Goal: Transaction & Acquisition: Purchase product/service

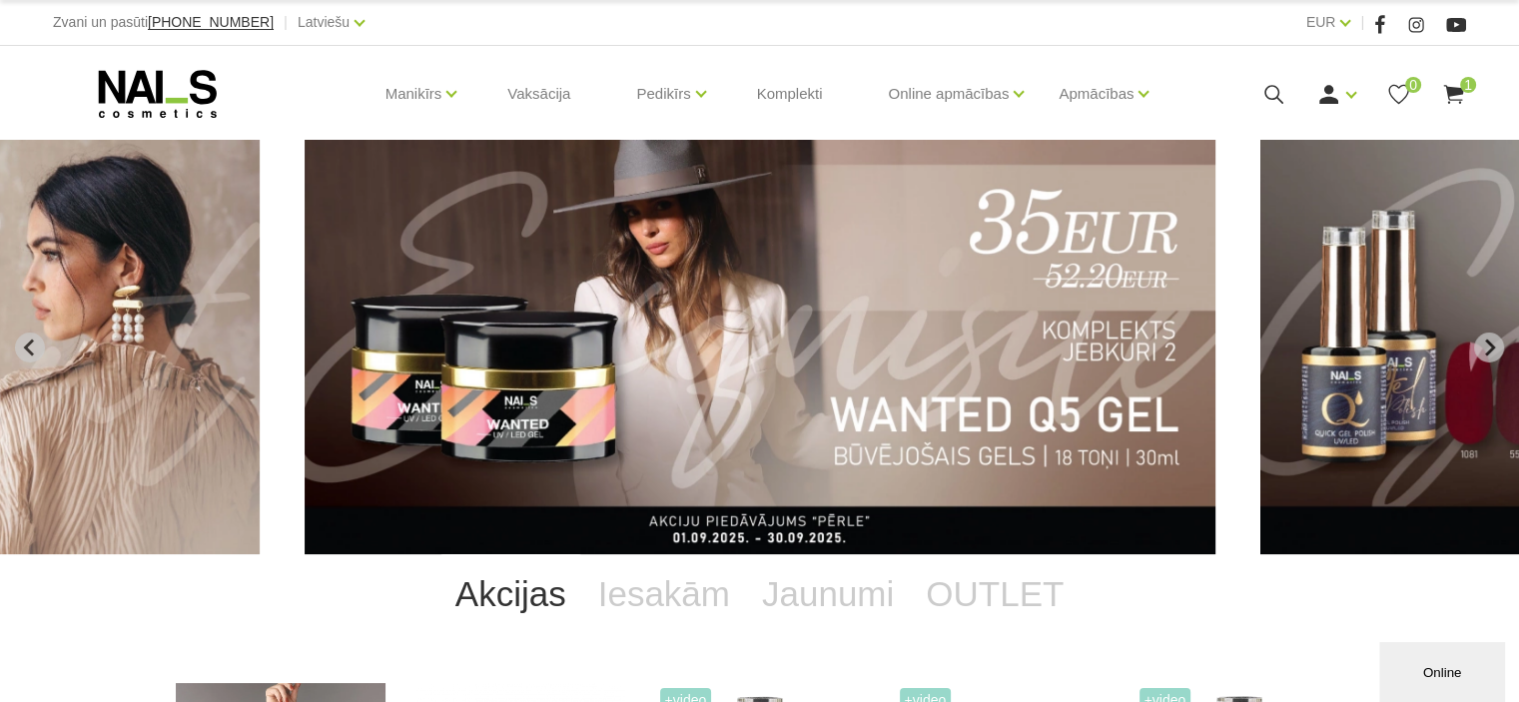
click at [840, 282] on img "3 of 12" at bounding box center [761, 347] width 912 height 414
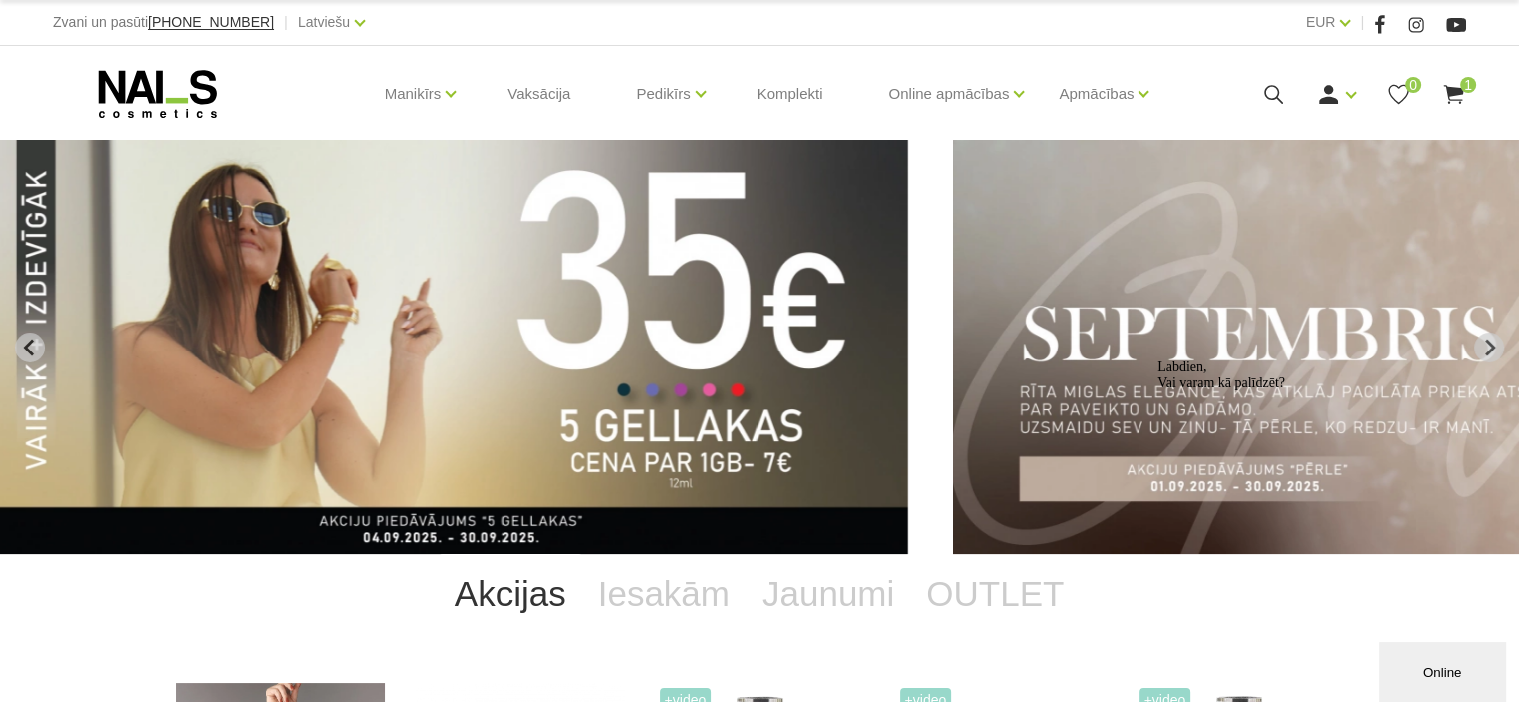
click at [736, 334] on img "1 of 12" at bounding box center [452, 347] width 912 height 414
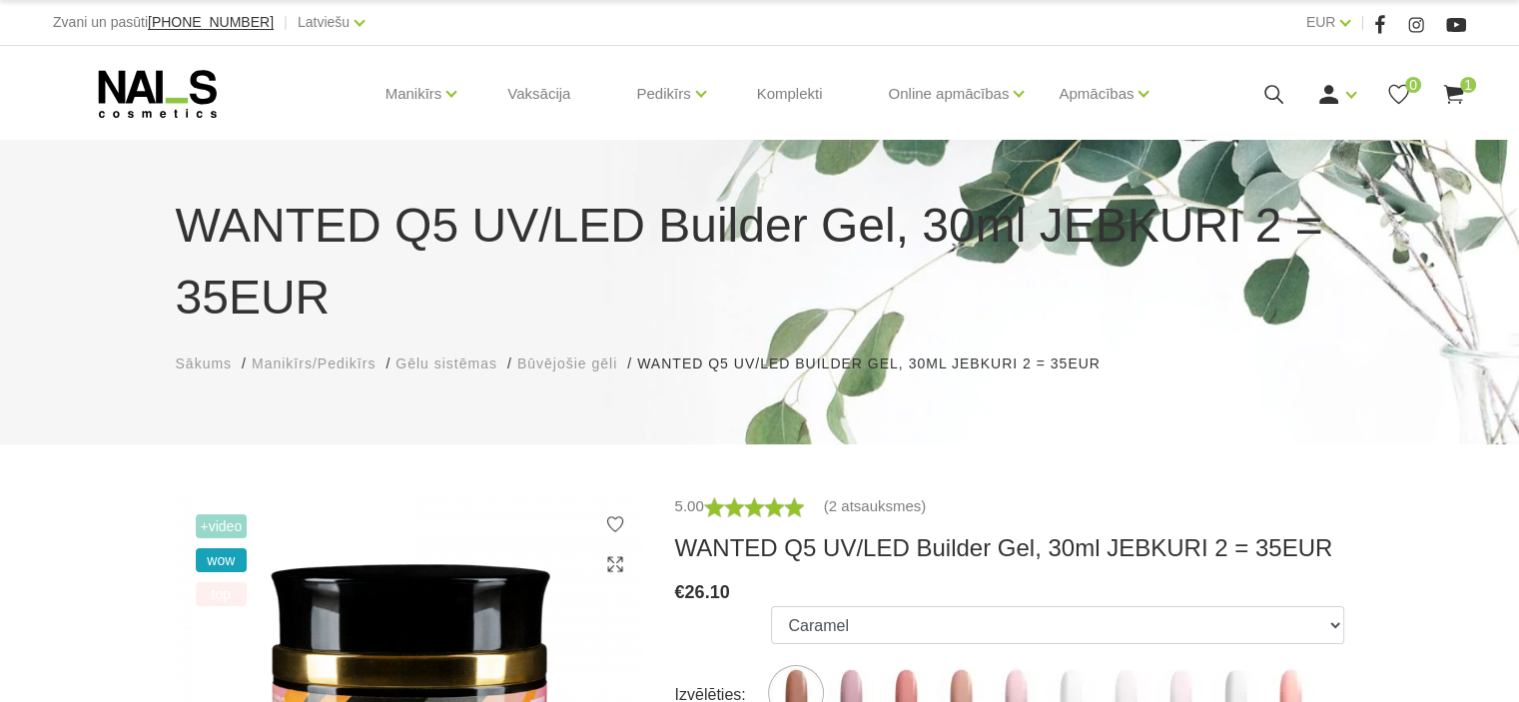
click at [1458, 91] on use at bounding box center [1453, 94] width 20 height 19
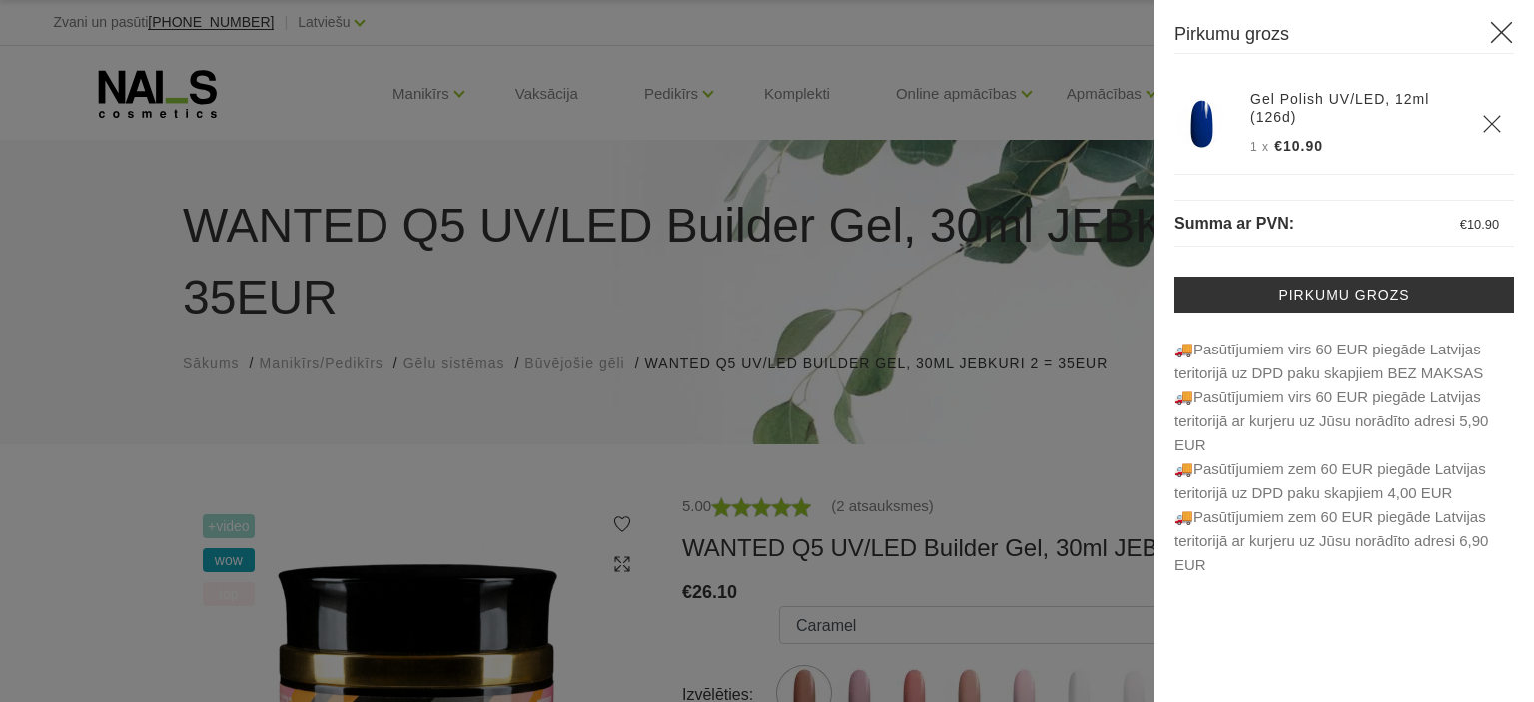
click at [1490, 119] on icon "Delete" at bounding box center [1492, 124] width 20 height 20
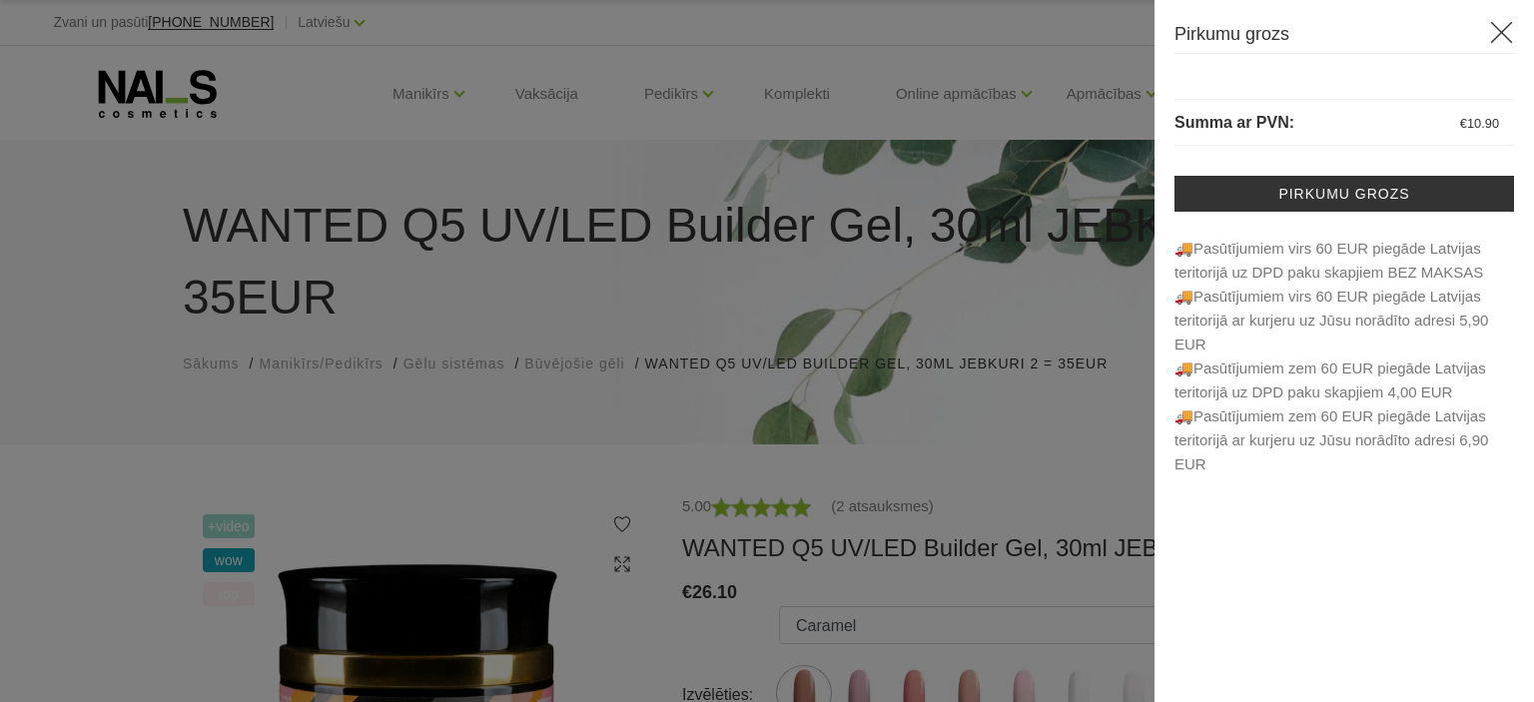
click at [1502, 24] on icon at bounding box center [1501, 32] width 25 height 25
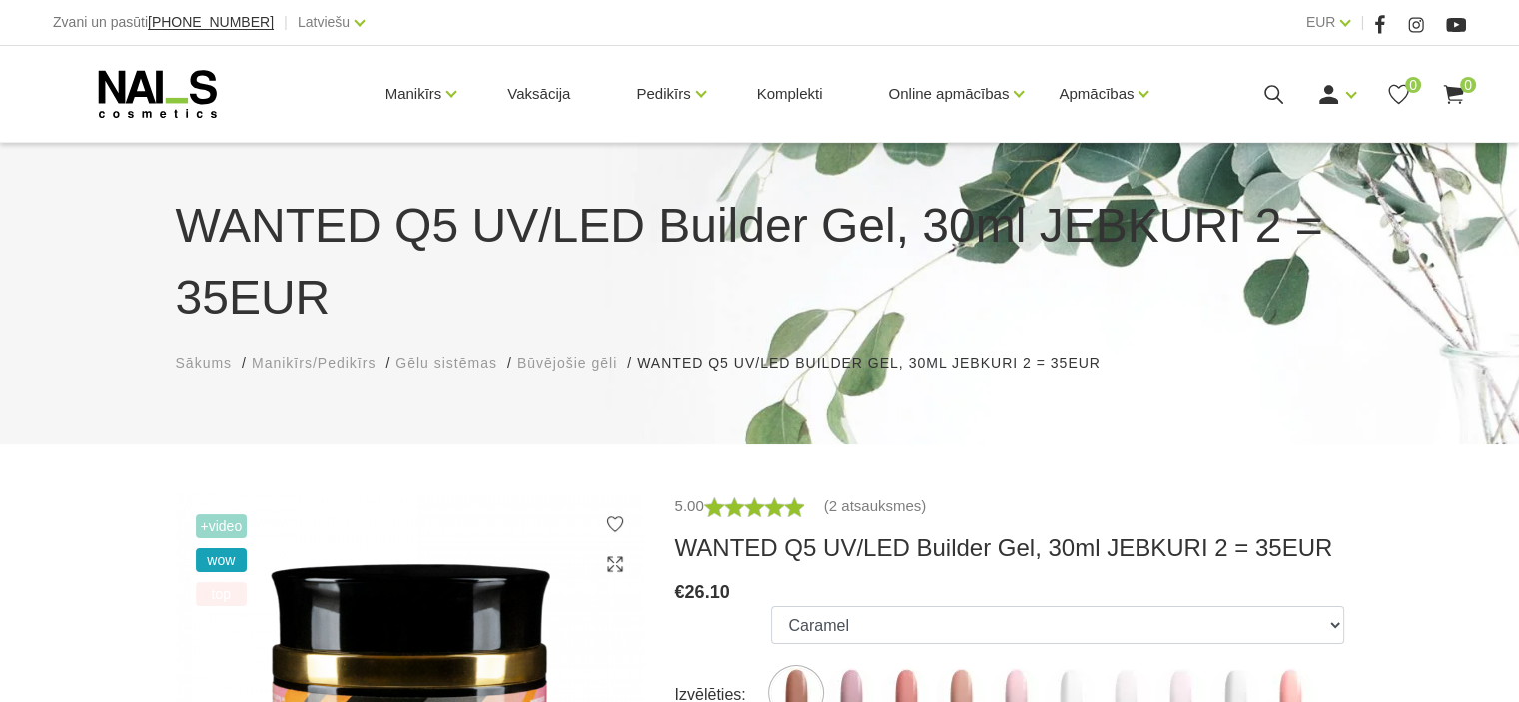
scroll to position [614, 0]
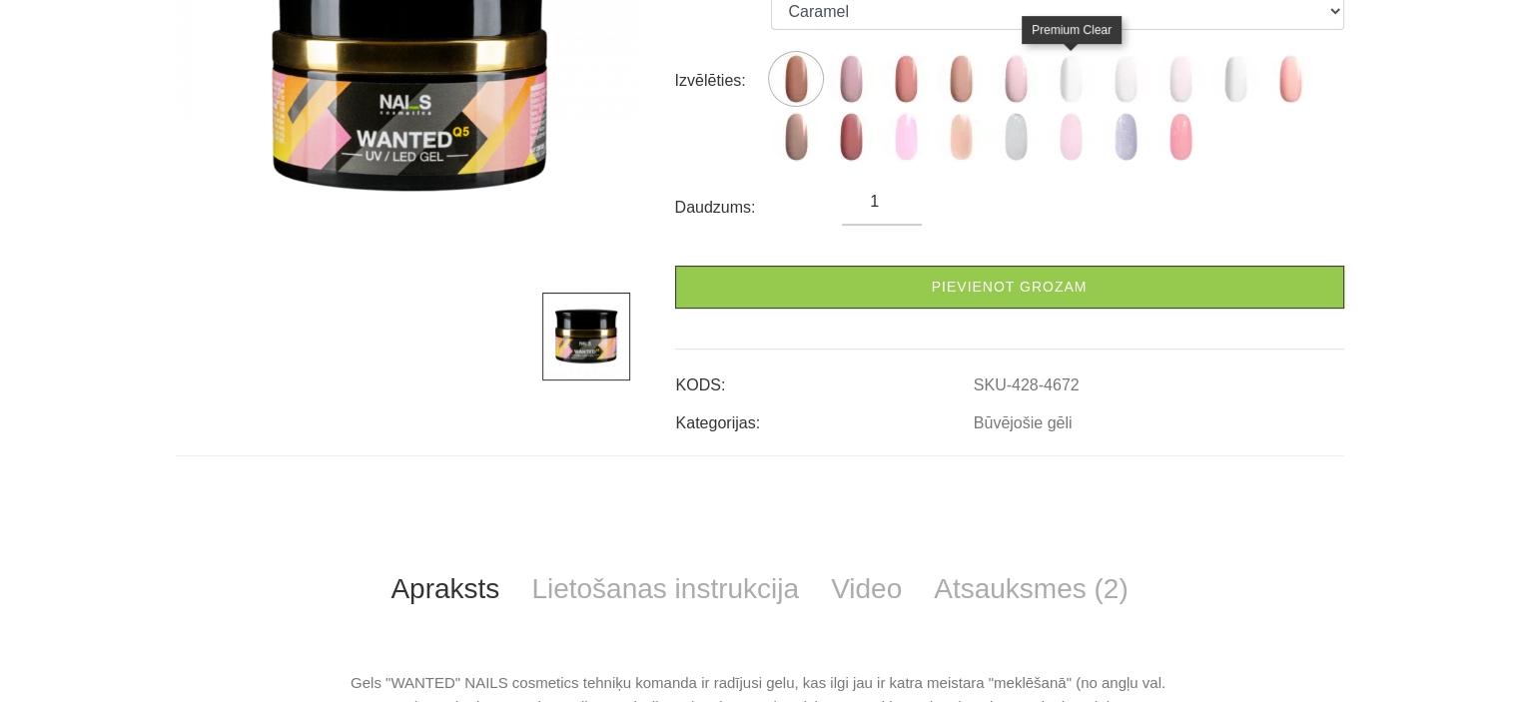
click at [1073, 79] on img at bounding box center [1070, 79] width 50 height 50
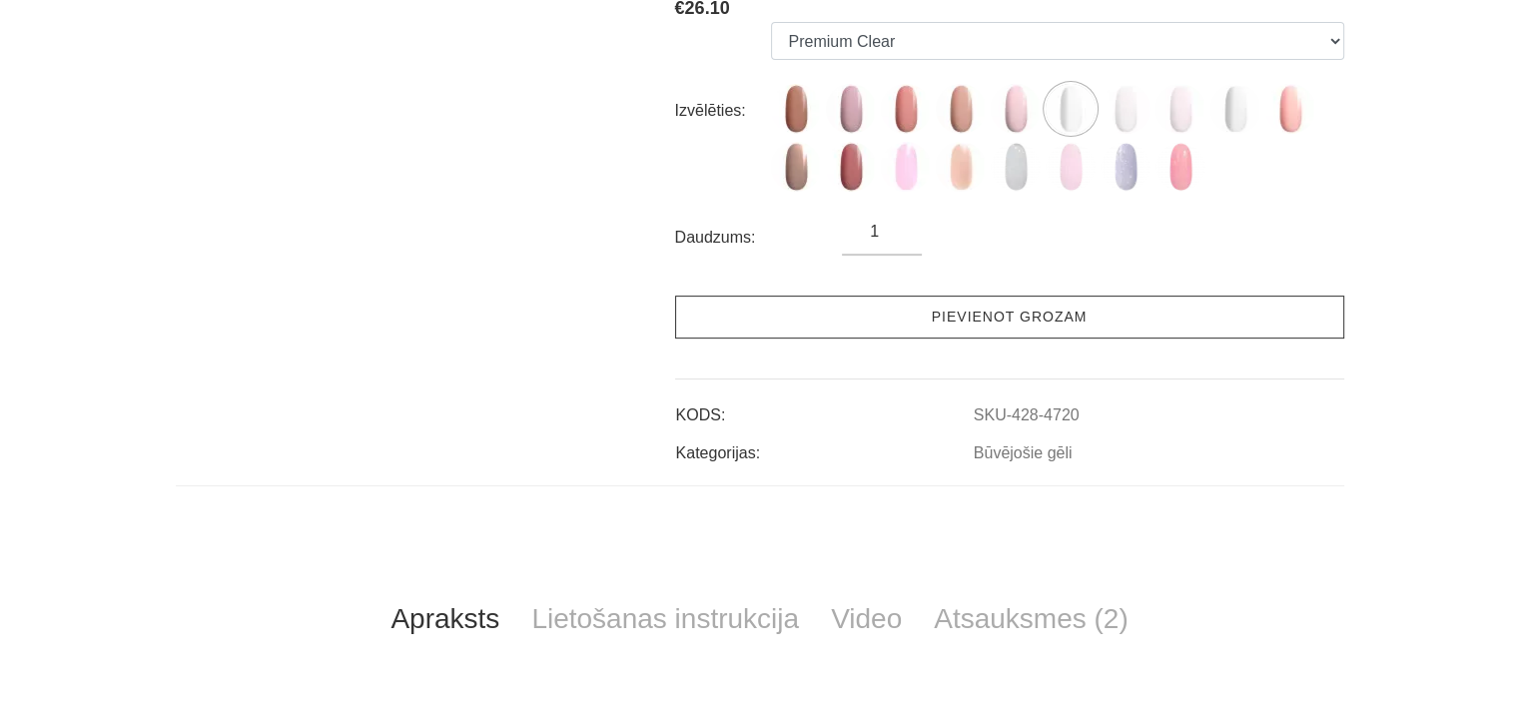
click at [1024, 325] on link "Pievienot grozam" at bounding box center [1009, 317] width 669 height 43
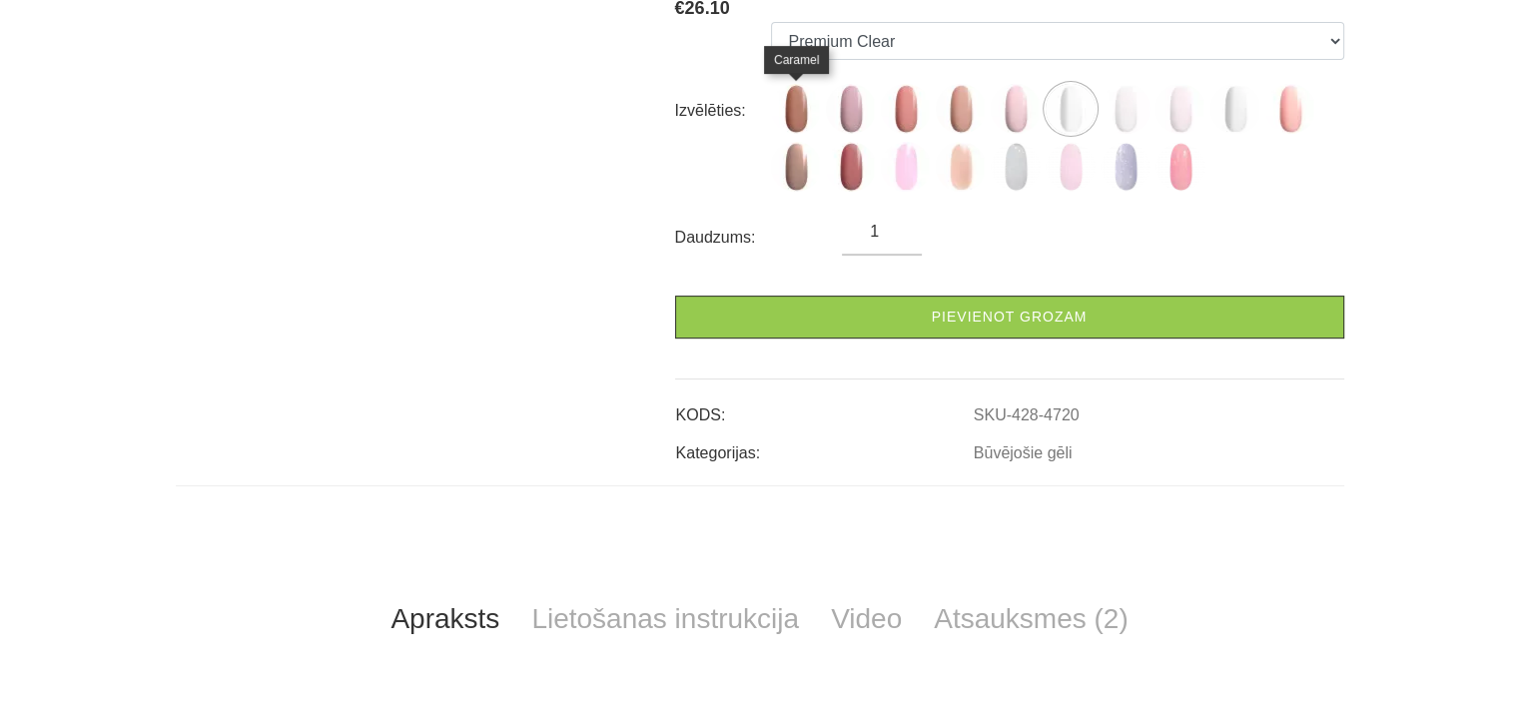
click at [794, 111] on img at bounding box center [796, 109] width 50 height 50
click at [792, 163] on img at bounding box center [796, 167] width 50 height 50
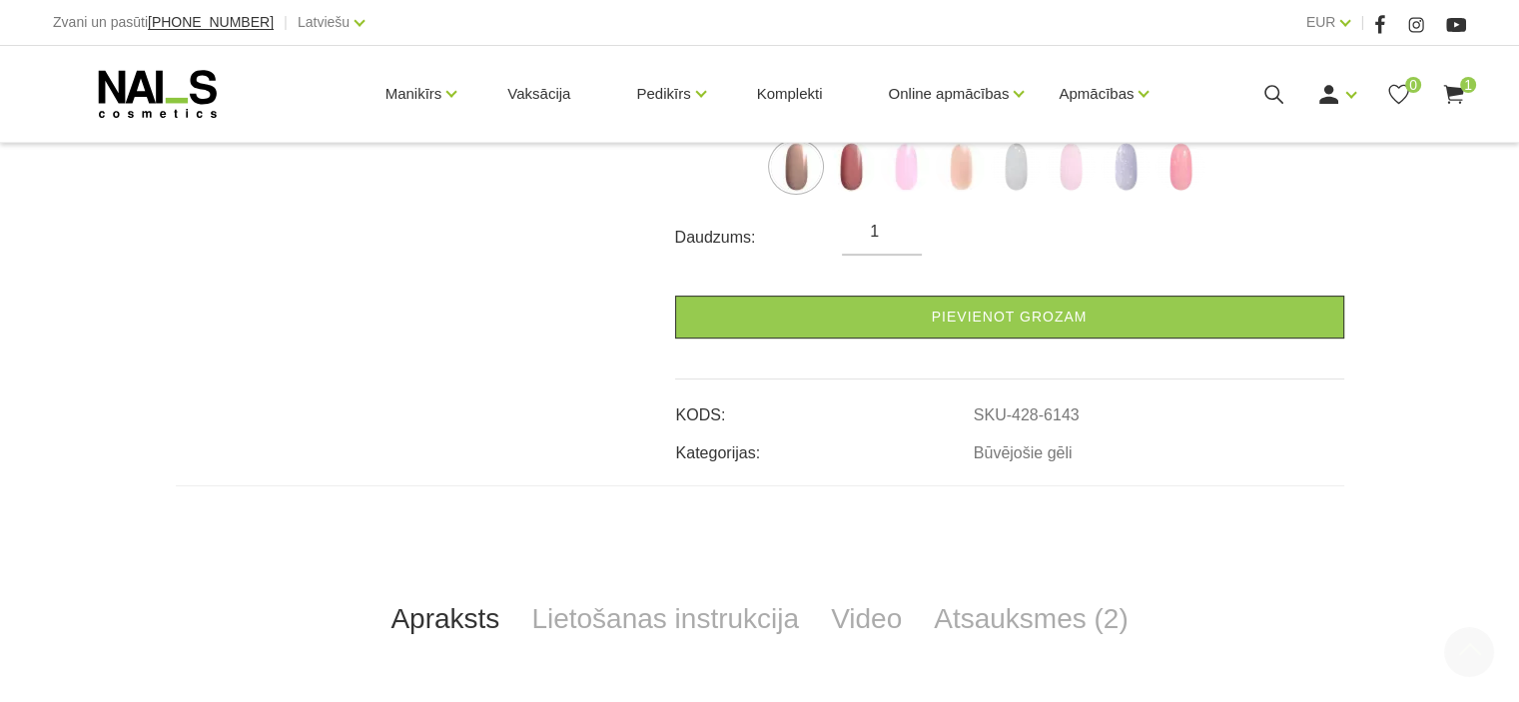
scroll to position [574, 0]
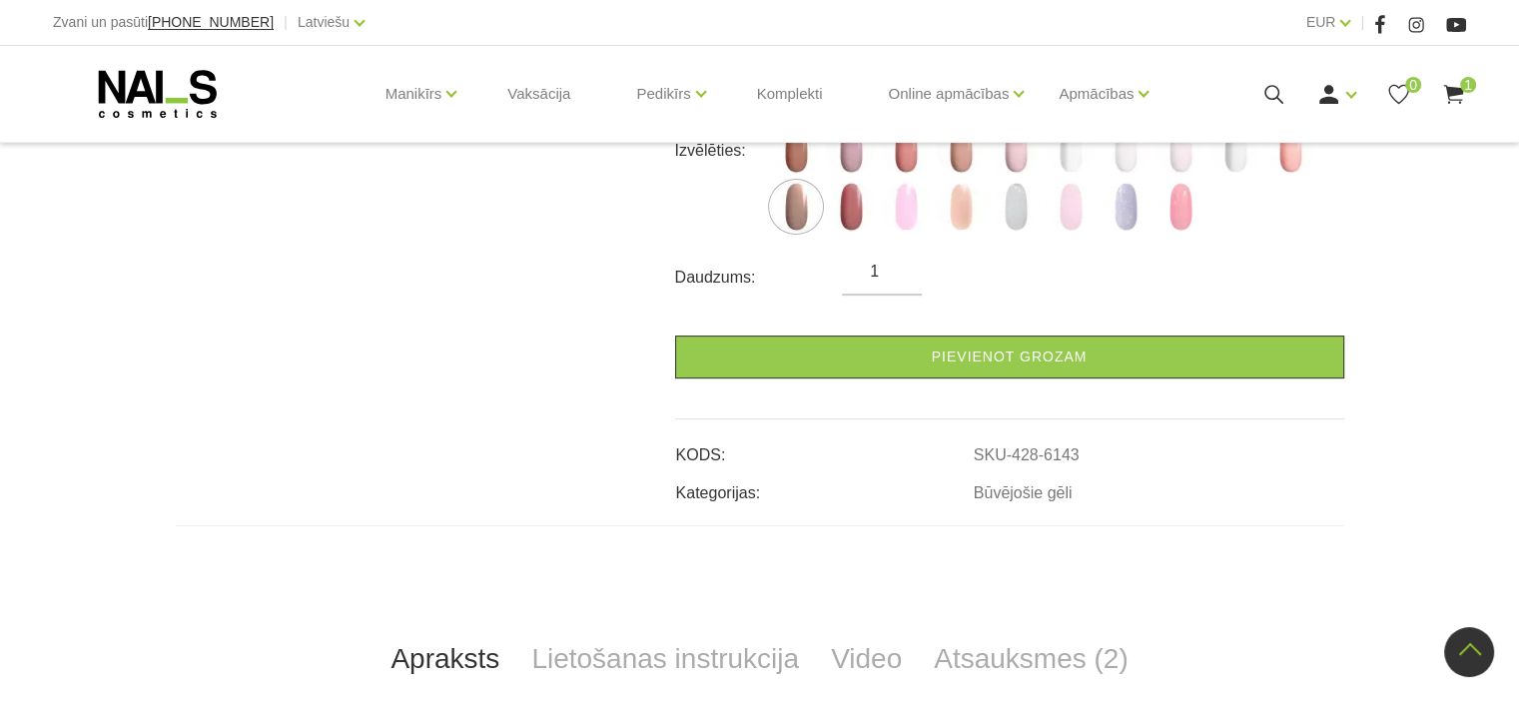
click at [1451, 88] on use at bounding box center [1453, 94] width 20 height 19
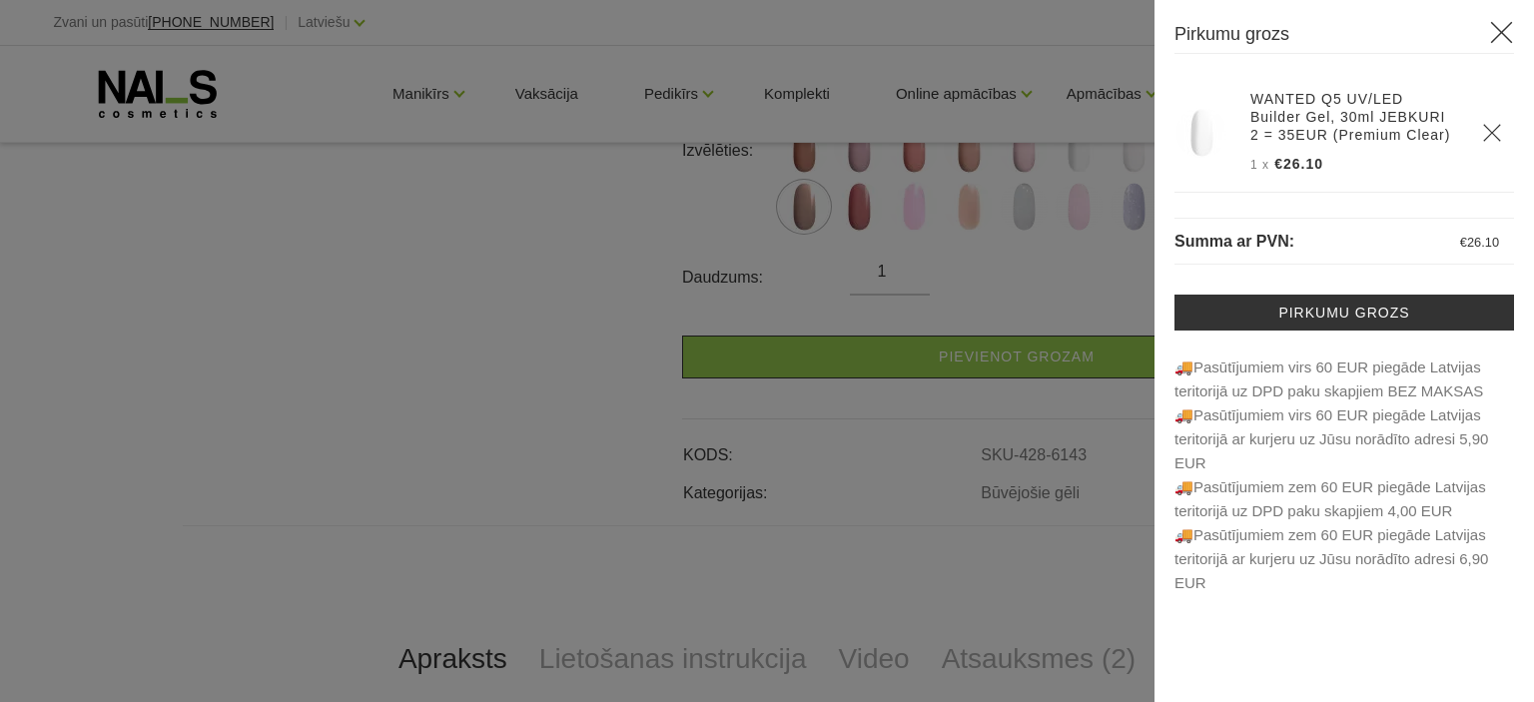
click at [1253, 165] on span "1 x" at bounding box center [1259, 165] width 19 height 14
click at [1496, 24] on icon at bounding box center [1501, 32] width 25 height 25
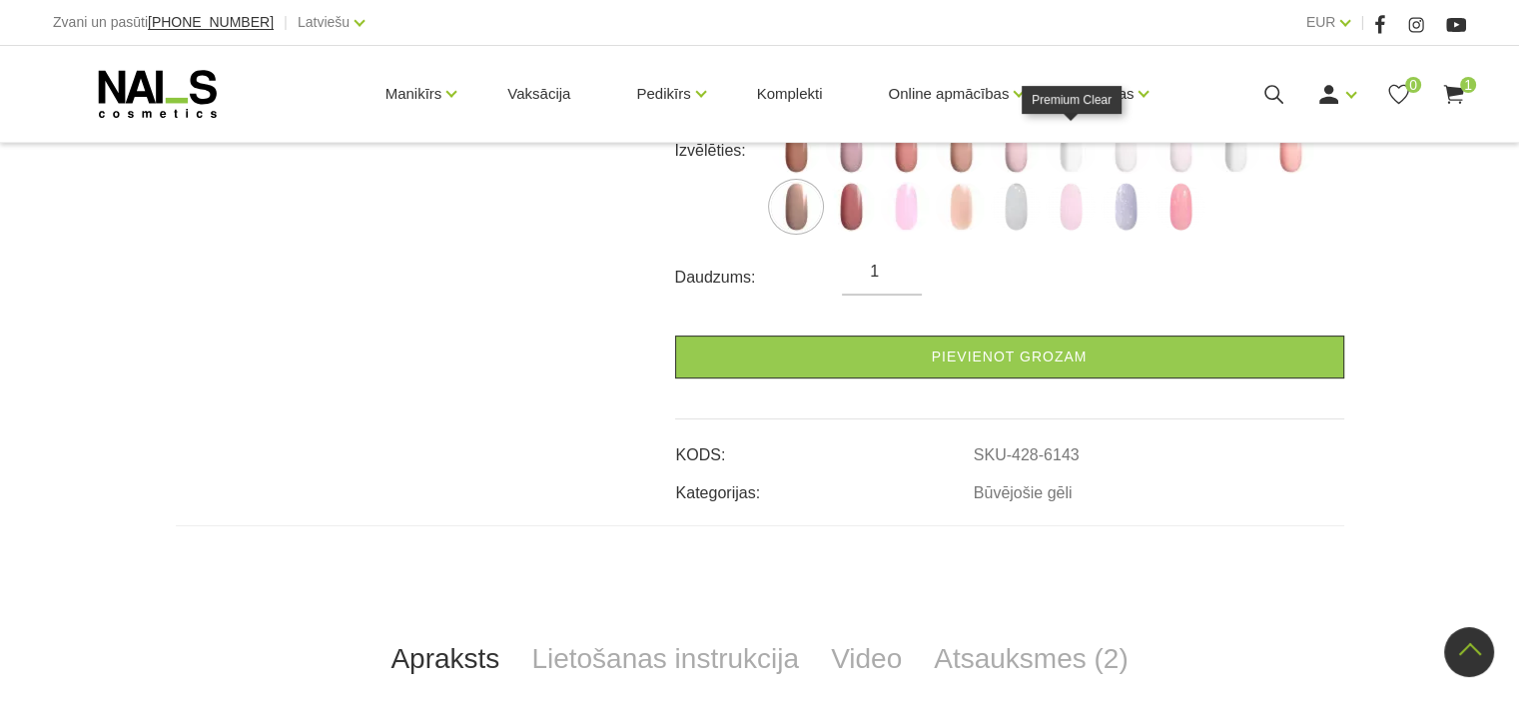
click at [1071, 154] on img at bounding box center [1070, 149] width 50 height 50
select select "4720"
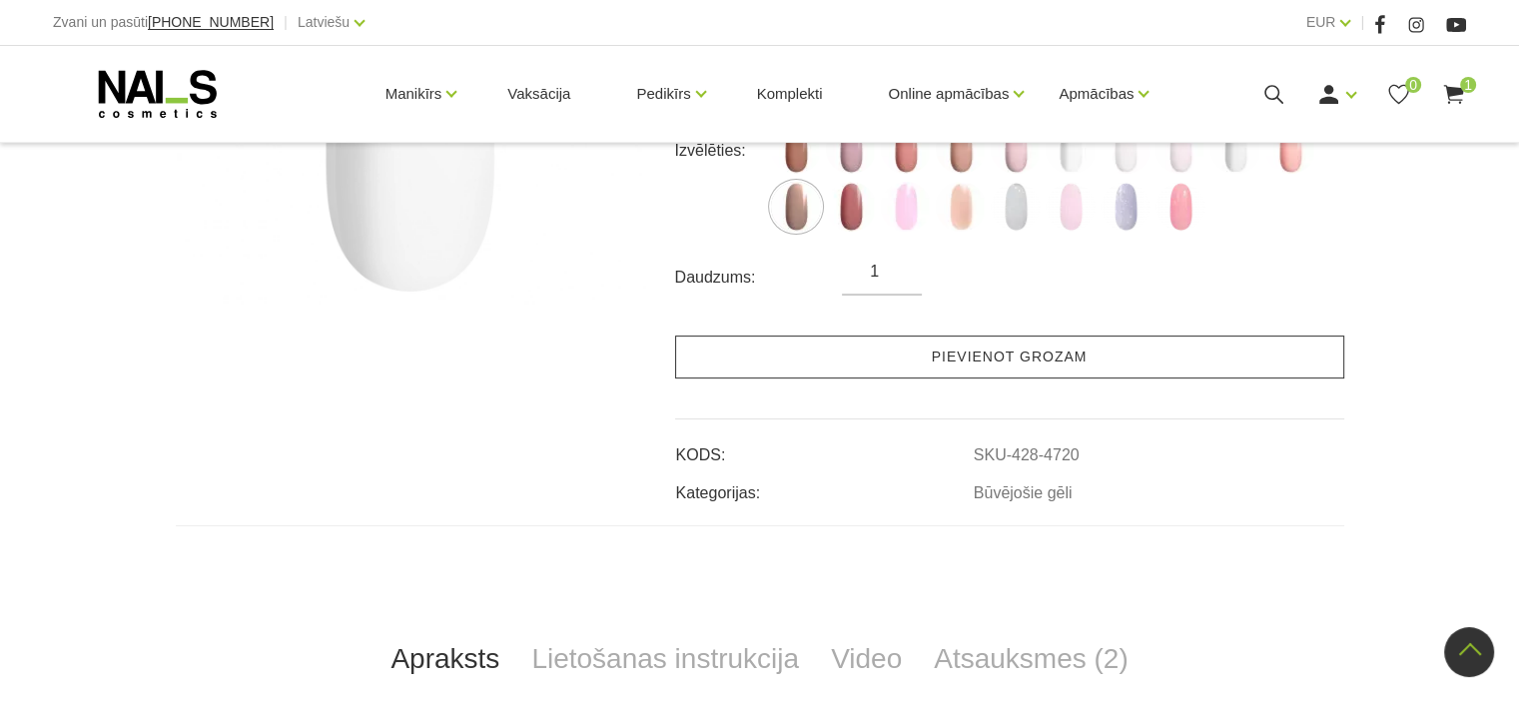
click at [997, 362] on link "Pievienot grozam" at bounding box center [1009, 356] width 669 height 43
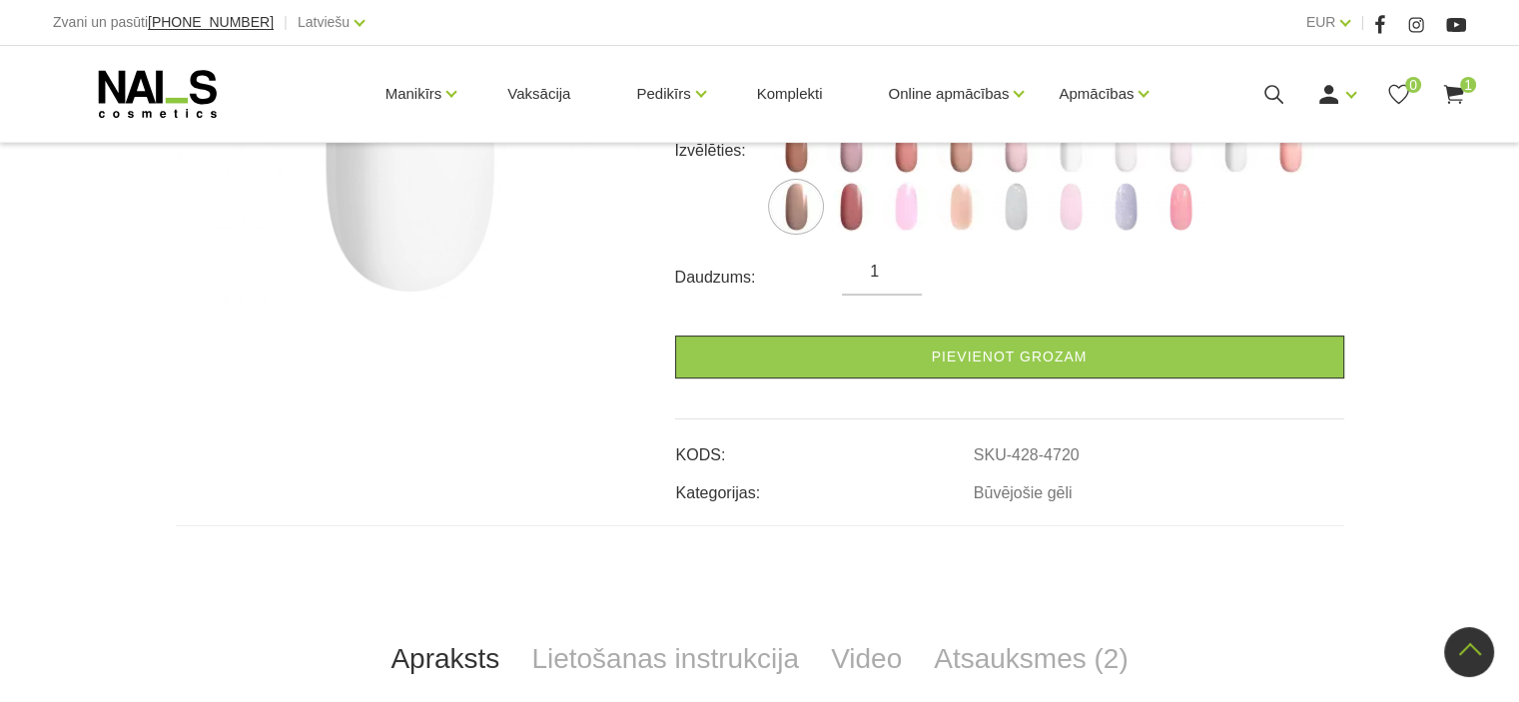
click at [876, 279] on input "1" at bounding box center [882, 272] width 80 height 24
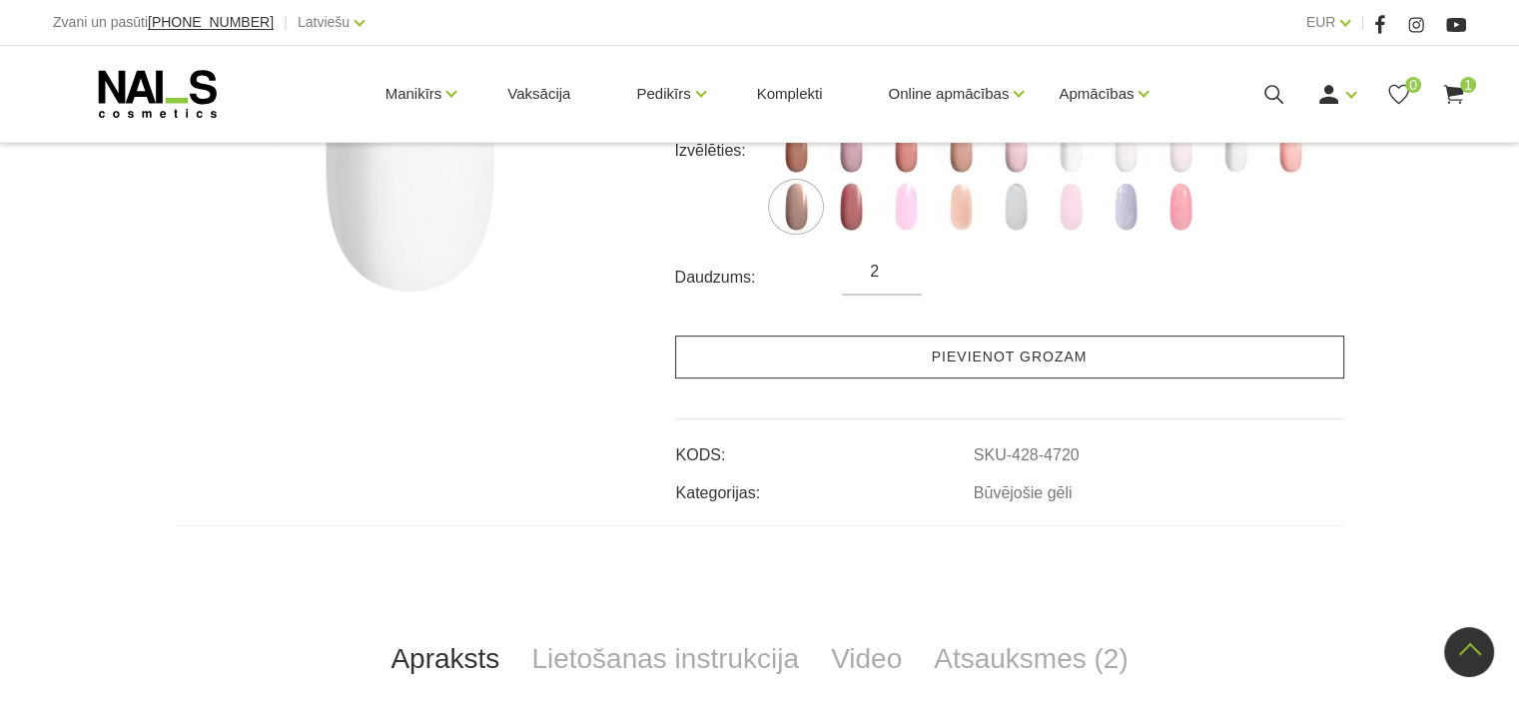
type input "2"
click at [1015, 350] on link "Pievienot grozam" at bounding box center [1009, 356] width 669 height 43
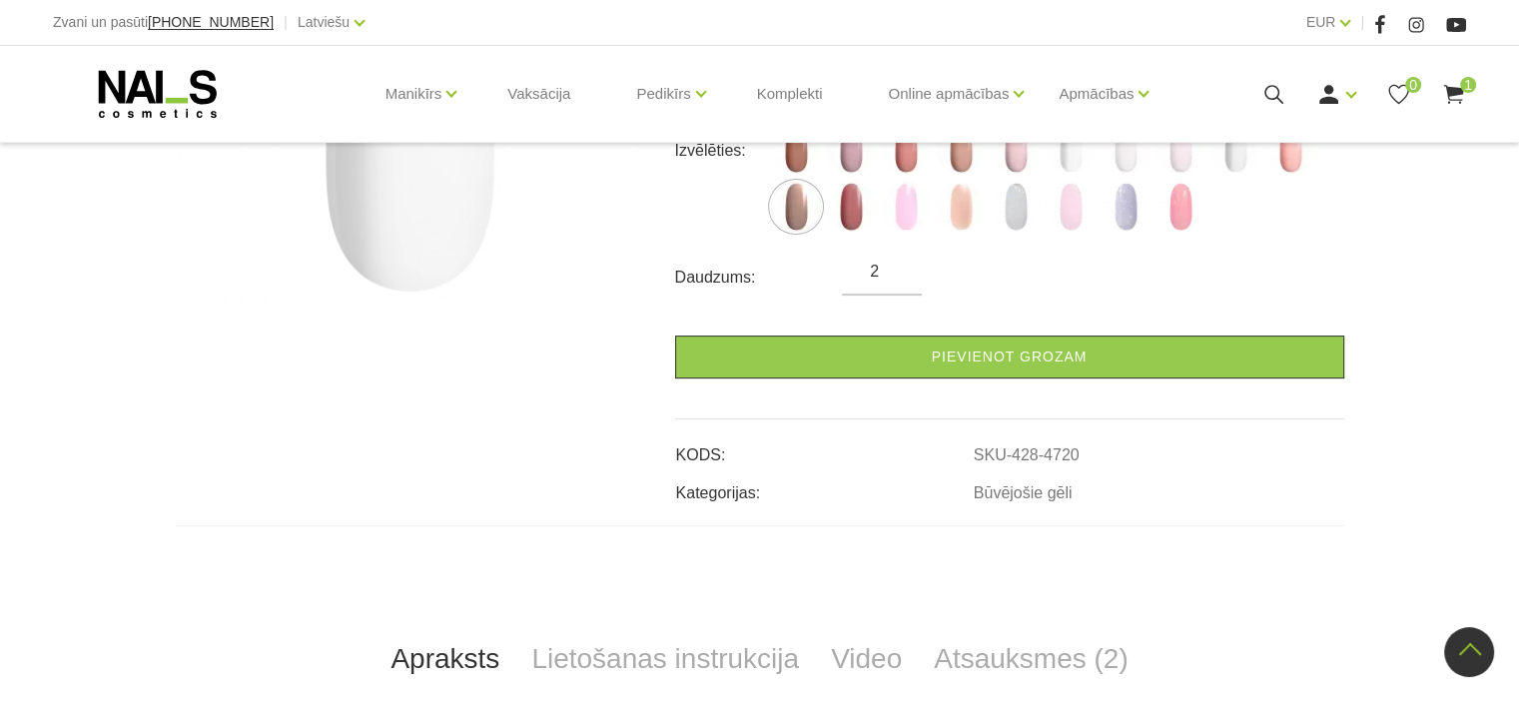
click at [1460, 83] on span "1" at bounding box center [1468, 85] width 16 height 16
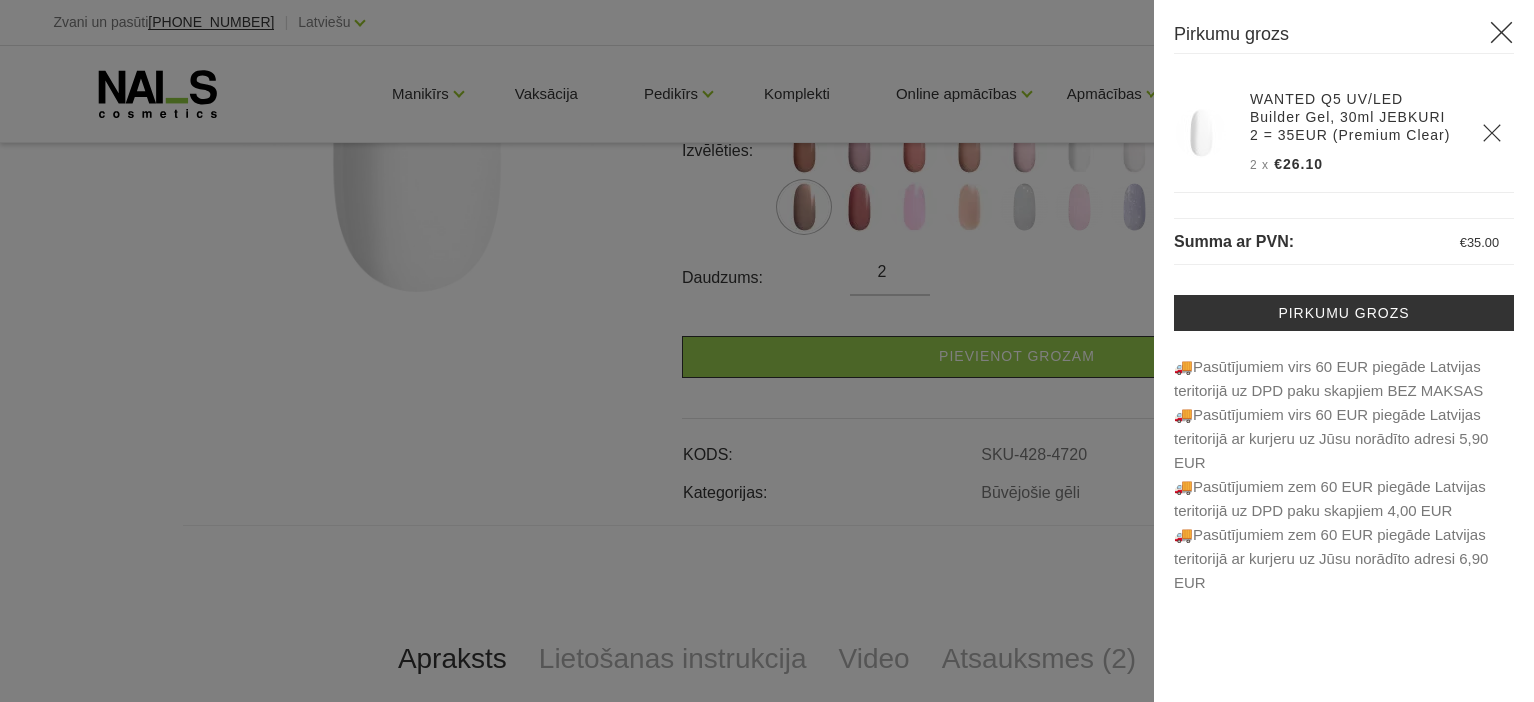
click at [1502, 26] on icon at bounding box center [1501, 32] width 25 height 25
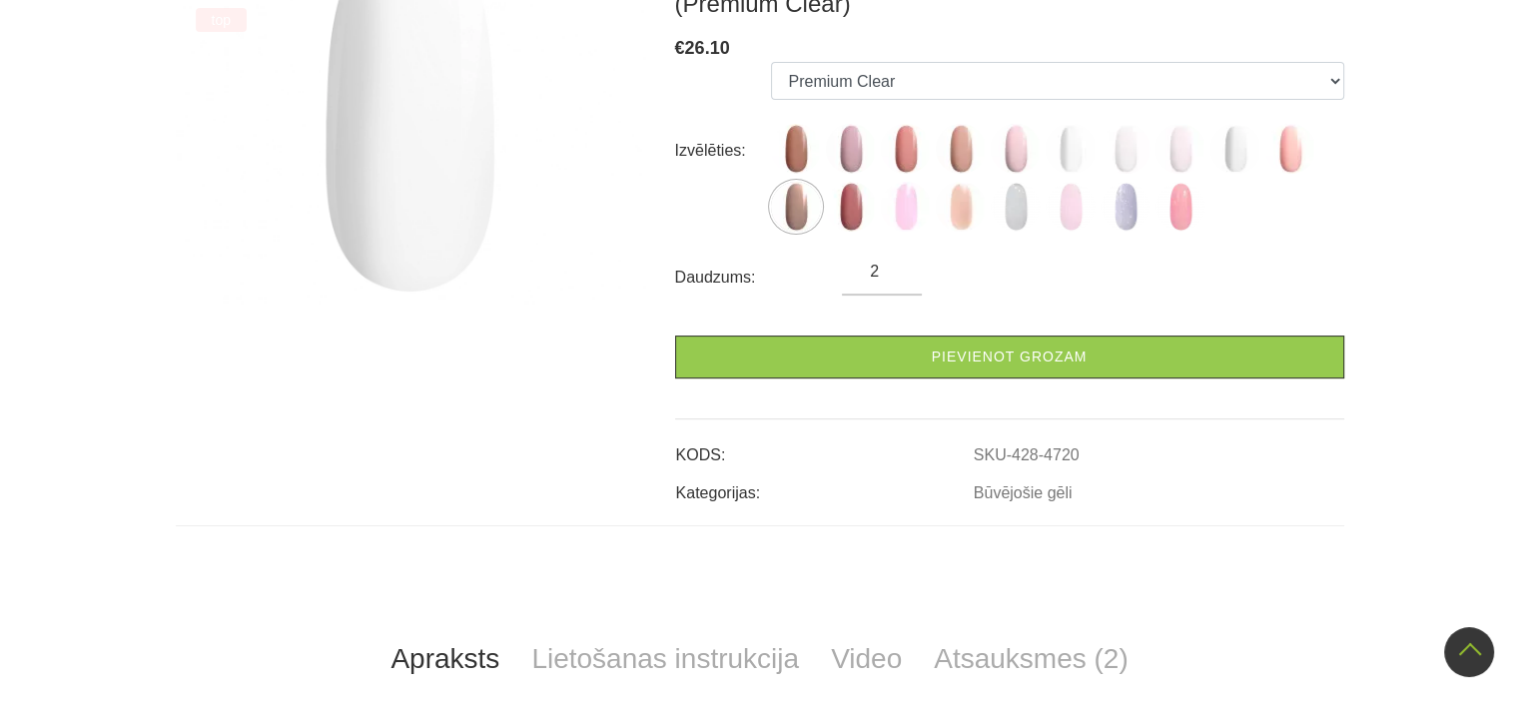
scroll to position [0, 0]
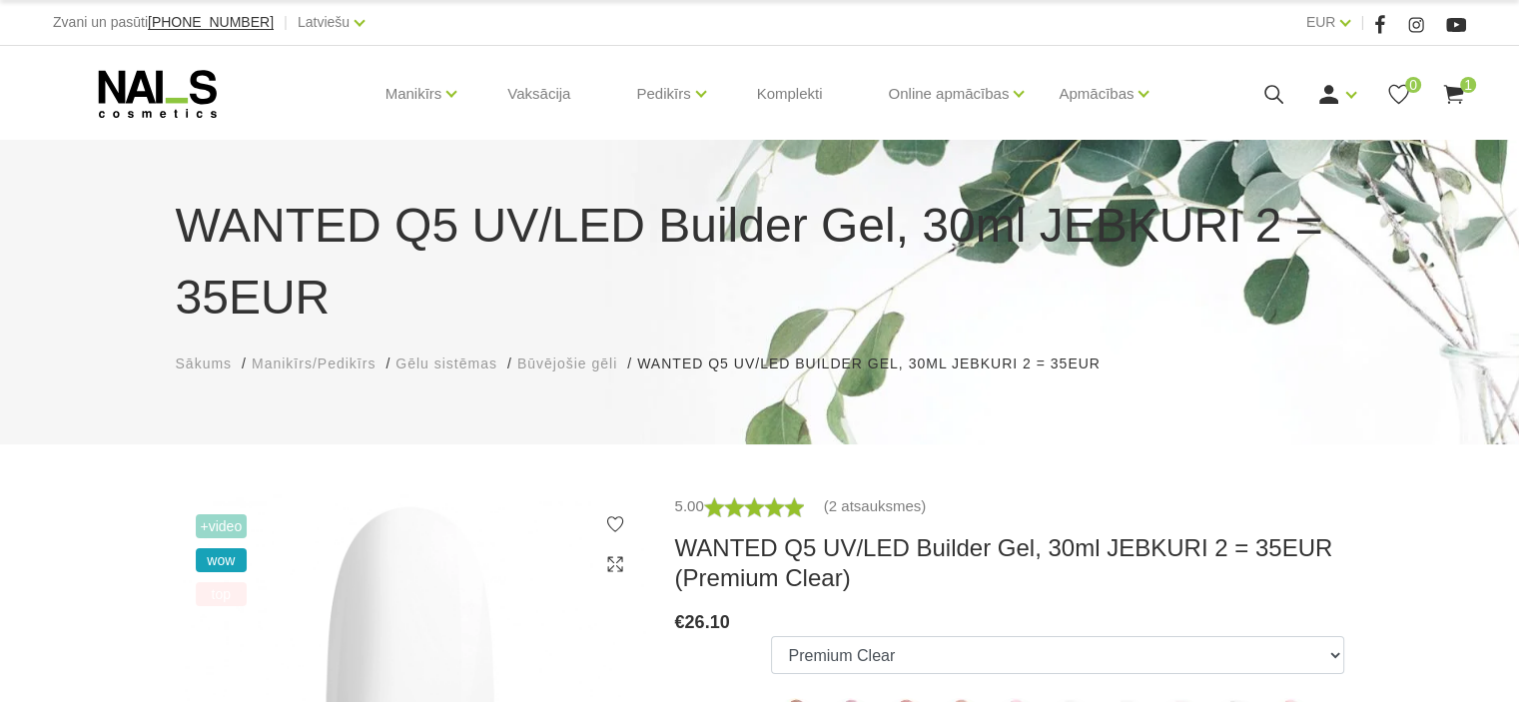
click at [152, 96] on use at bounding box center [158, 94] width 118 height 48
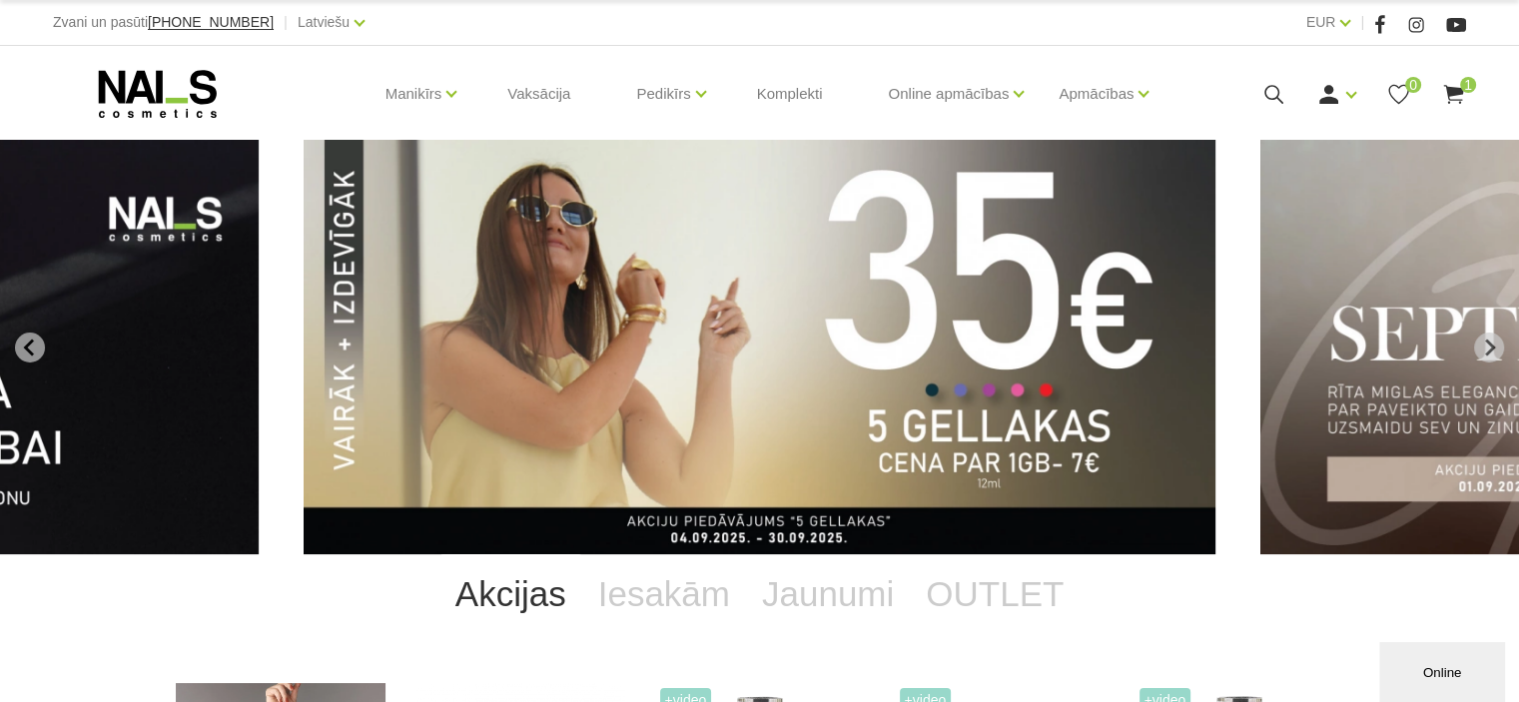
click at [707, 321] on img "1 of 12" at bounding box center [760, 347] width 912 height 414
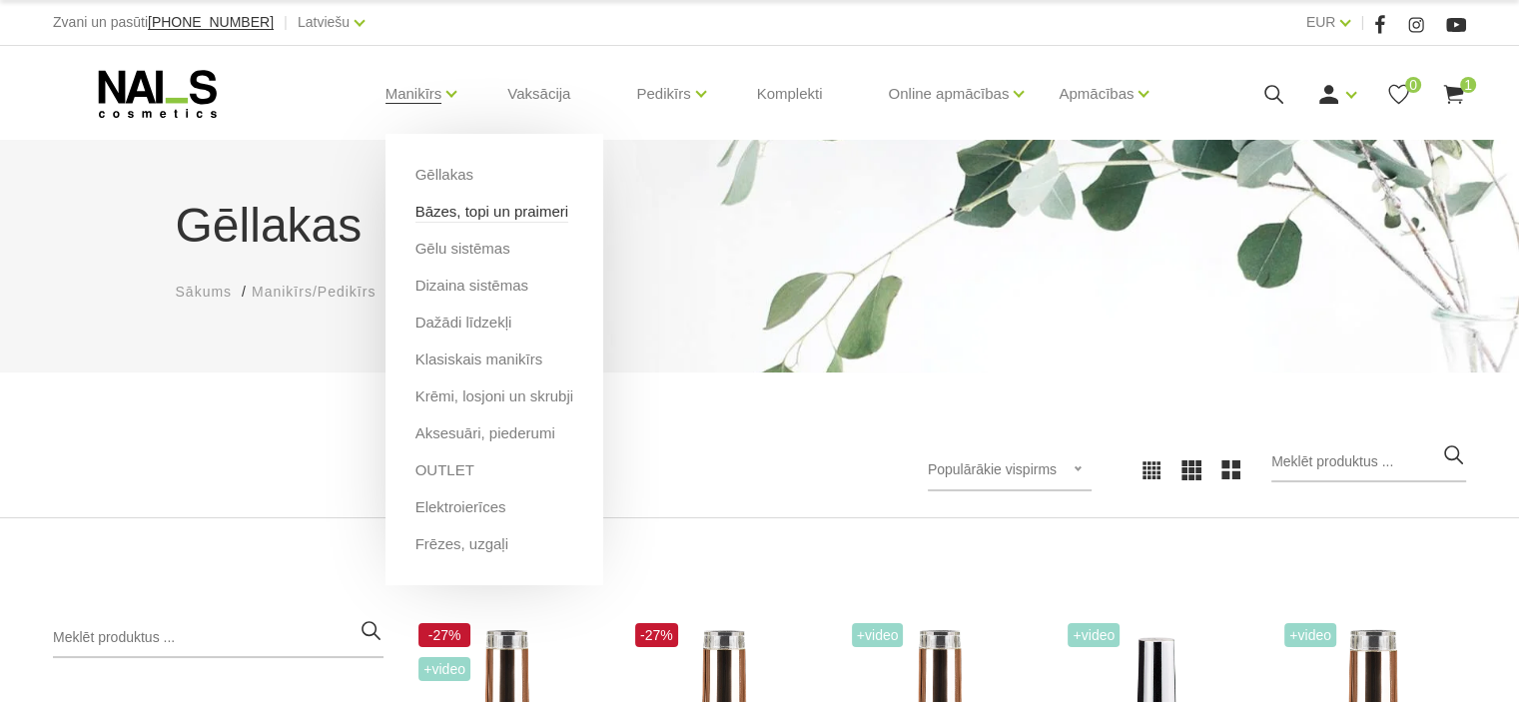
click at [462, 211] on link "Bāzes, topi un praimeri" at bounding box center [491, 212] width 153 height 22
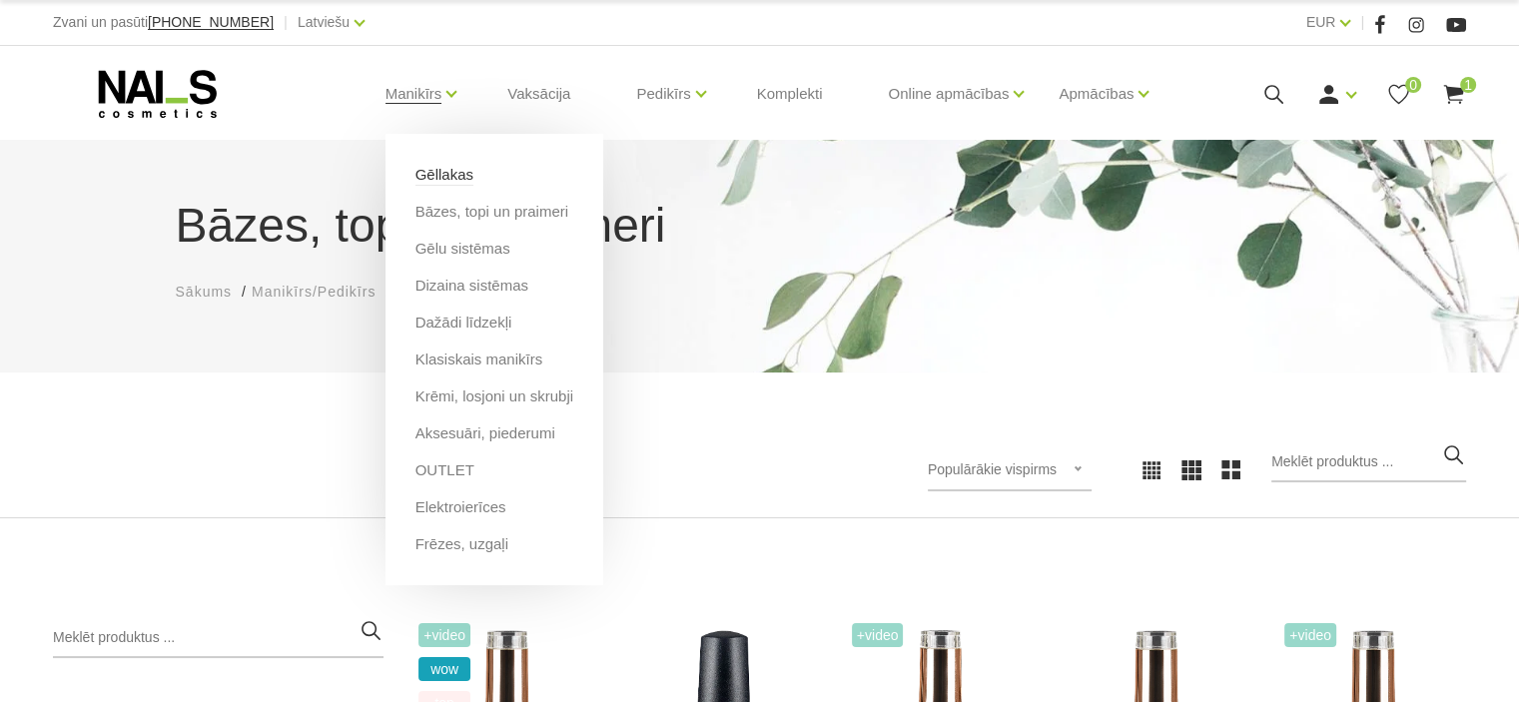
click at [449, 178] on link "Gēllakas" at bounding box center [444, 175] width 58 height 22
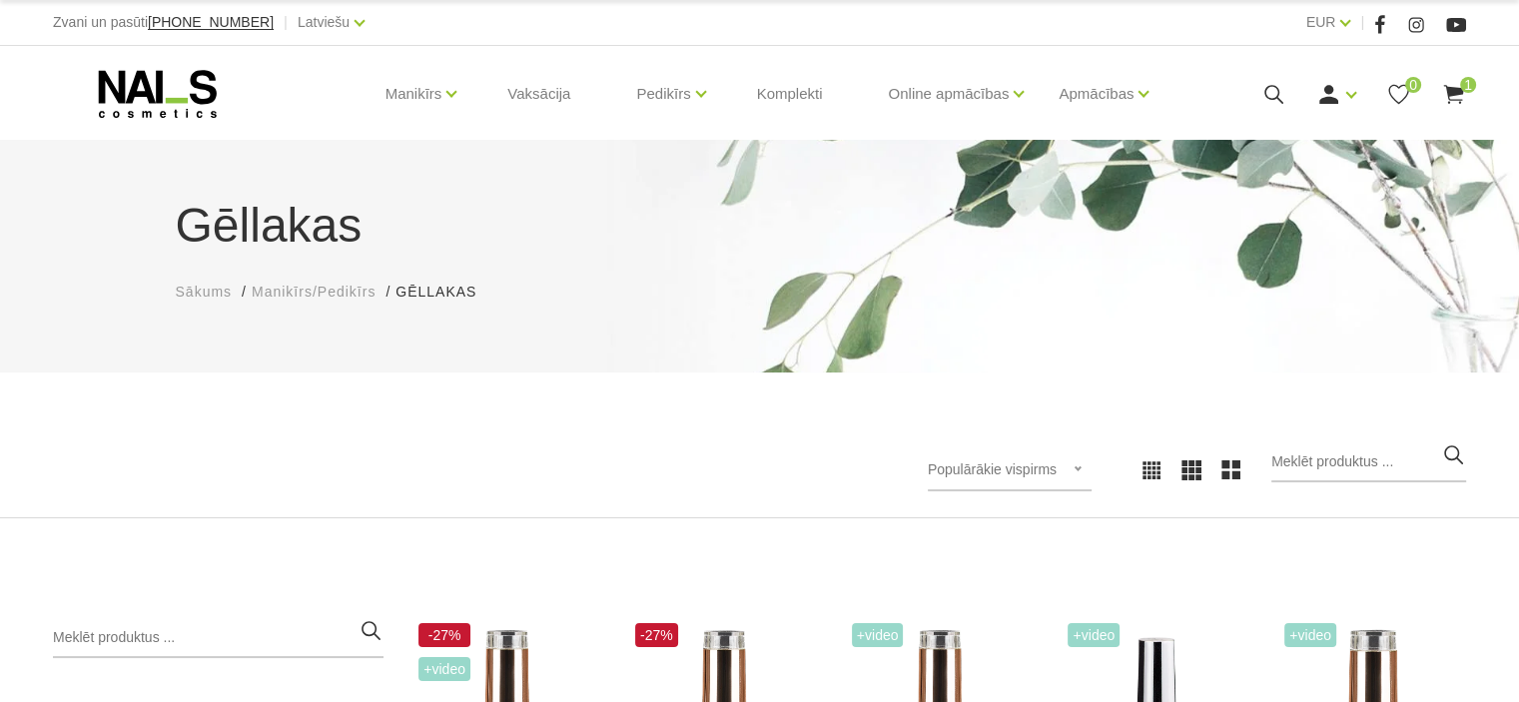
click at [1056, 468] on span "Populārākie vispirms" at bounding box center [991, 469] width 129 height 16
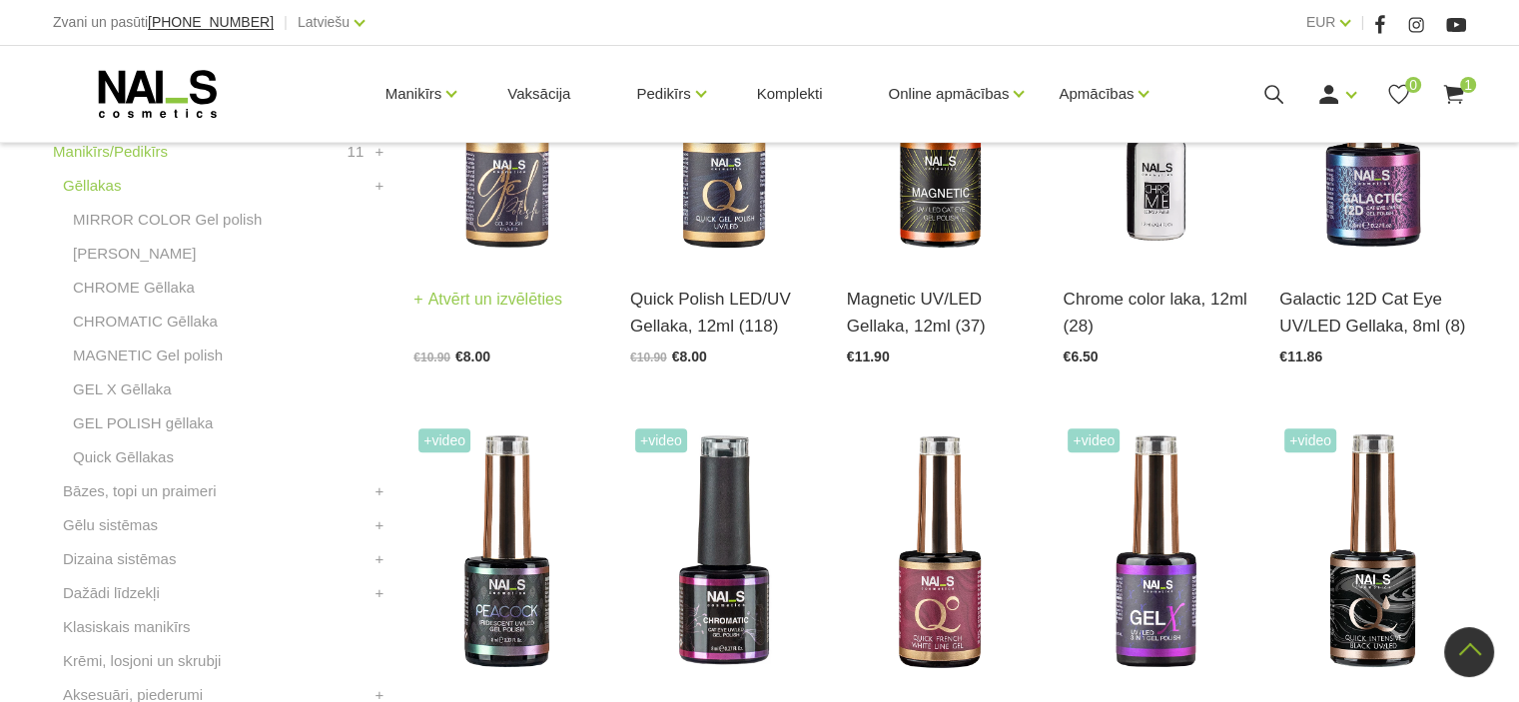
click at [520, 296] on link "Atvērt un izvēlēties" at bounding box center [487, 300] width 149 height 28
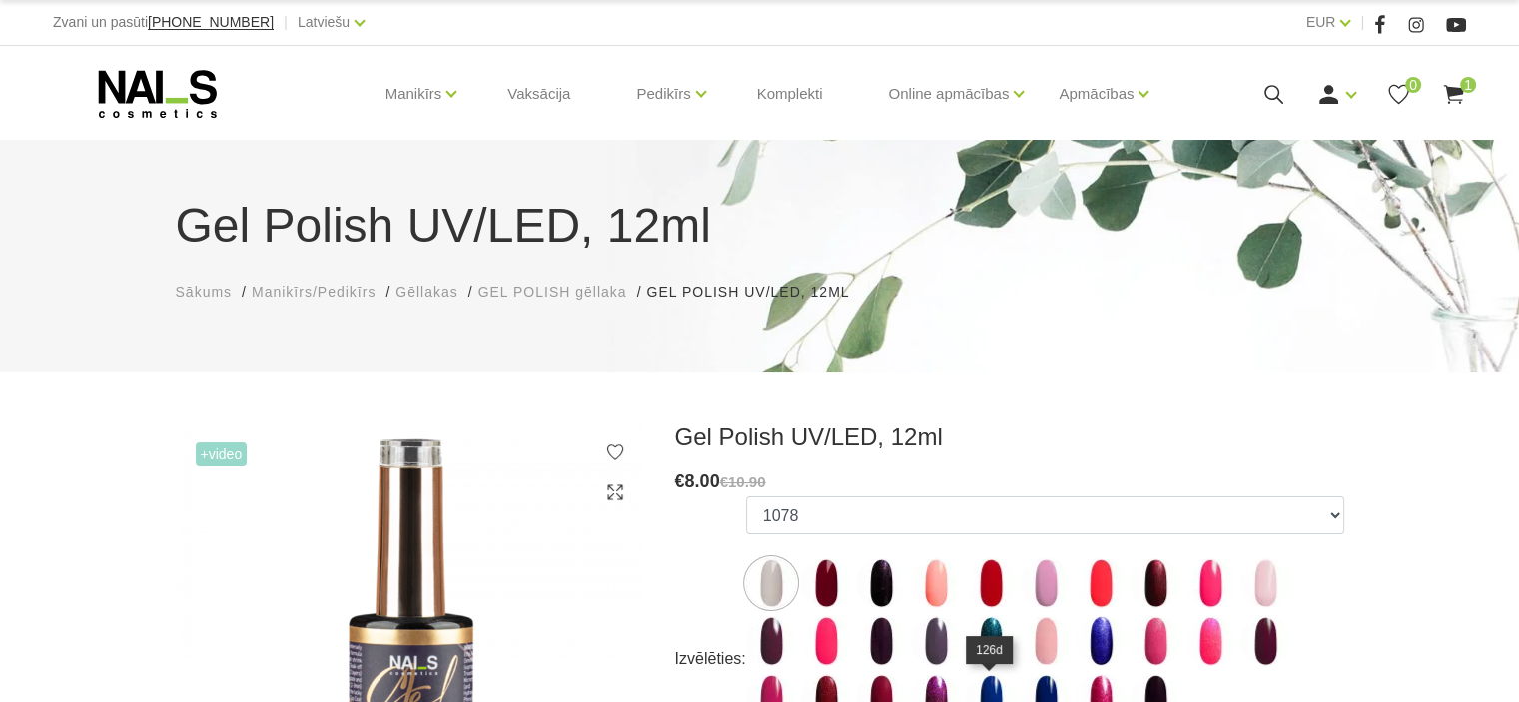
click at [990, 693] on img at bounding box center [990, 699] width 50 height 50
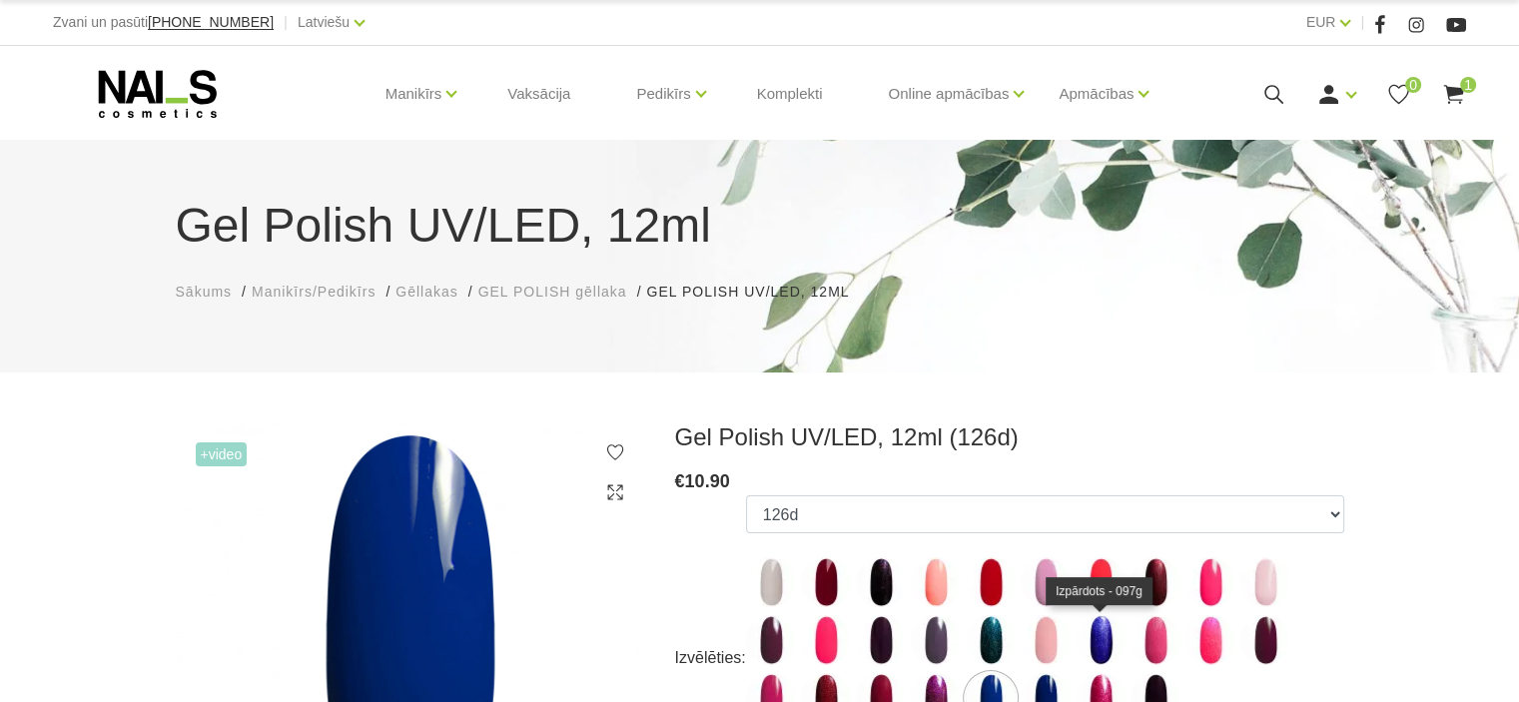
click at [1096, 630] on img at bounding box center [1100, 640] width 50 height 50
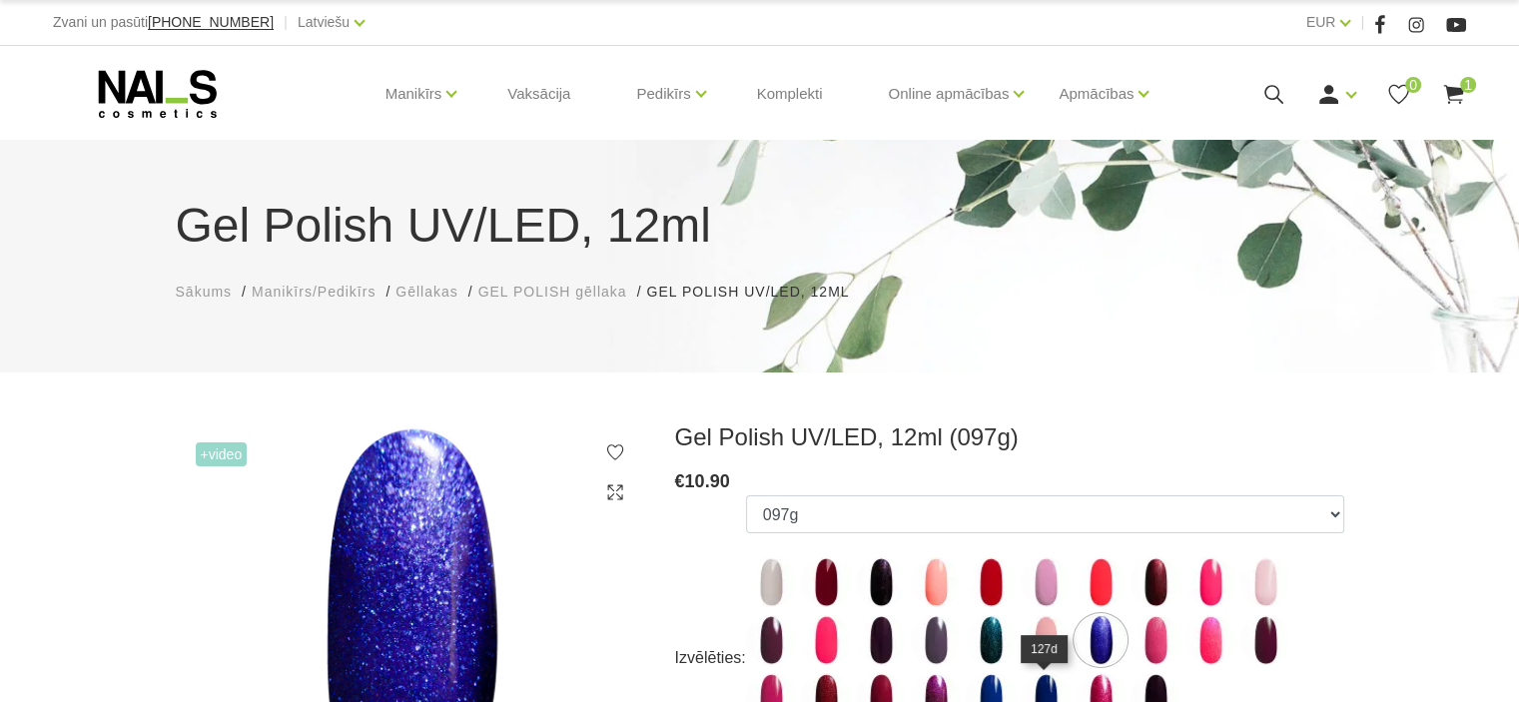
click at [1043, 686] on img at bounding box center [1045, 698] width 50 height 50
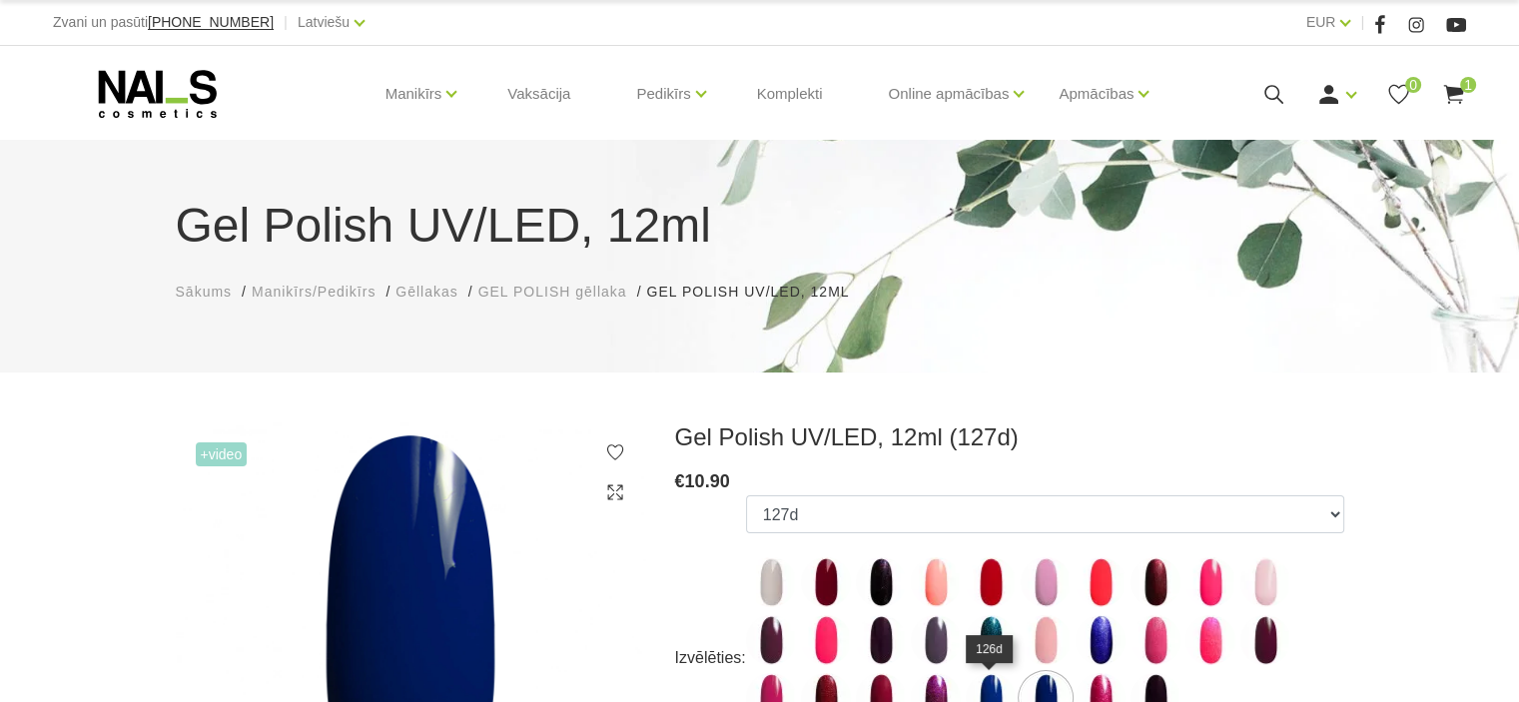
click at [990, 695] on img at bounding box center [990, 698] width 50 height 50
select select "4030"
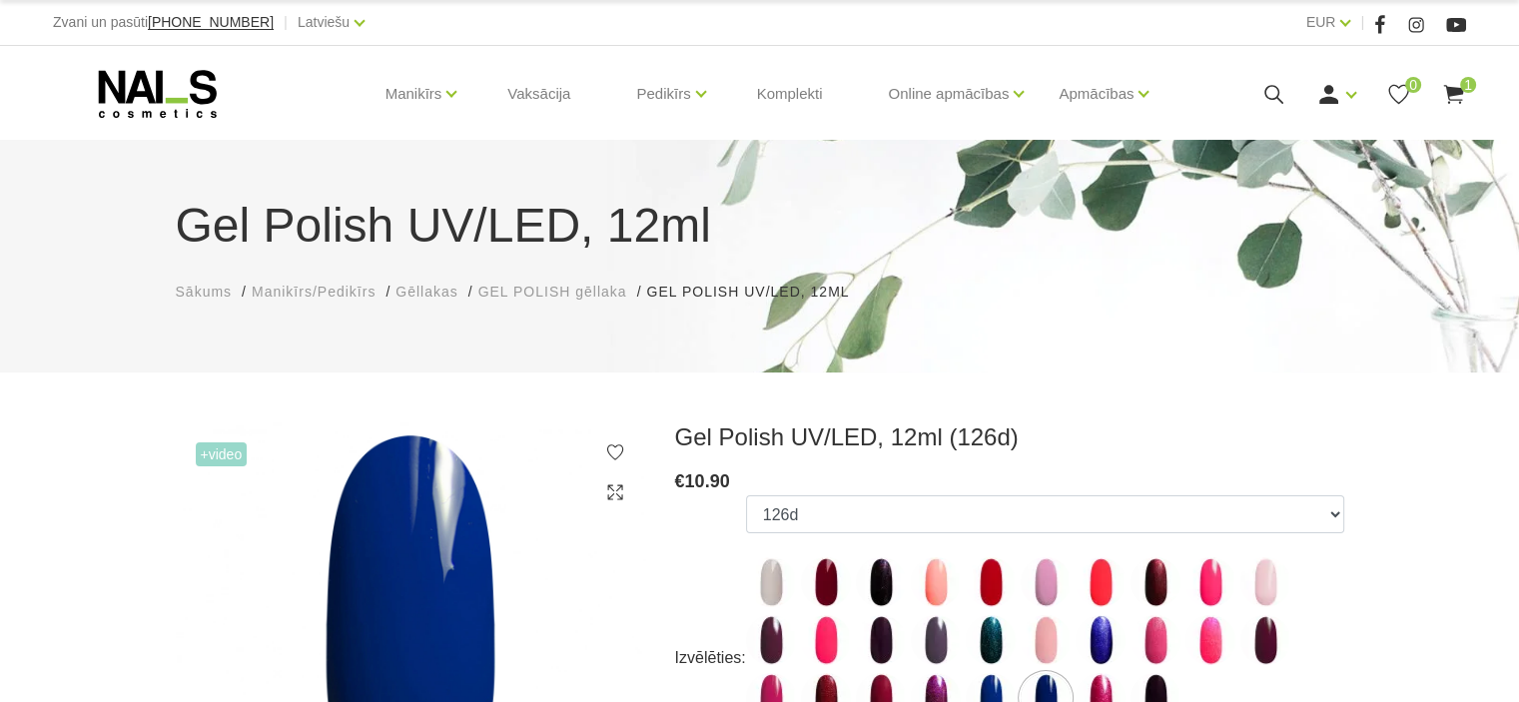
scroll to position [614, 0]
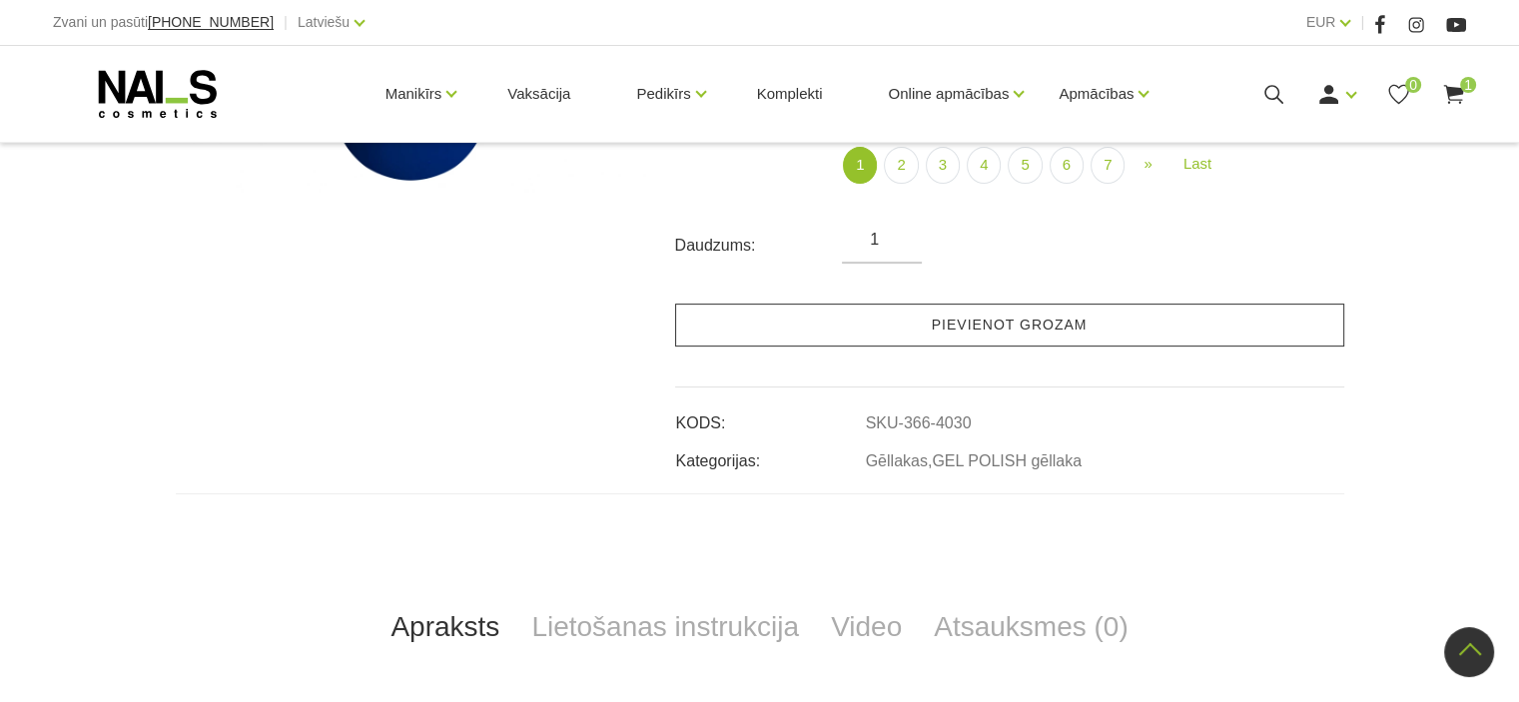
click at [1061, 330] on link "Pievienot grozam" at bounding box center [1009, 325] width 669 height 43
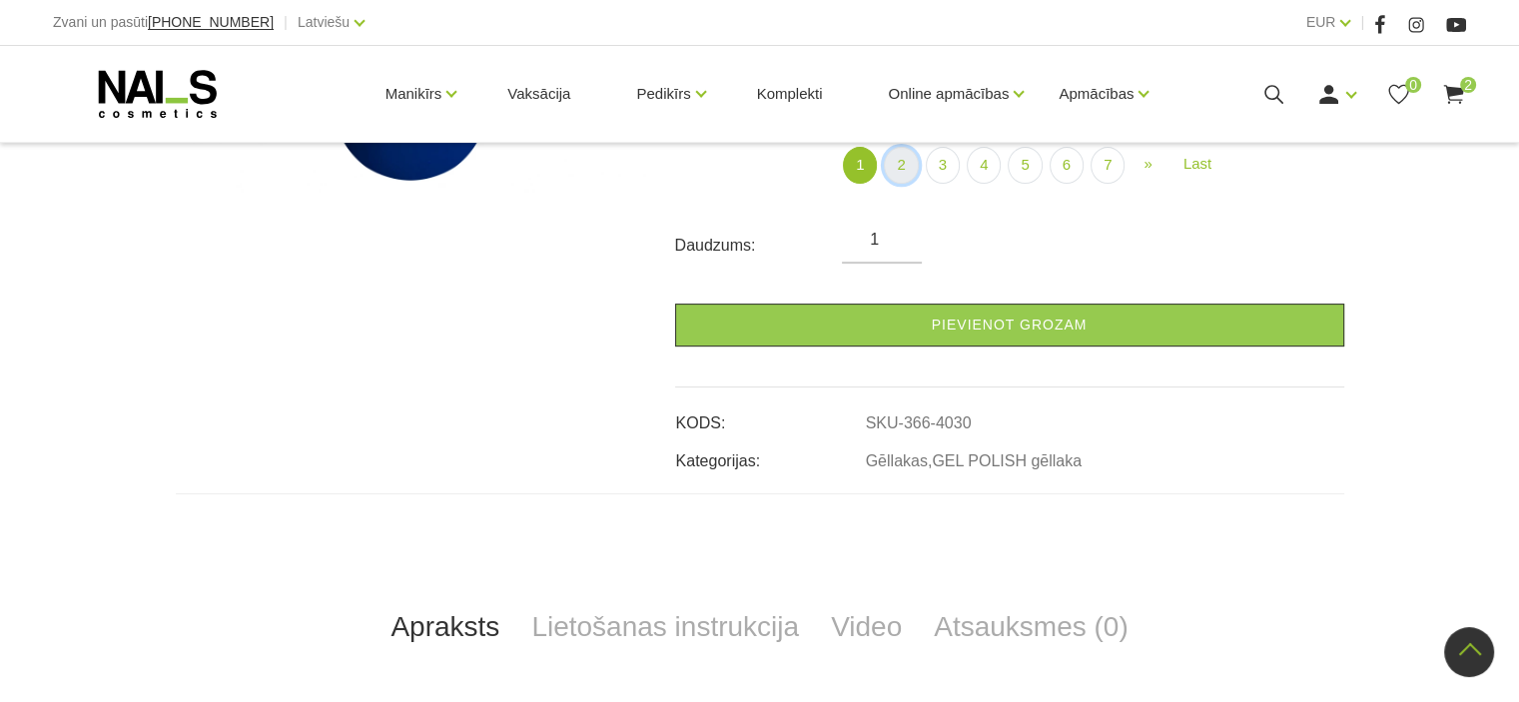
click at [904, 167] on link "2" at bounding box center [901, 165] width 34 height 37
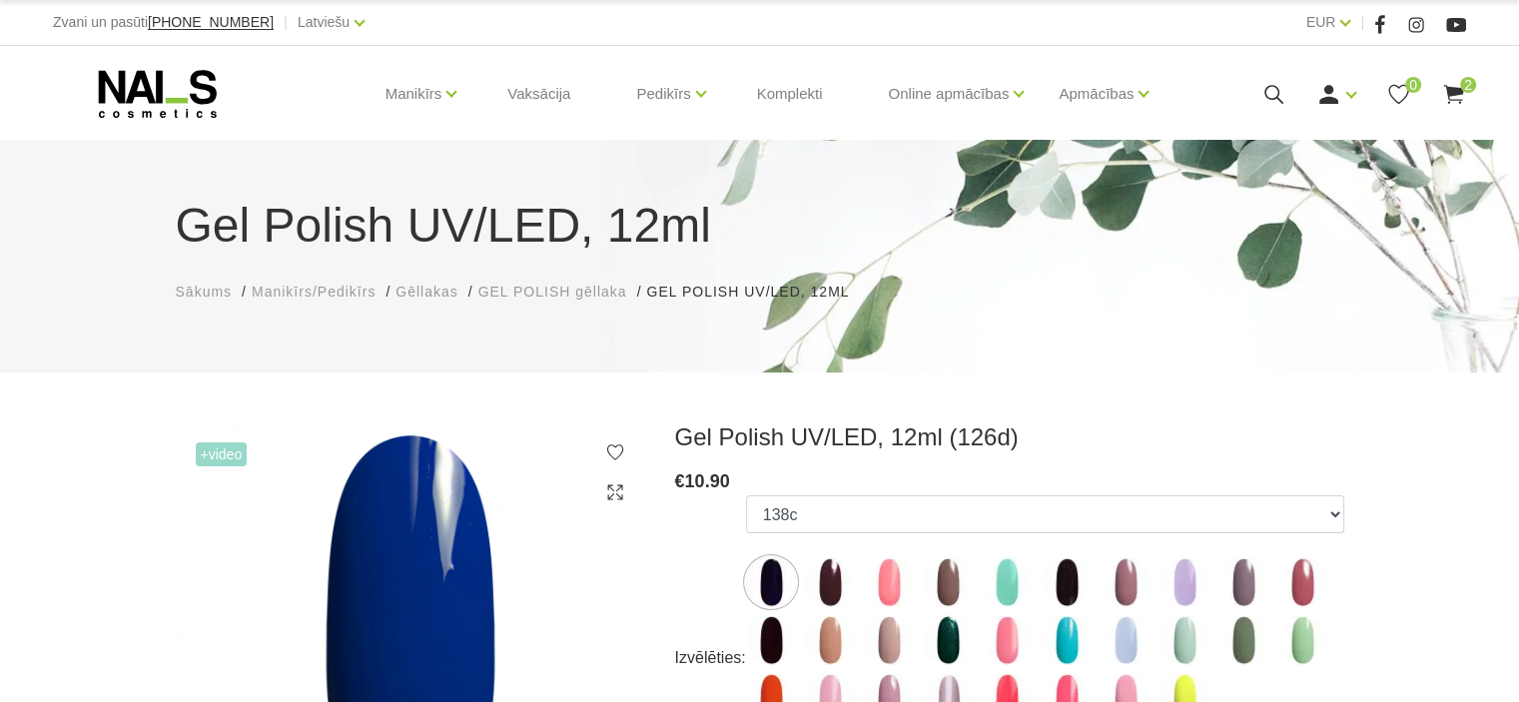
click at [1010, 577] on img at bounding box center [1006, 582] width 50 height 50
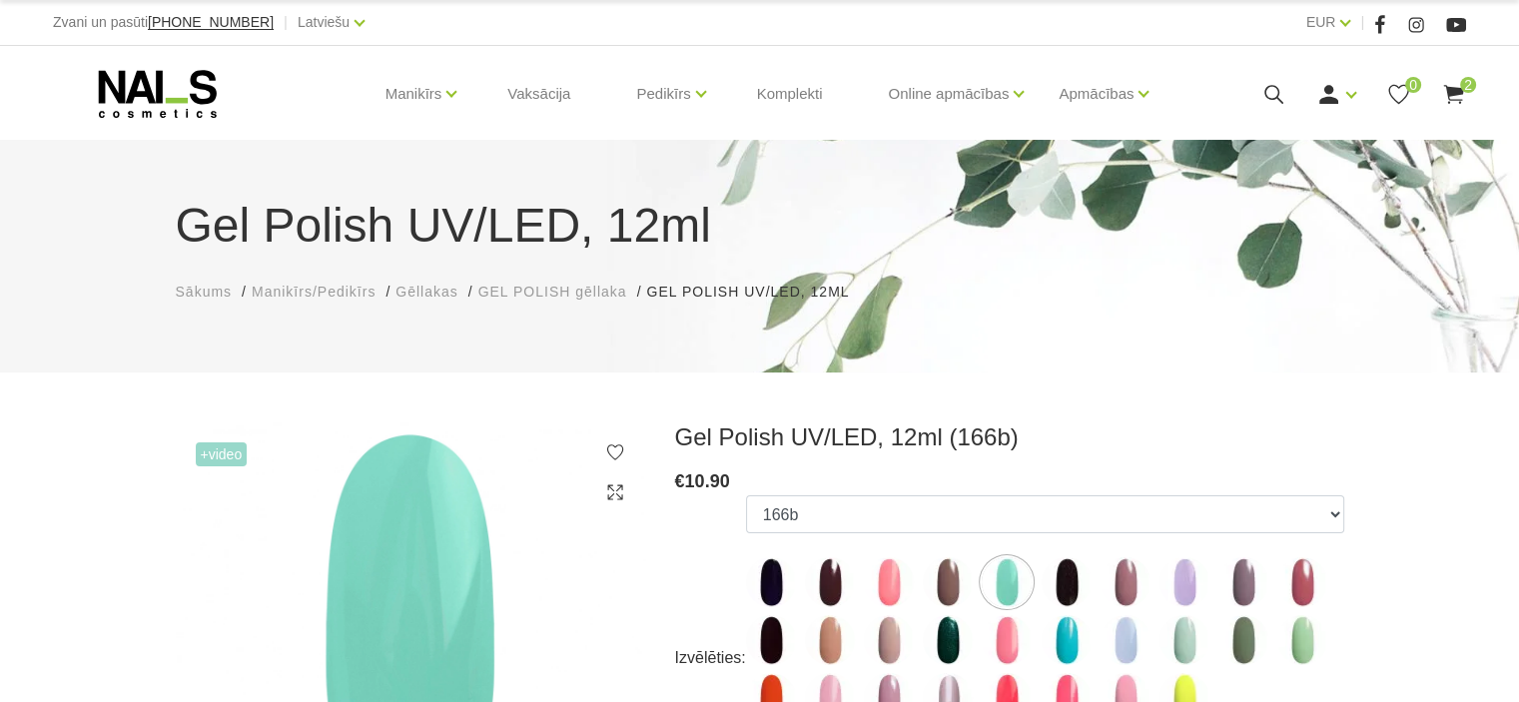
click at [952, 642] on img at bounding box center [948, 640] width 50 height 50
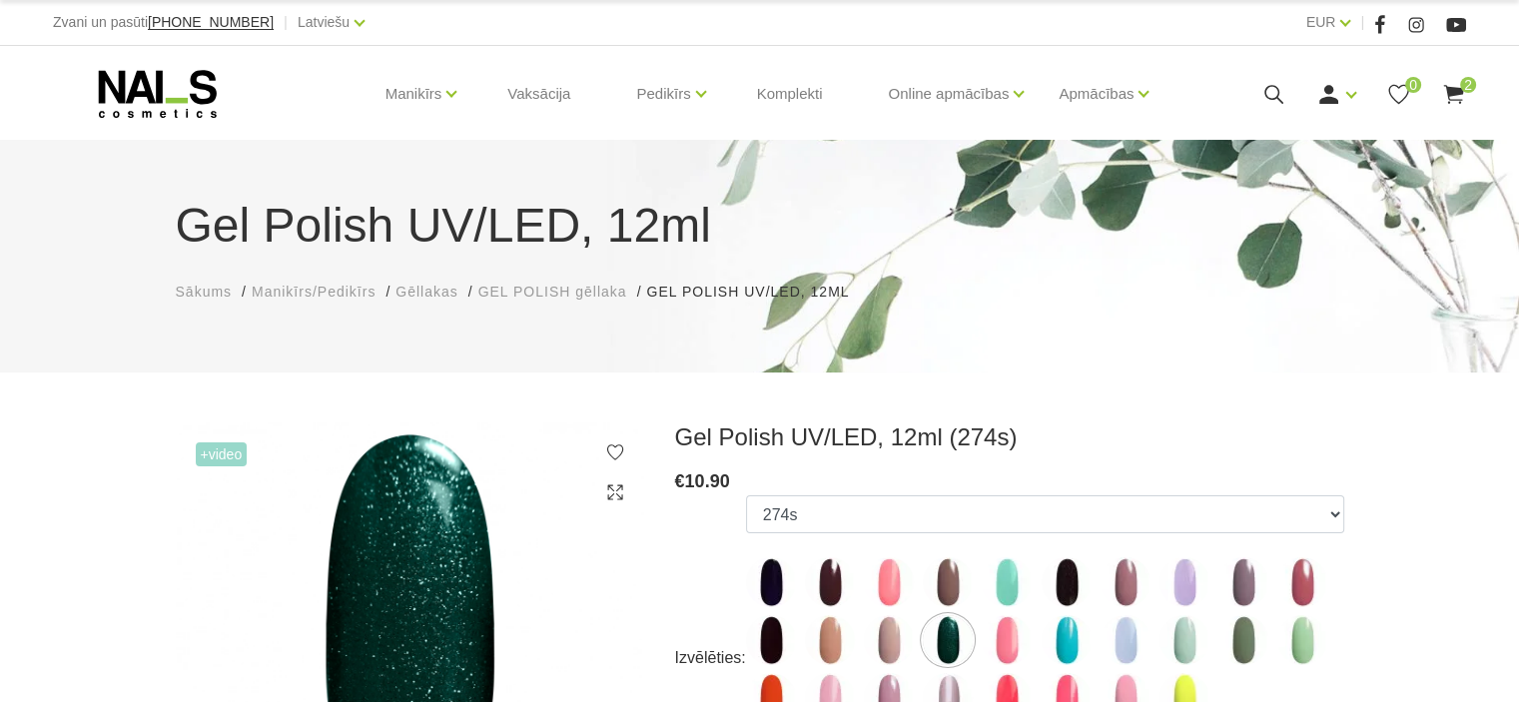
click at [1070, 637] on img at bounding box center [1066, 640] width 50 height 50
select select "4077"
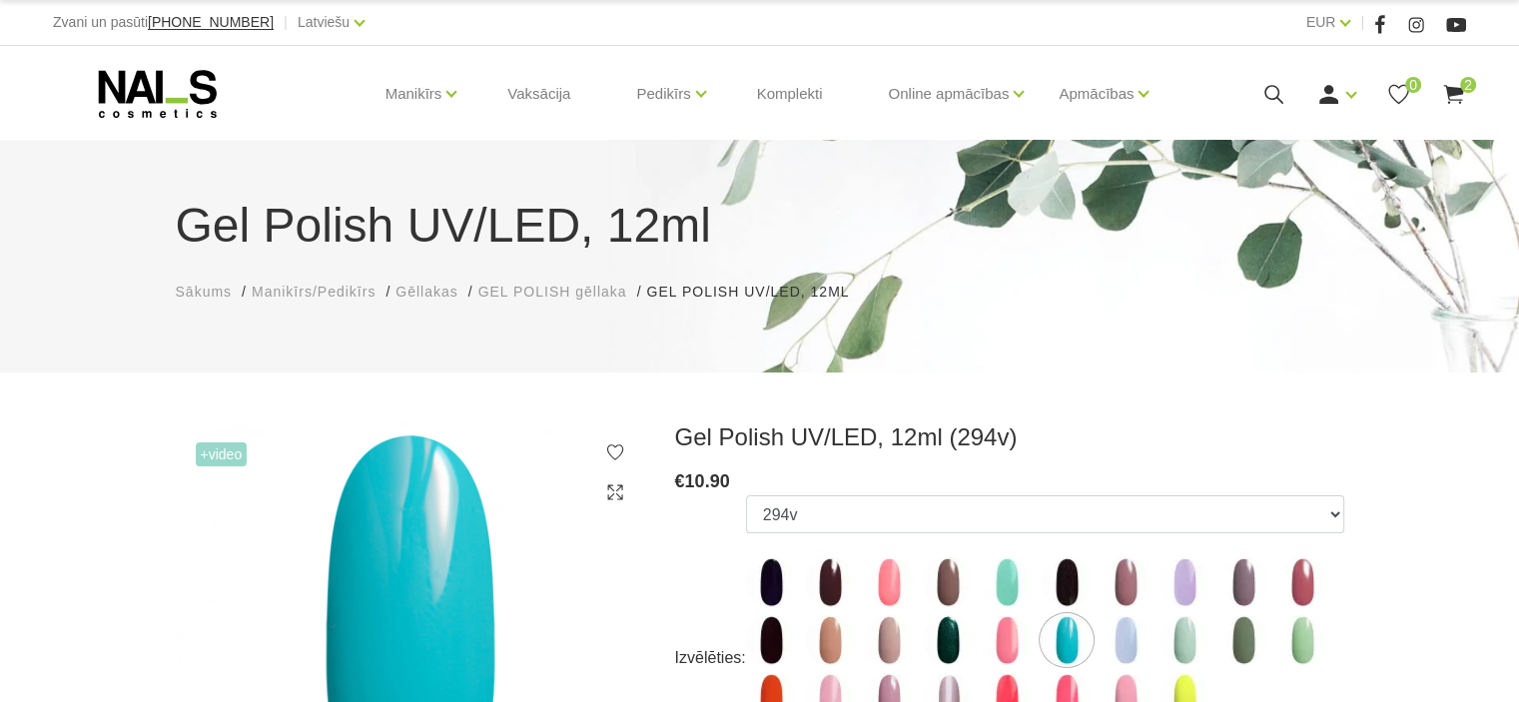
scroll to position [614, 0]
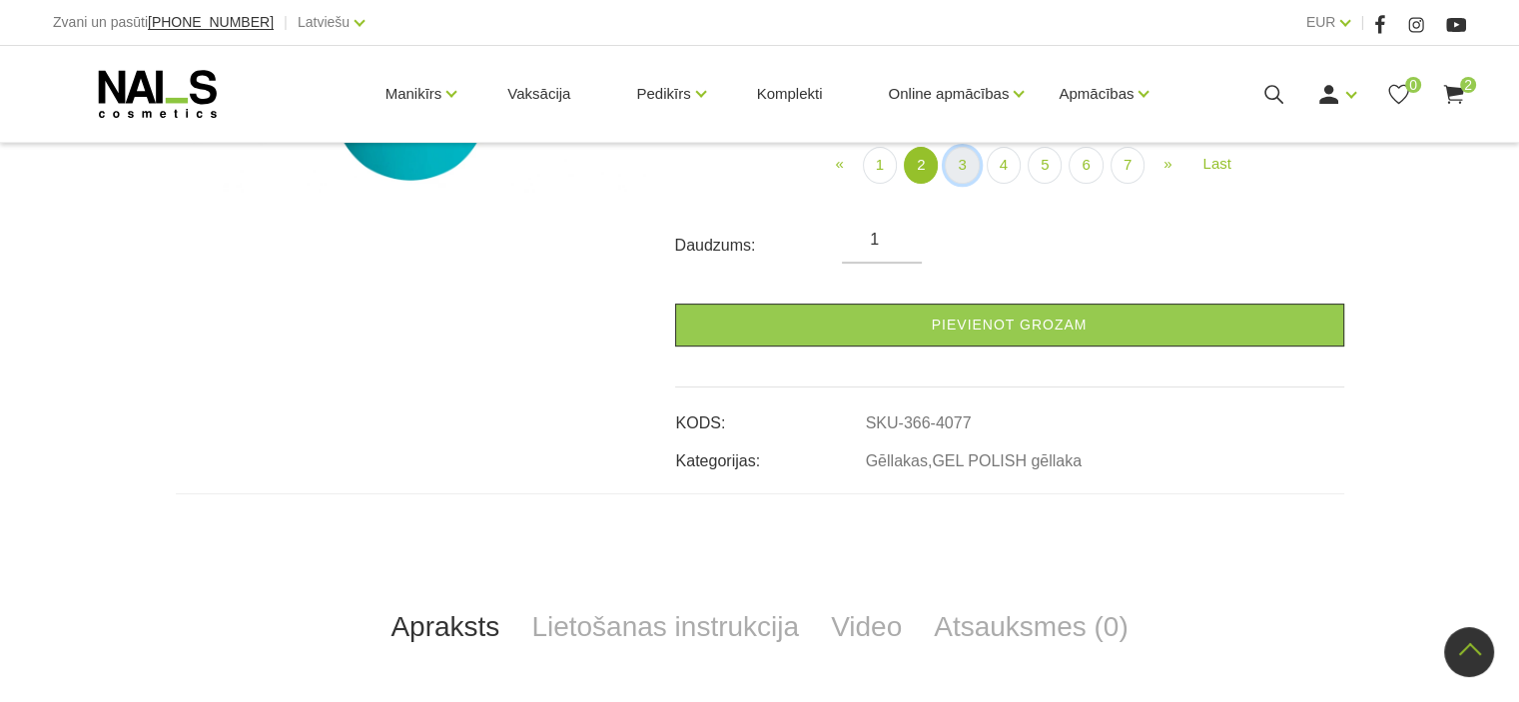
click at [960, 159] on link "3" at bounding box center [961, 165] width 34 height 37
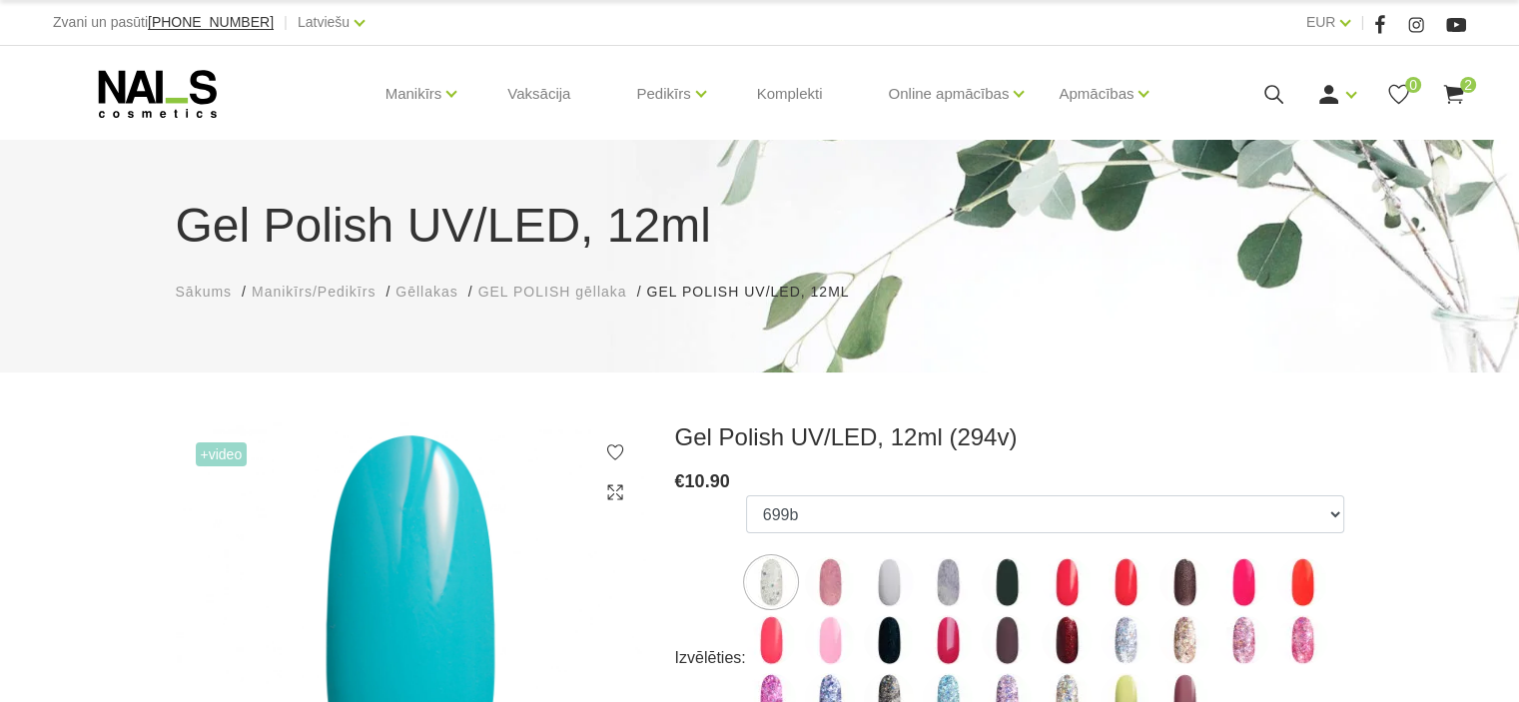
click at [886, 597] on img at bounding box center [889, 582] width 50 height 50
select select "4121"
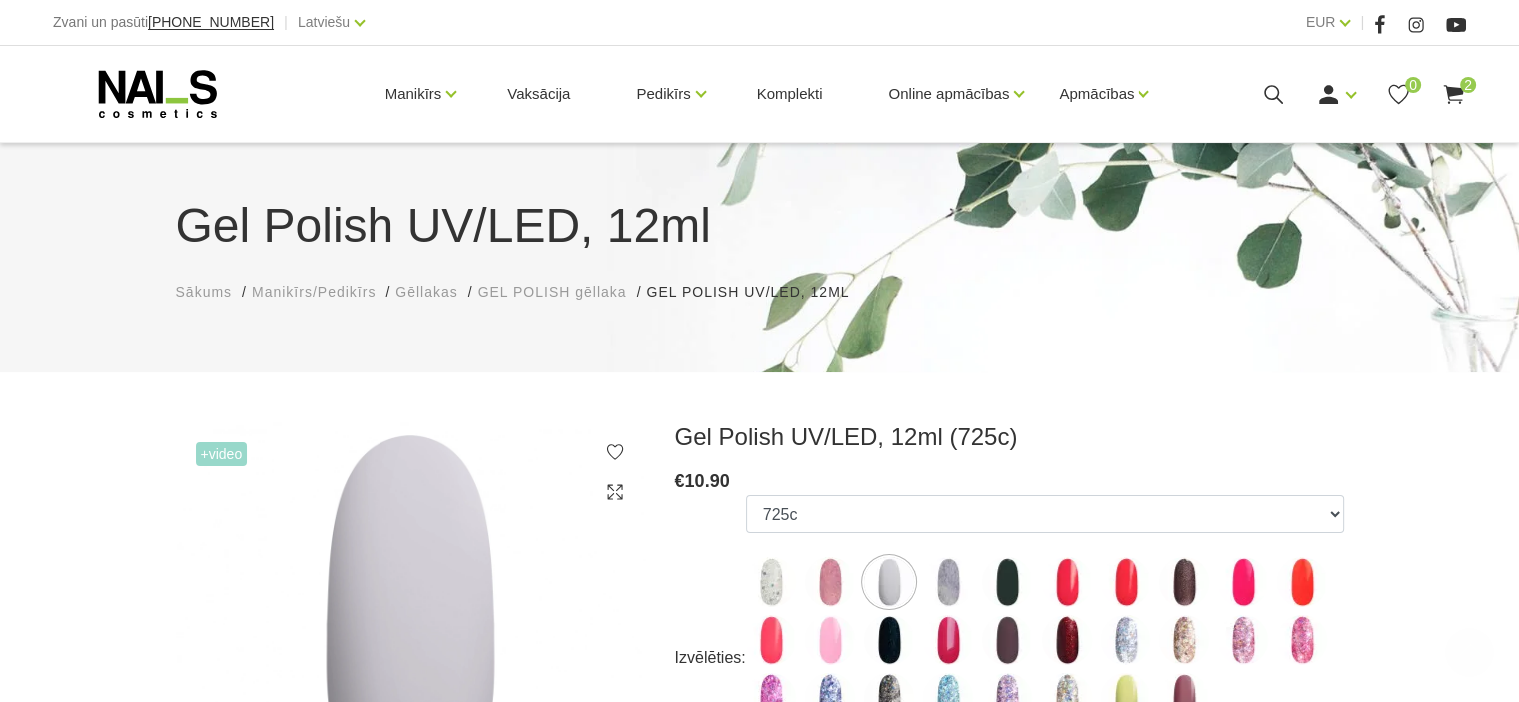
scroll to position [614, 0]
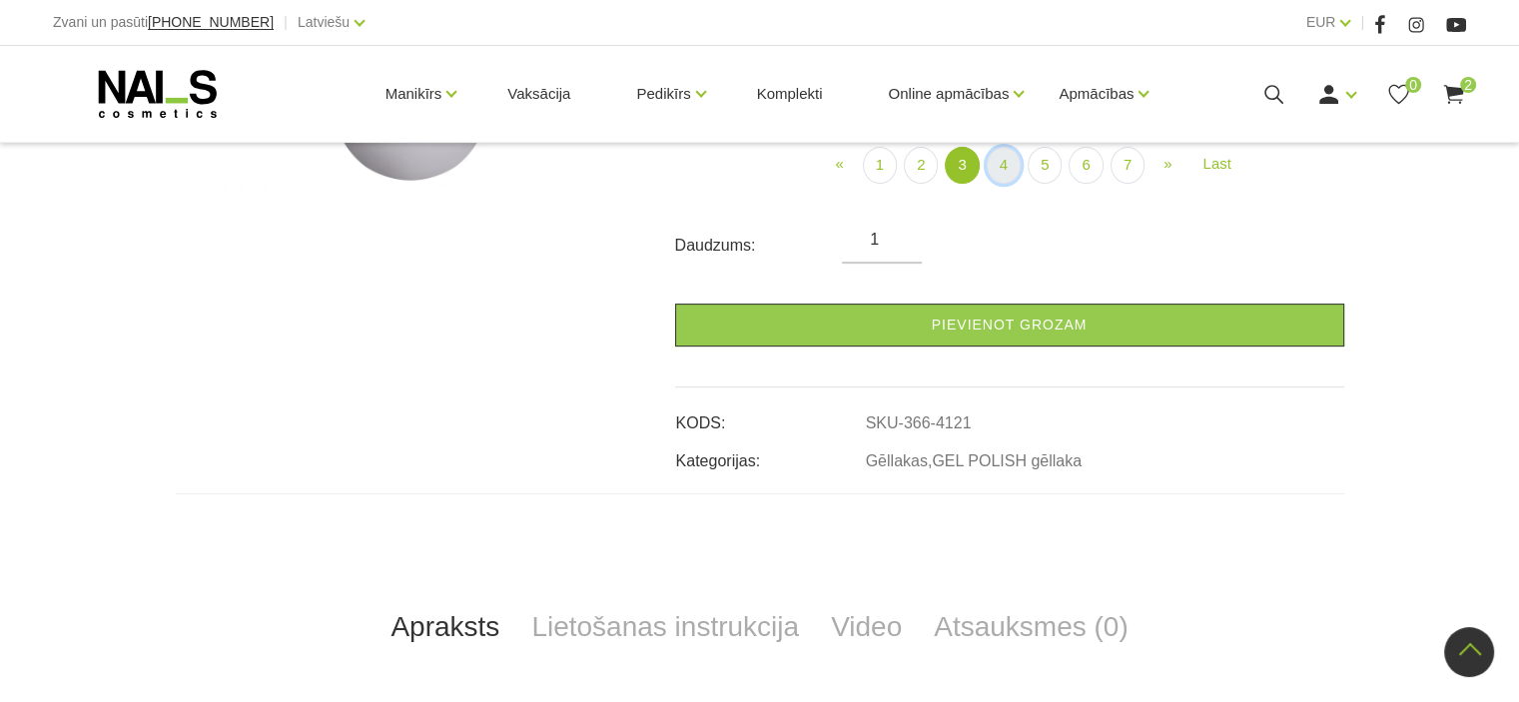
click at [1000, 163] on link "4" at bounding box center [1003, 165] width 34 height 37
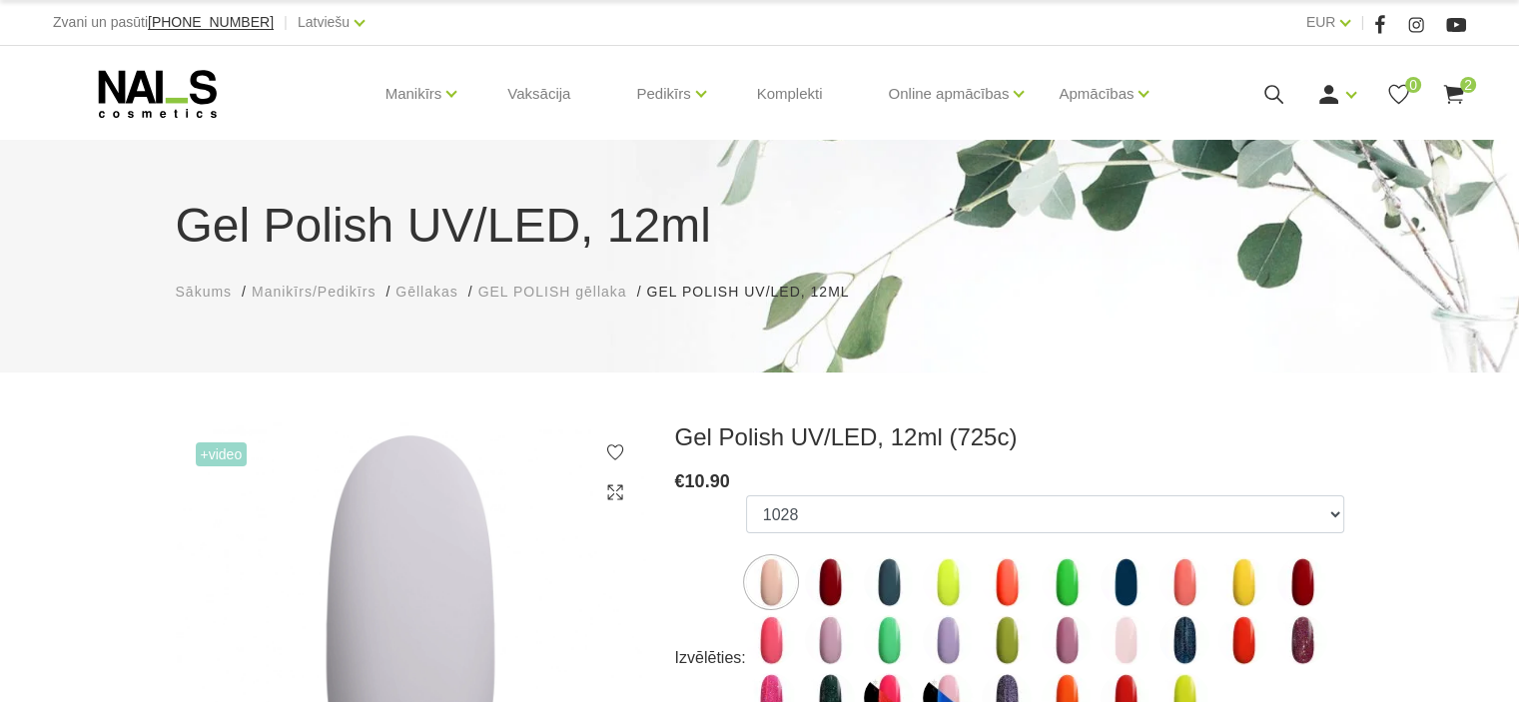
click at [891, 585] on img at bounding box center [889, 582] width 50 height 50
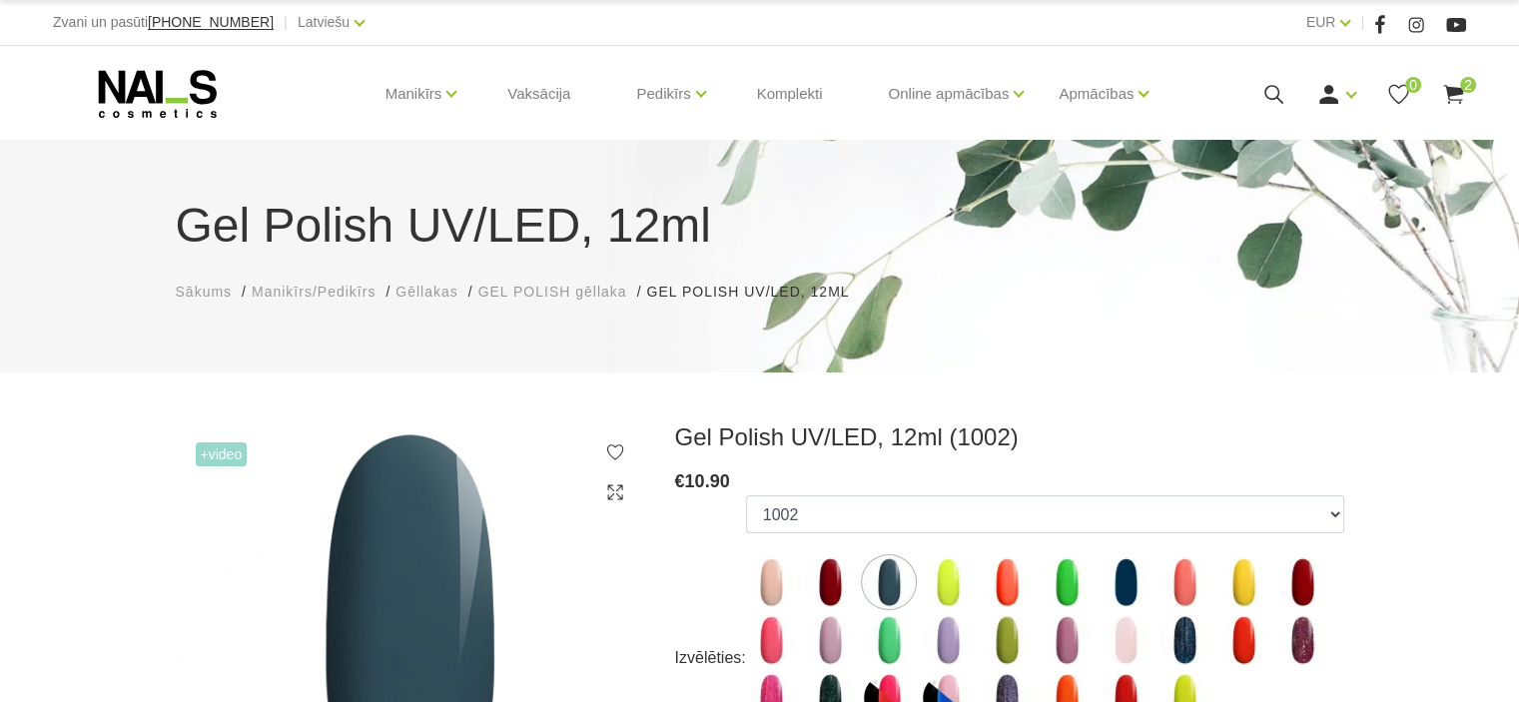
click at [1121, 589] on img at bounding box center [1125, 582] width 50 height 50
select select "4190"
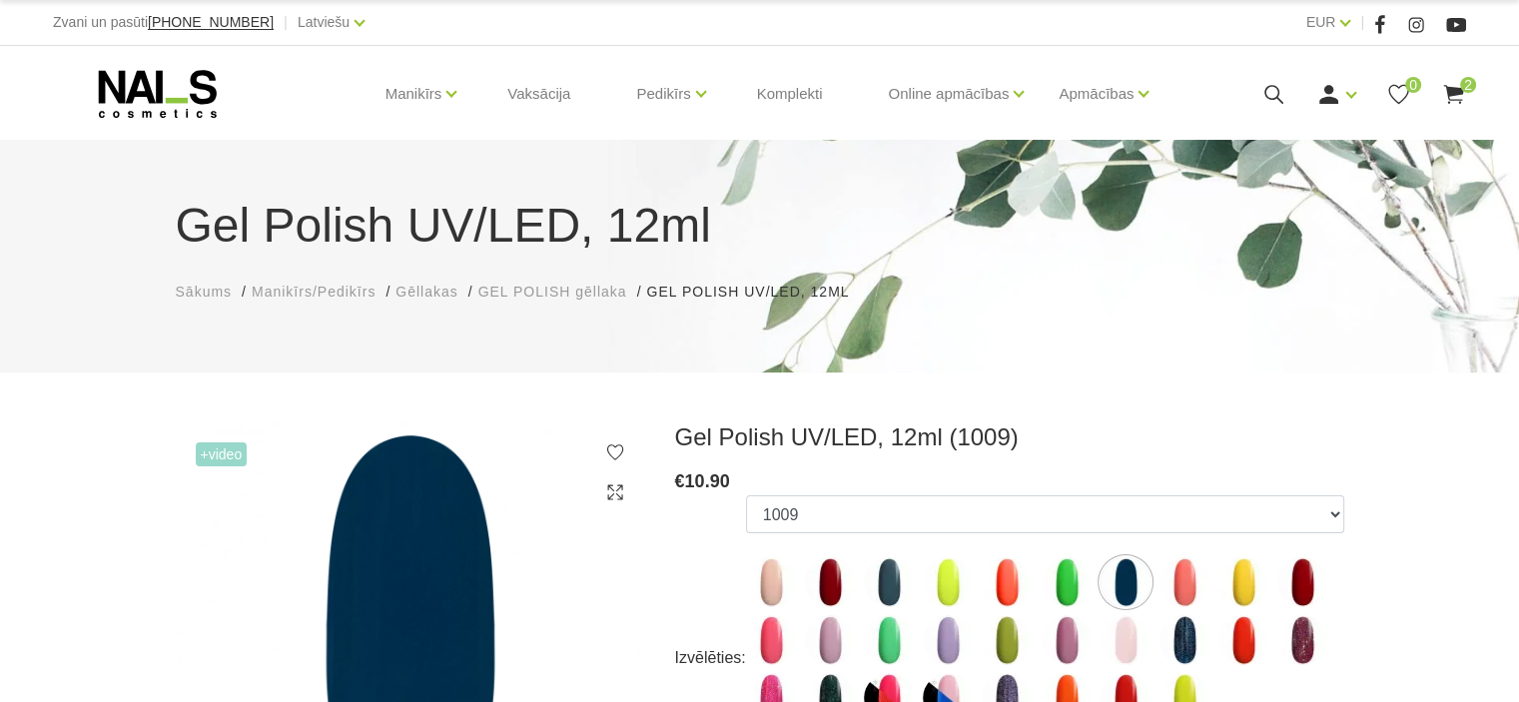
scroll to position [614, 0]
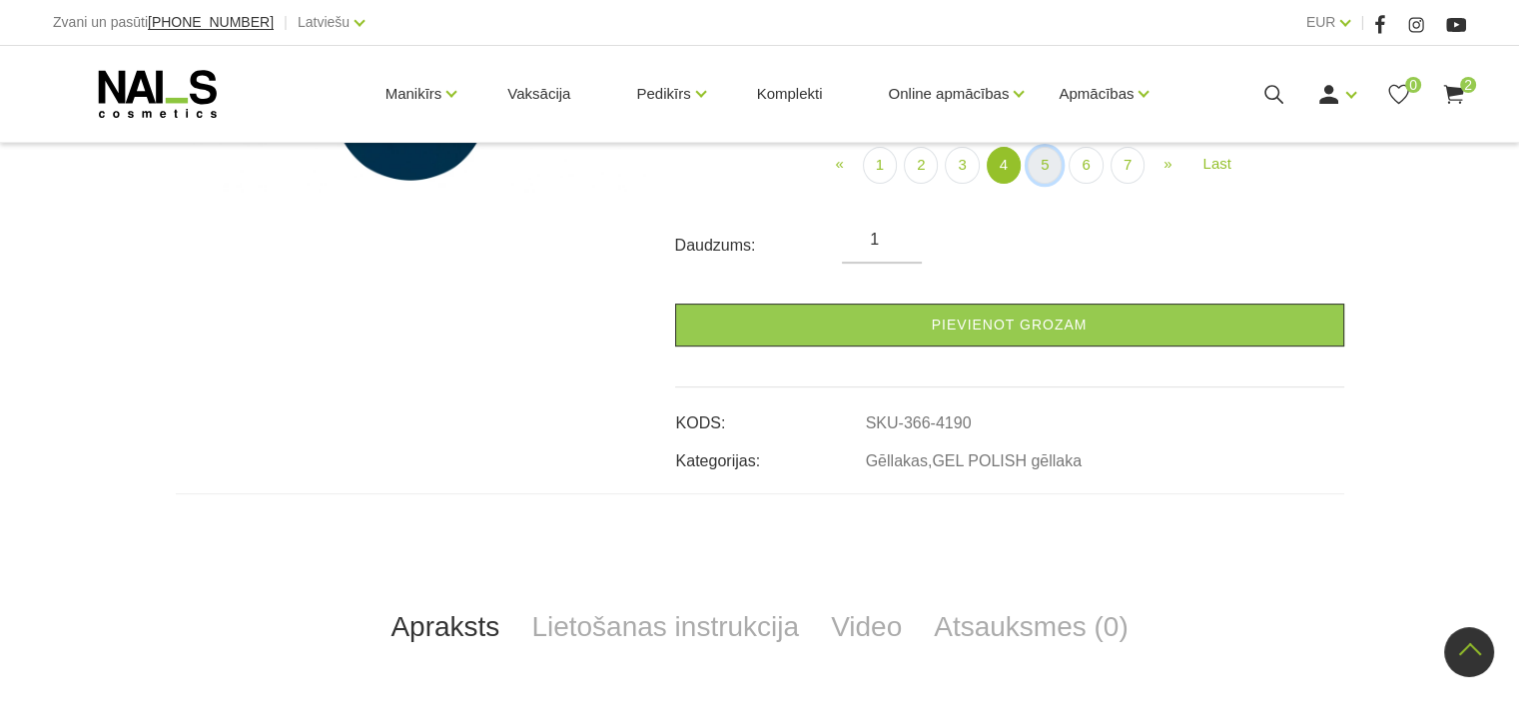
click at [1049, 175] on link "5" at bounding box center [1044, 165] width 34 height 37
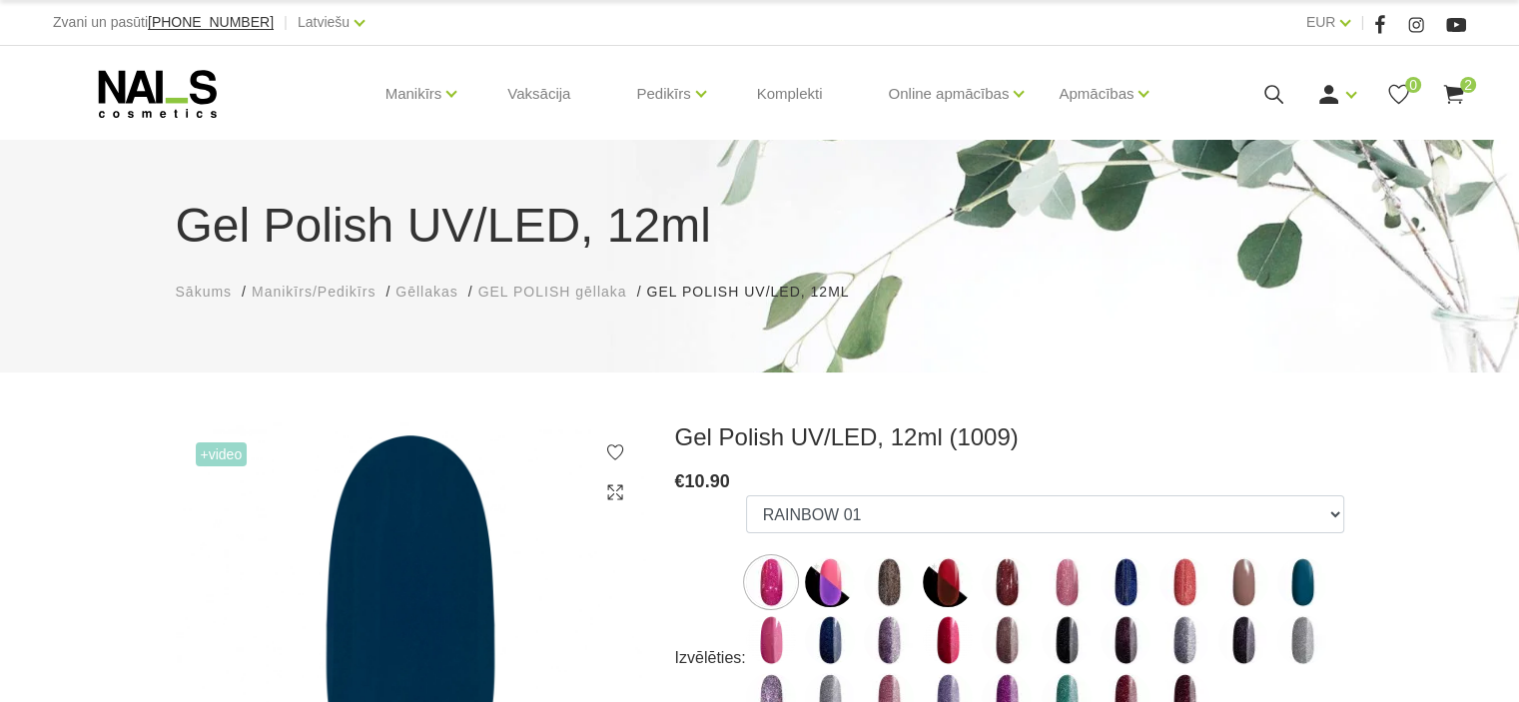
click at [1307, 577] on img at bounding box center [1302, 582] width 50 height 50
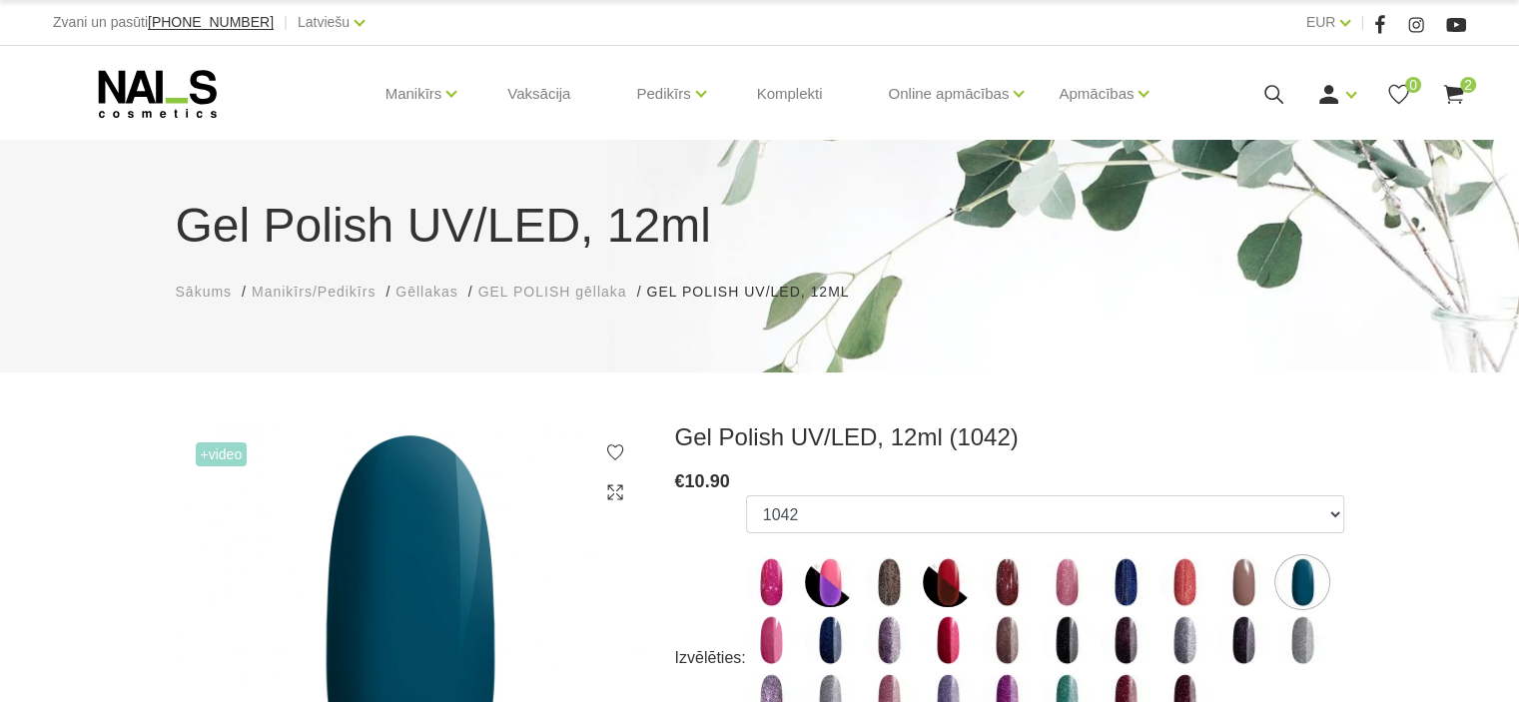
click at [1062, 690] on img at bounding box center [1066, 698] width 50 height 50
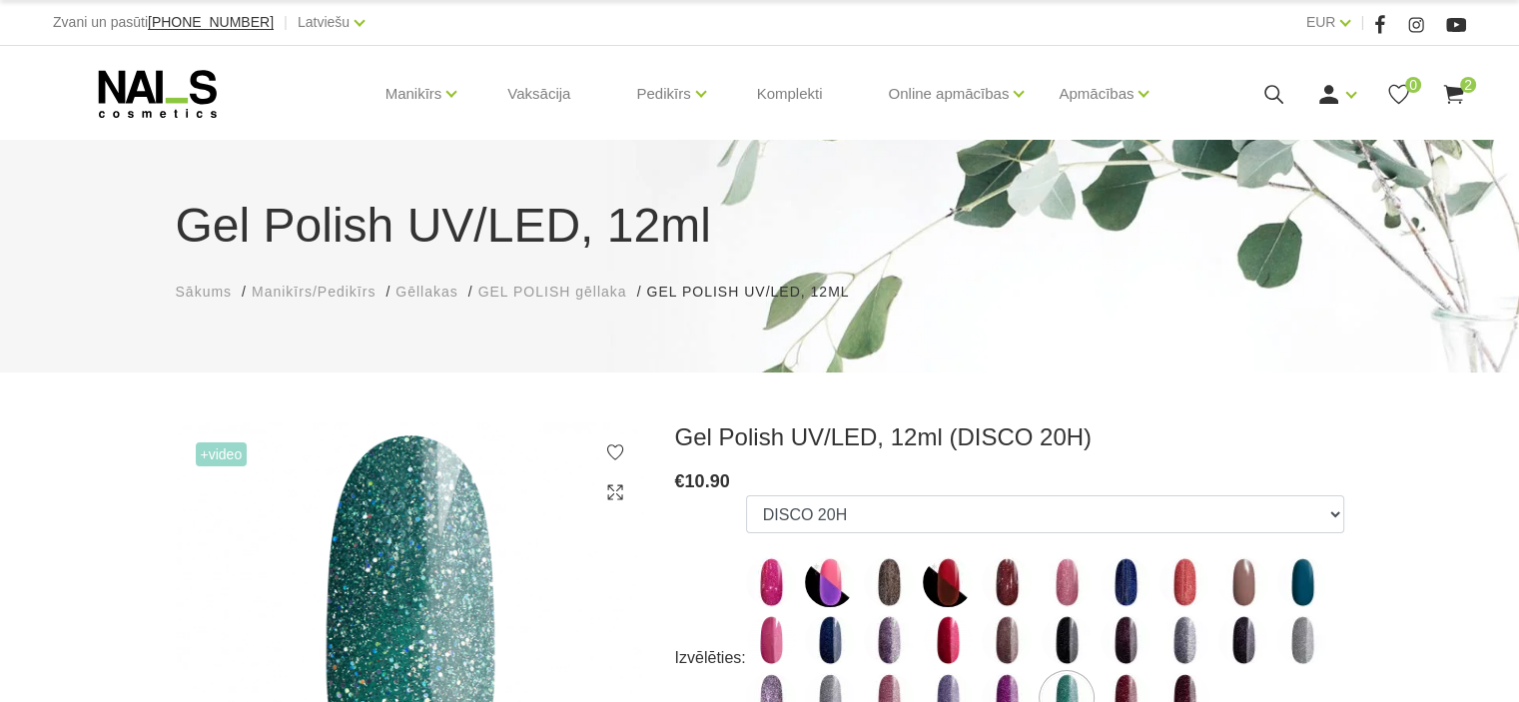
click at [1124, 689] on img at bounding box center [1125, 698] width 50 height 50
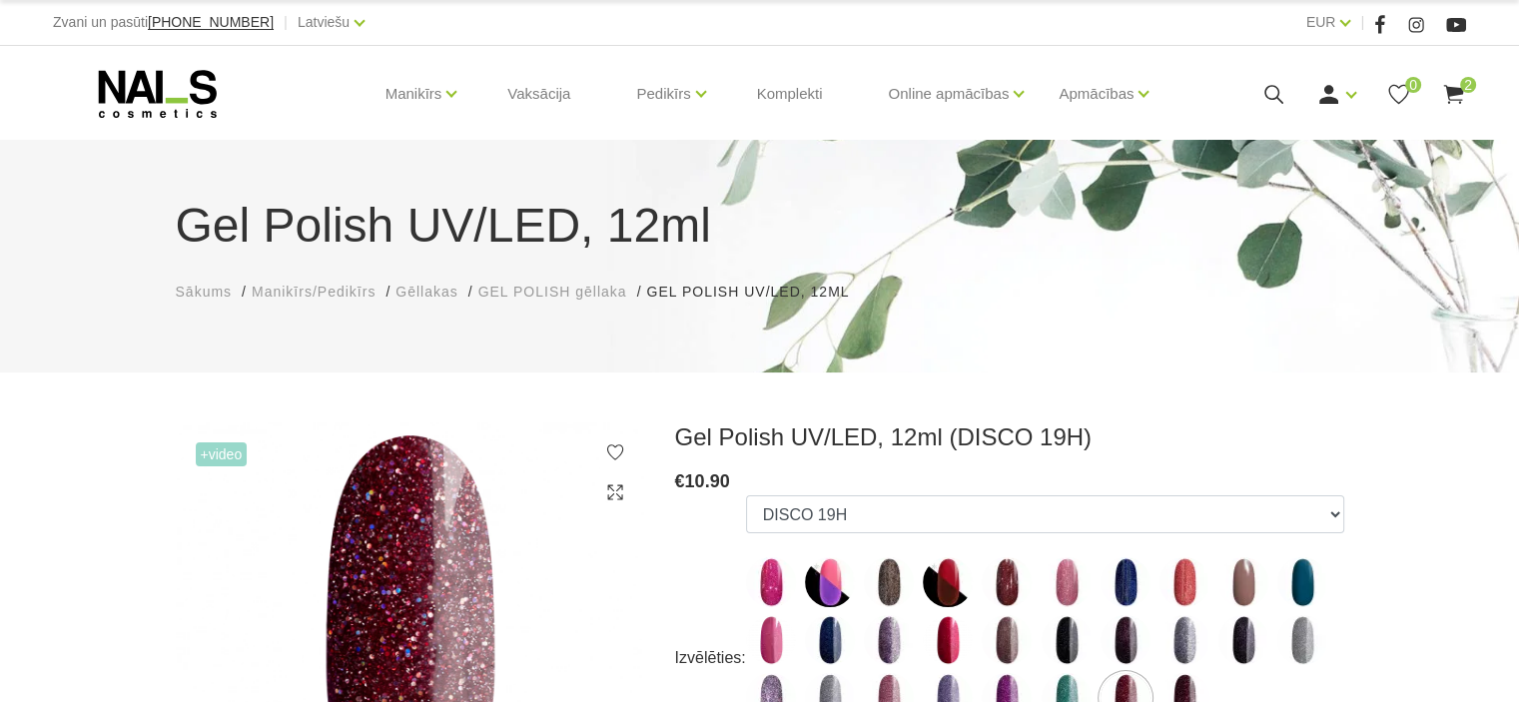
click at [1181, 690] on img at bounding box center [1184, 698] width 50 height 50
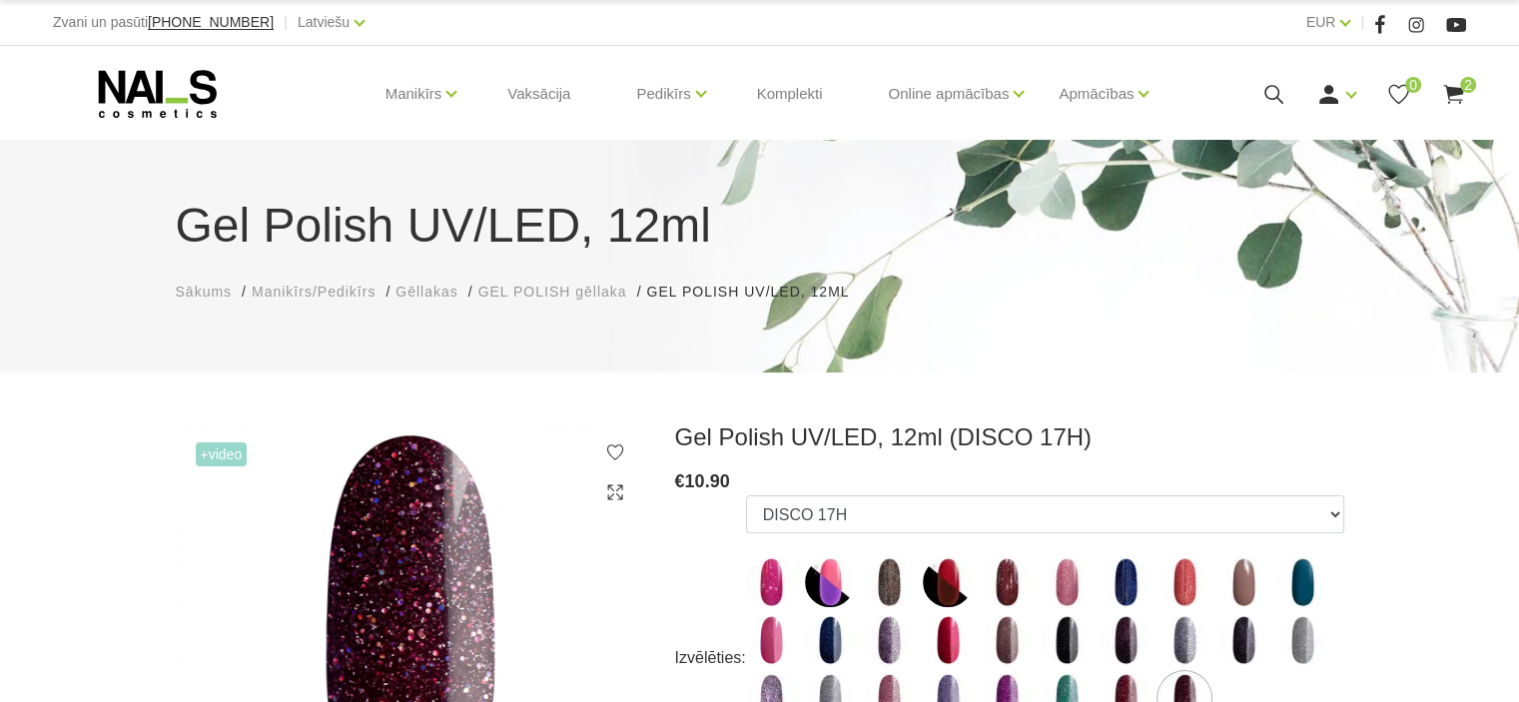
click at [1010, 689] on img at bounding box center [1006, 698] width 50 height 50
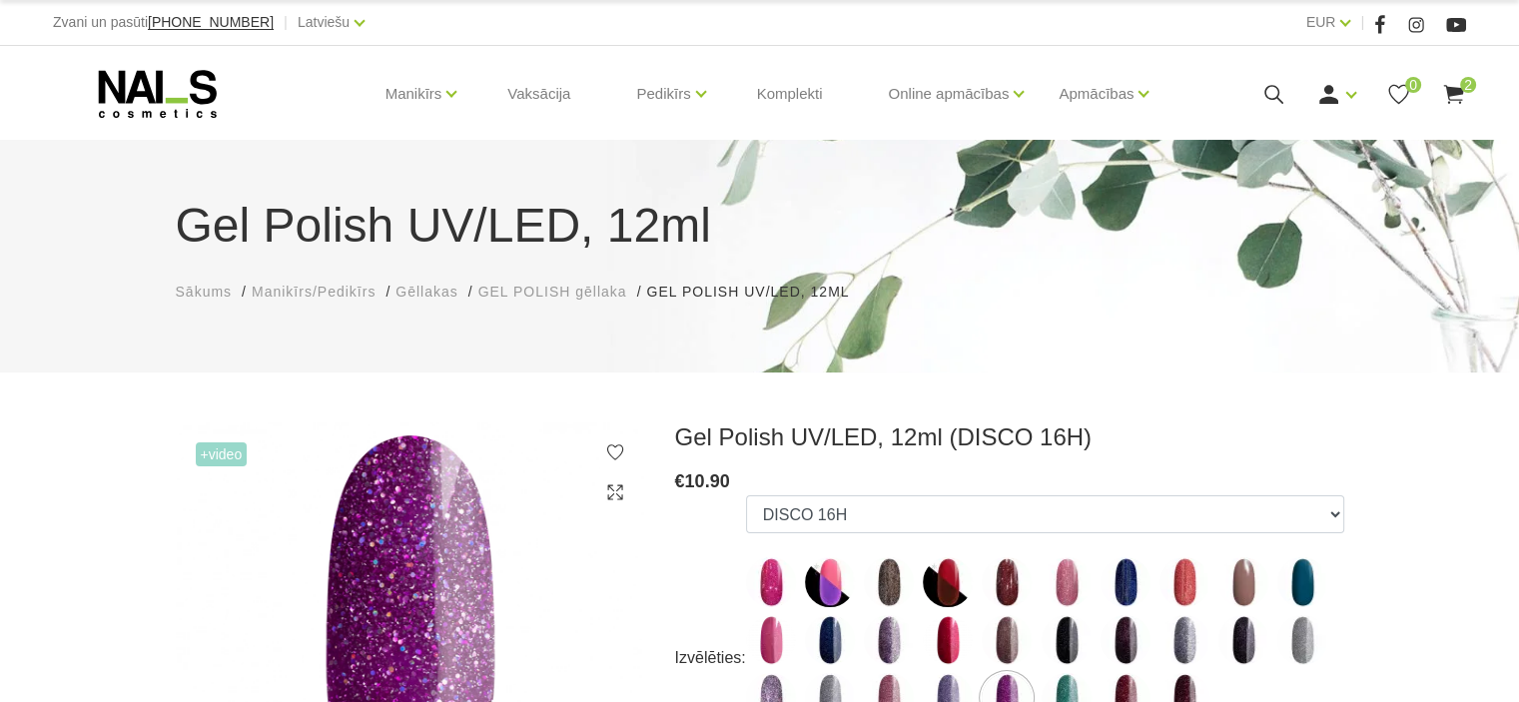
click at [946, 686] on img at bounding box center [948, 698] width 50 height 50
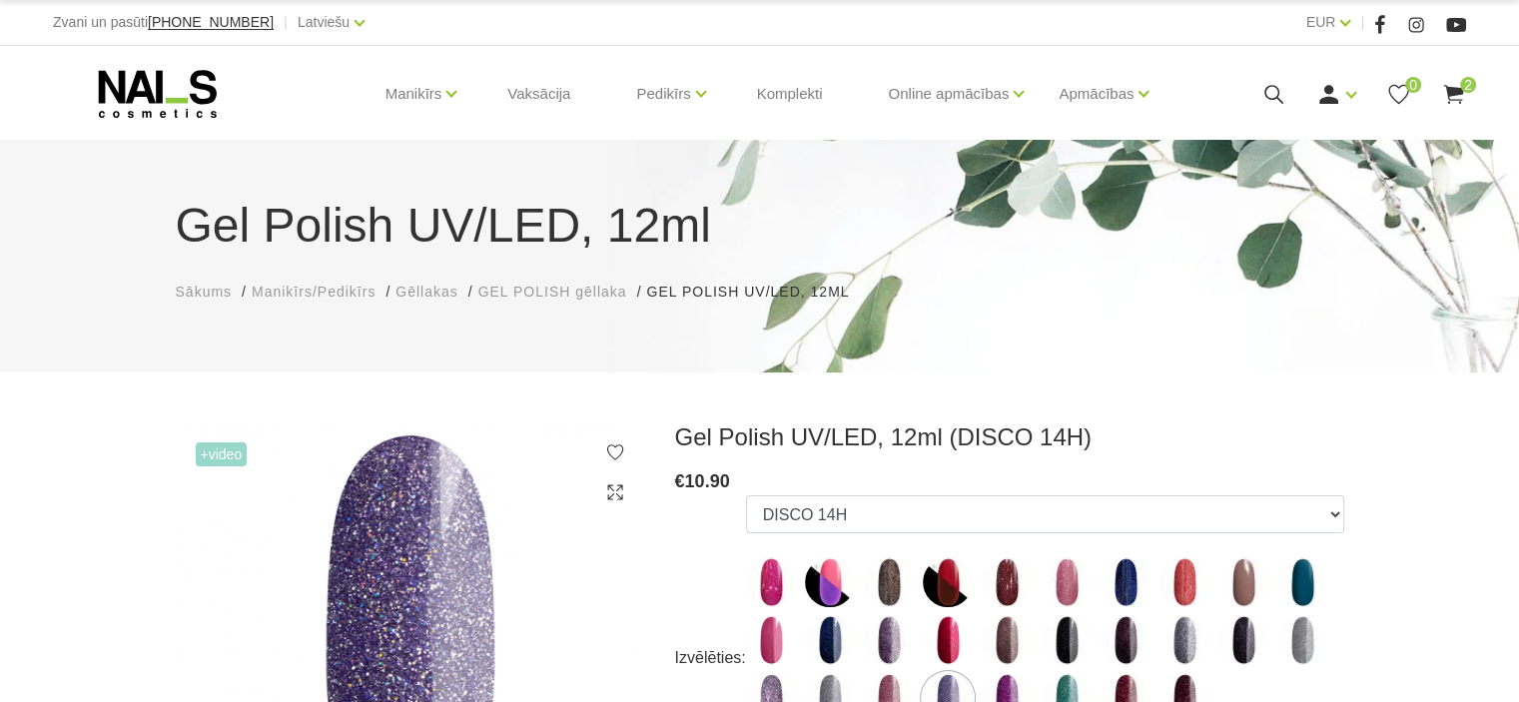
click at [886, 688] on img at bounding box center [889, 698] width 50 height 50
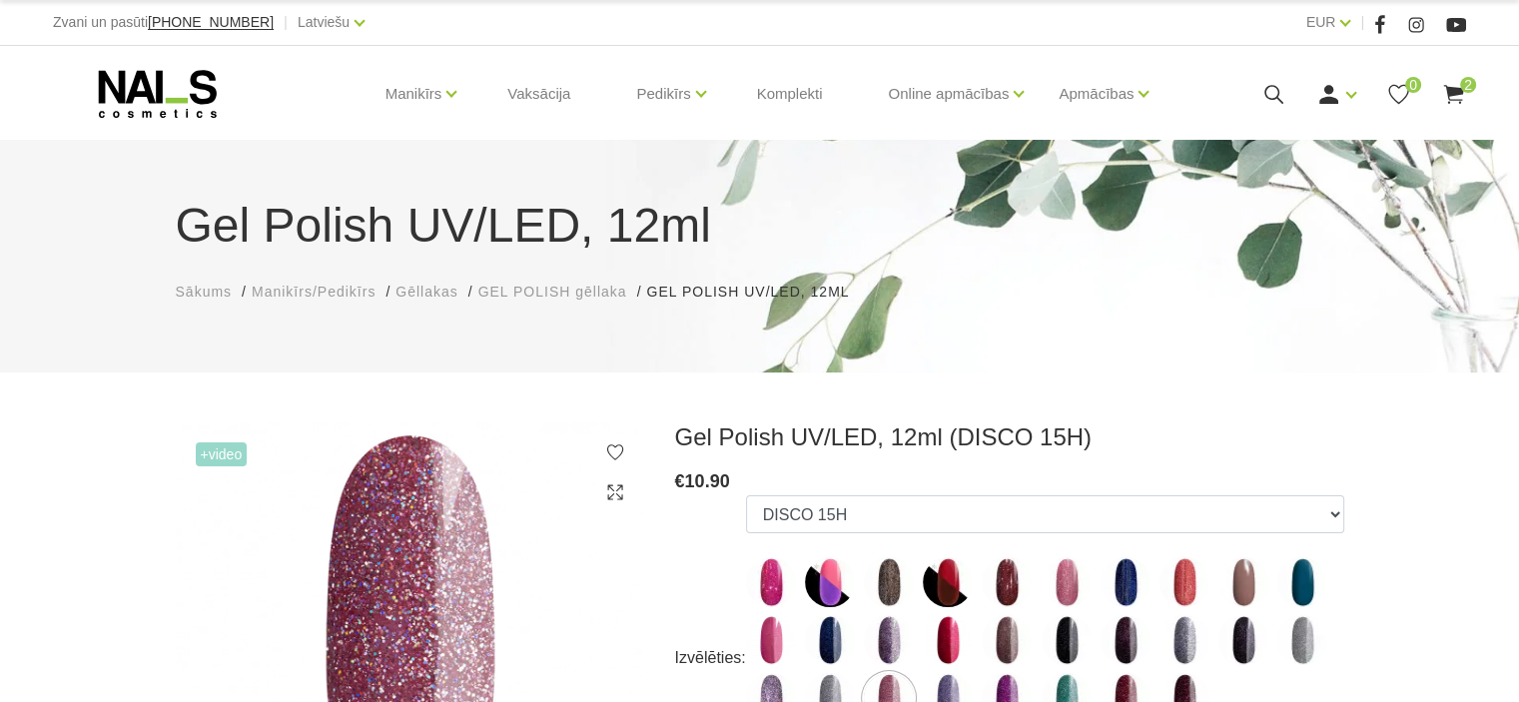
click at [762, 585] on img at bounding box center [771, 582] width 50 height 50
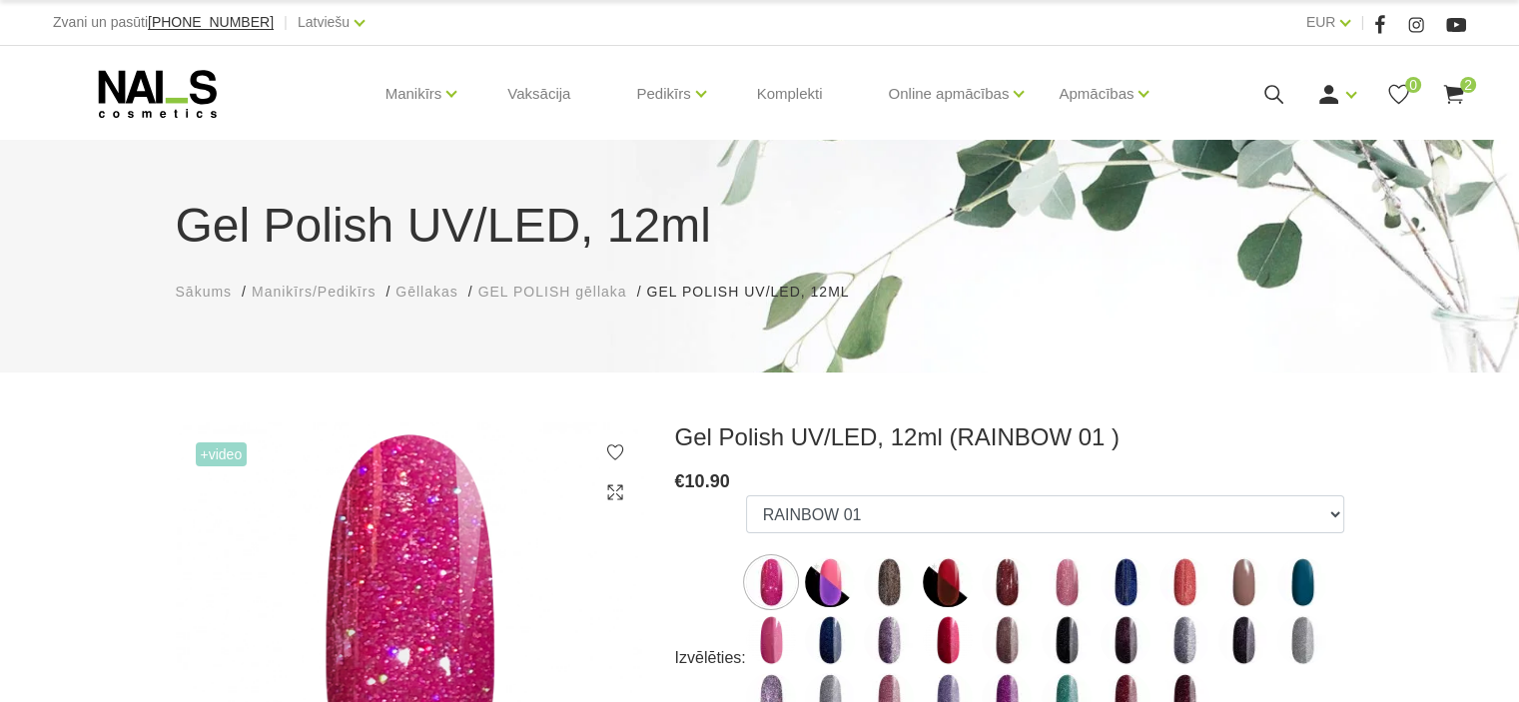
click at [891, 694] on img at bounding box center [889, 698] width 50 height 50
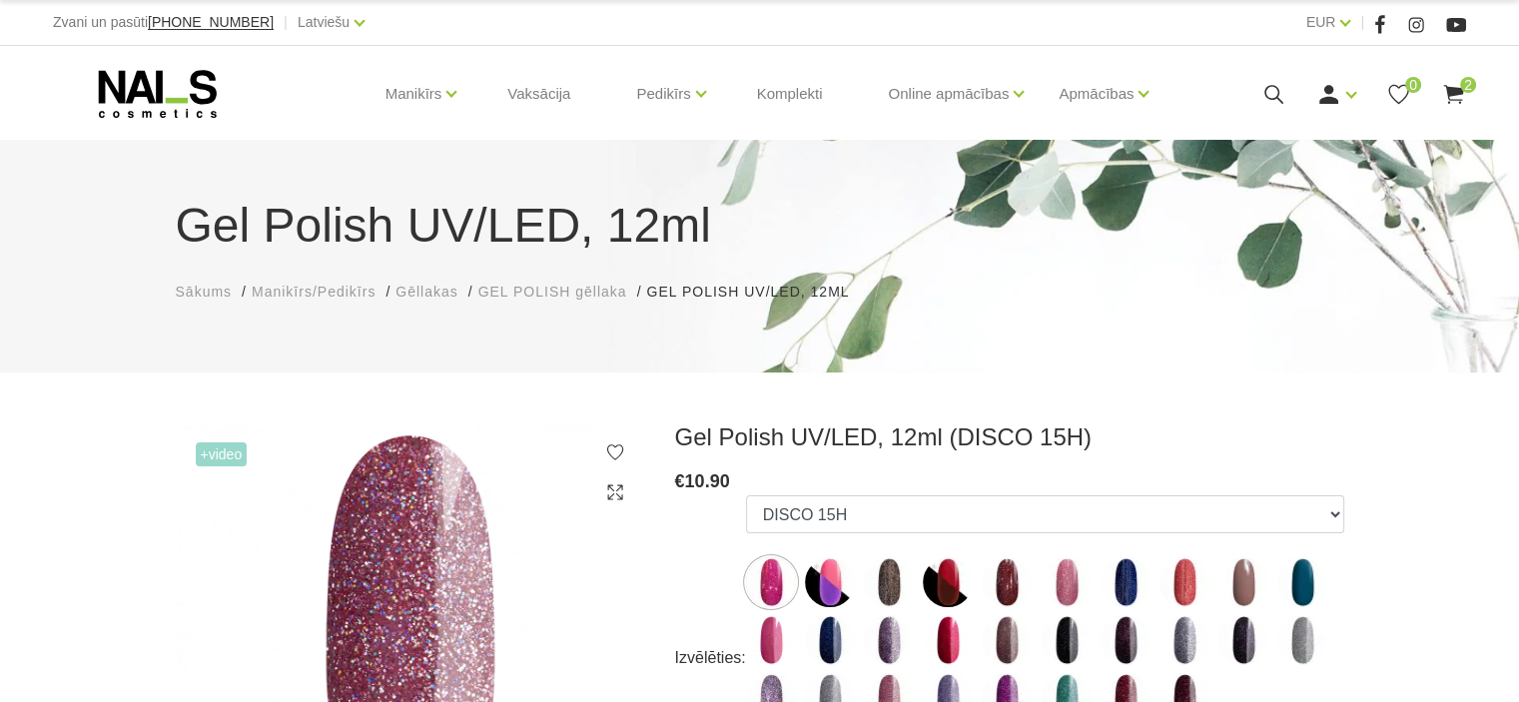
click at [772, 588] on img at bounding box center [771, 582] width 50 height 50
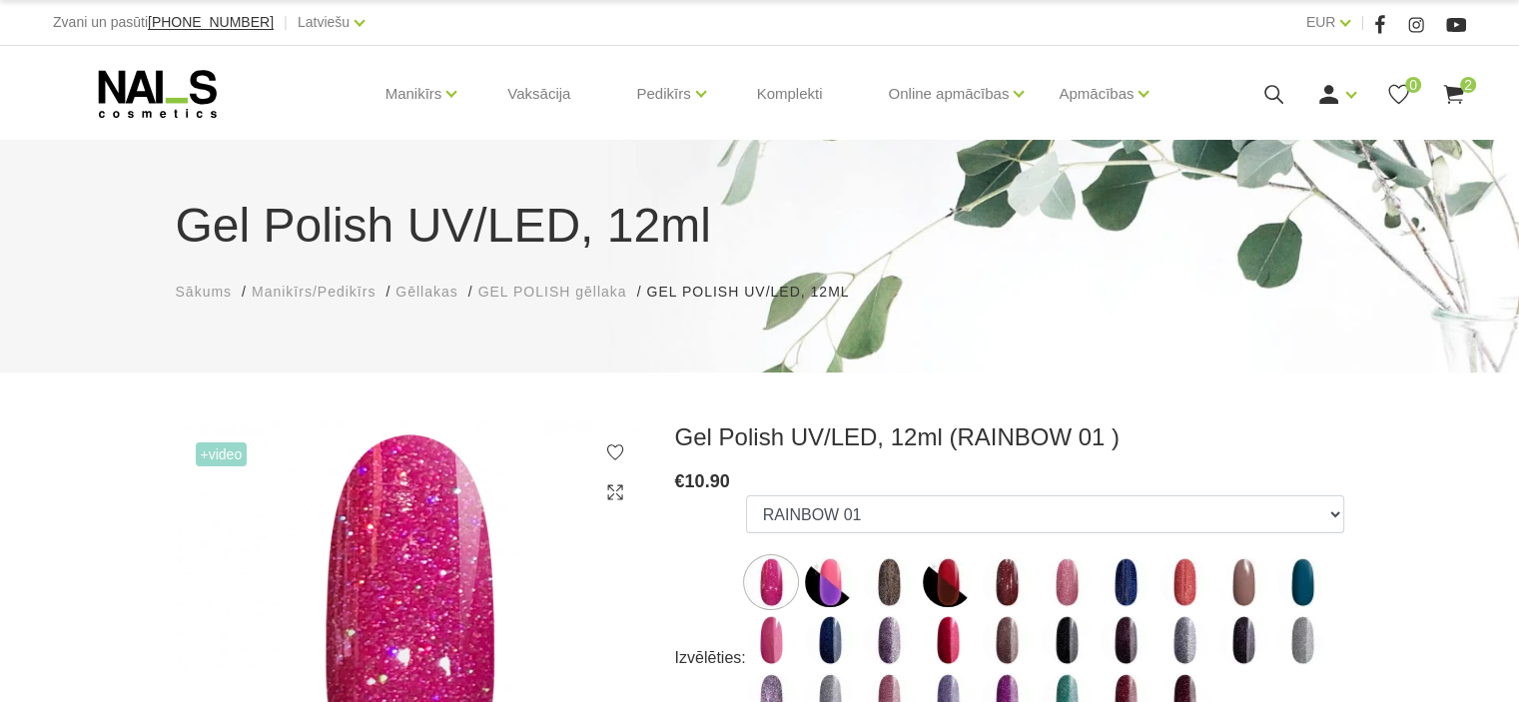
click at [1181, 582] on img at bounding box center [1184, 582] width 50 height 50
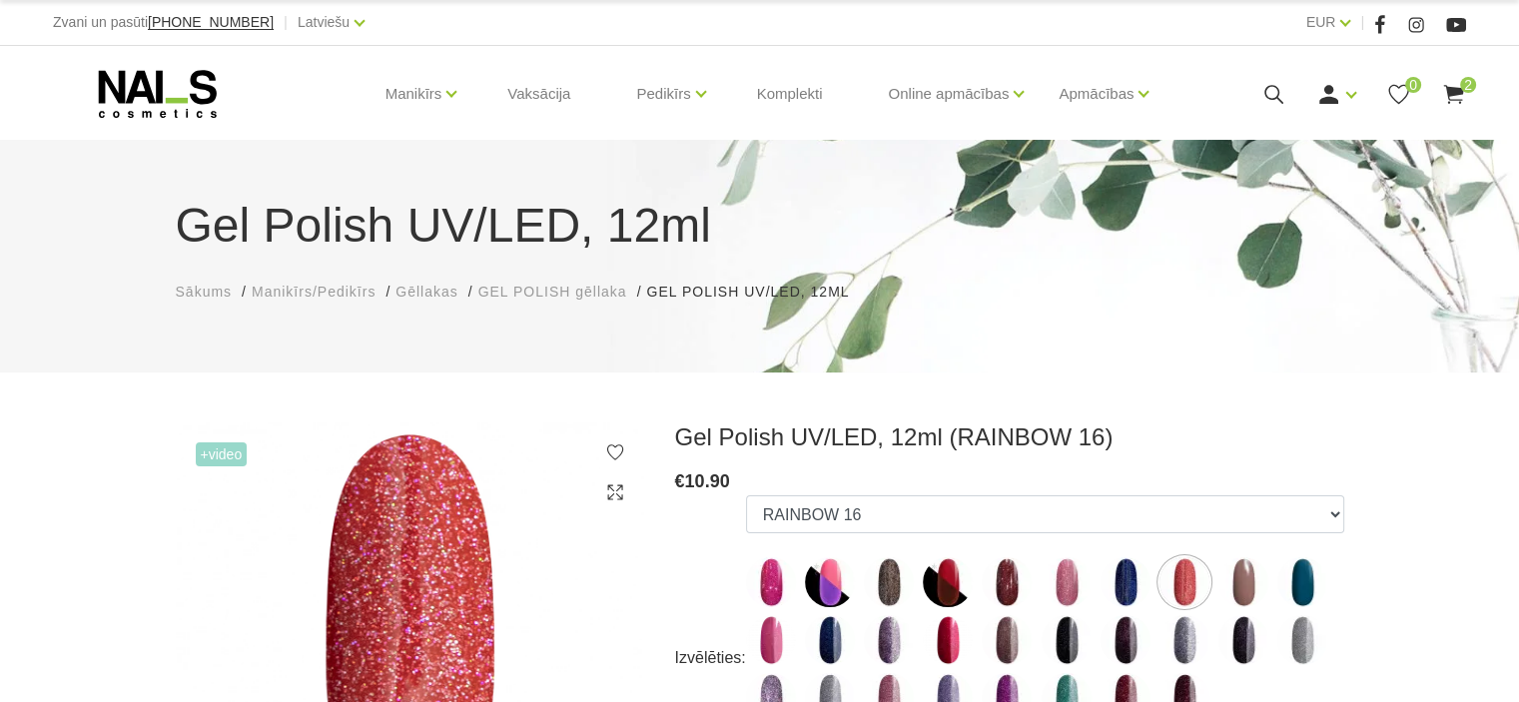
click at [771, 585] on img at bounding box center [771, 582] width 50 height 50
select select "4467"
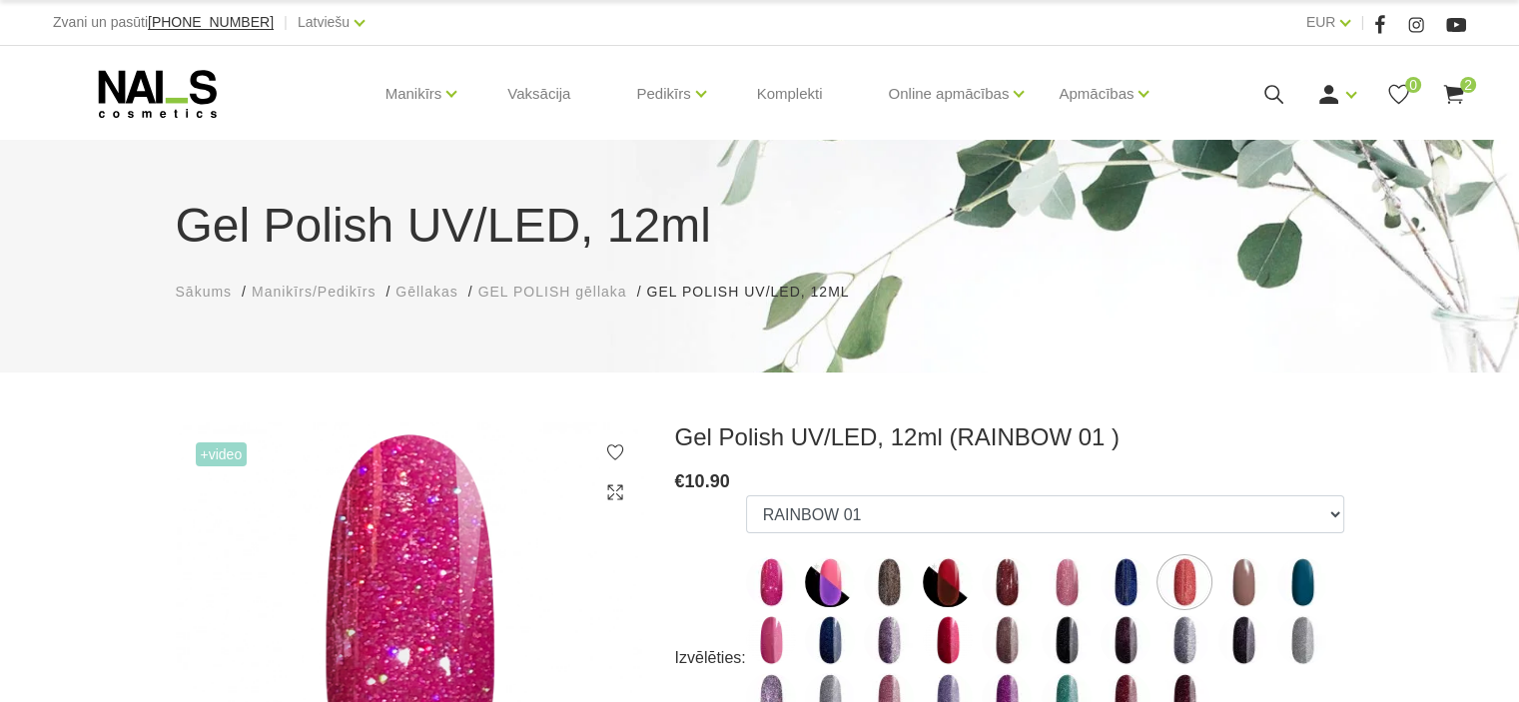
scroll to position [614, 0]
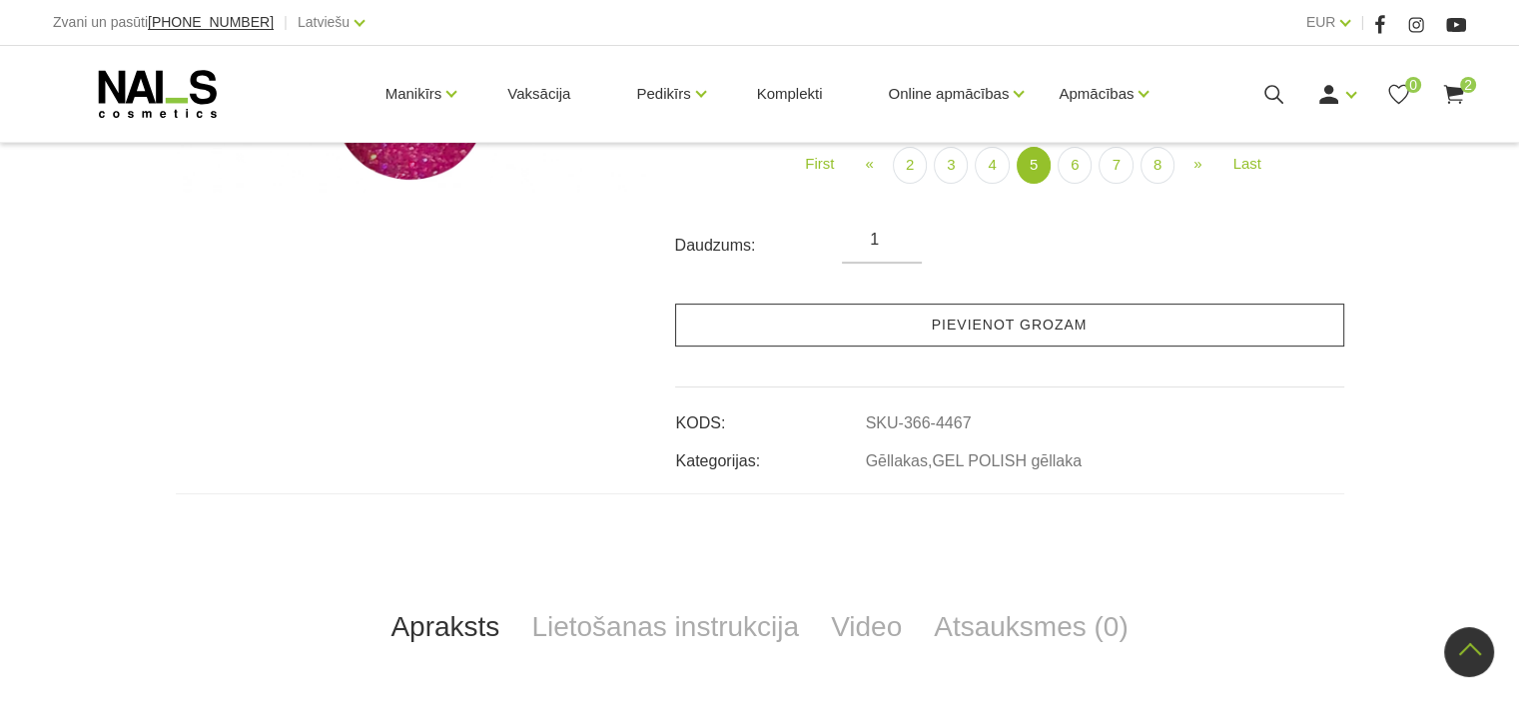
click at [1038, 332] on link "Pievienot grozam" at bounding box center [1009, 325] width 669 height 43
click at [995, 330] on link "Pievienot grozam" at bounding box center [1009, 325] width 669 height 43
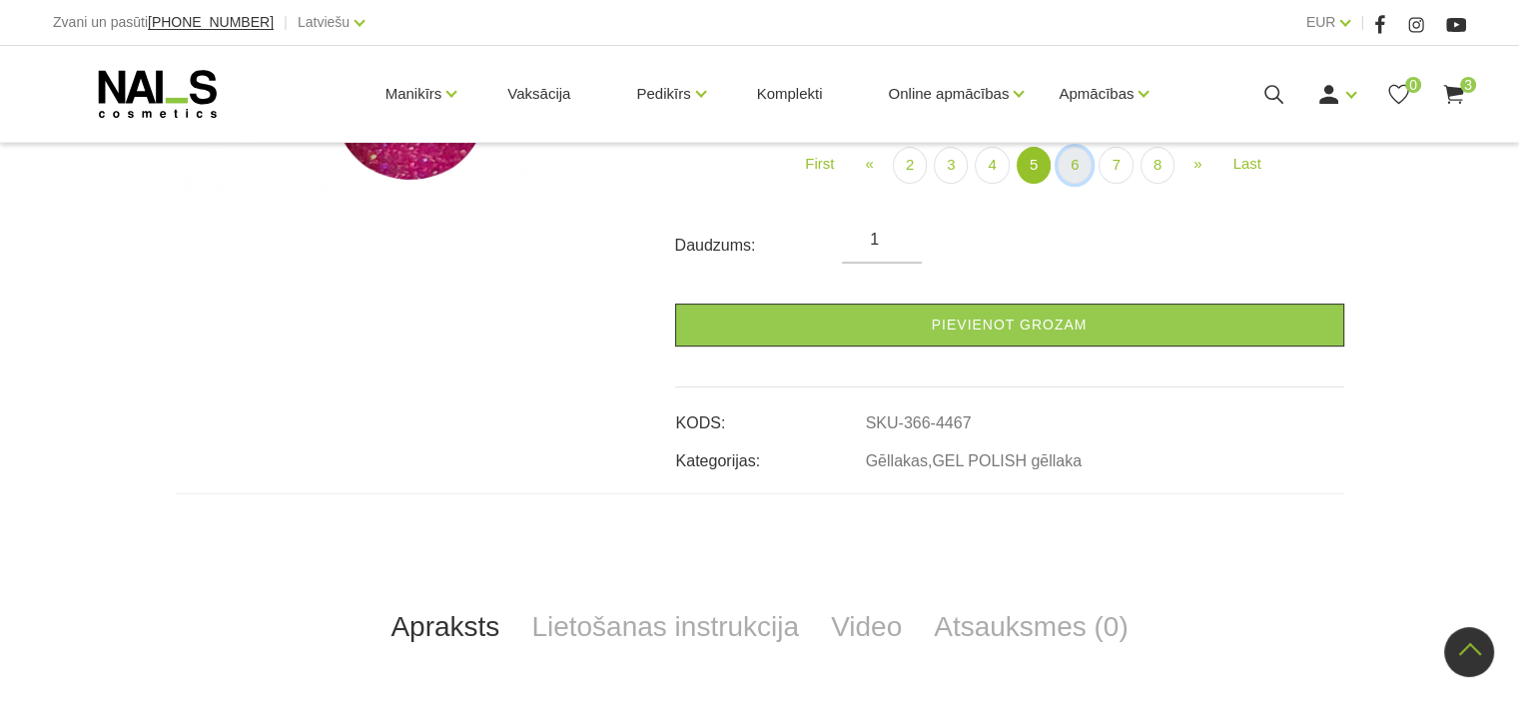
click at [1071, 171] on link "6" at bounding box center [1074, 165] width 34 height 37
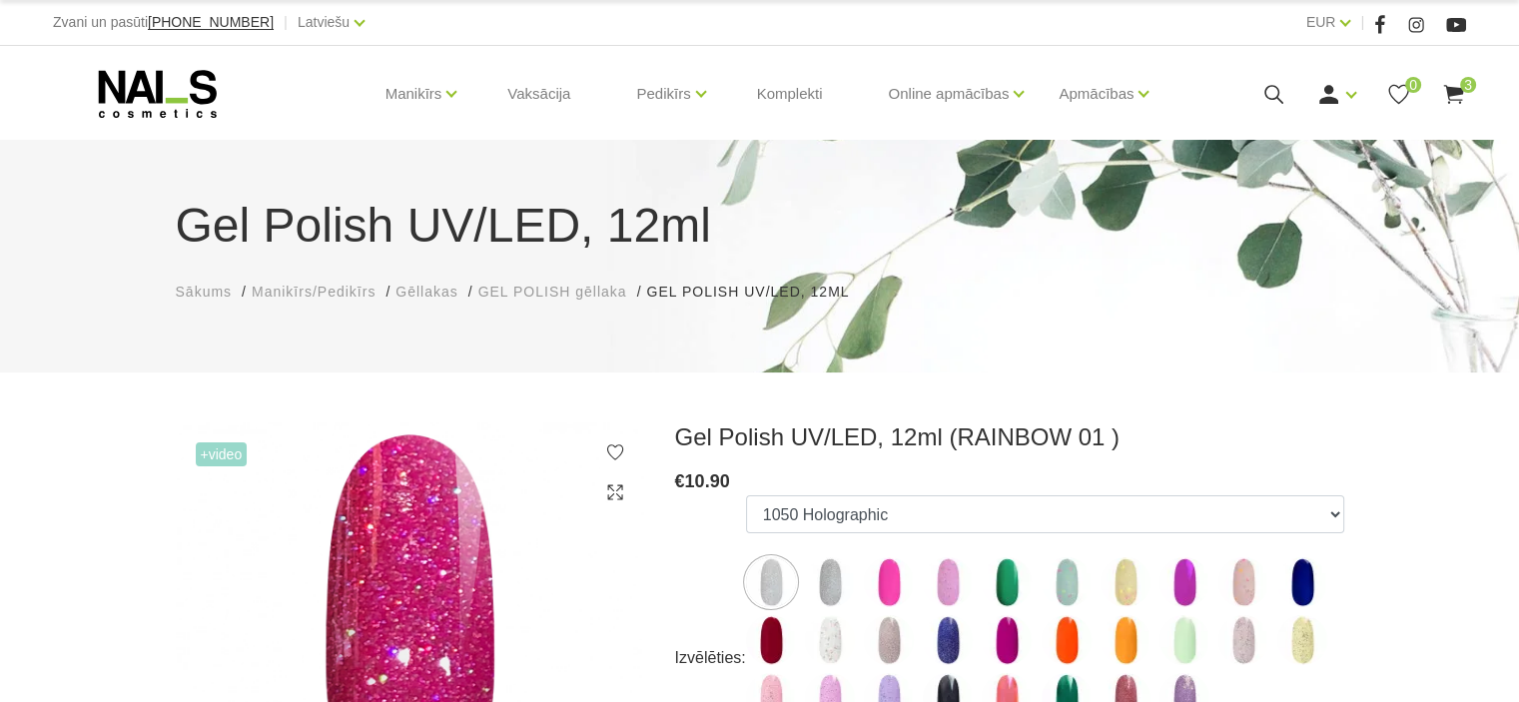
click at [942, 639] on img at bounding box center [948, 640] width 50 height 50
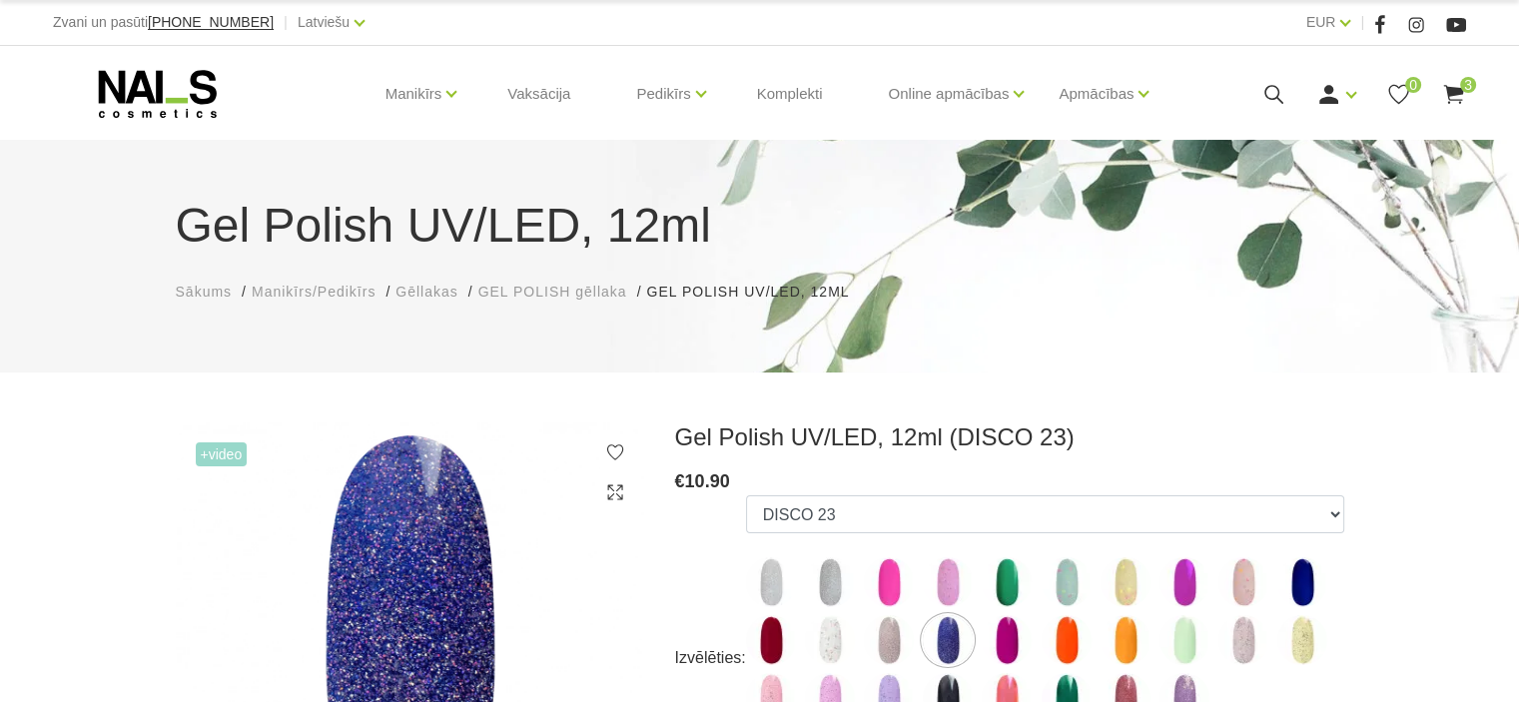
click at [1302, 578] on img at bounding box center [1302, 582] width 50 height 50
select select "5224"
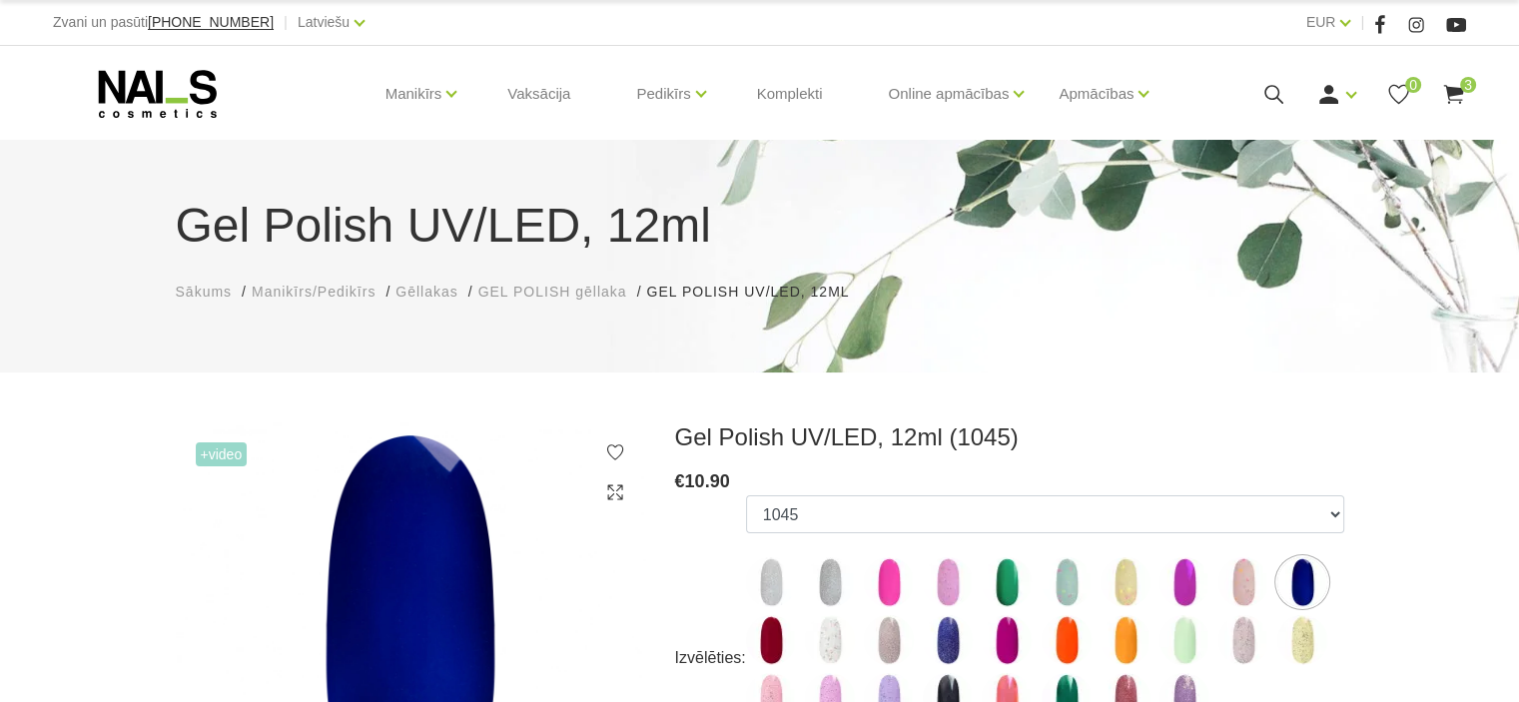
scroll to position [614, 0]
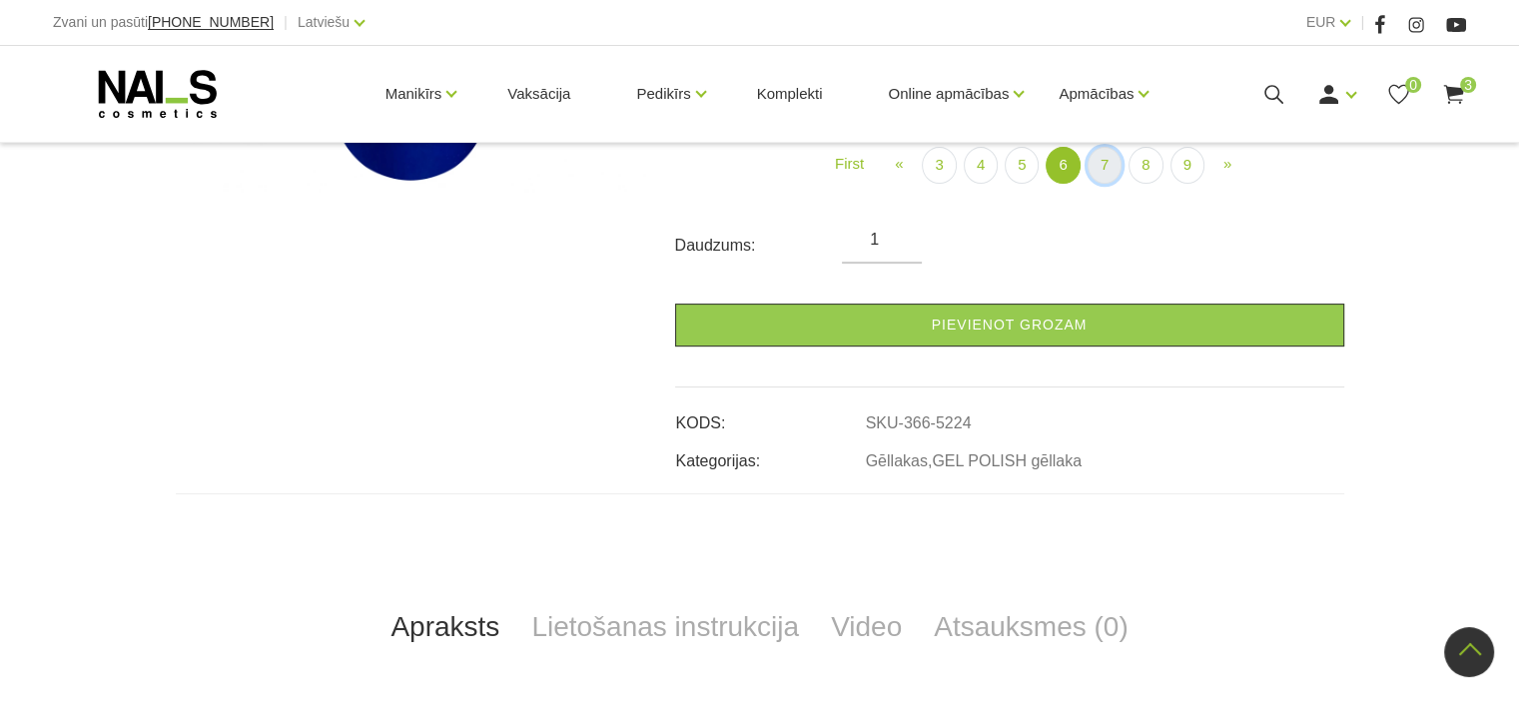
click at [1102, 160] on link "7" at bounding box center [1104, 165] width 34 height 37
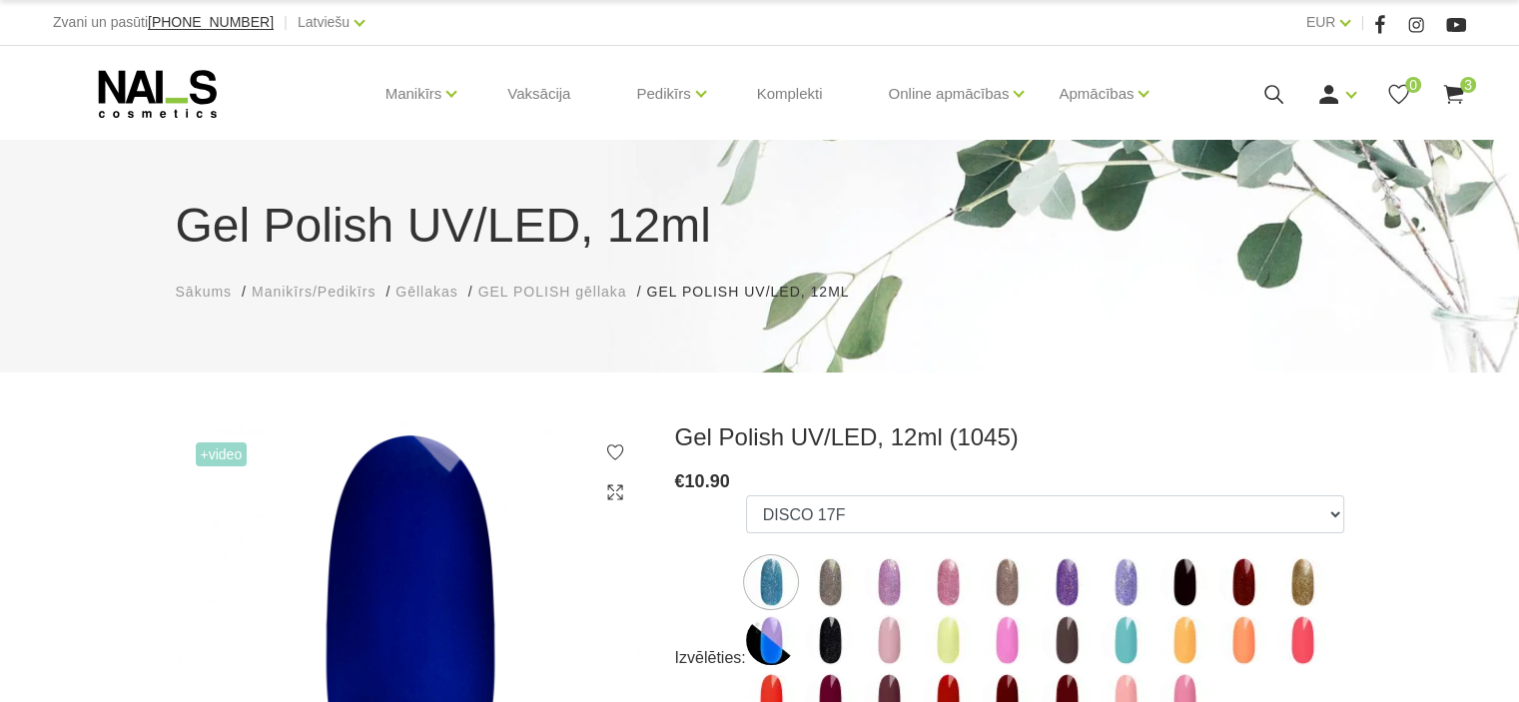
scroll to position [614, 0]
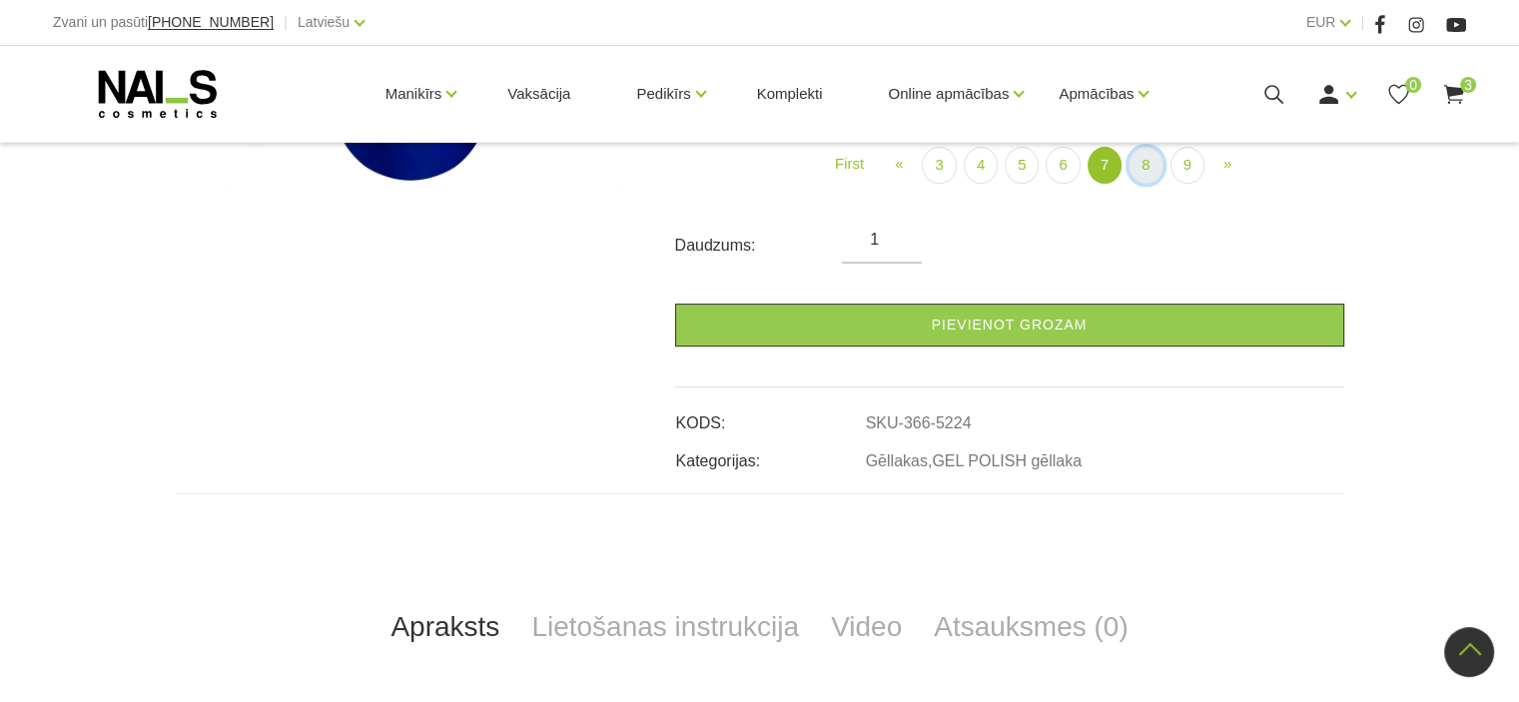
click at [1141, 156] on link "8" at bounding box center [1145, 165] width 34 height 37
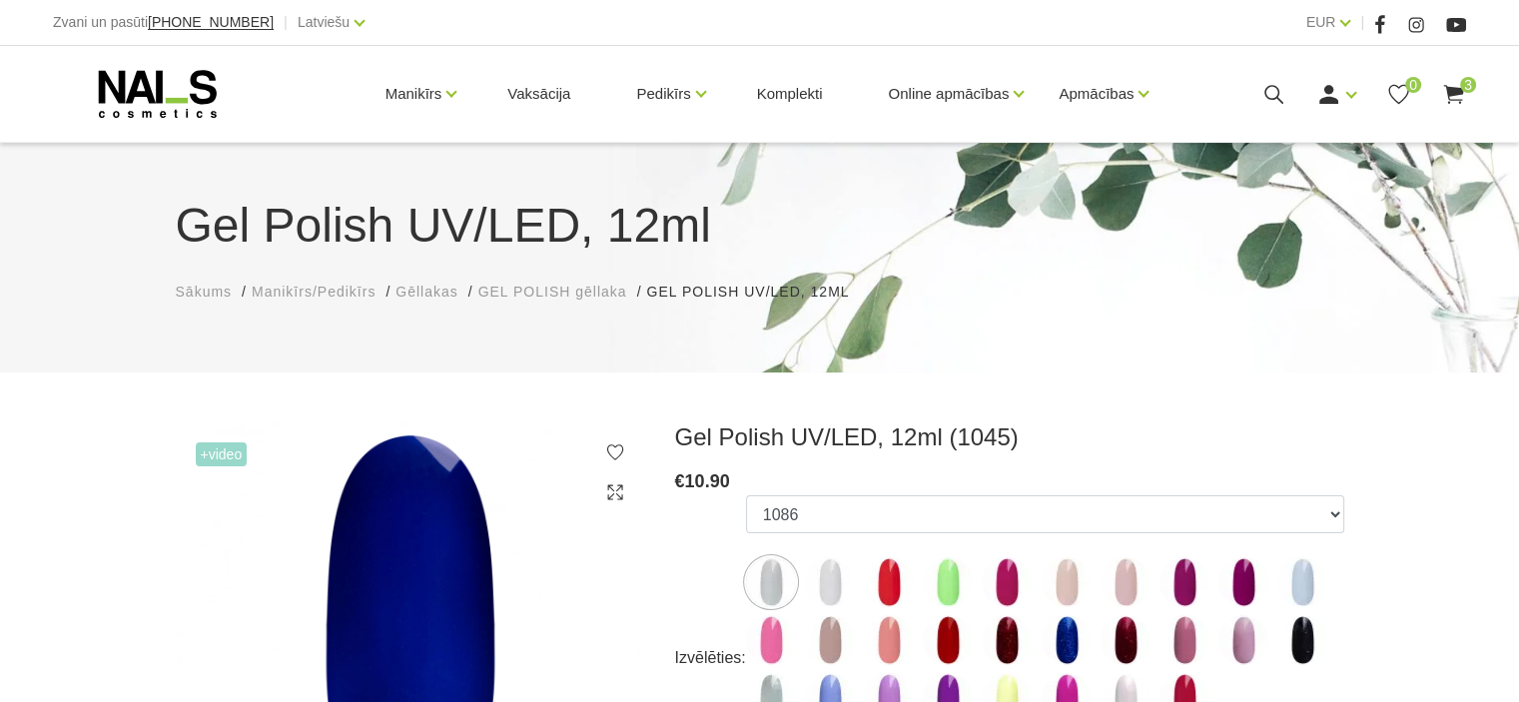
scroll to position [614, 0]
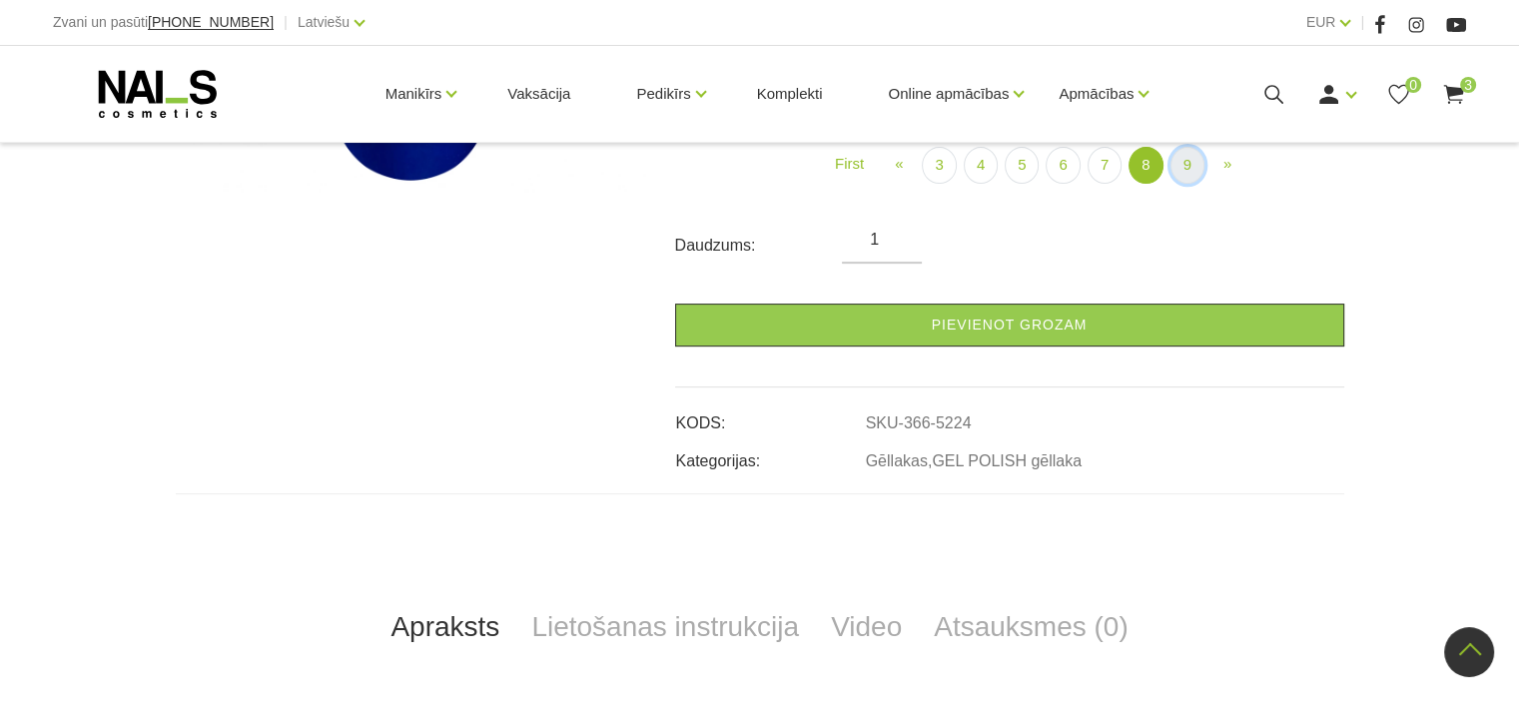
click at [1182, 161] on link "9" at bounding box center [1187, 165] width 34 height 37
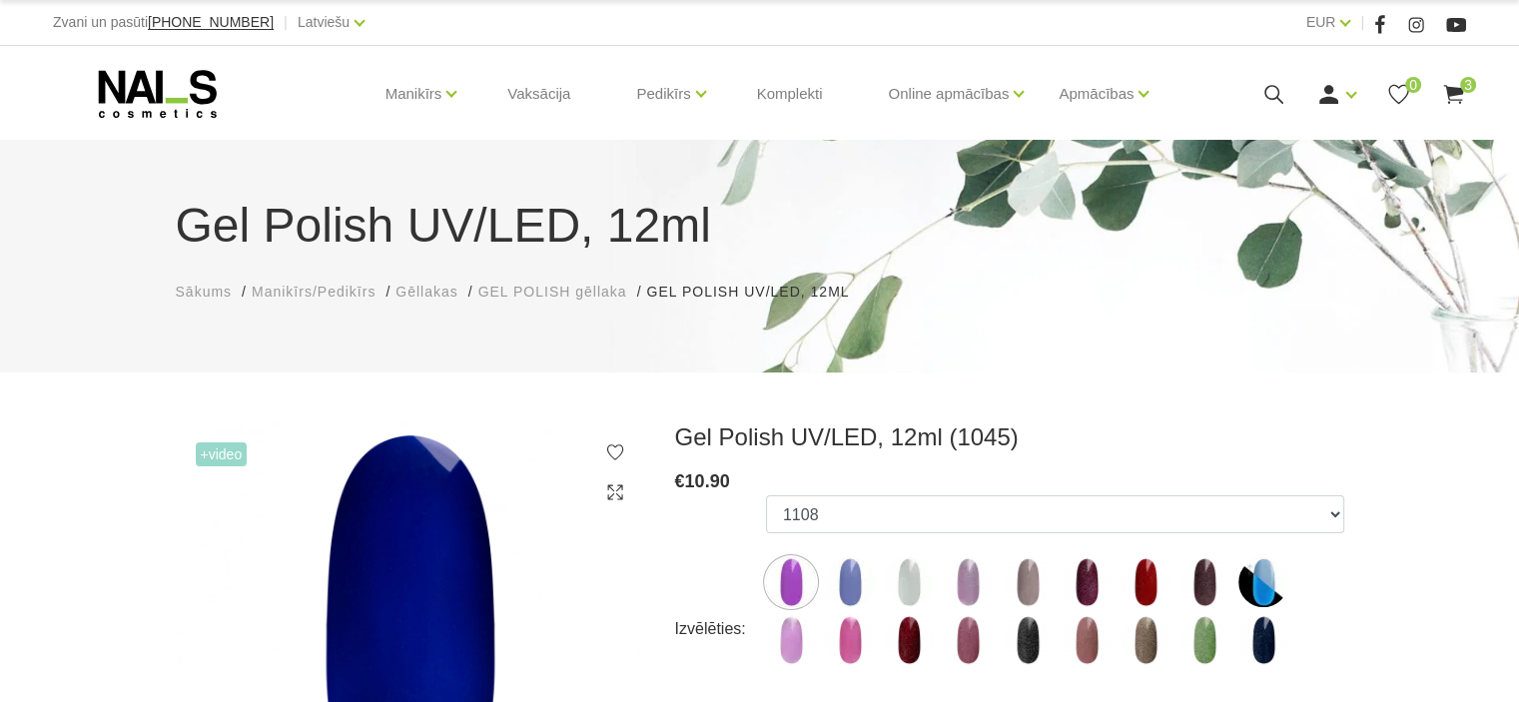
click at [787, 590] on img at bounding box center [791, 582] width 50 height 50
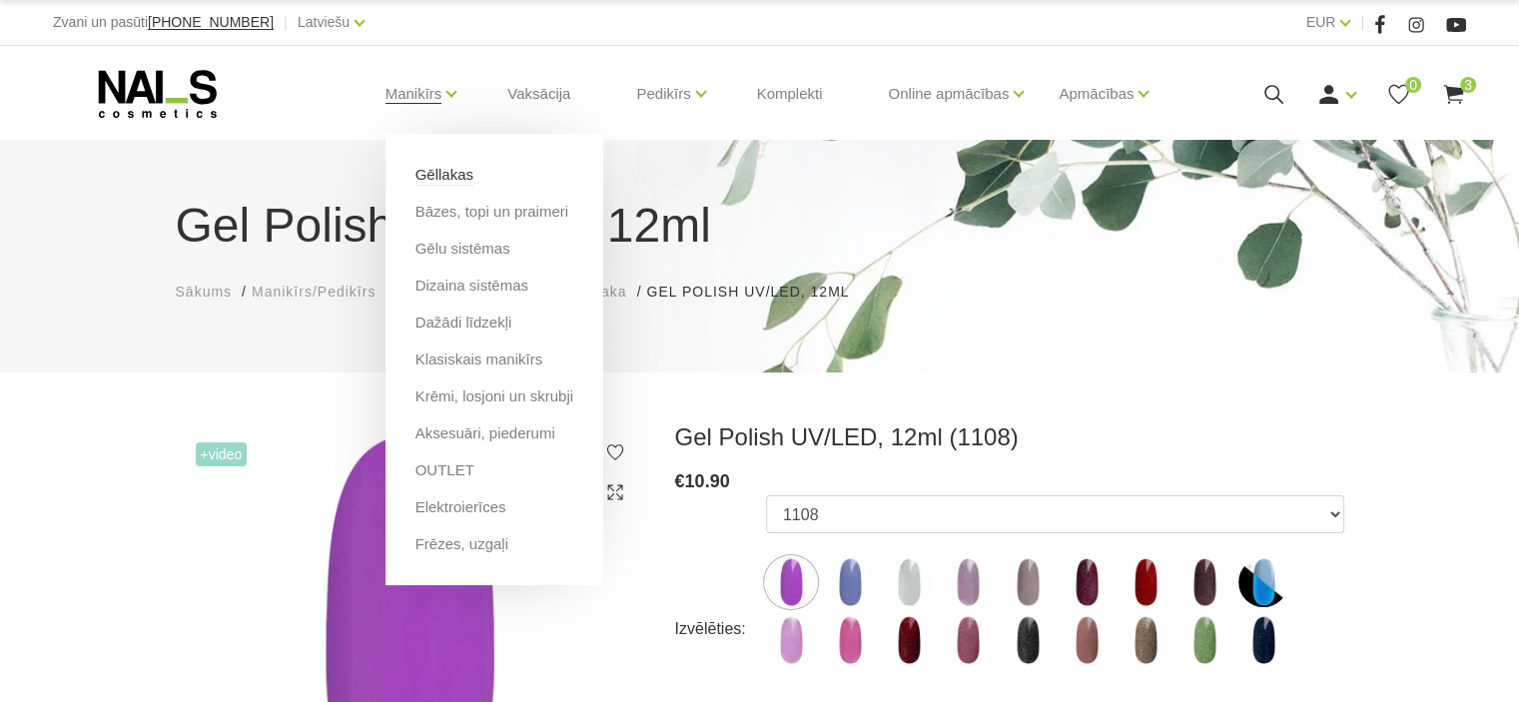
click at [440, 178] on link "Gēllakas" at bounding box center [444, 175] width 58 height 22
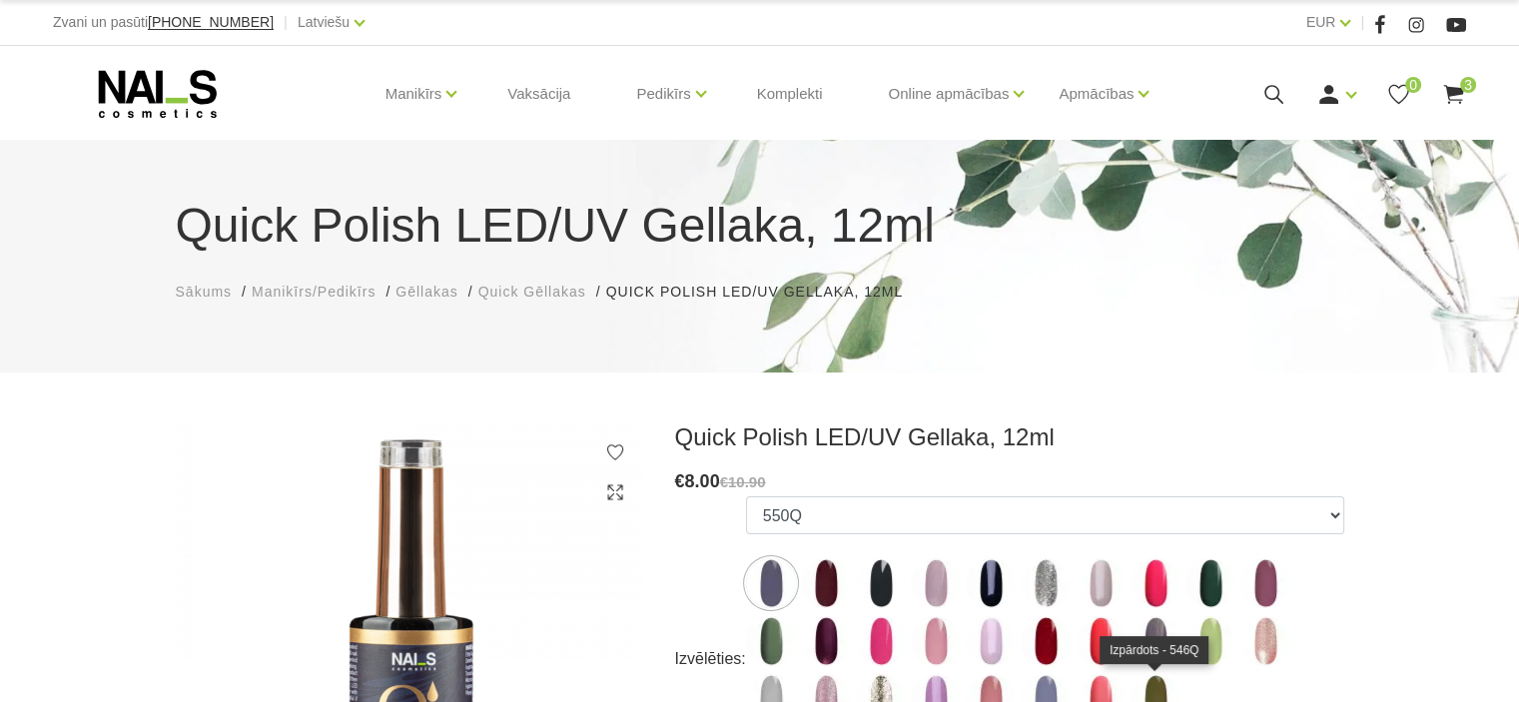
click at [1158, 690] on img at bounding box center [1155, 699] width 50 height 50
select select "4365"
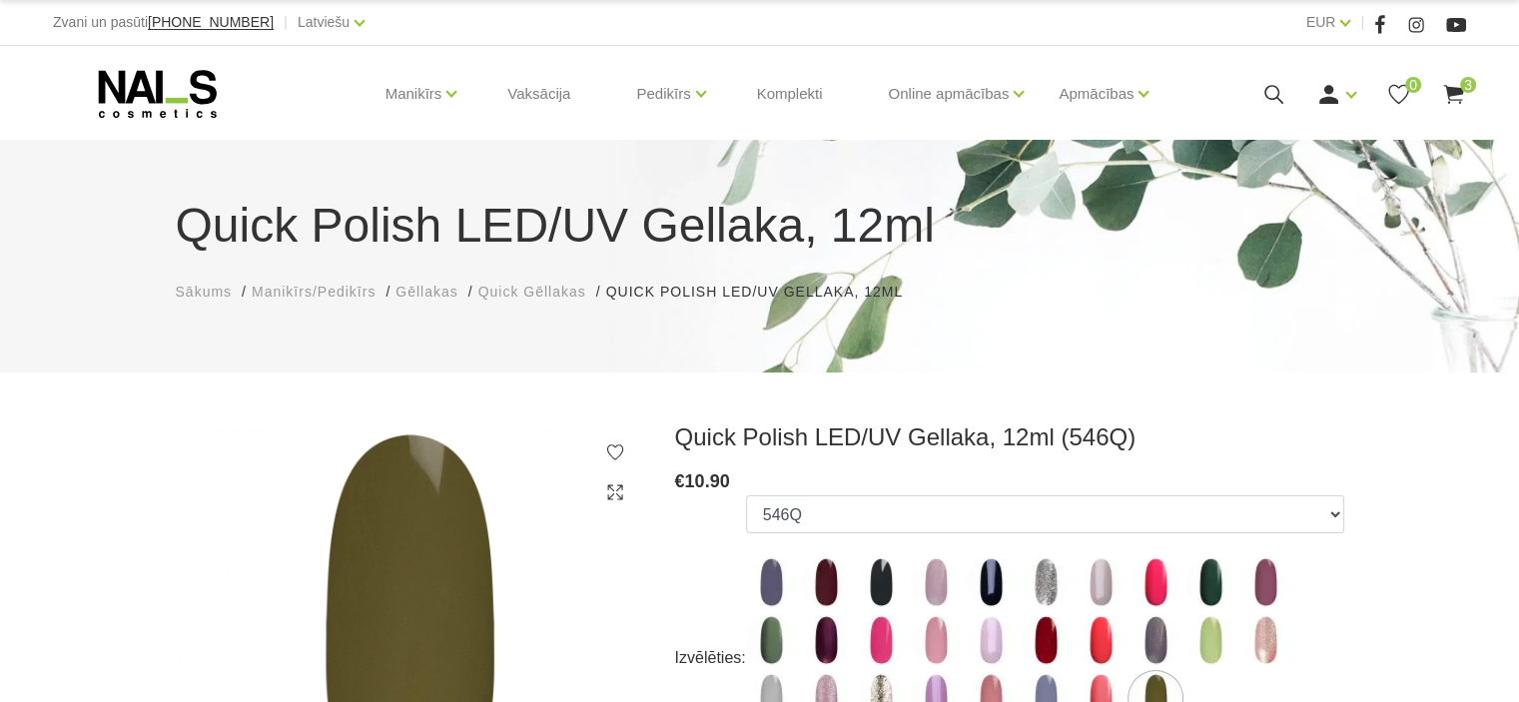
scroll to position [614, 0]
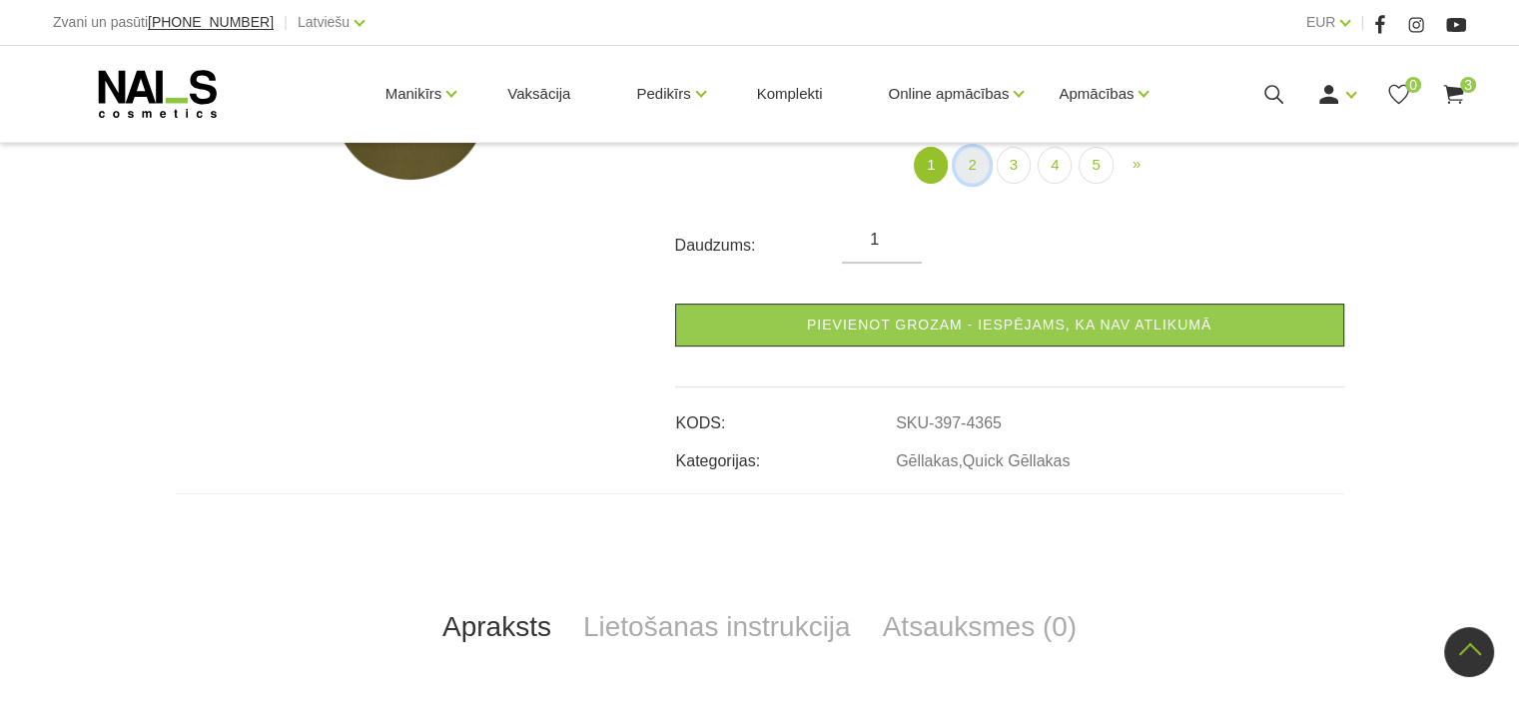
click at [974, 156] on link "2" at bounding box center [971, 165] width 34 height 37
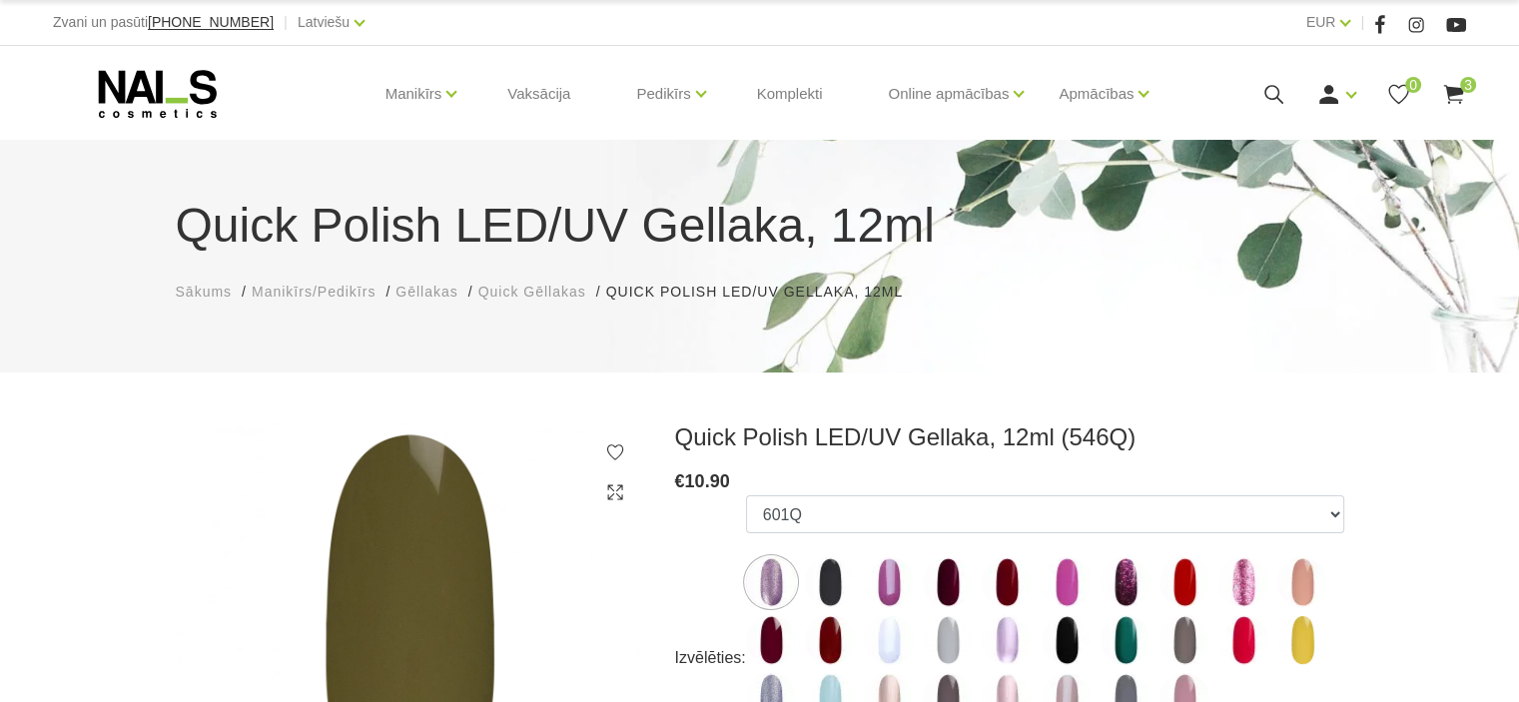
click at [1127, 635] on img at bounding box center [1125, 640] width 50 height 50
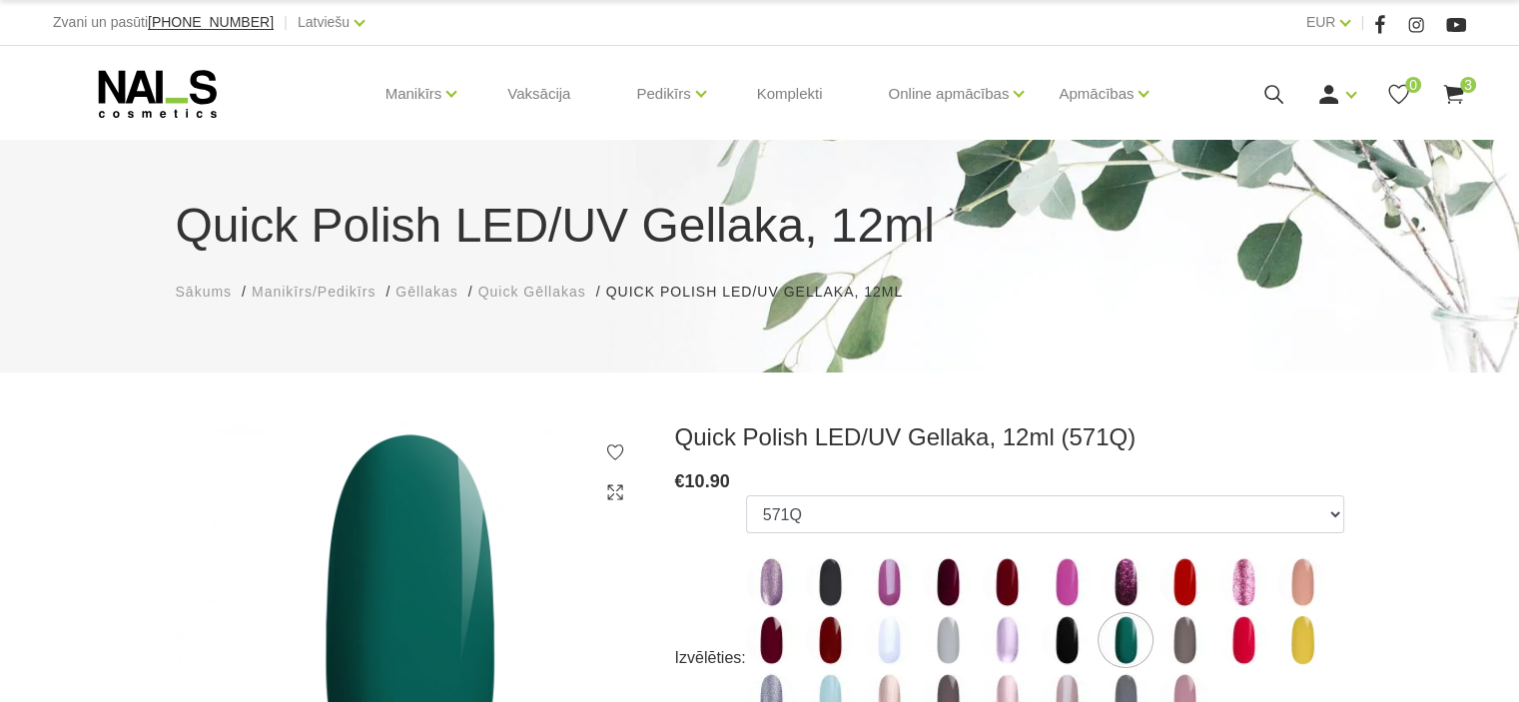
click at [1186, 587] on img at bounding box center [1184, 582] width 50 height 50
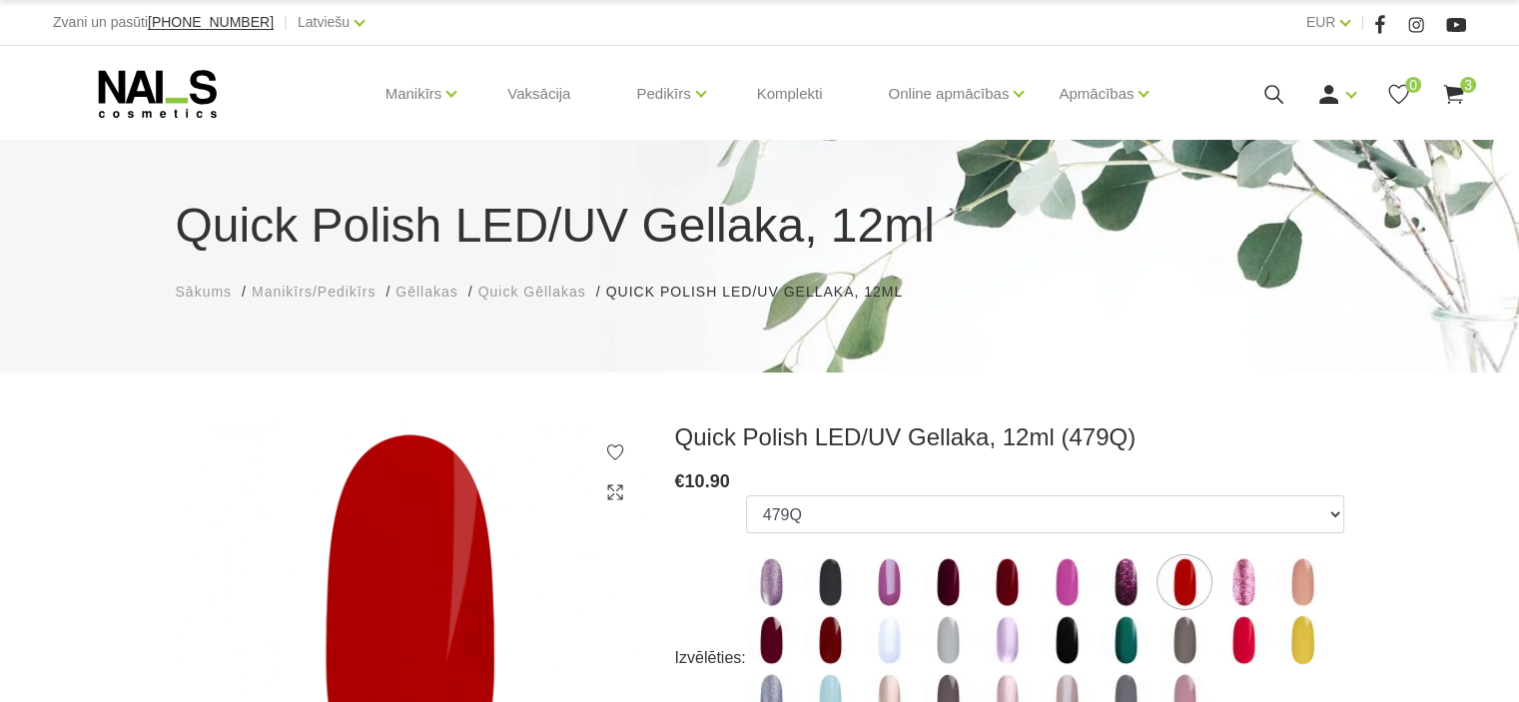
click at [1131, 642] on img at bounding box center [1125, 640] width 50 height 50
select select "4392"
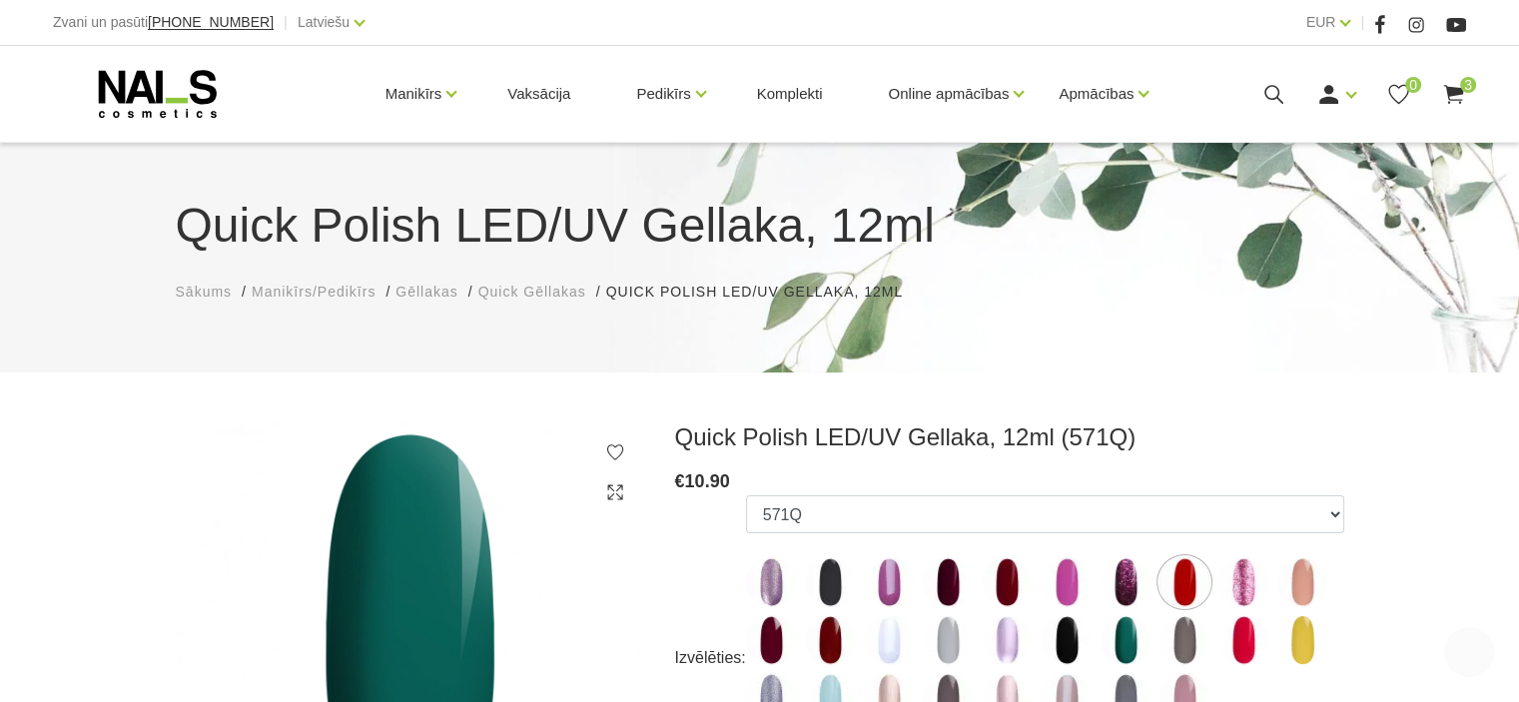
scroll to position [614, 0]
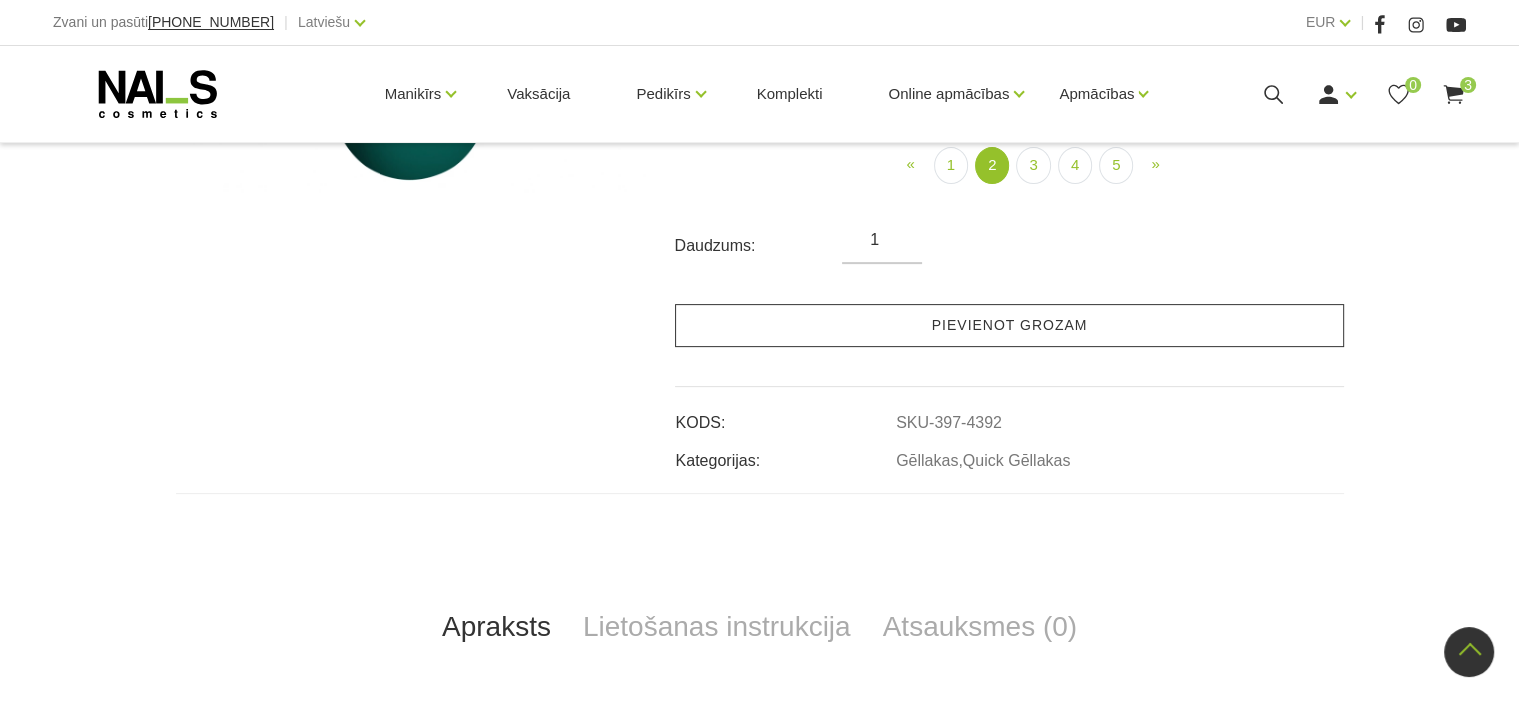
click at [1076, 331] on link "Pievienot grozam" at bounding box center [1009, 325] width 669 height 43
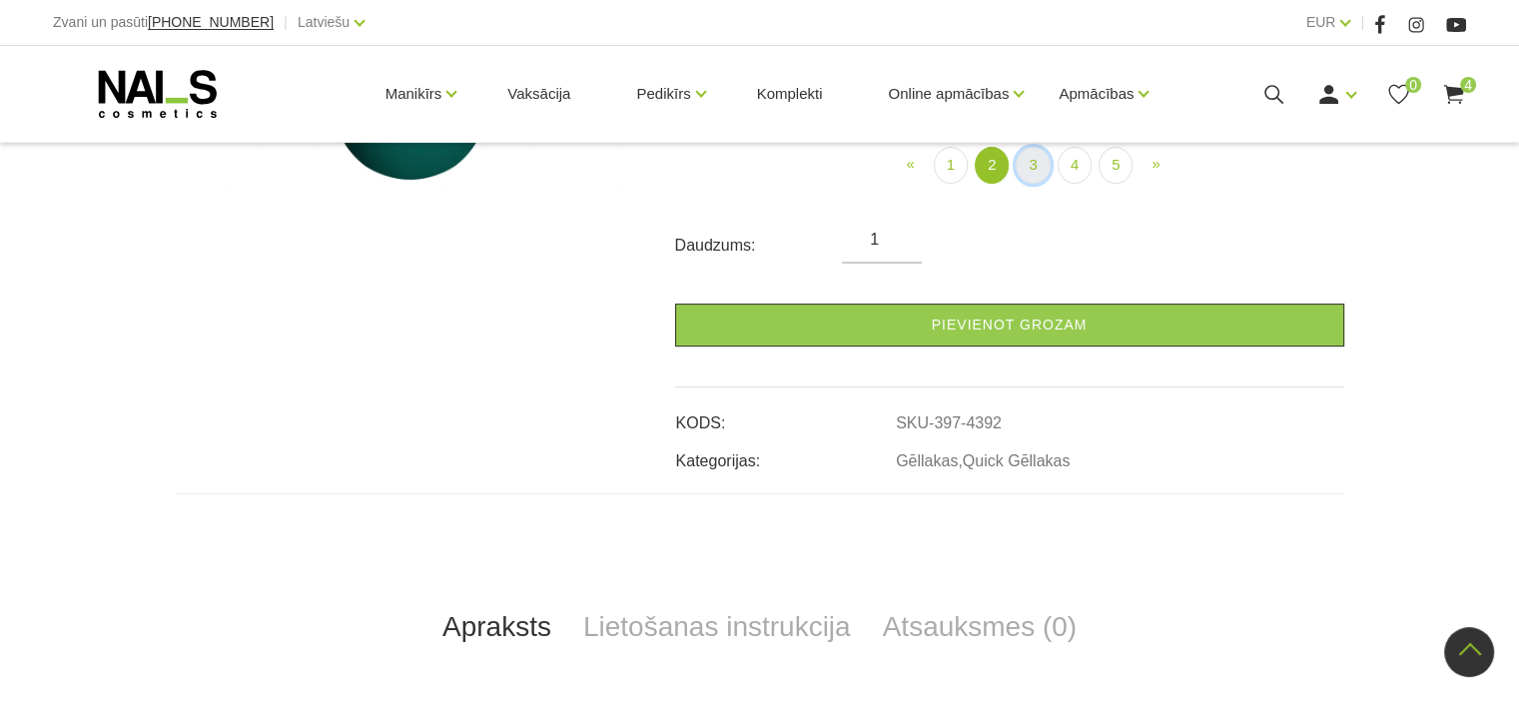
click at [1036, 165] on link "3" at bounding box center [1032, 165] width 34 height 37
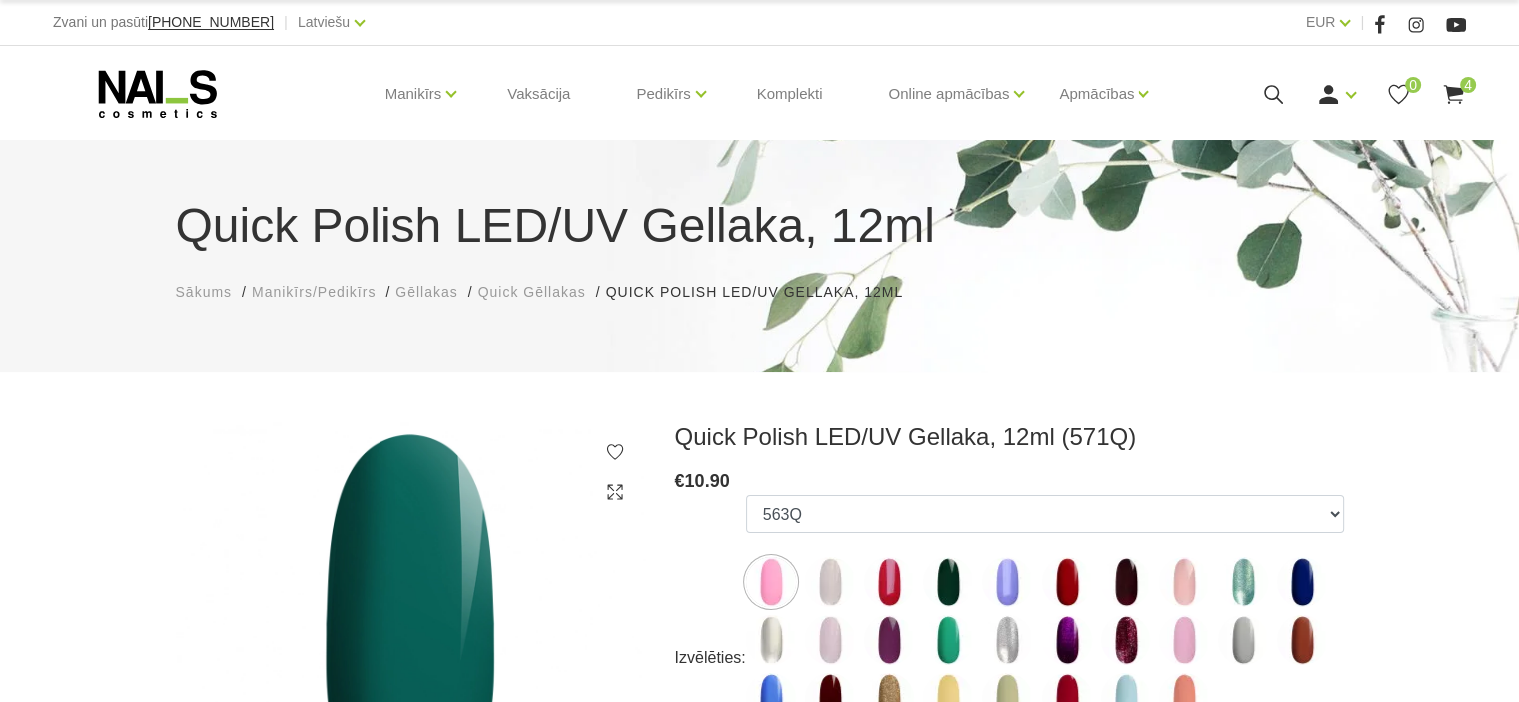
click at [769, 691] on img at bounding box center [771, 698] width 50 height 50
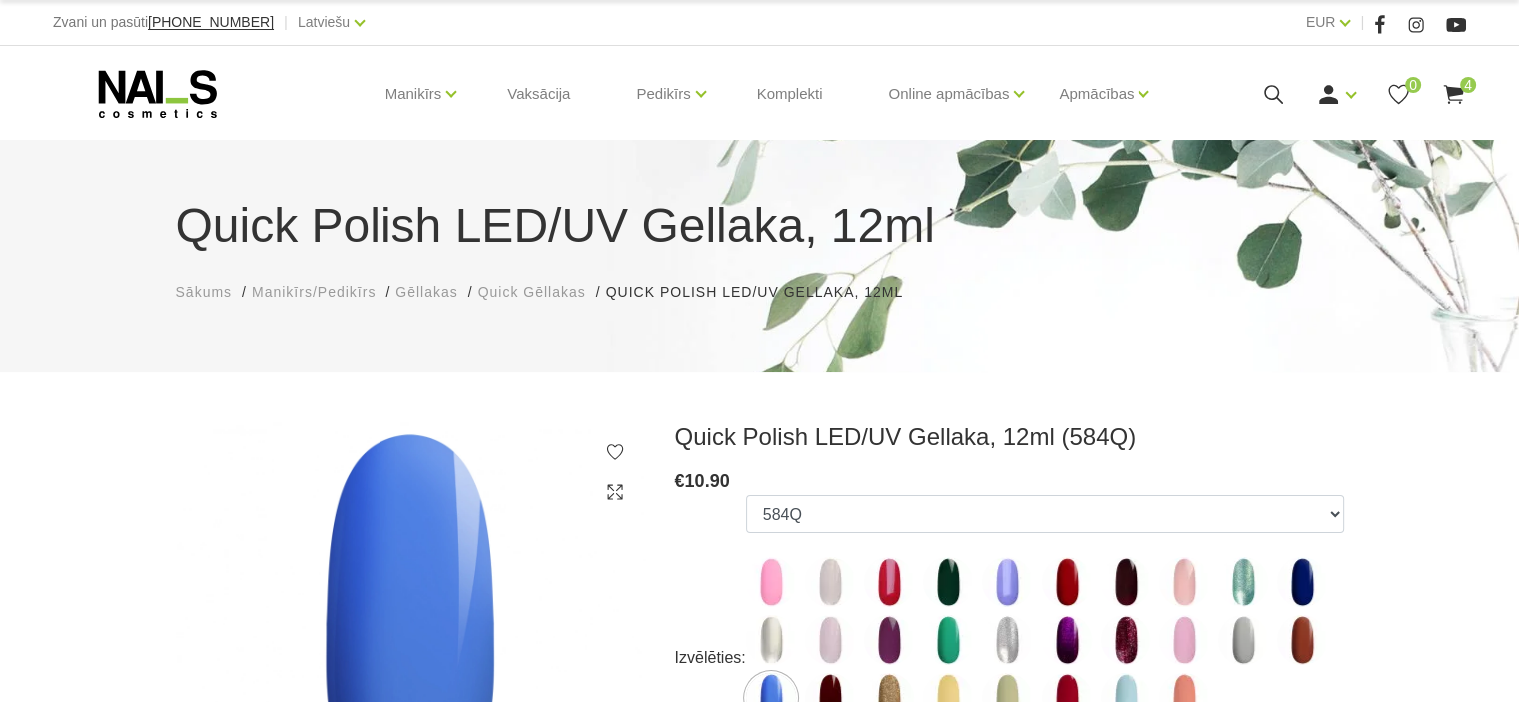
click at [1293, 577] on img at bounding box center [1302, 582] width 50 height 50
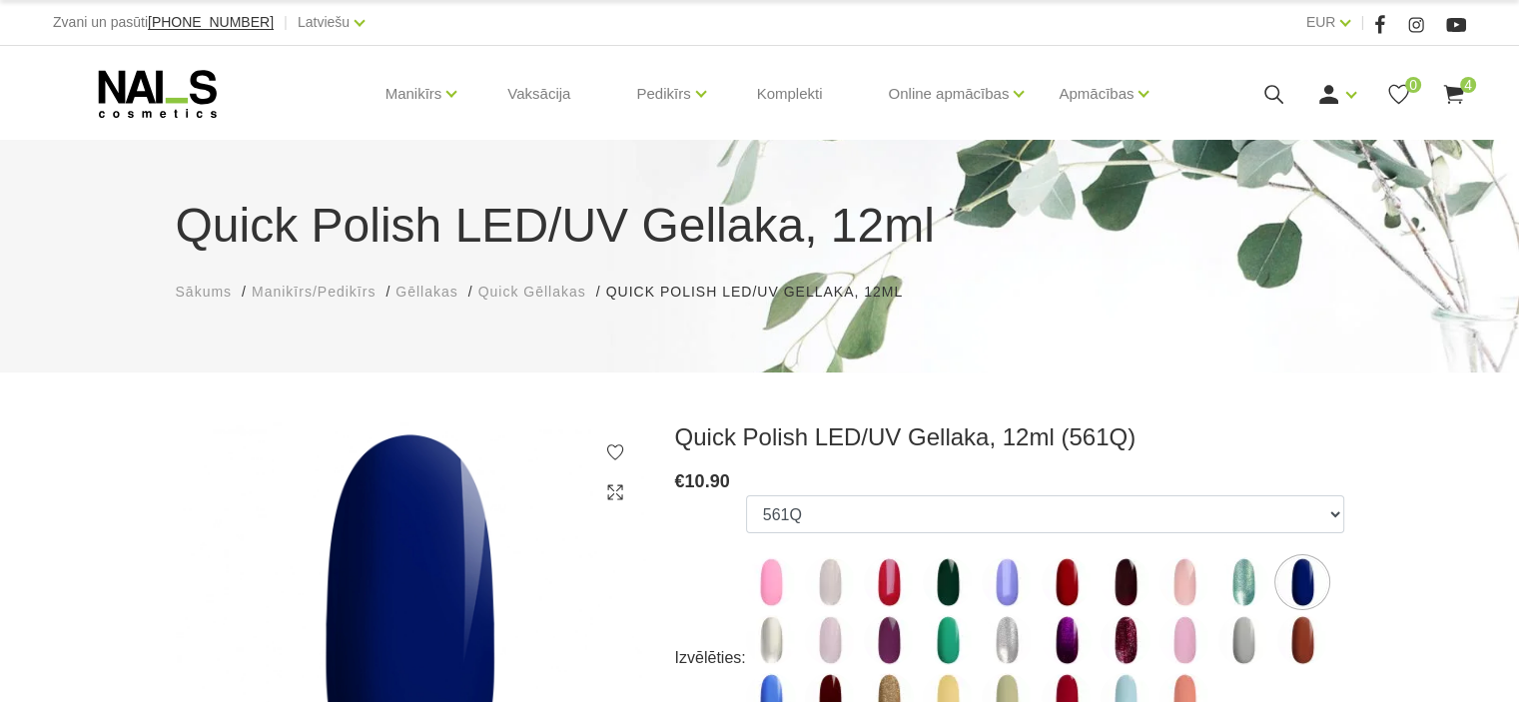
click at [764, 686] on img at bounding box center [771, 698] width 50 height 50
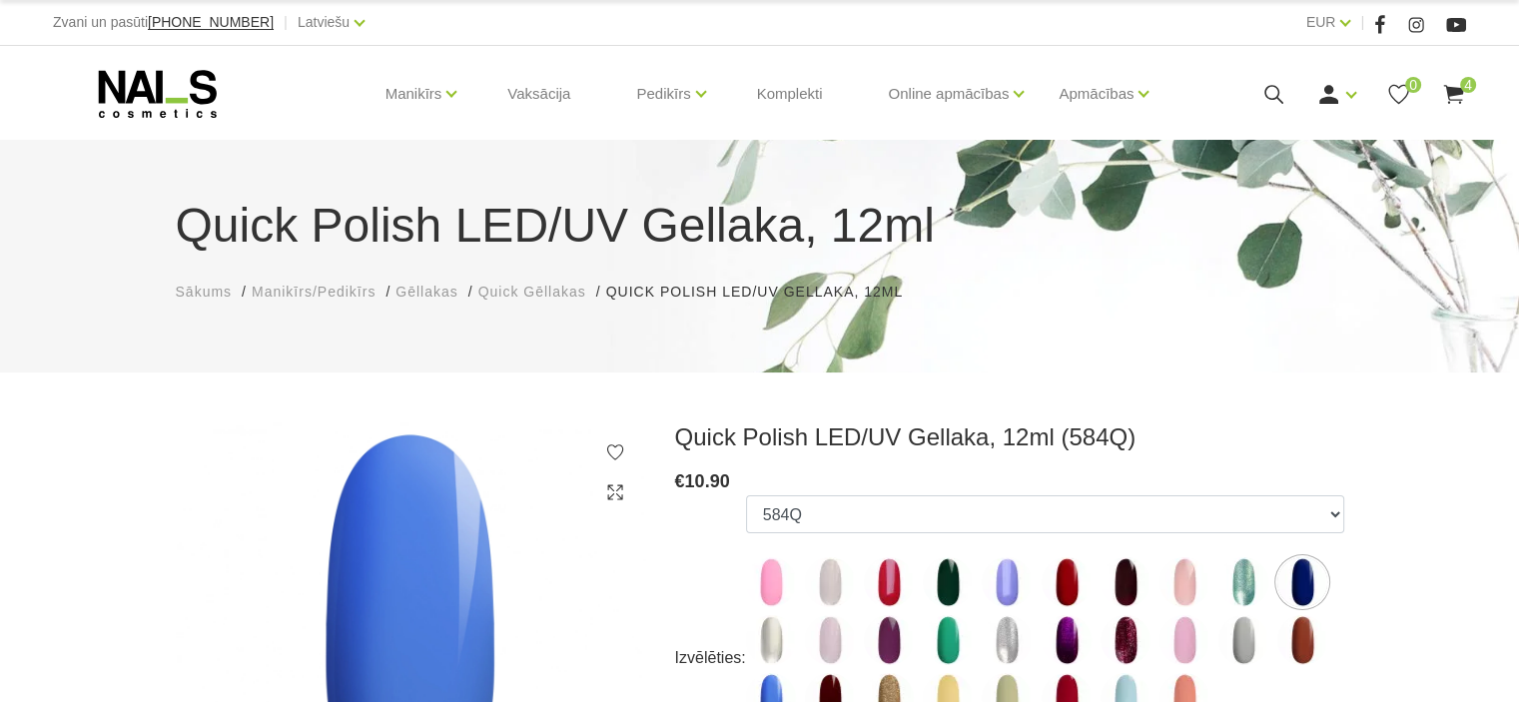
click at [1130, 636] on img at bounding box center [1125, 640] width 50 height 50
select select "4731"
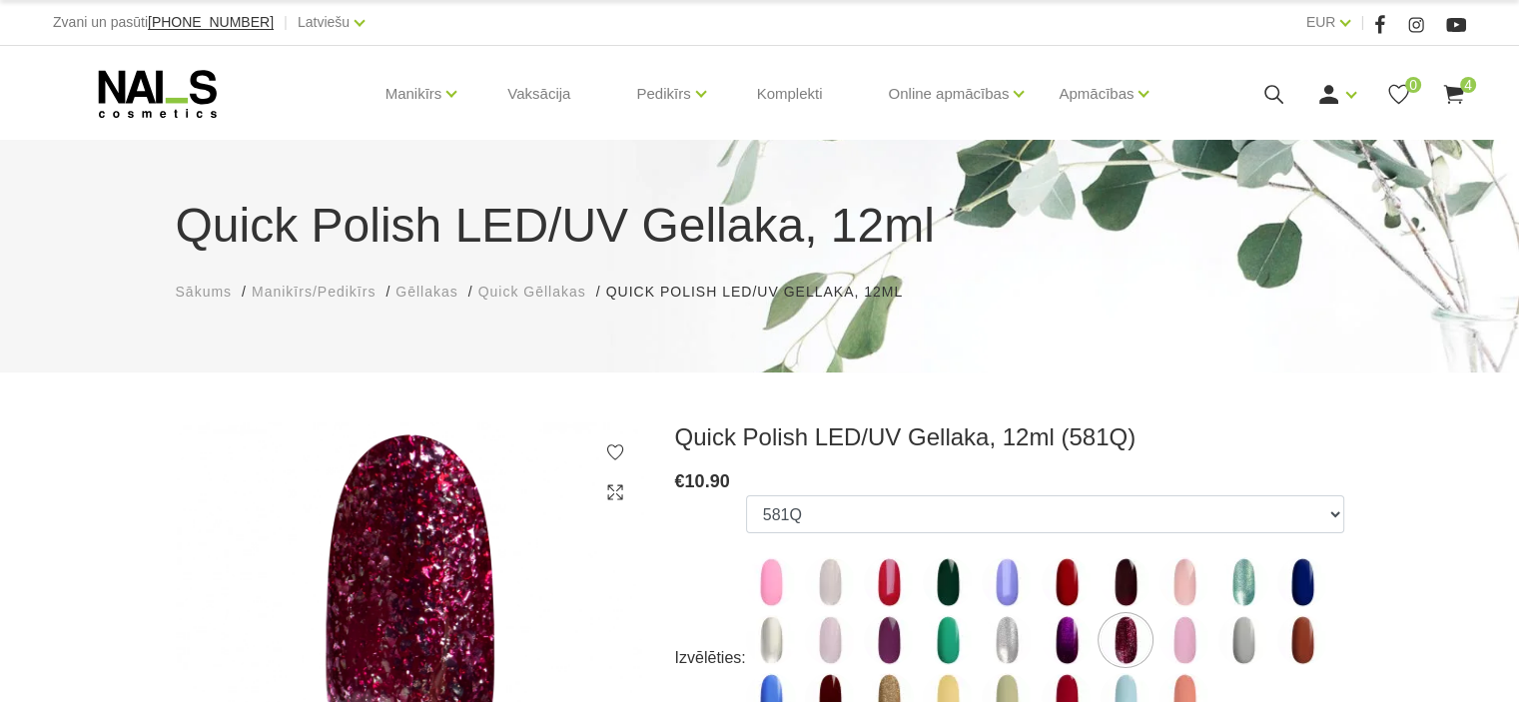
scroll to position [614, 0]
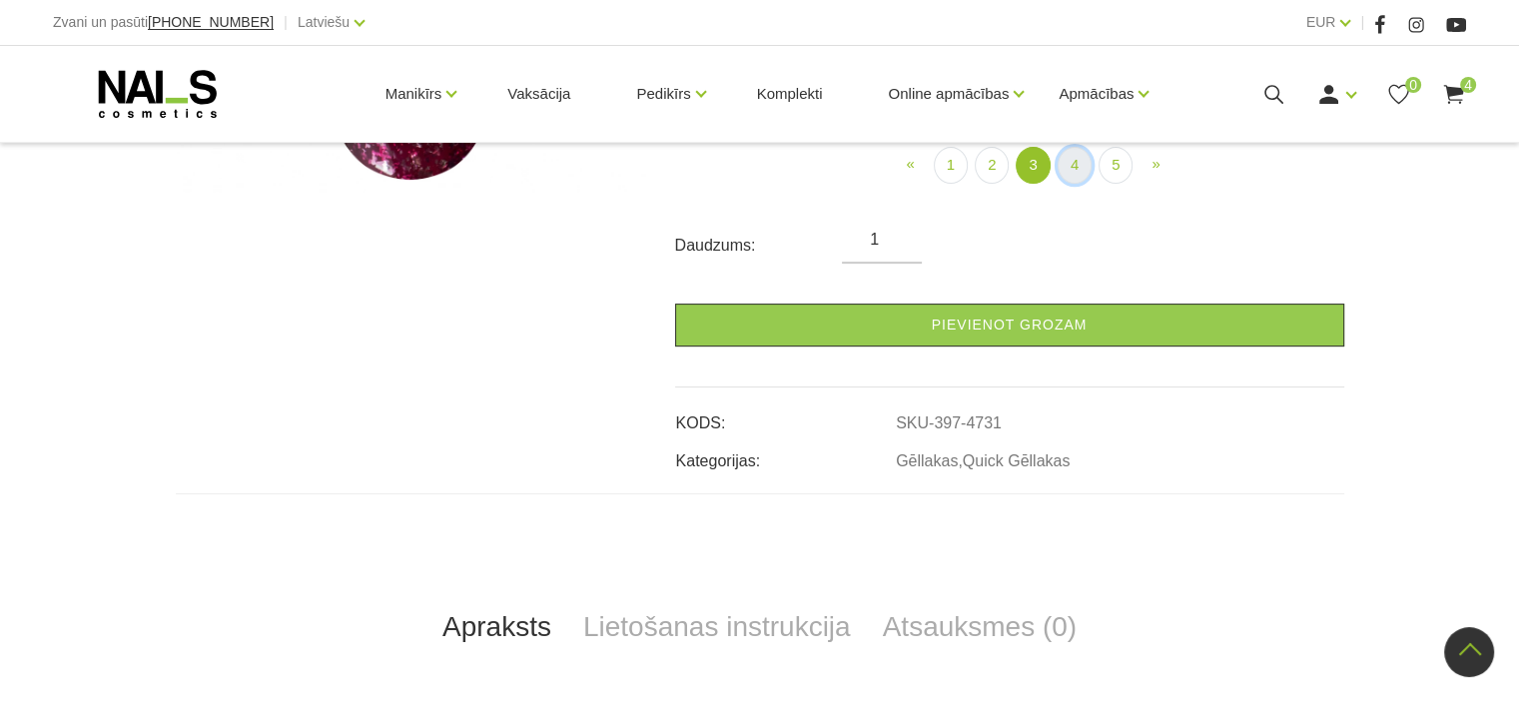
click at [1080, 161] on link "4" at bounding box center [1074, 165] width 34 height 37
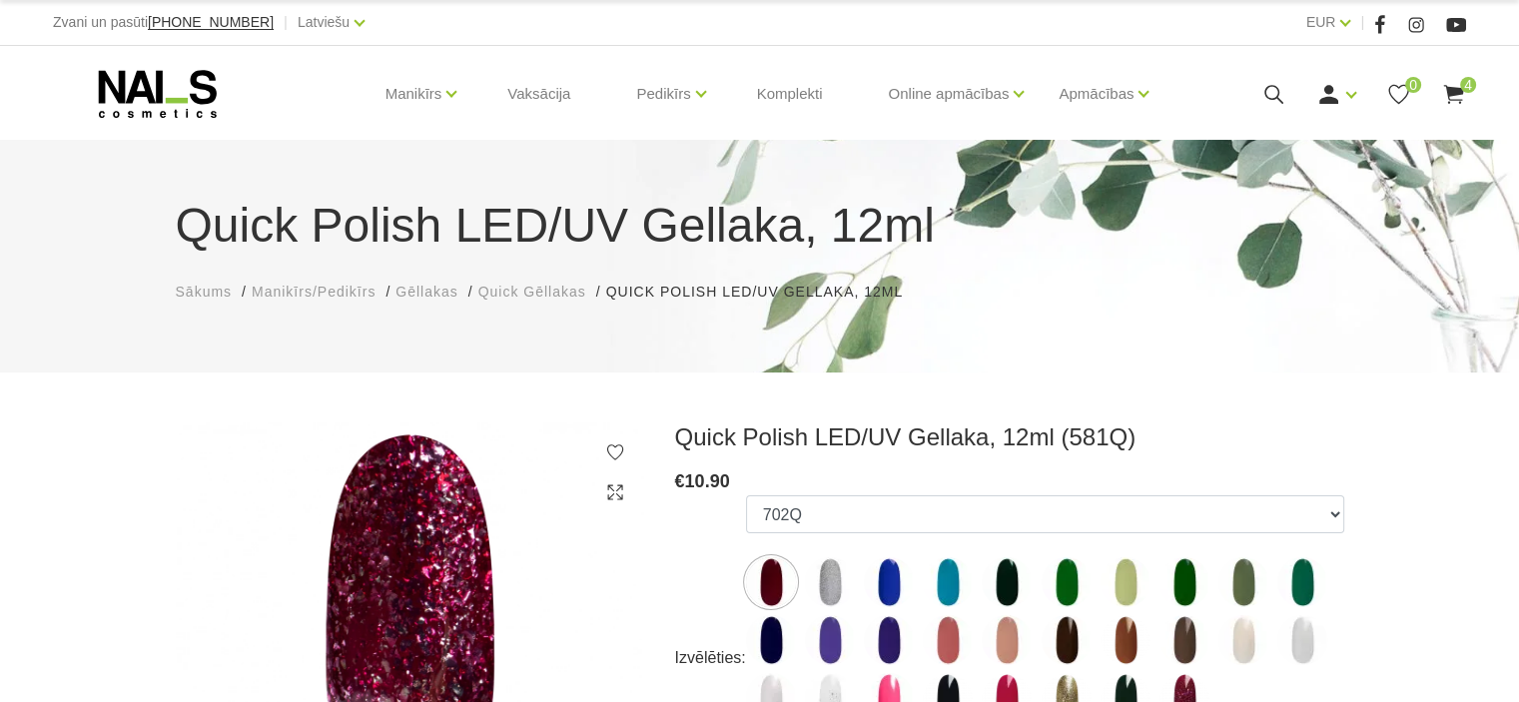
click at [942, 584] on img at bounding box center [948, 582] width 50 height 50
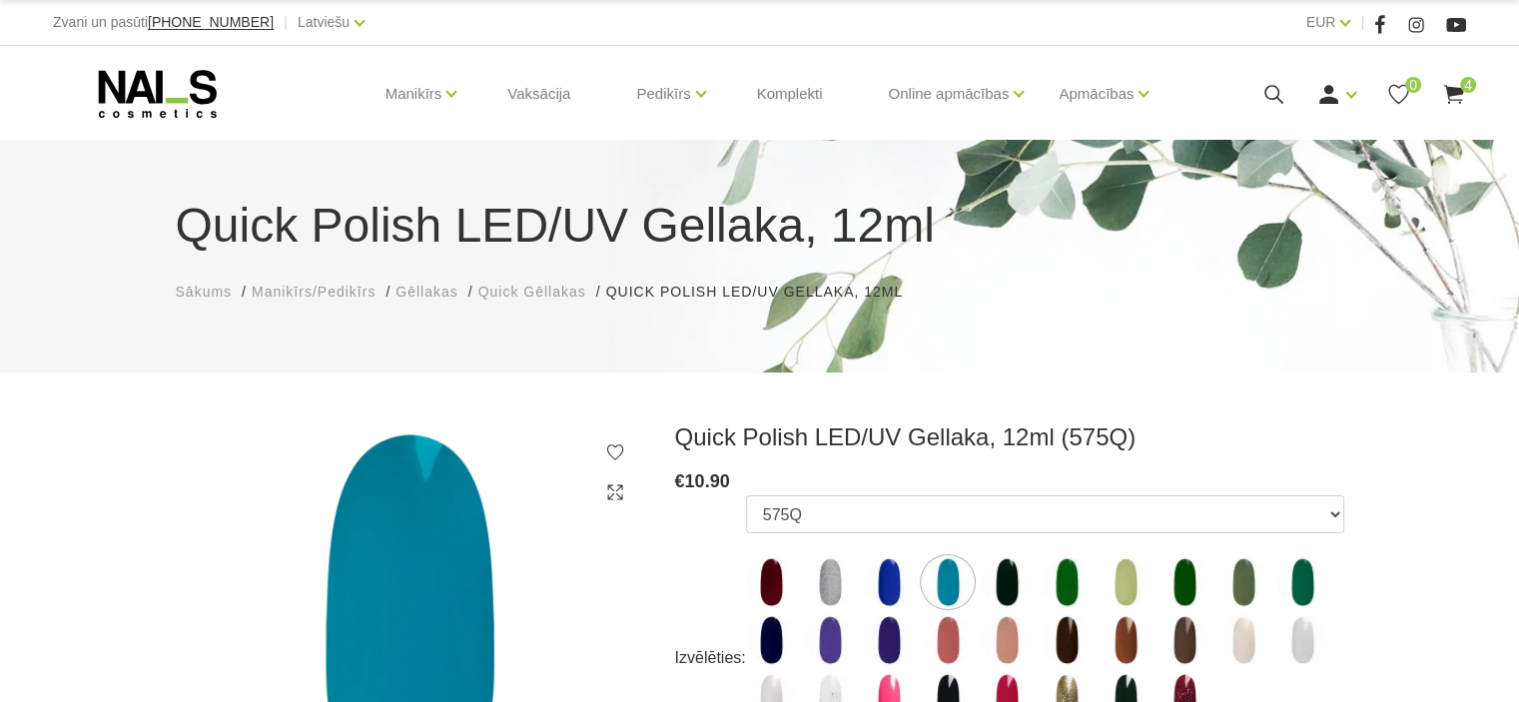
click at [883, 585] on img at bounding box center [889, 582] width 50 height 50
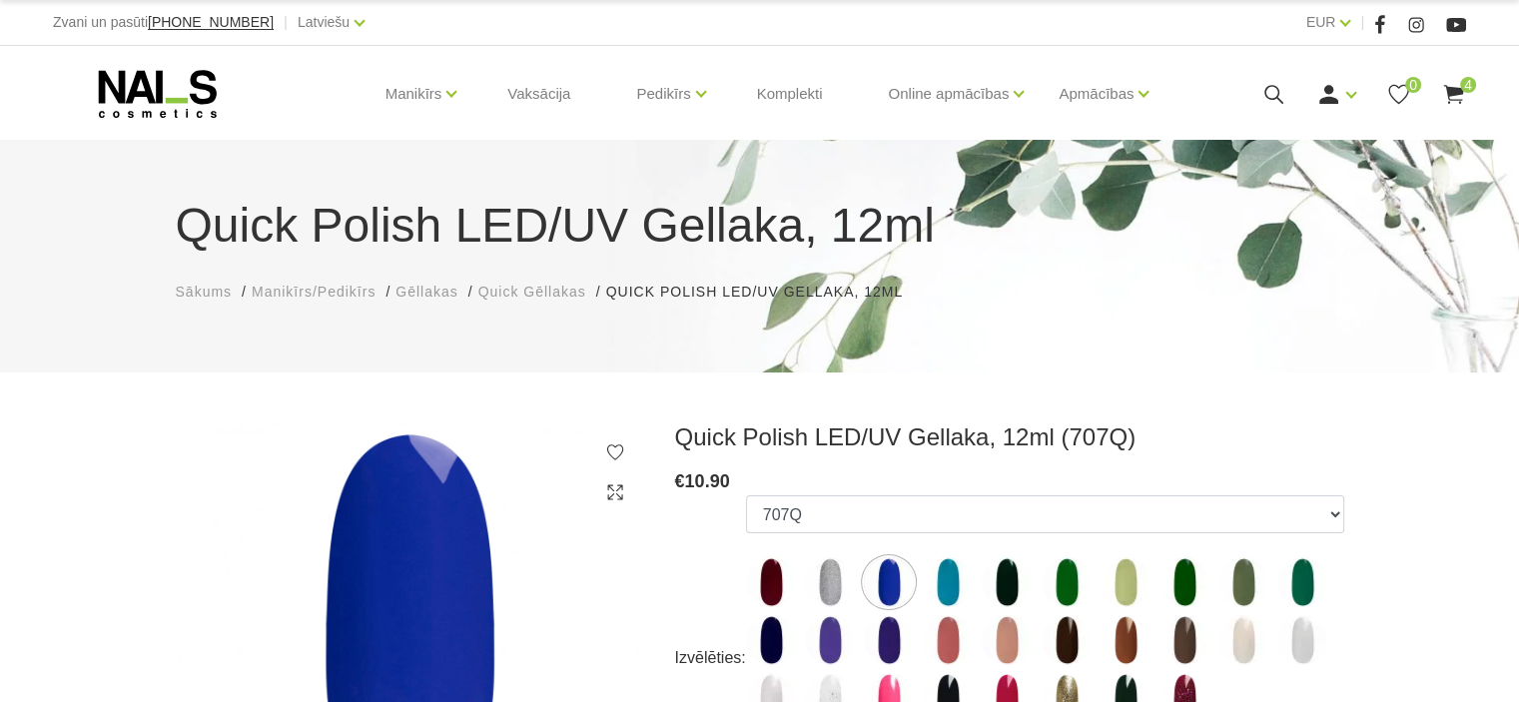
scroll to position [614, 0]
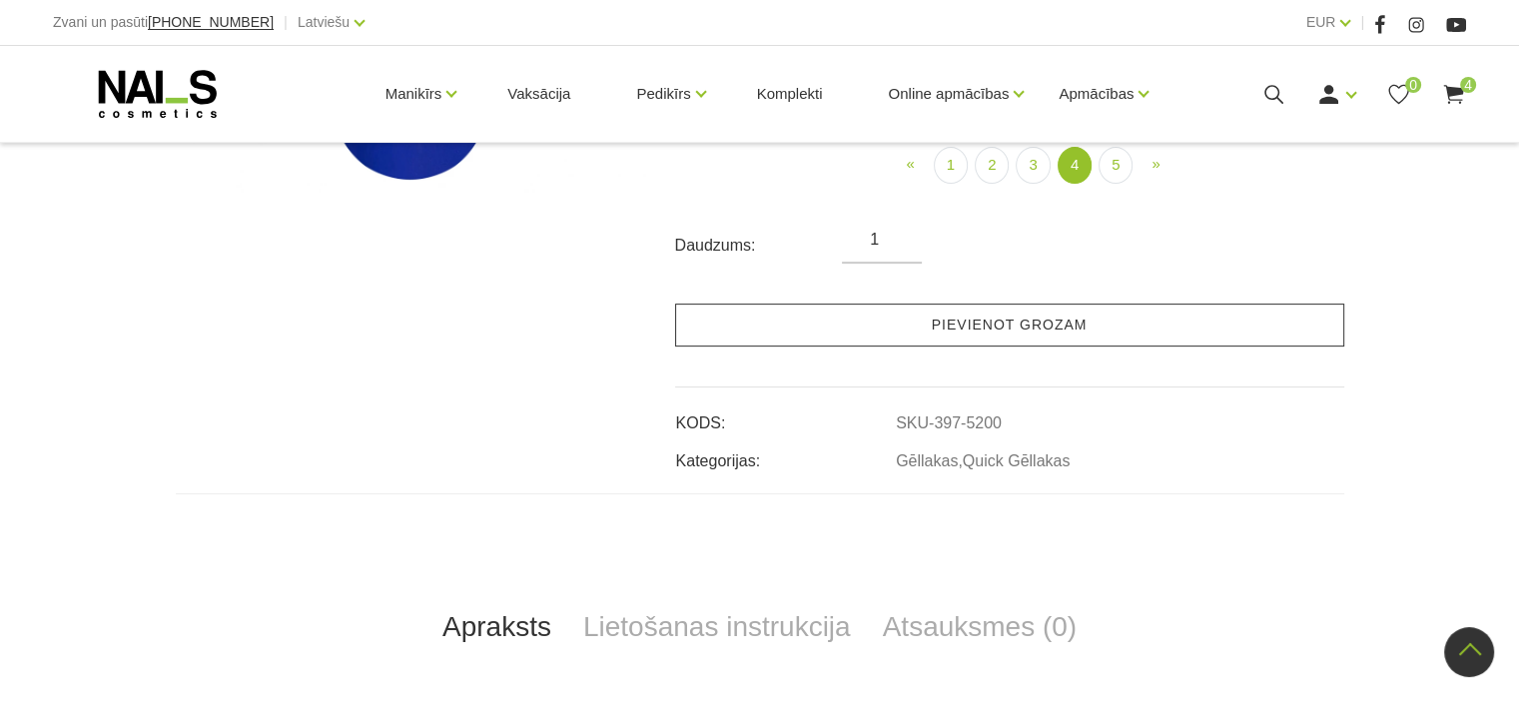
click at [1015, 320] on link "Pievienot grozam" at bounding box center [1009, 325] width 669 height 43
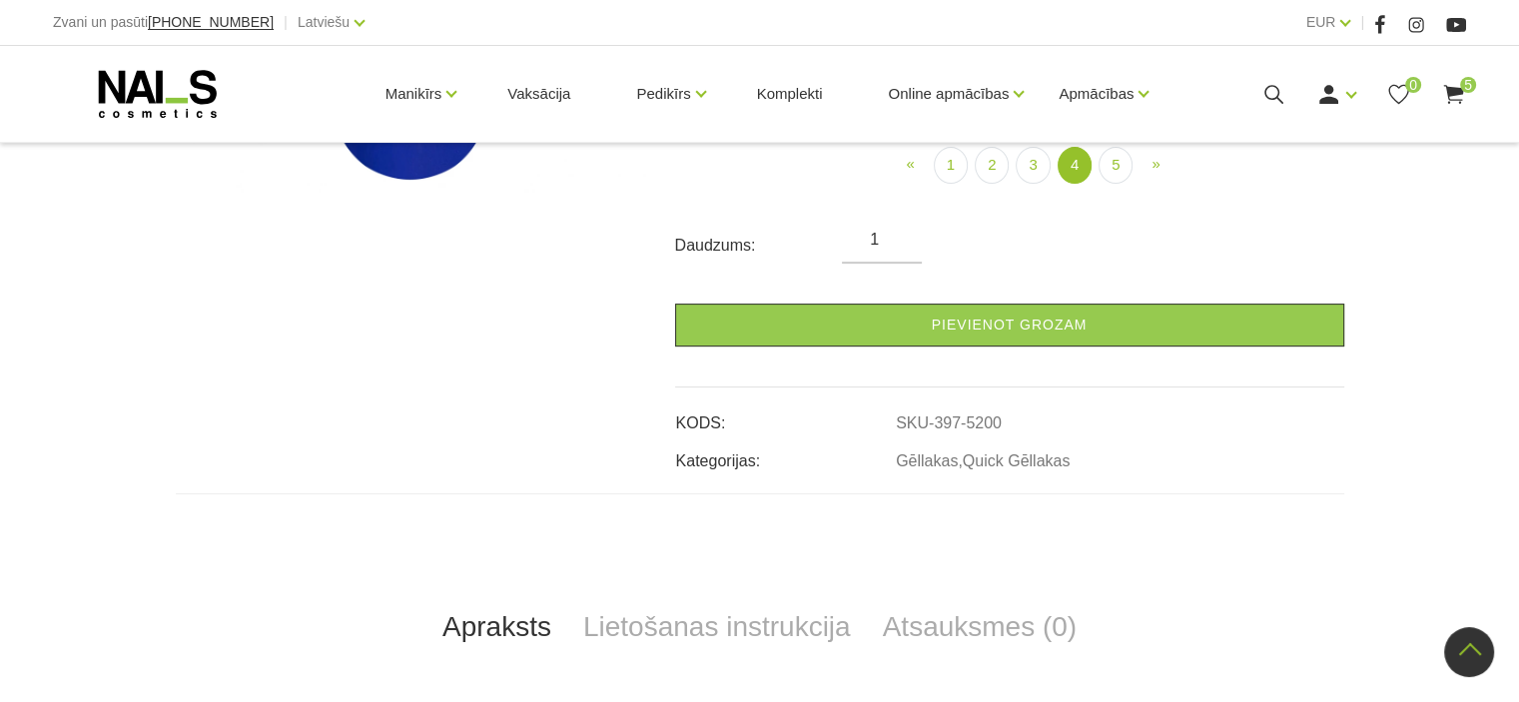
scroll to position [0, 0]
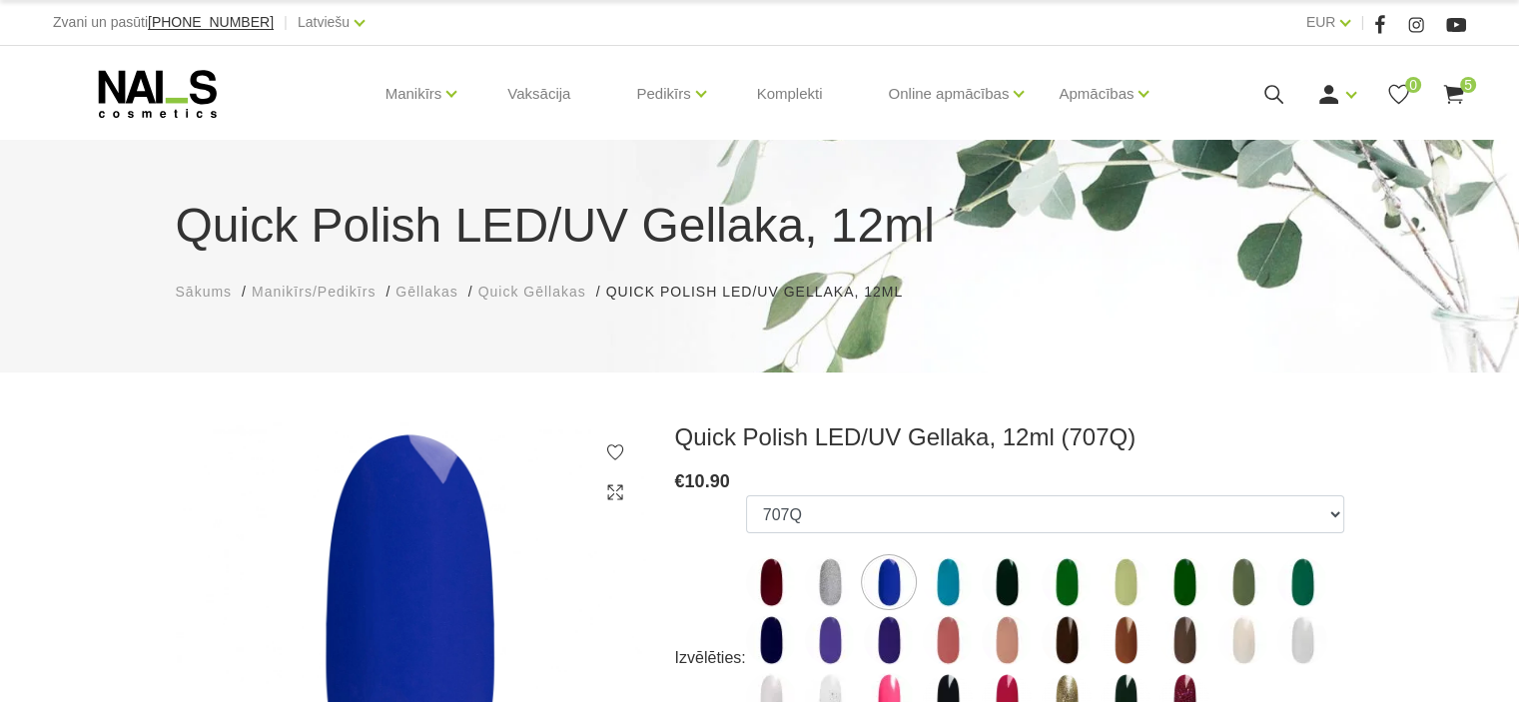
click at [945, 576] on img at bounding box center [948, 582] width 50 height 50
select select "5436"
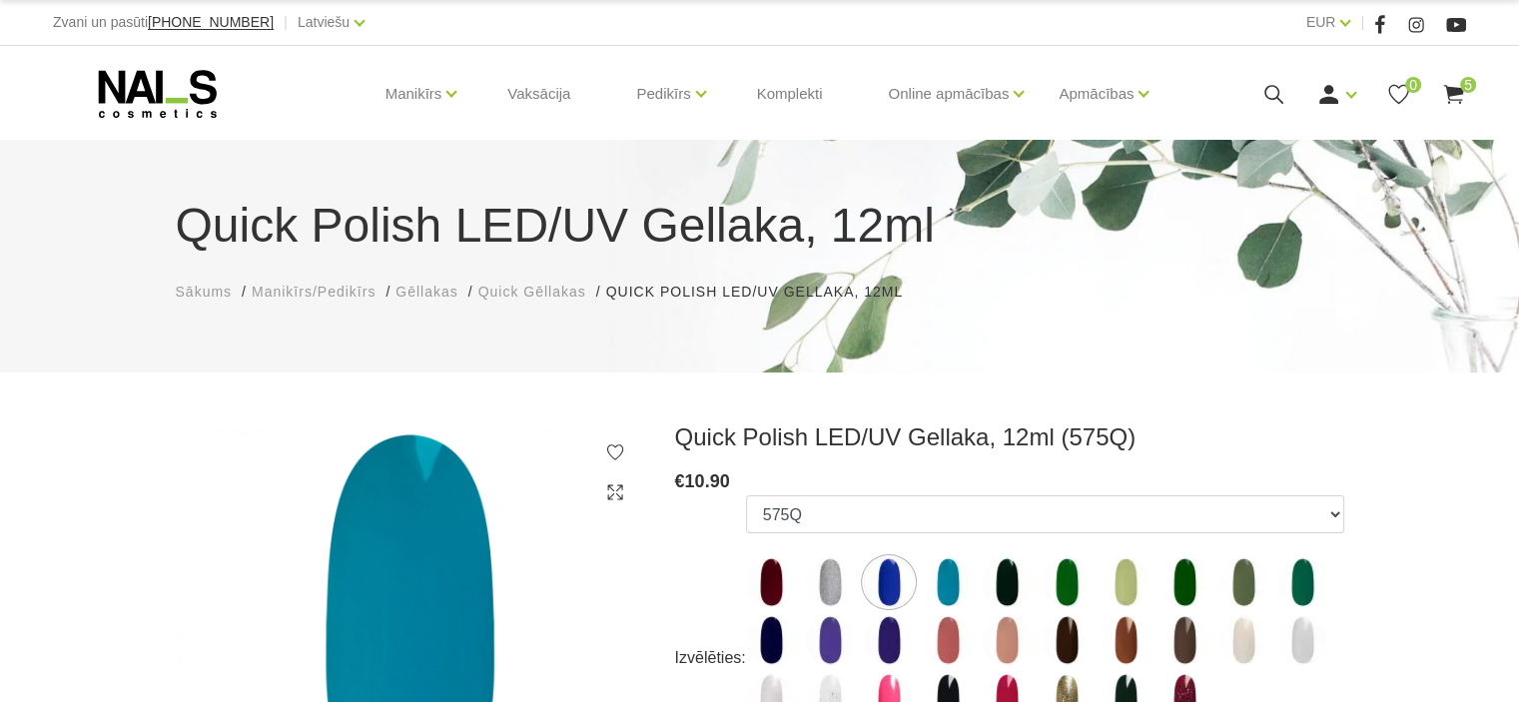
scroll to position [614, 0]
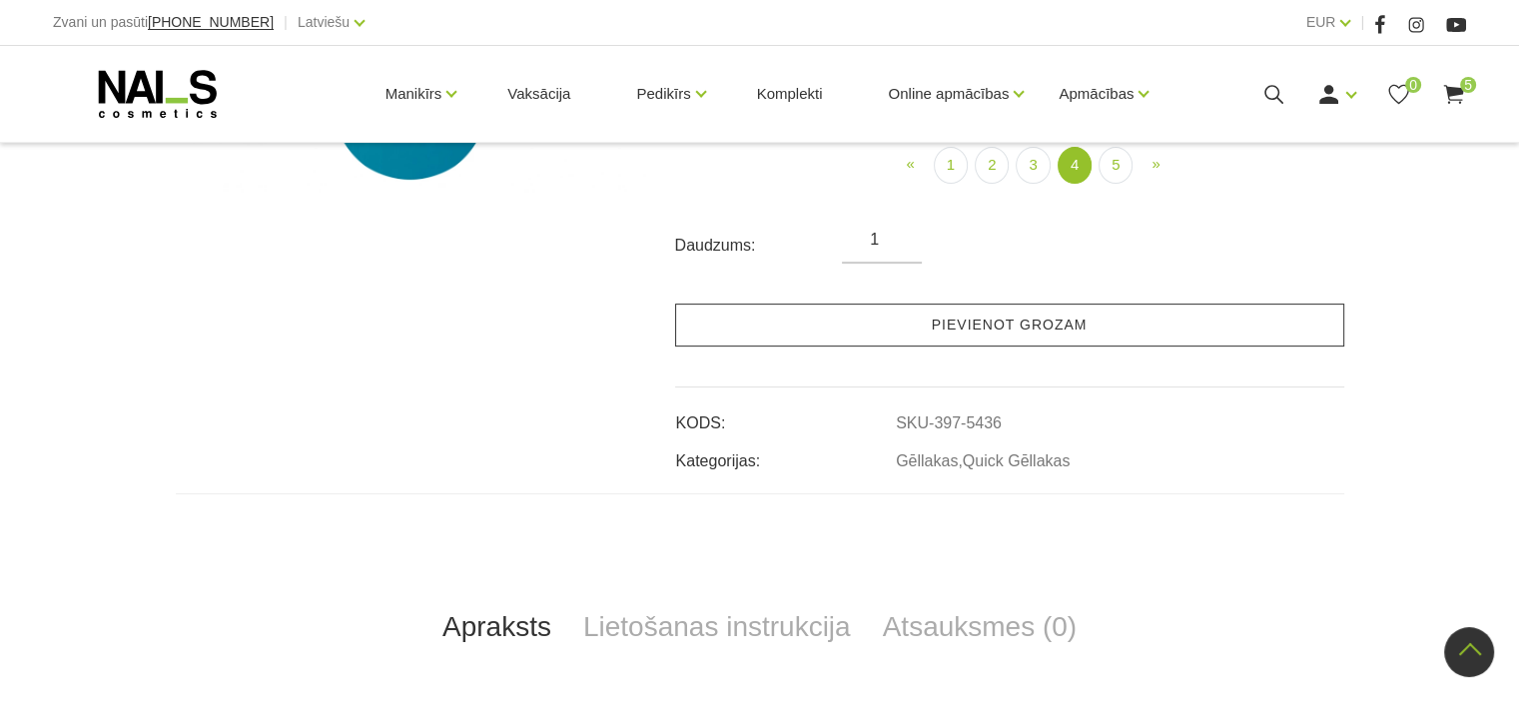
click at [1109, 330] on link "Pievienot grozam" at bounding box center [1009, 325] width 669 height 43
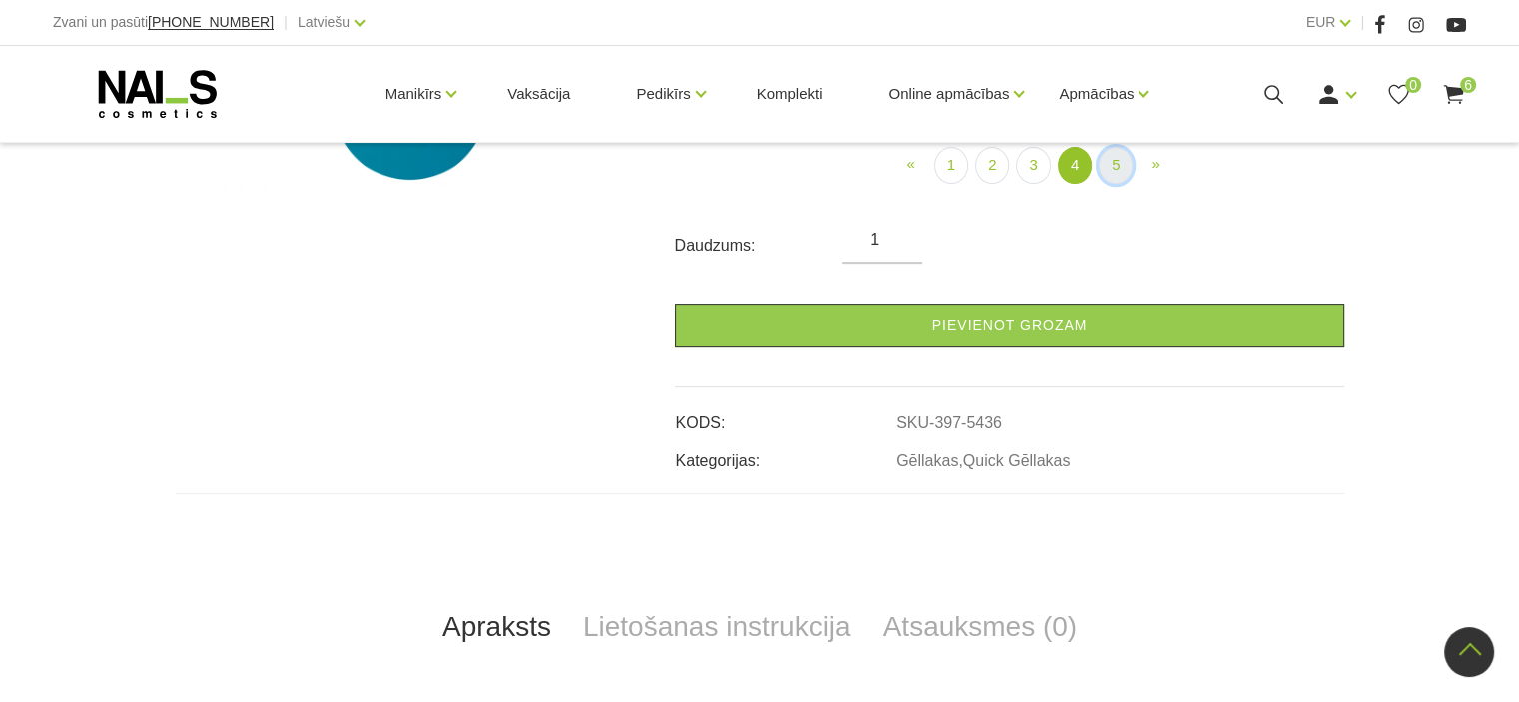
click at [1110, 161] on link "5" at bounding box center [1115, 165] width 34 height 37
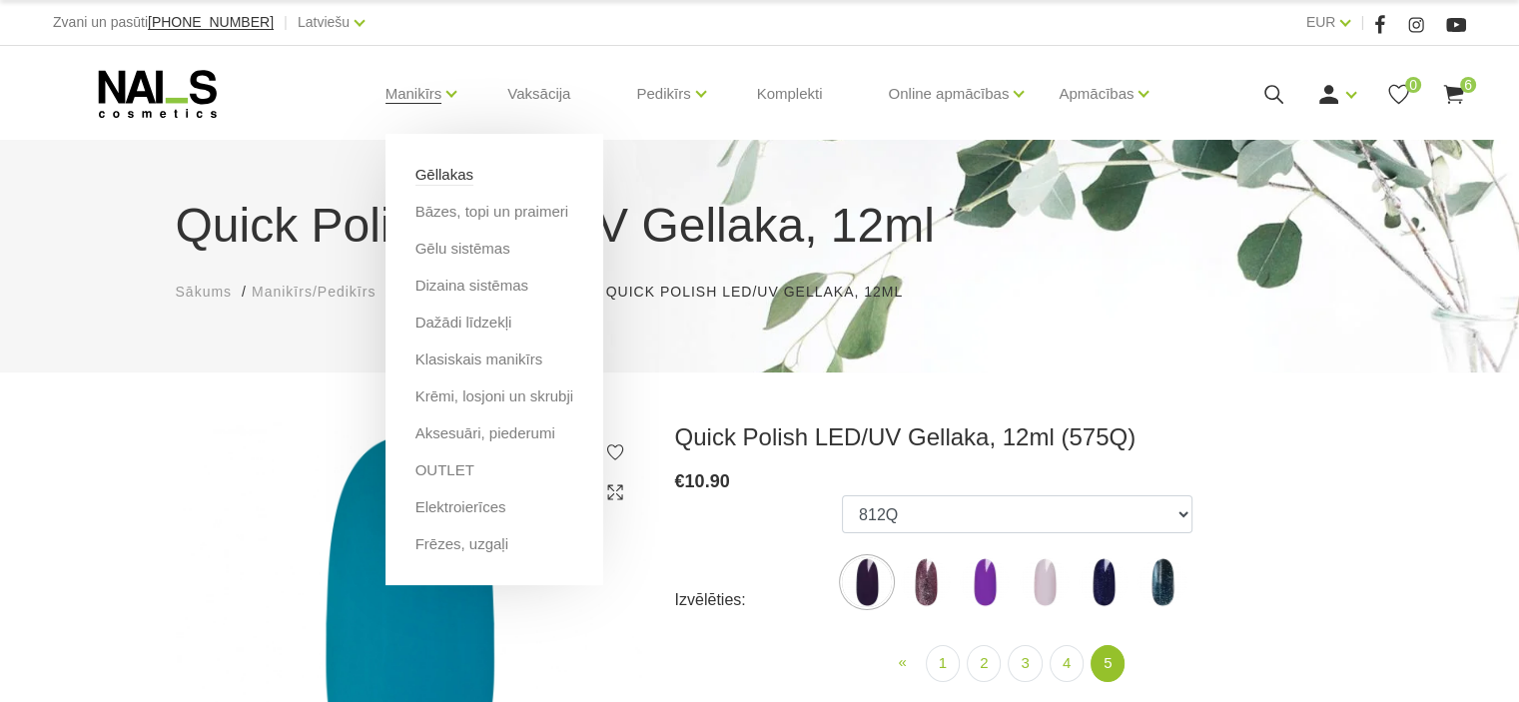
click at [428, 178] on link "Gēllakas" at bounding box center [444, 175] width 58 height 22
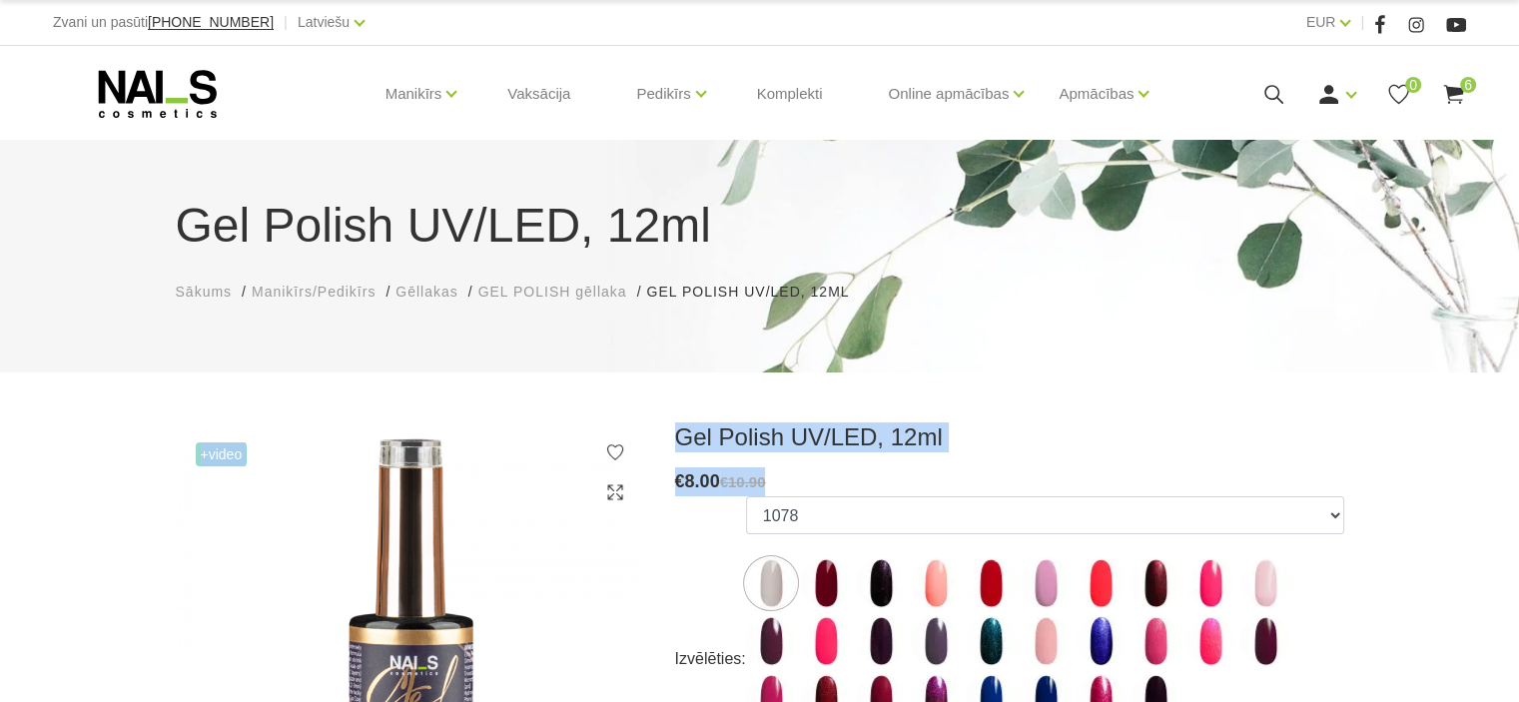
drag, startPoint x: 1122, startPoint y: 364, endPoint x: 1086, endPoint y: 471, distance: 112.7
click at [981, 585] on img at bounding box center [990, 583] width 50 height 50
select select "3952"
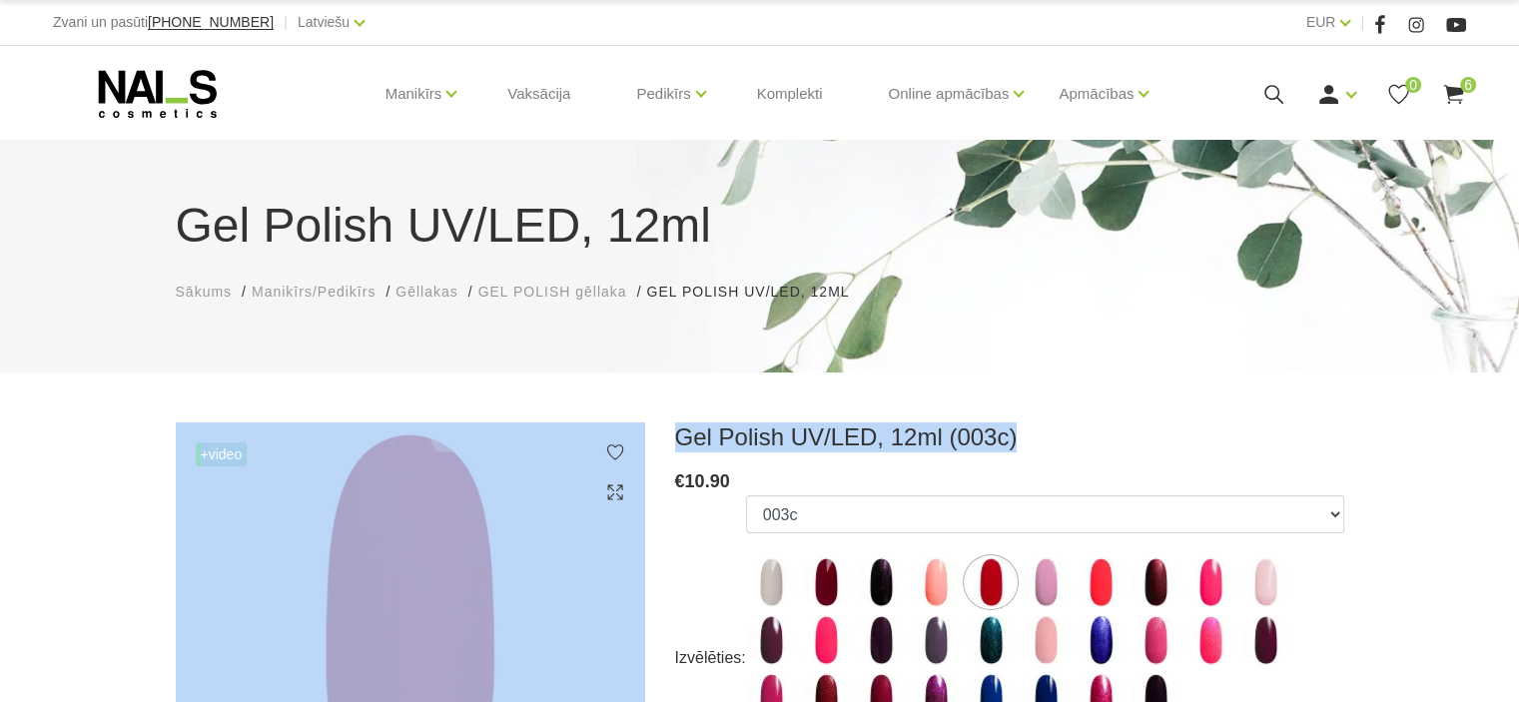
click at [982, 585] on img at bounding box center [990, 582] width 50 height 50
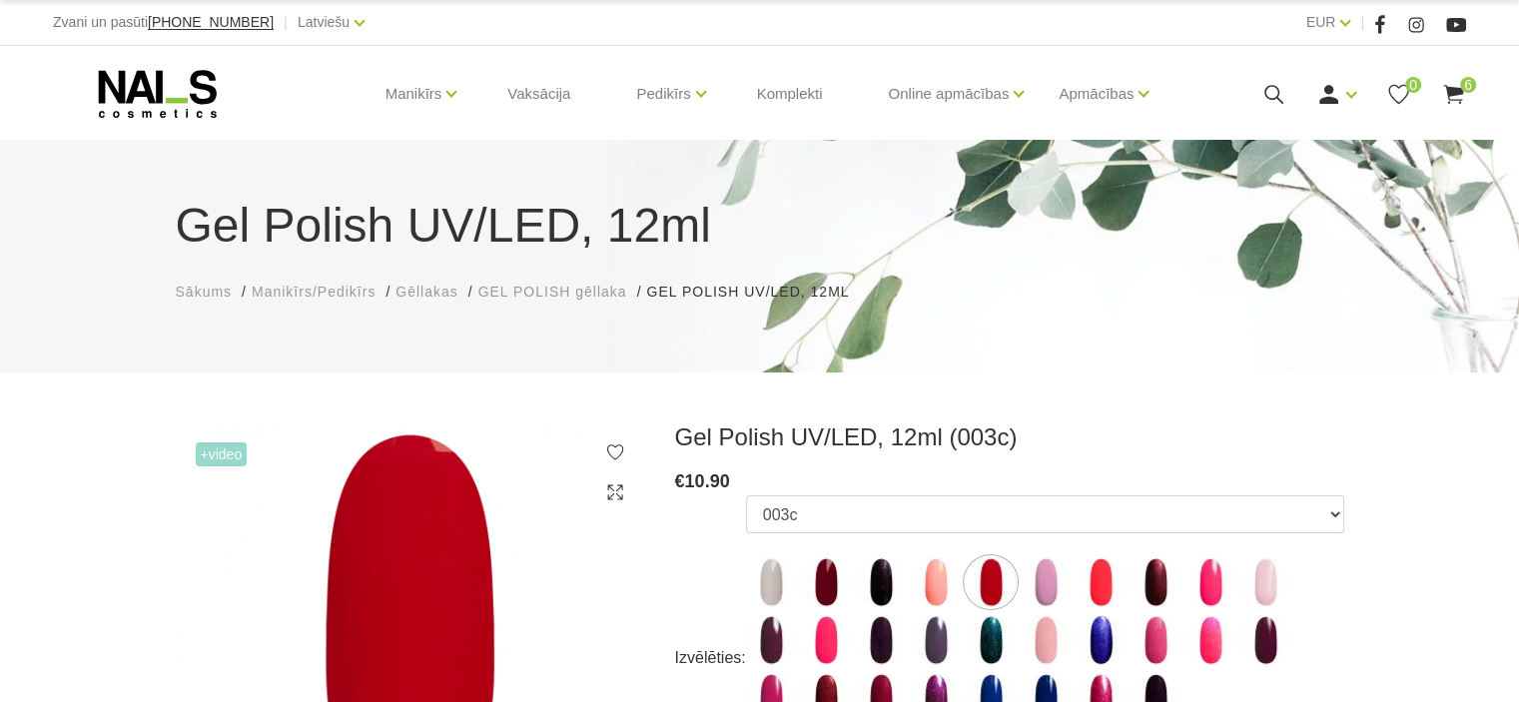
click at [1194, 253] on h1 "Gel Polish UV/LED, 12ml" at bounding box center [760, 226] width 1168 height 72
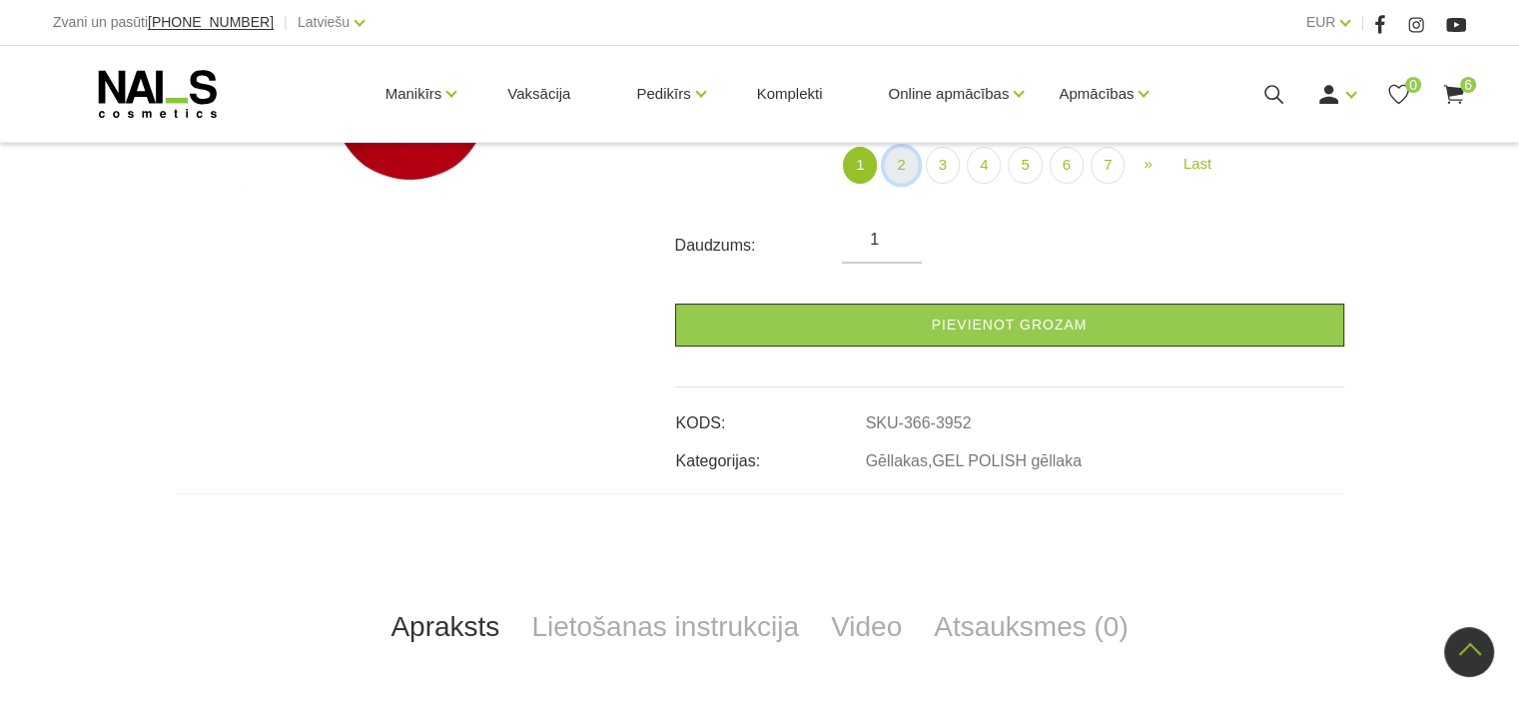
click at [905, 172] on link "2" at bounding box center [901, 165] width 34 height 37
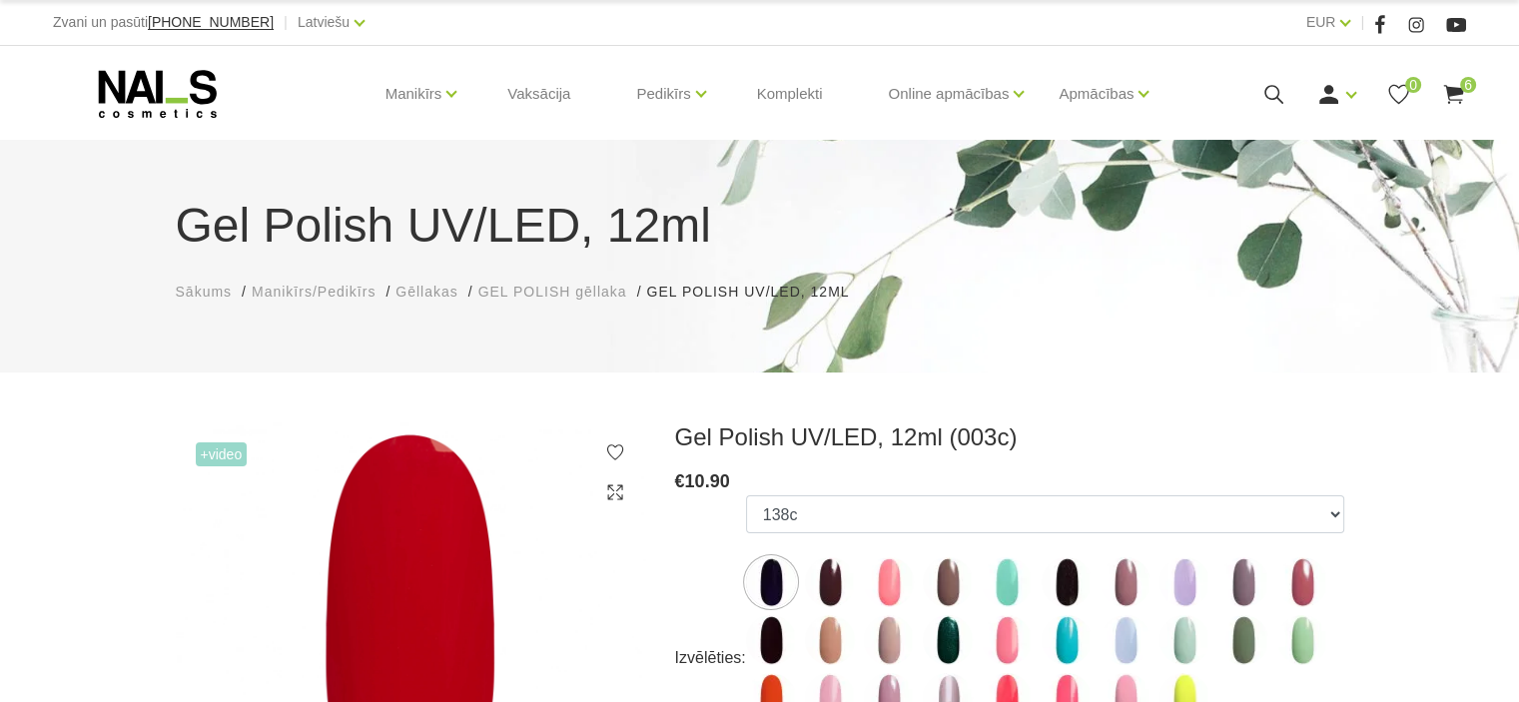
click at [951, 642] on img at bounding box center [948, 640] width 50 height 50
select select "4074"
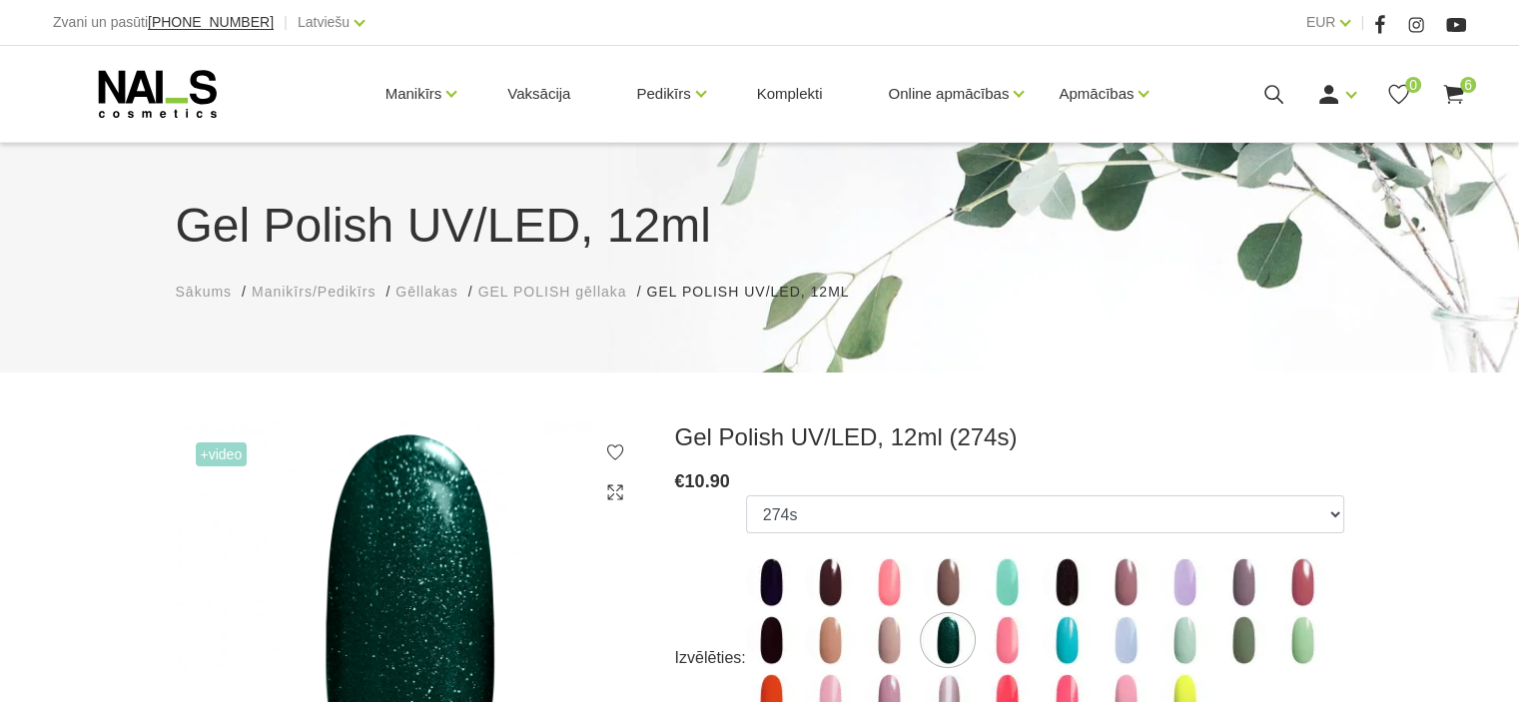
scroll to position [614, 0]
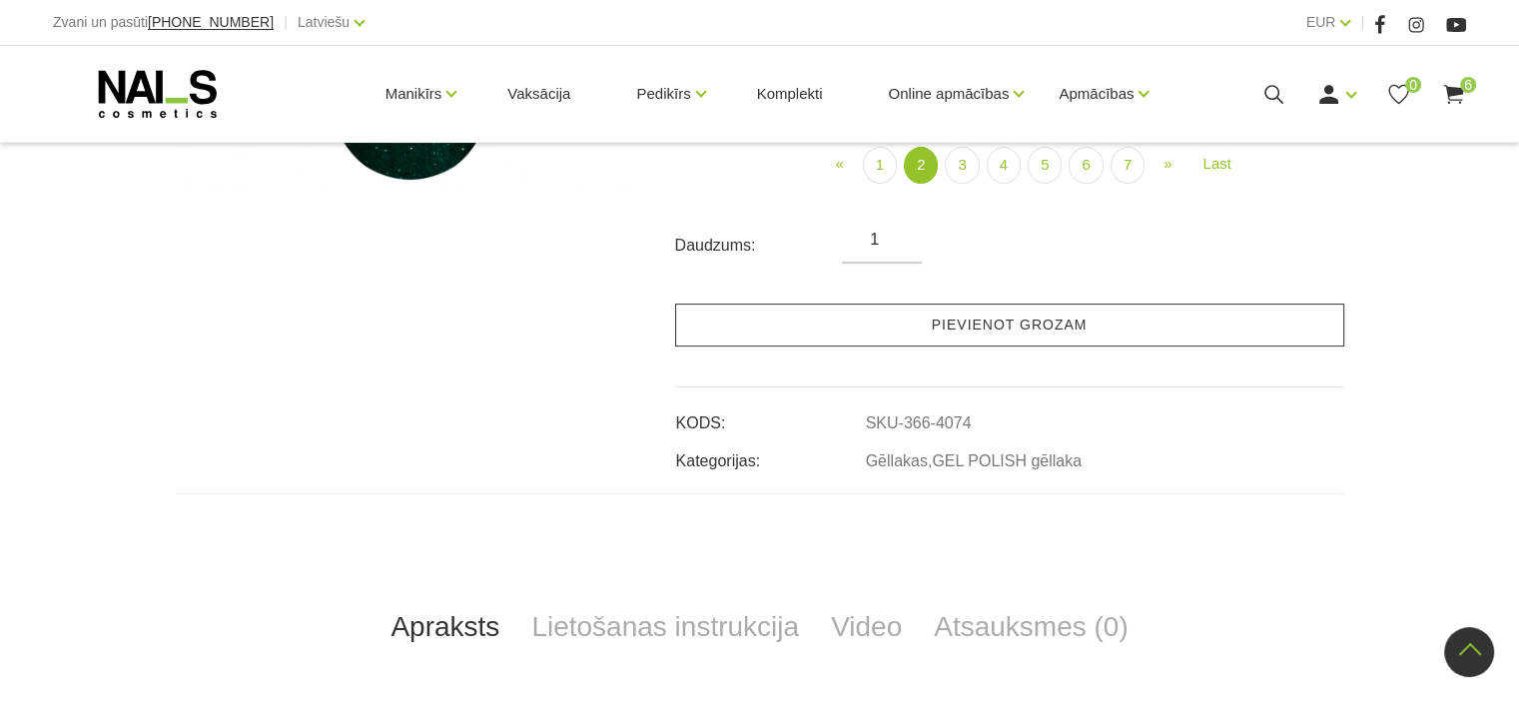
click at [1038, 327] on link "Pievienot grozam" at bounding box center [1009, 325] width 669 height 43
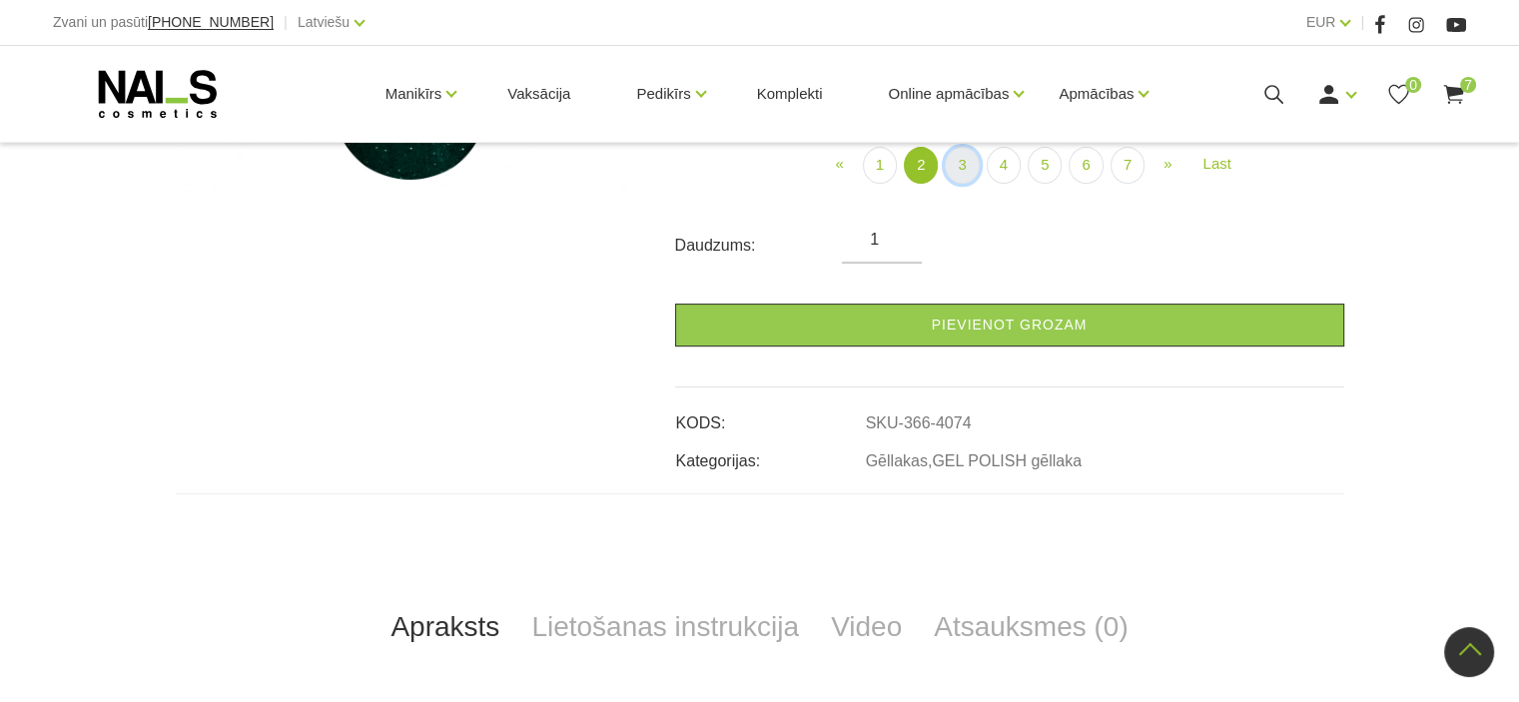
click at [961, 172] on link "3" at bounding box center [961, 165] width 34 height 37
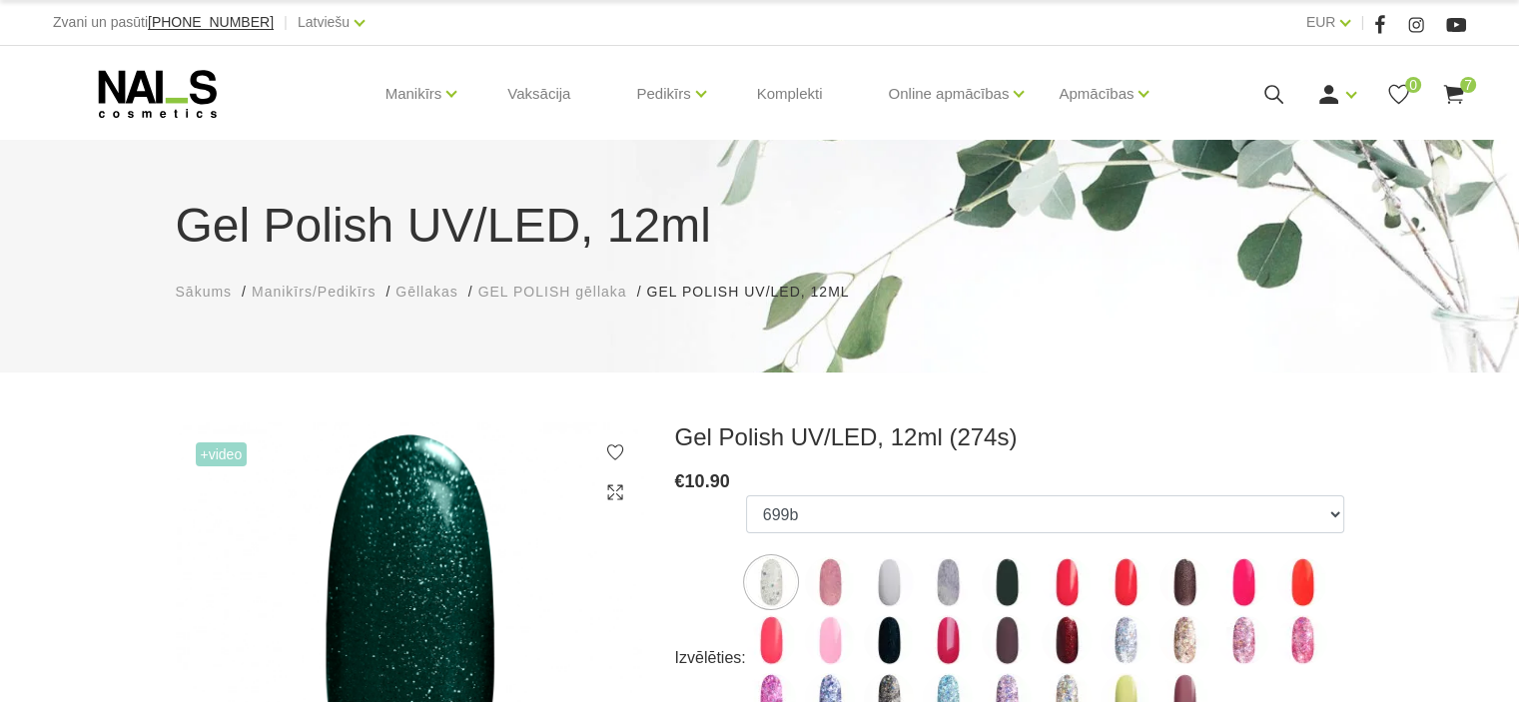
scroll to position [614, 0]
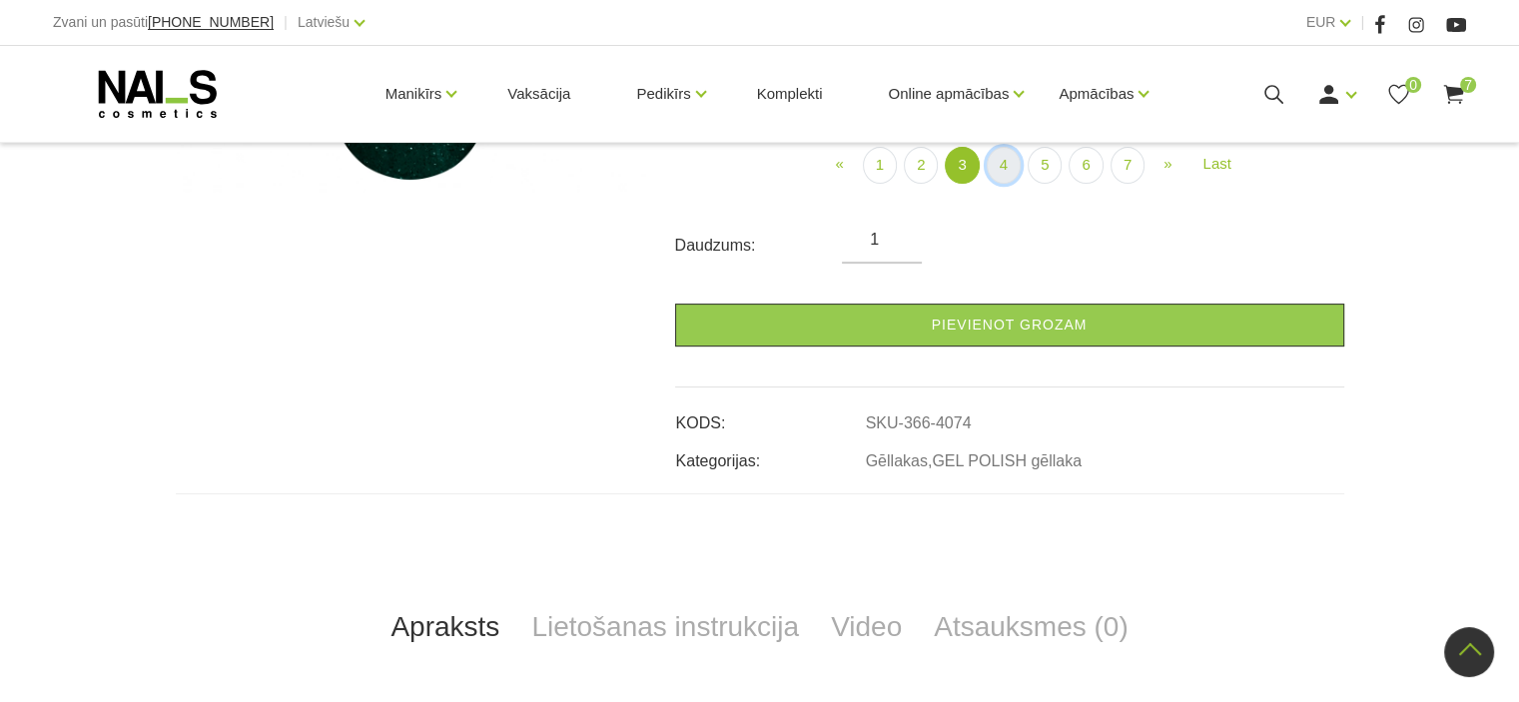
click at [1005, 166] on link "4" at bounding box center [1003, 165] width 34 height 37
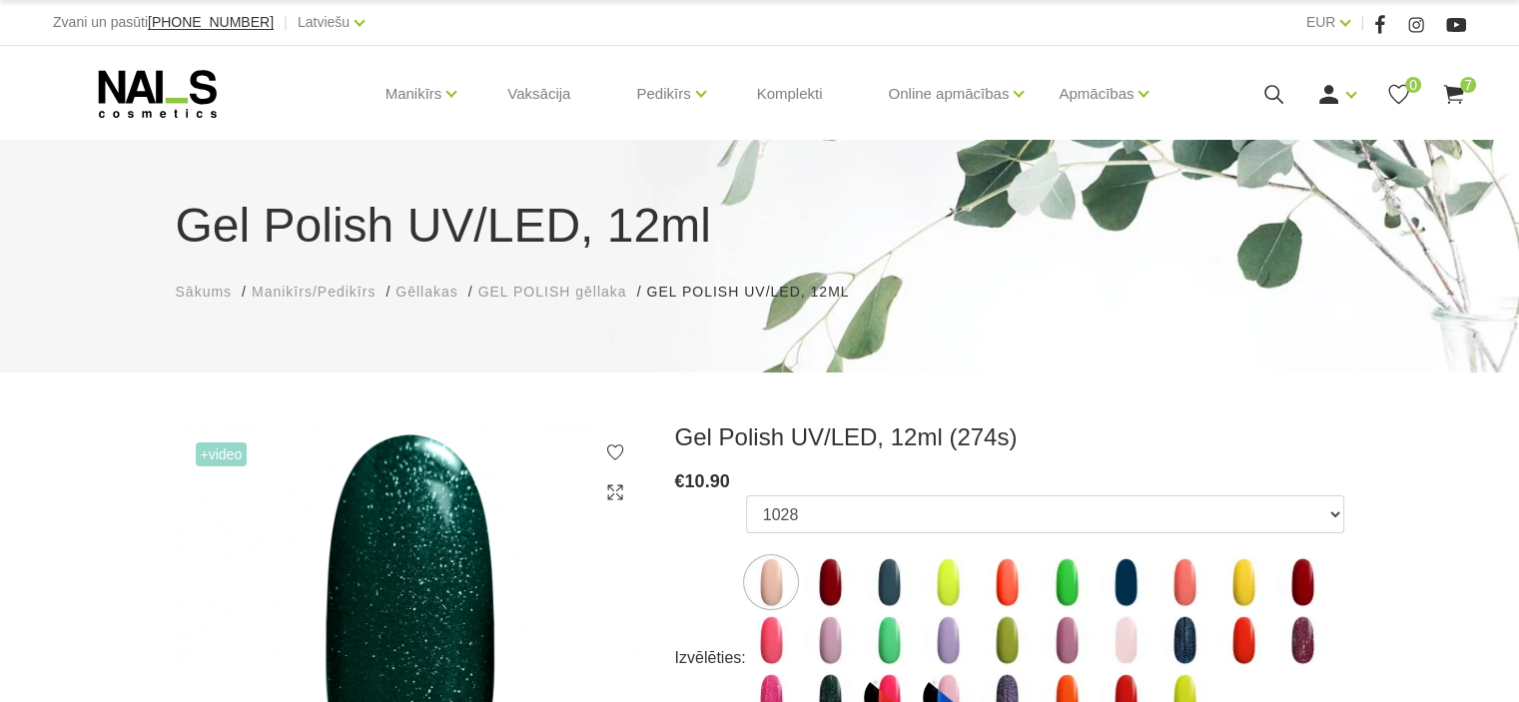
click at [1300, 589] on img at bounding box center [1302, 582] width 50 height 50
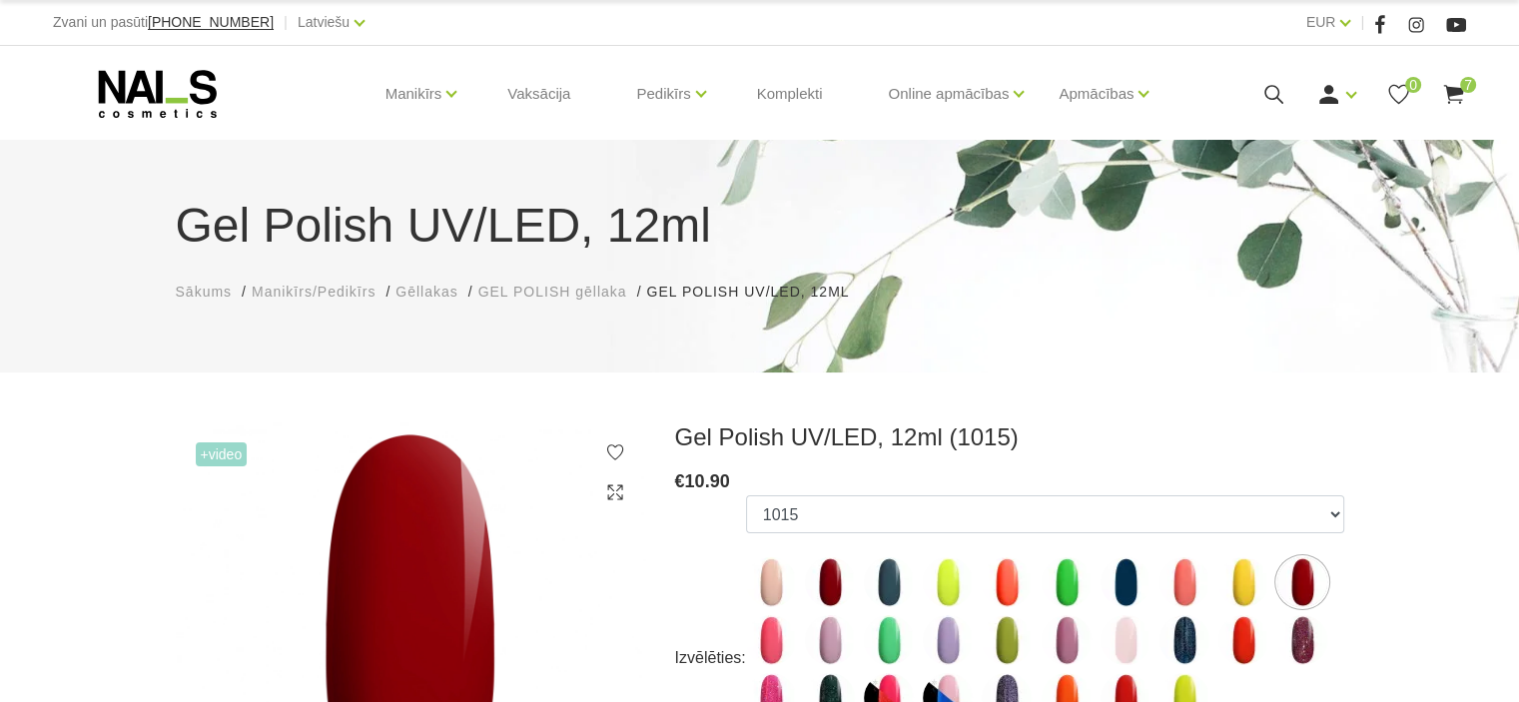
click at [1246, 634] on img at bounding box center [1243, 640] width 50 height 50
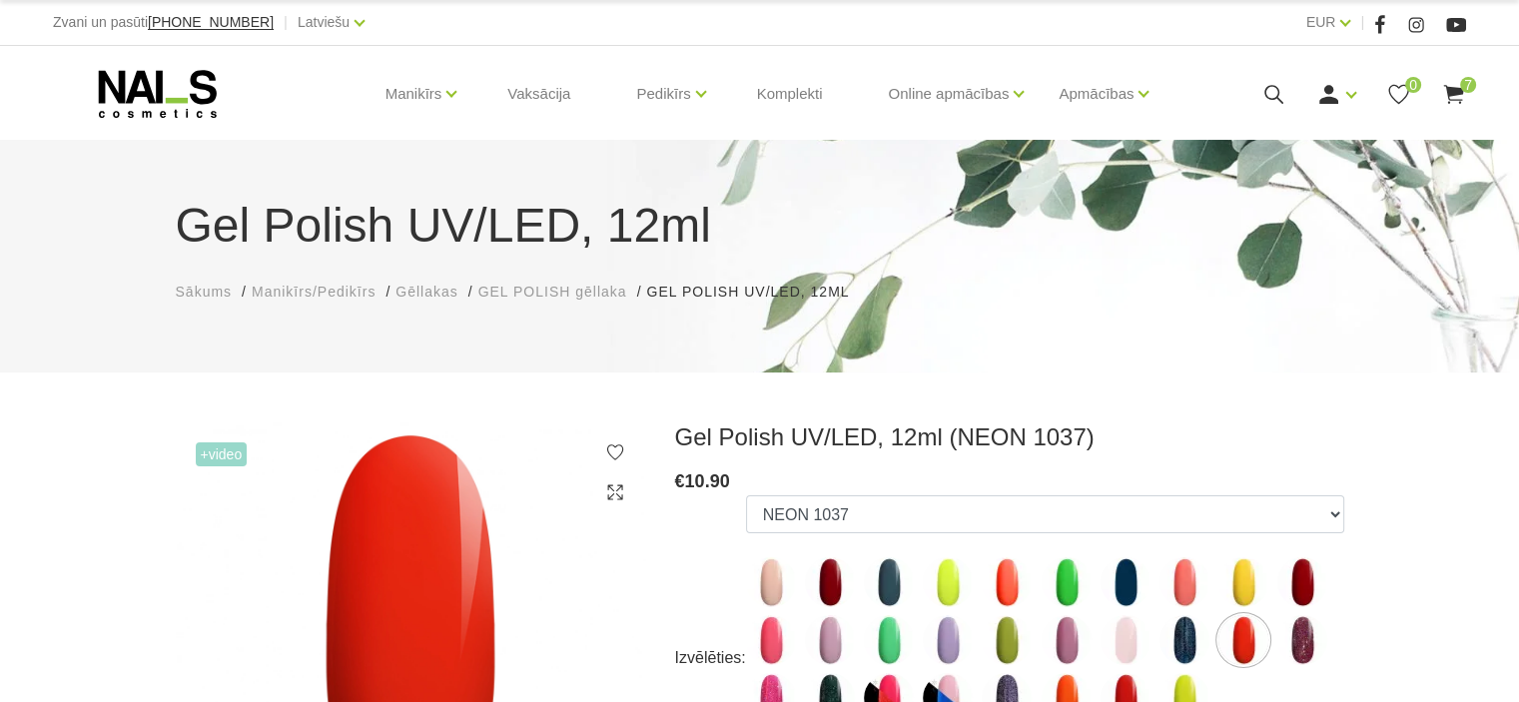
click at [1304, 584] on img at bounding box center [1302, 582] width 50 height 50
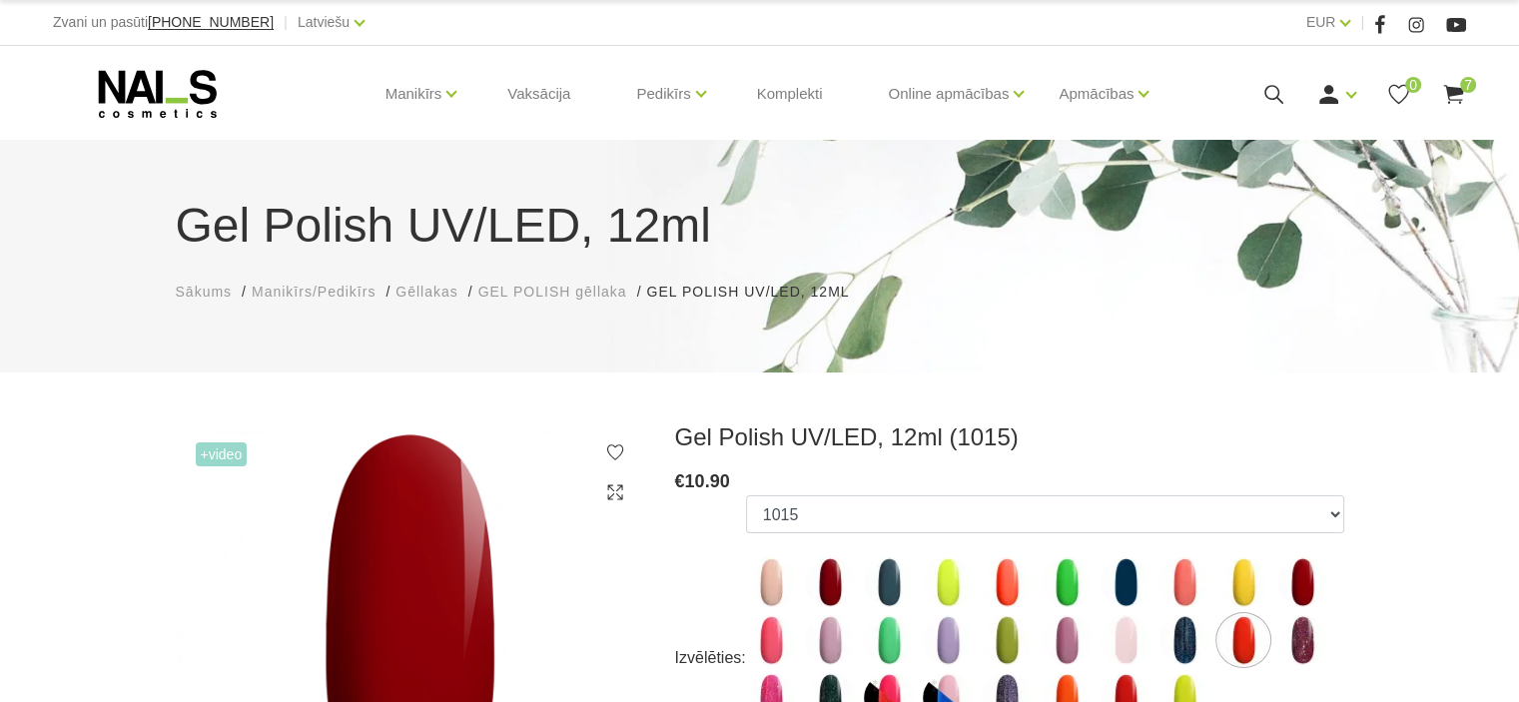
click at [1124, 687] on img at bounding box center [1125, 698] width 50 height 50
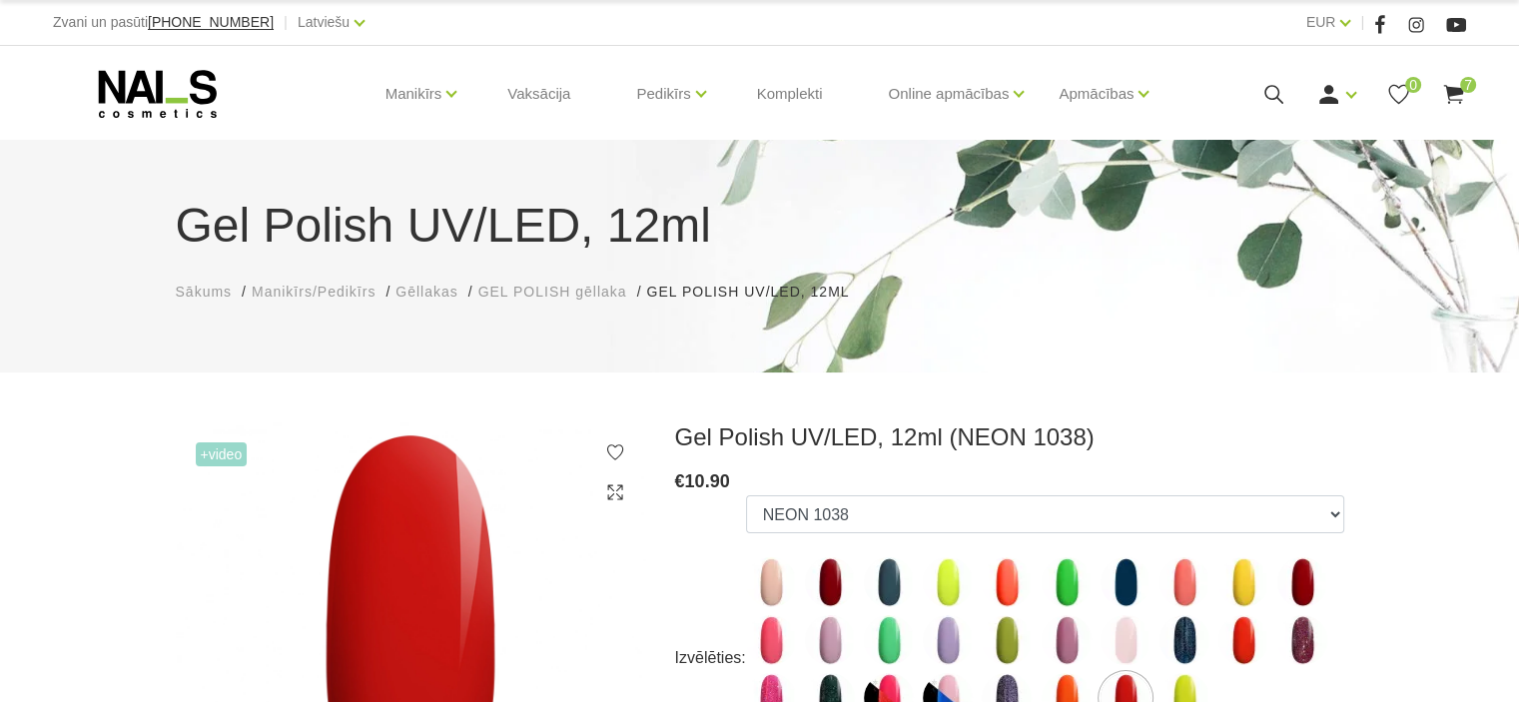
click at [1298, 586] on img at bounding box center [1302, 582] width 50 height 50
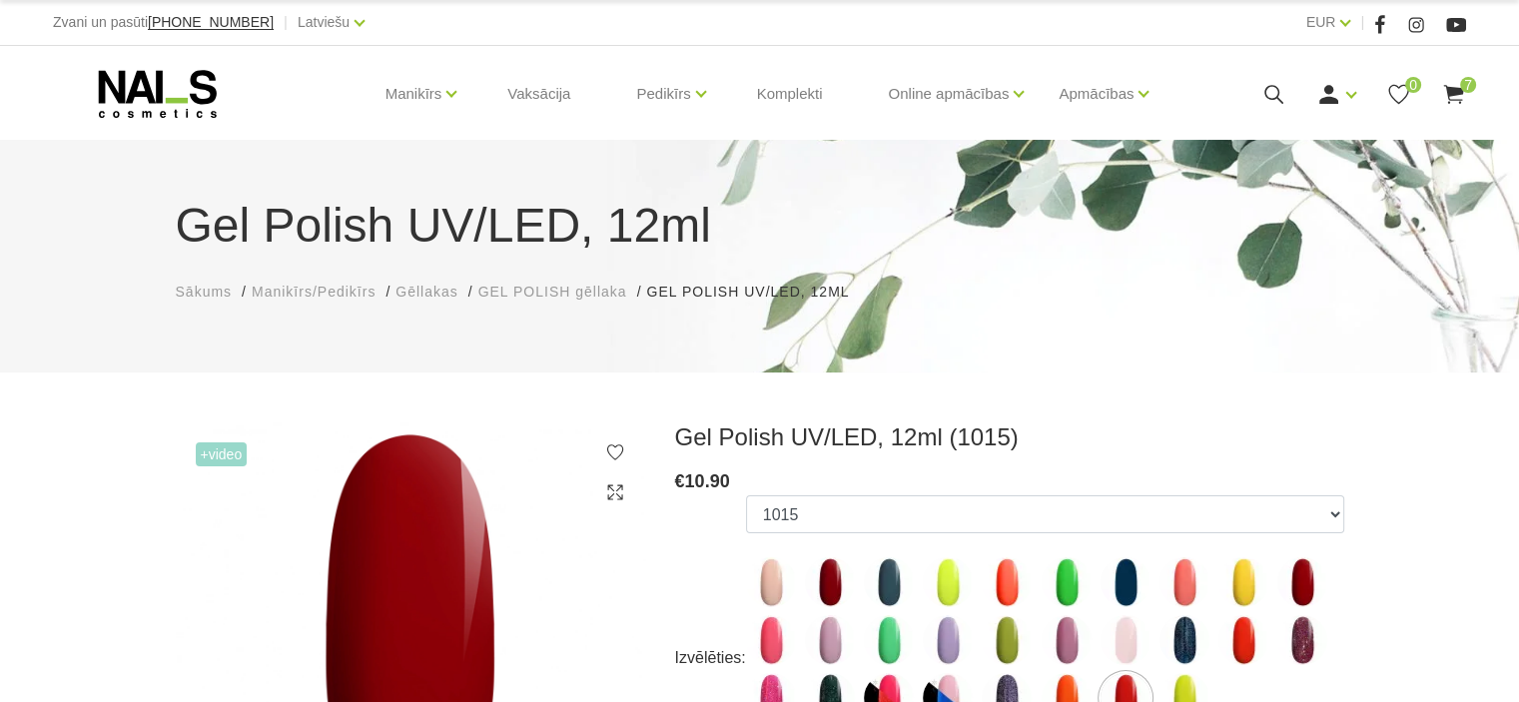
click at [819, 587] on img at bounding box center [830, 582] width 50 height 50
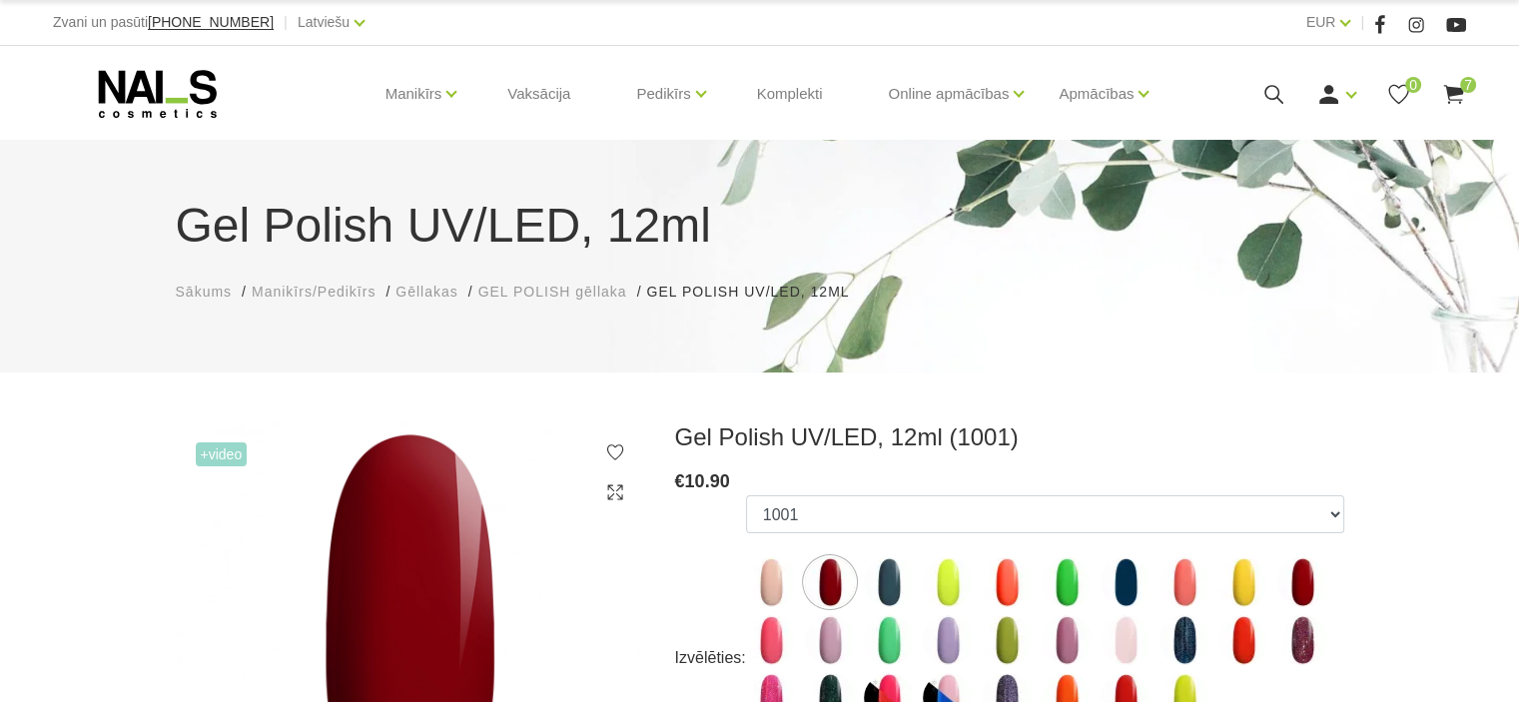
click at [1298, 581] on img at bounding box center [1302, 582] width 50 height 50
select select "4196"
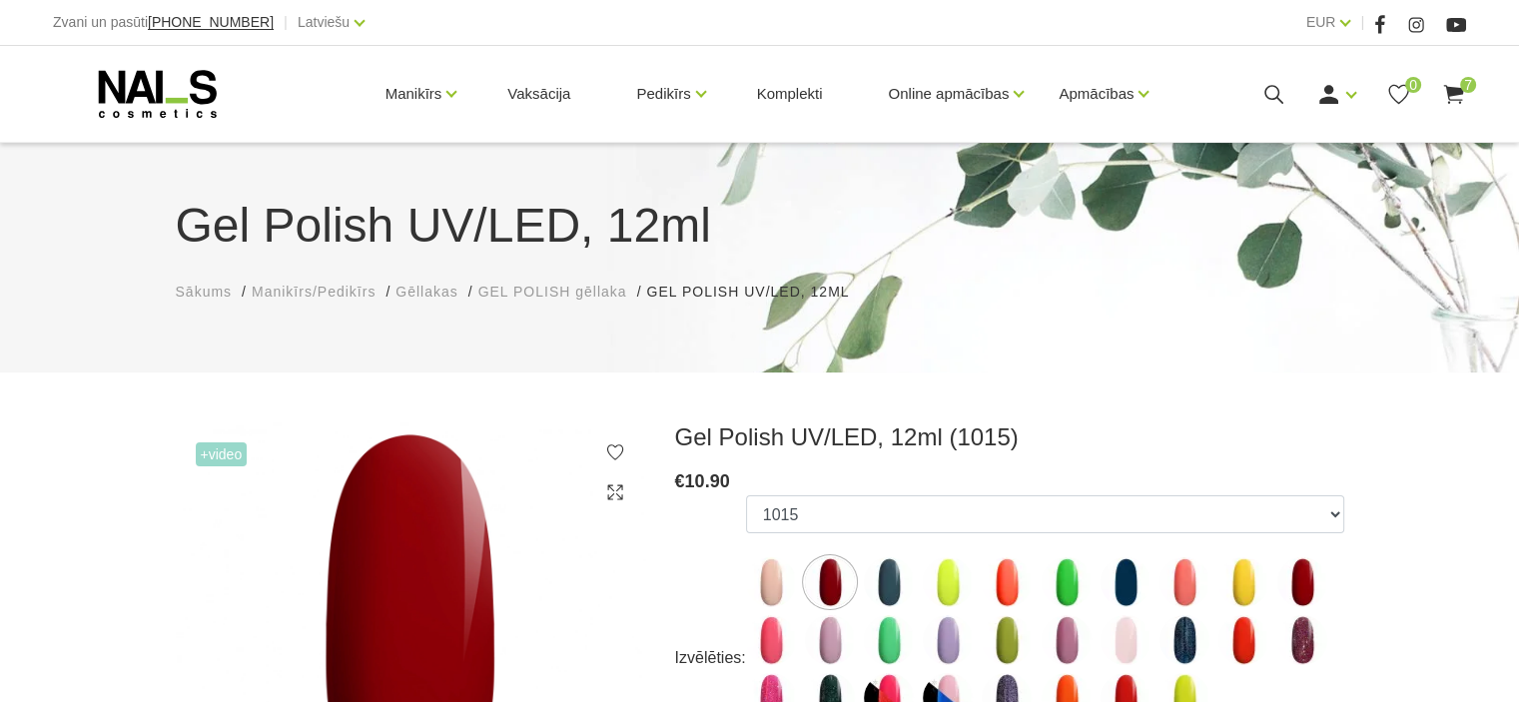
scroll to position [614, 0]
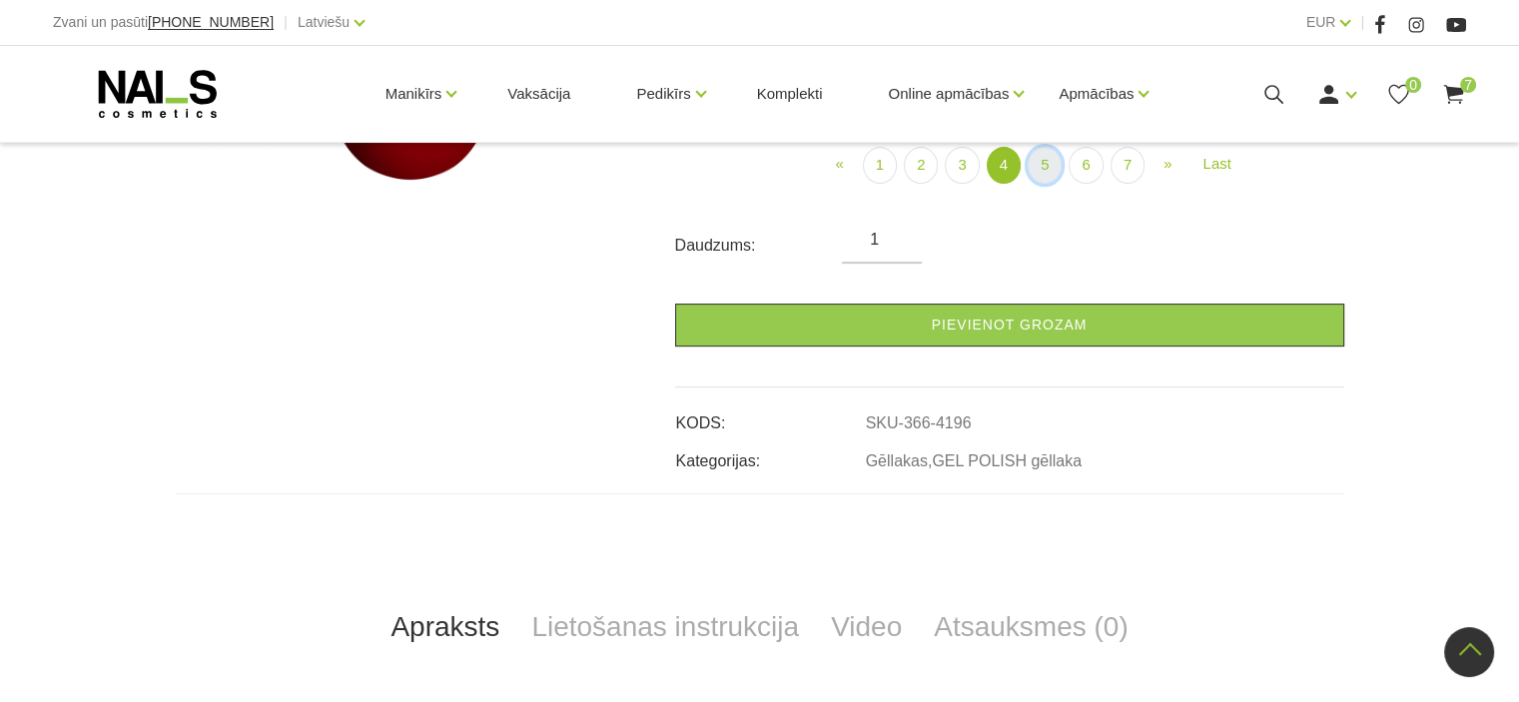
click at [1040, 163] on link "5" at bounding box center [1044, 165] width 34 height 37
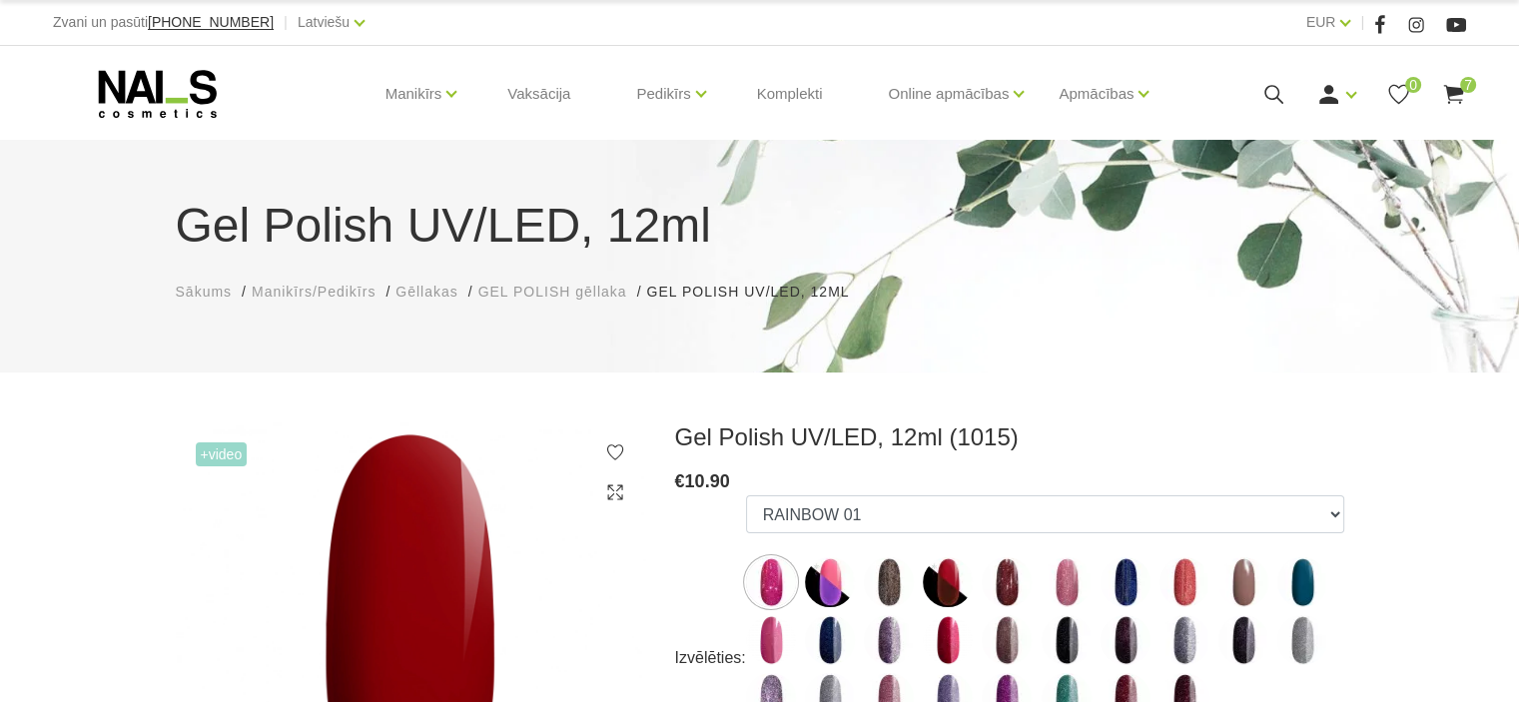
click at [1449, 91] on use at bounding box center [1453, 94] width 20 height 19
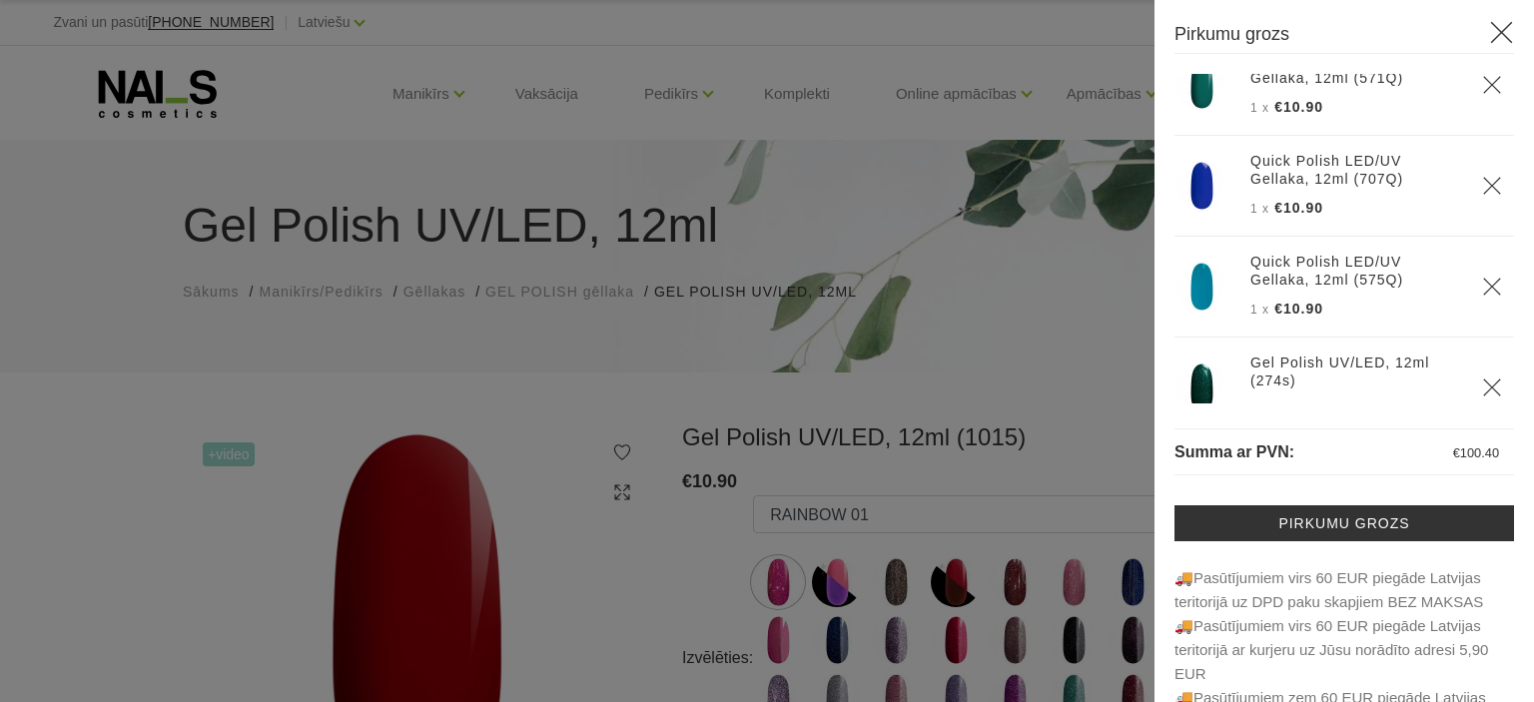
scroll to position [407, 0]
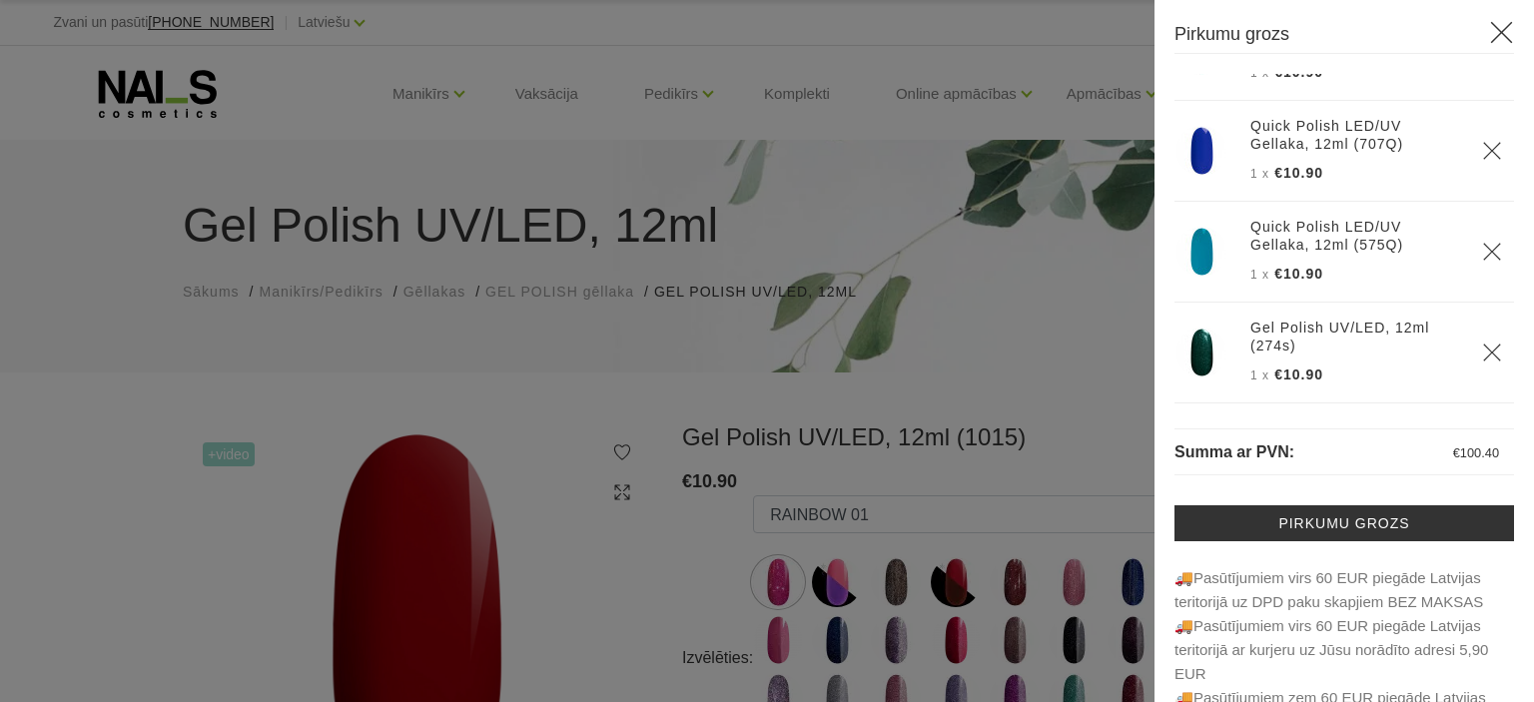
click at [1482, 350] on icon "Delete" at bounding box center [1492, 352] width 20 height 20
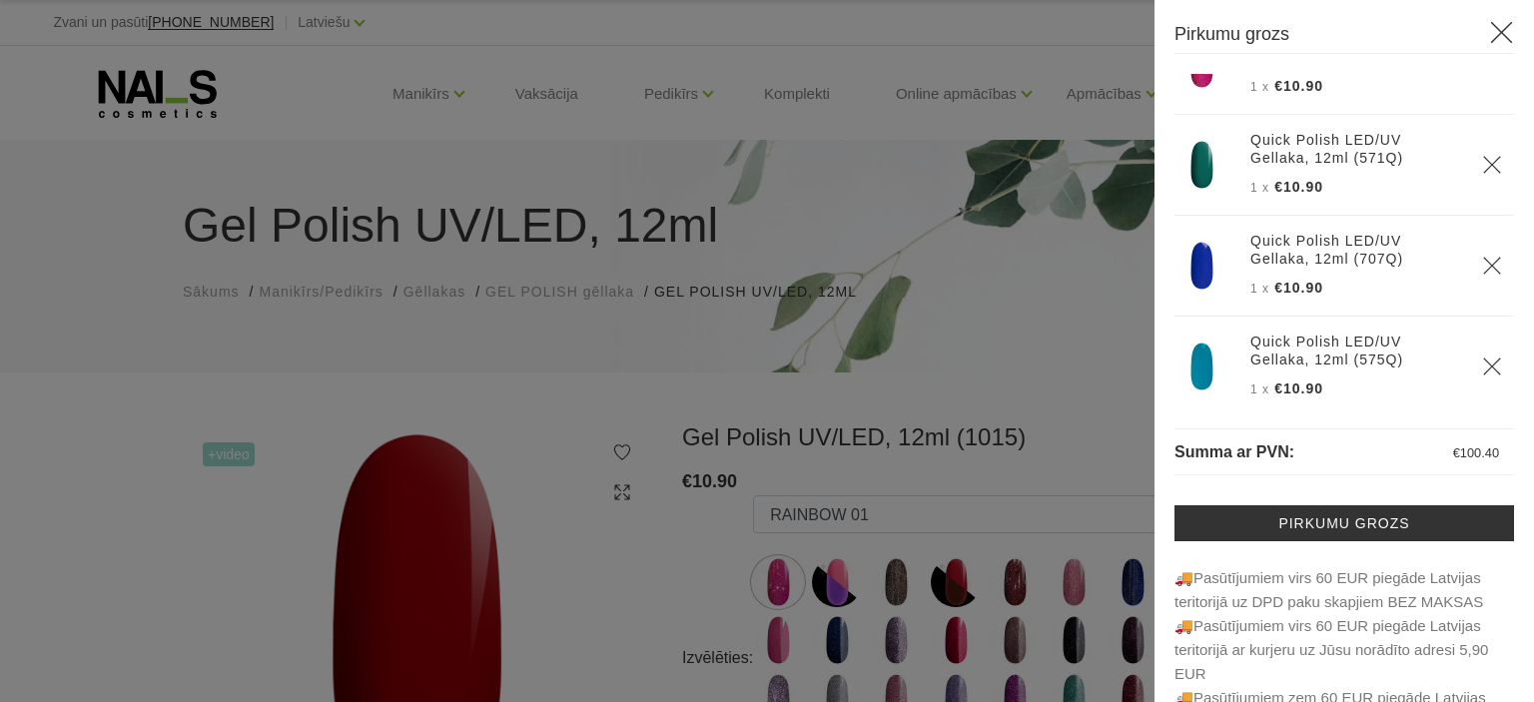
scroll to position [308, 0]
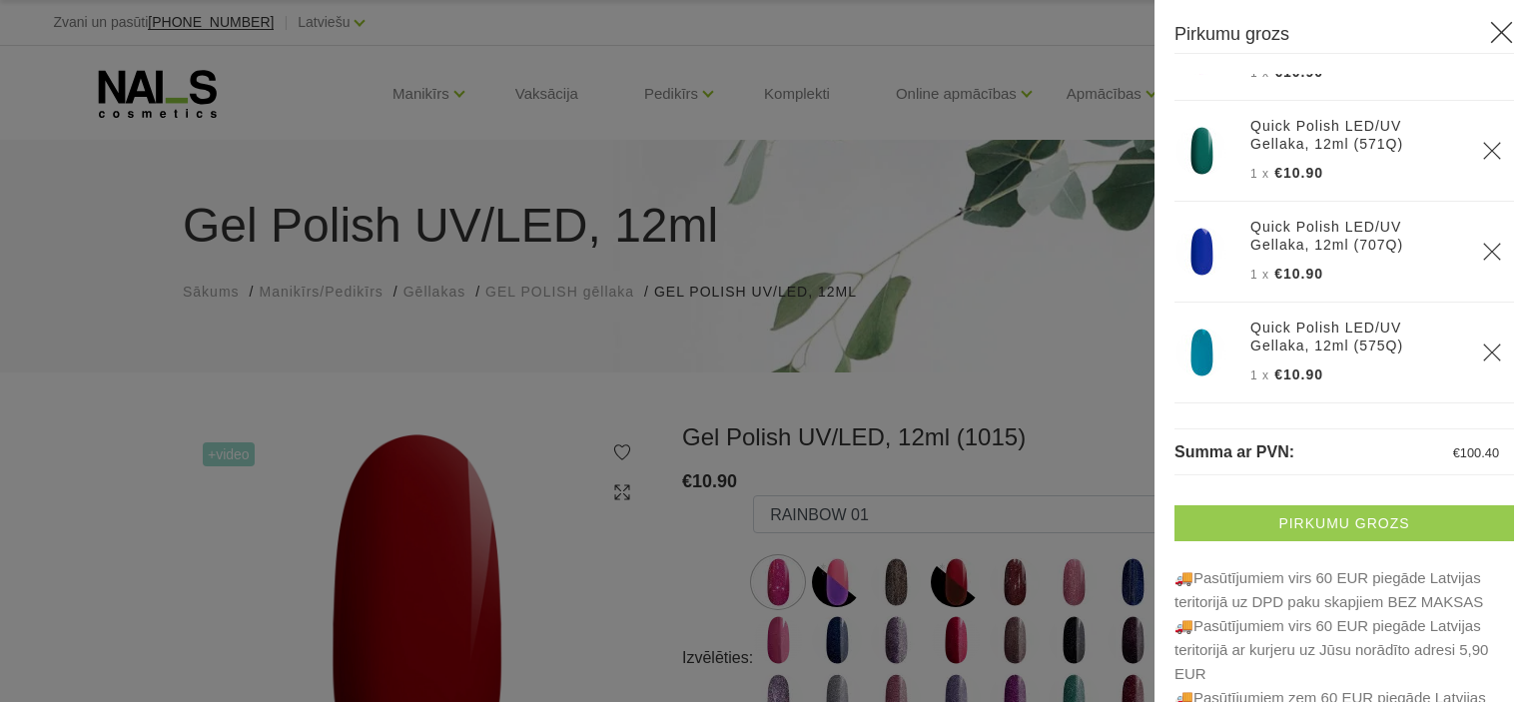
click at [1370, 518] on link "Pirkumu grozs" at bounding box center [1343, 523] width 339 height 36
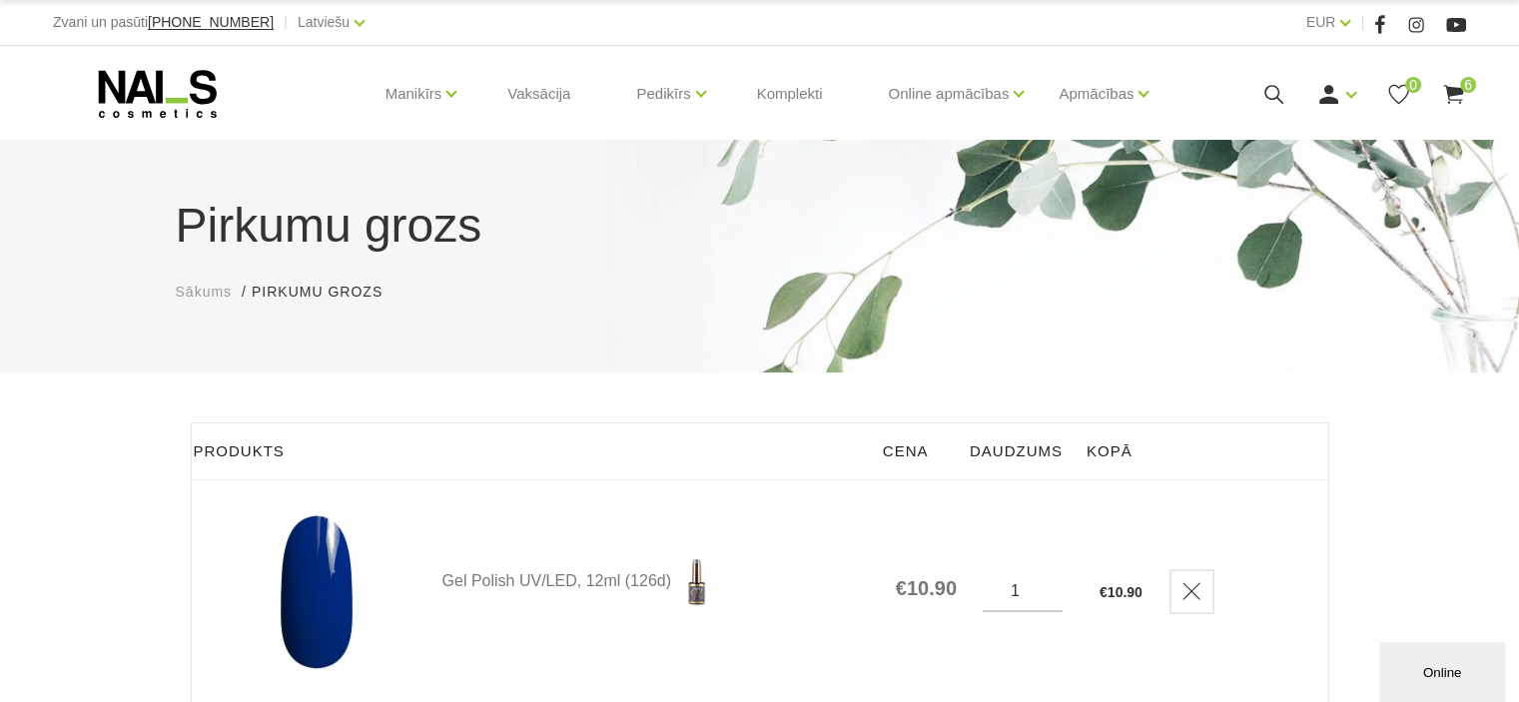
click at [1454, 88] on use at bounding box center [1453, 94] width 20 height 19
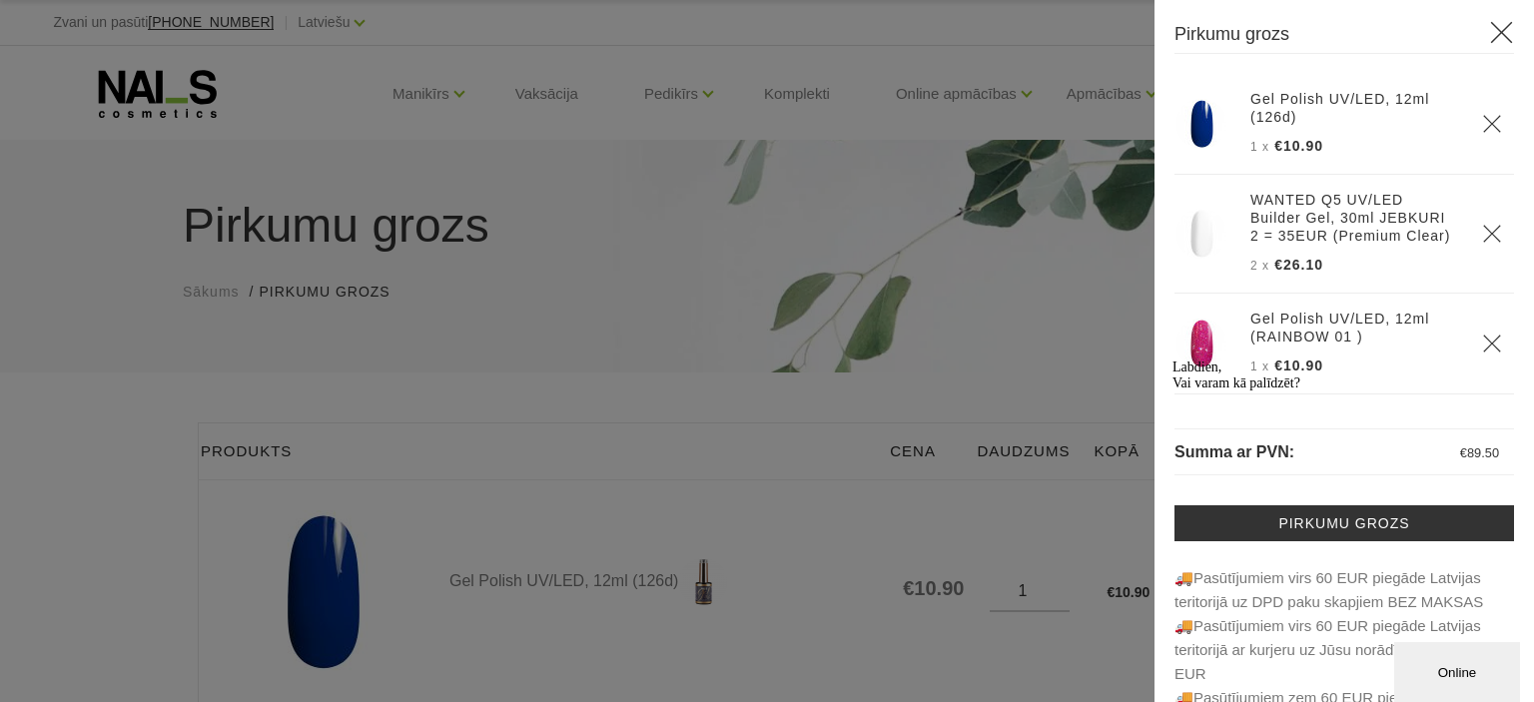
click at [1489, 21] on icon at bounding box center [1501, 32] width 25 height 25
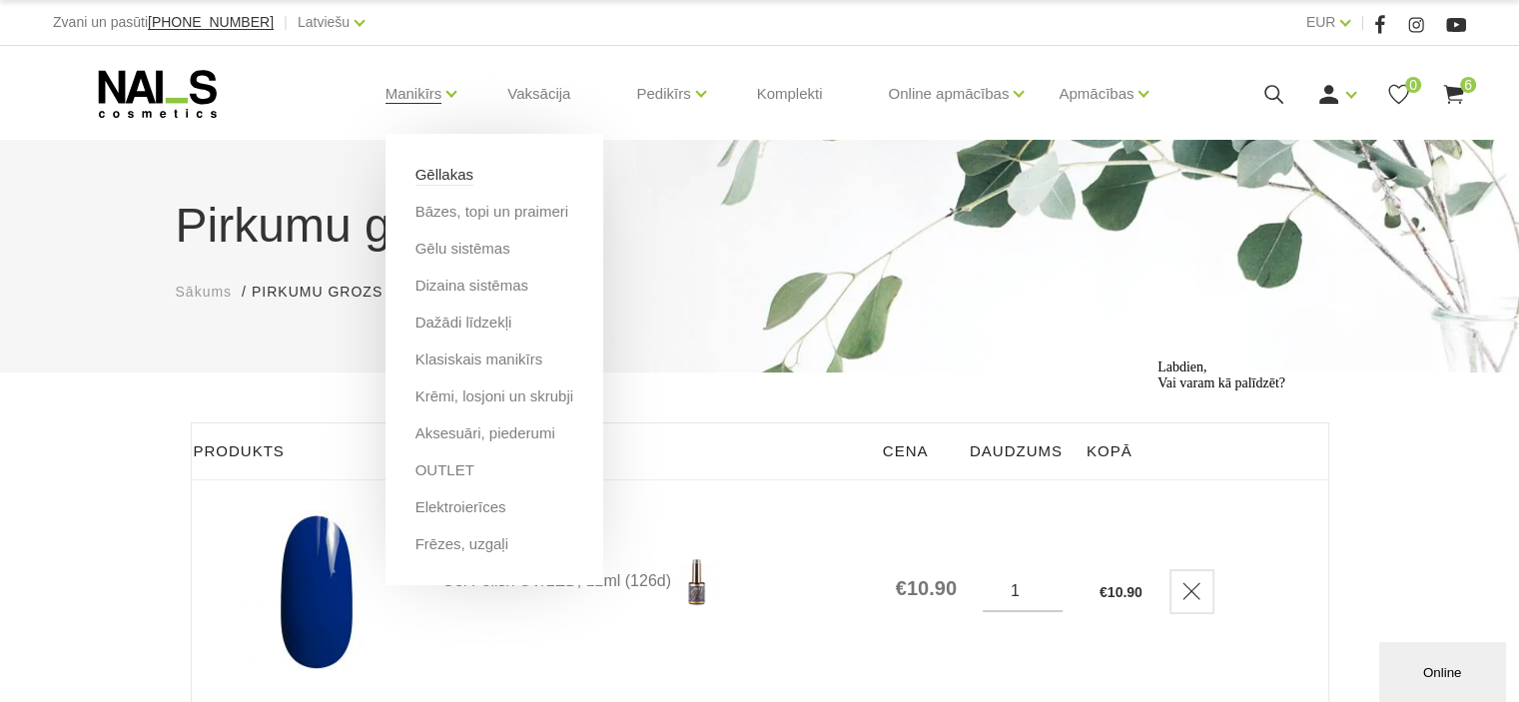
click at [440, 173] on link "Gēllakas" at bounding box center [444, 175] width 58 height 22
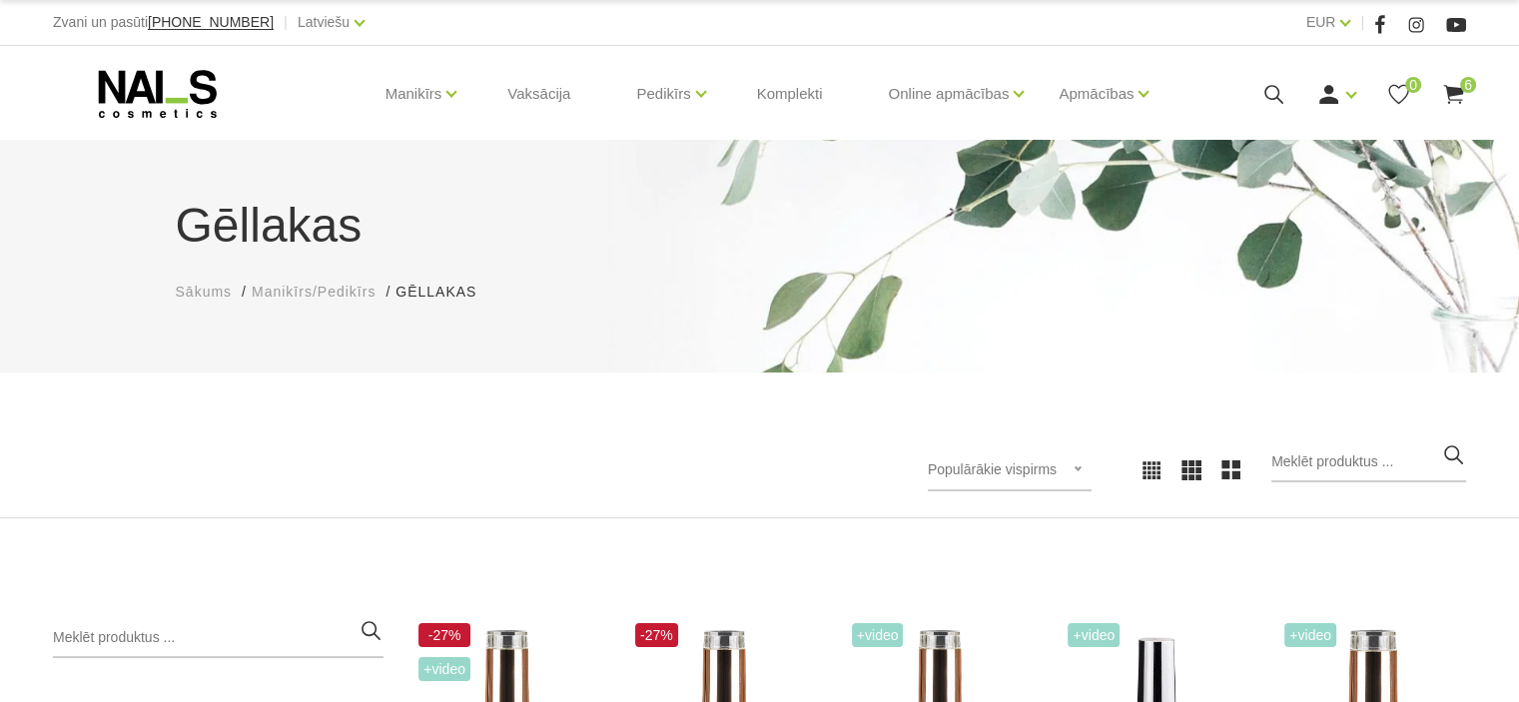
click at [1447, 93] on use at bounding box center [1453, 94] width 20 height 19
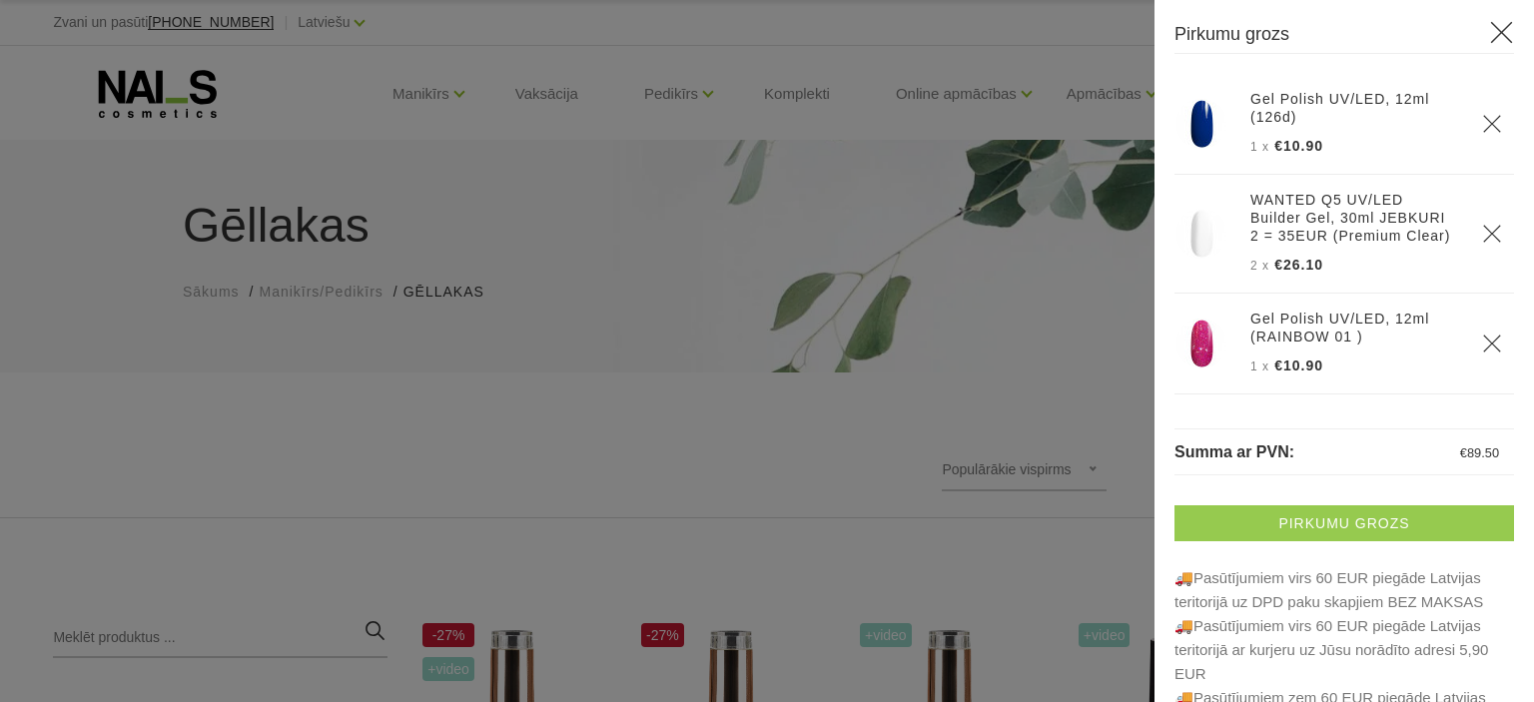
click at [1379, 522] on link "Pirkumu grozs" at bounding box center [1343, 523] width 339 height 36
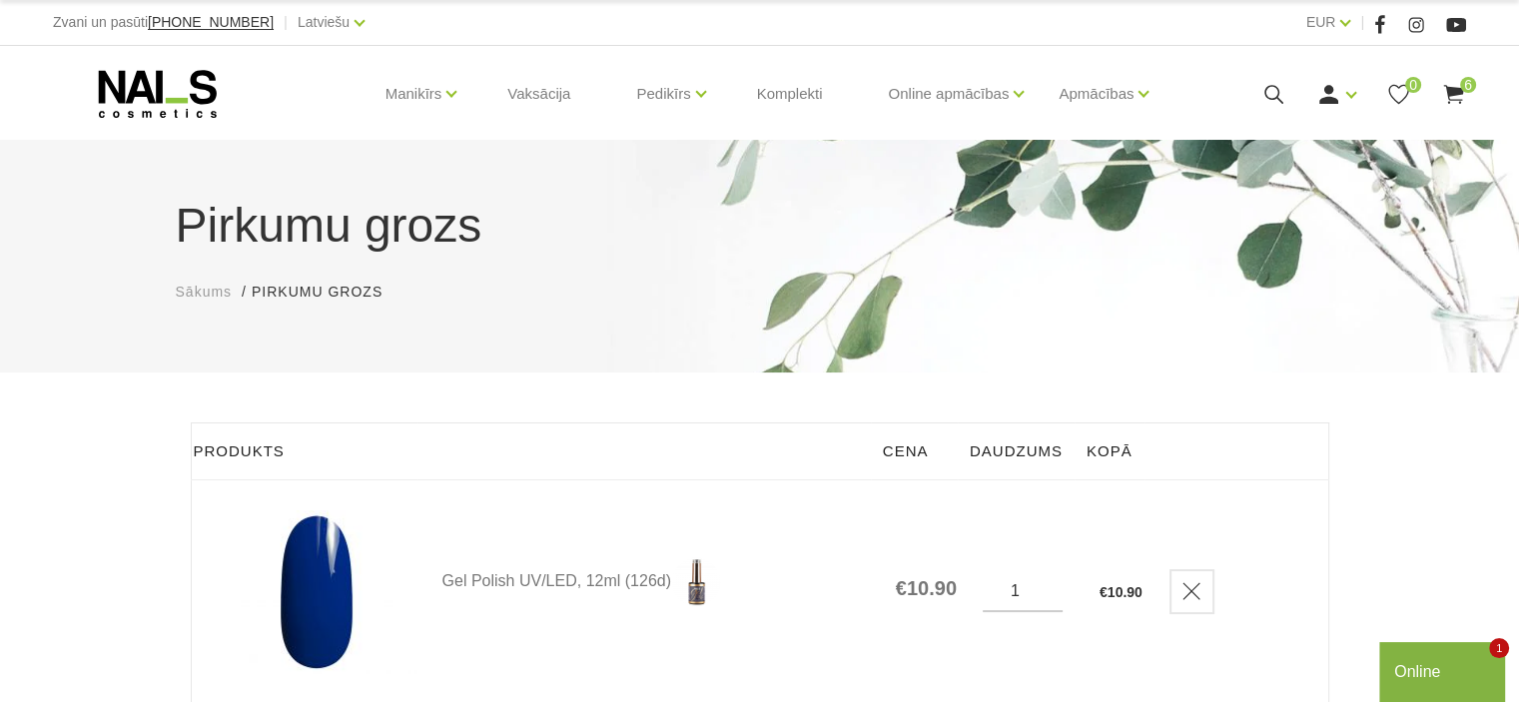
click at [1438, 661] on div "Online" at bounding box center [1442, 672] width 96 height 24
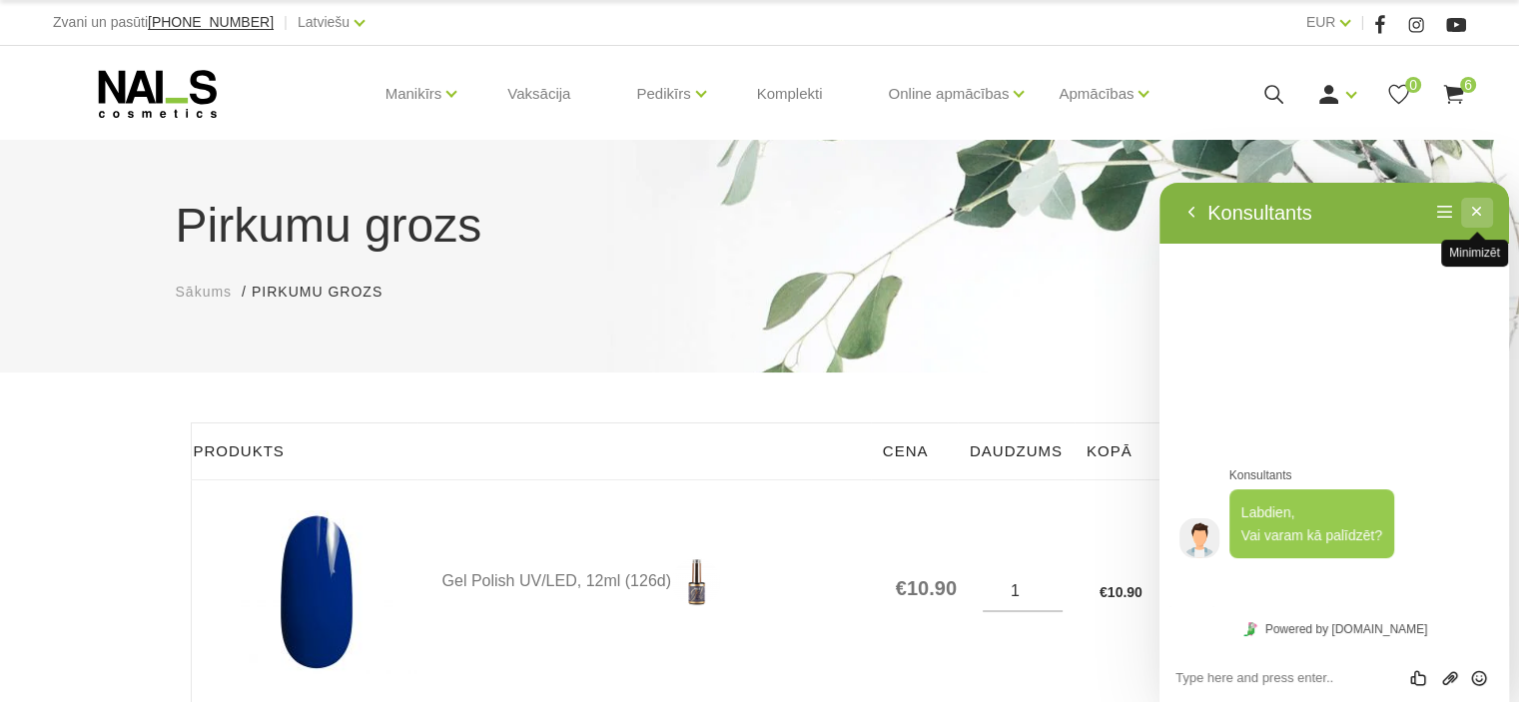
click at [1479, 207] on button "Minimizēt" at bounding box center [1477, 213] width 32 height 30
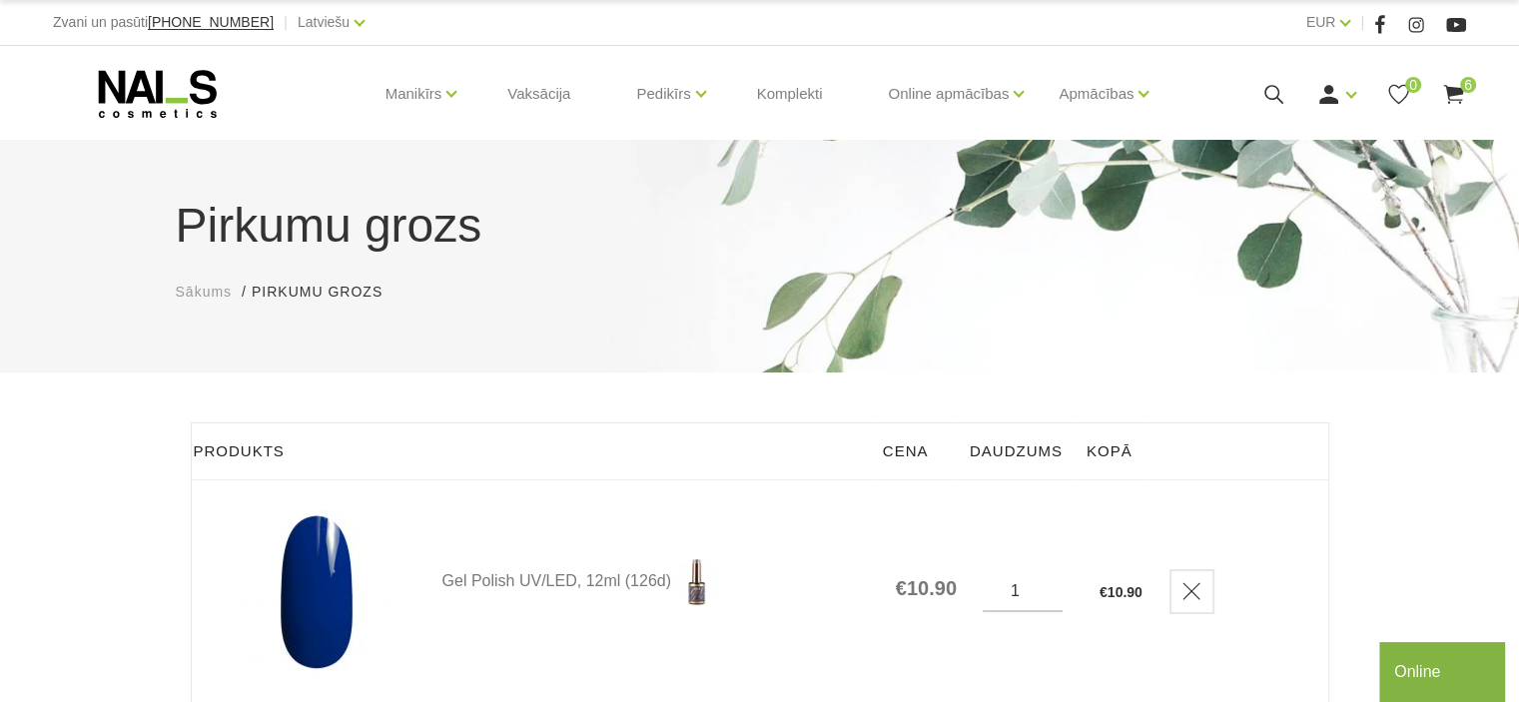
click at [1457, 86] on icon at bounding box center [1453, 94] width 25 height 25
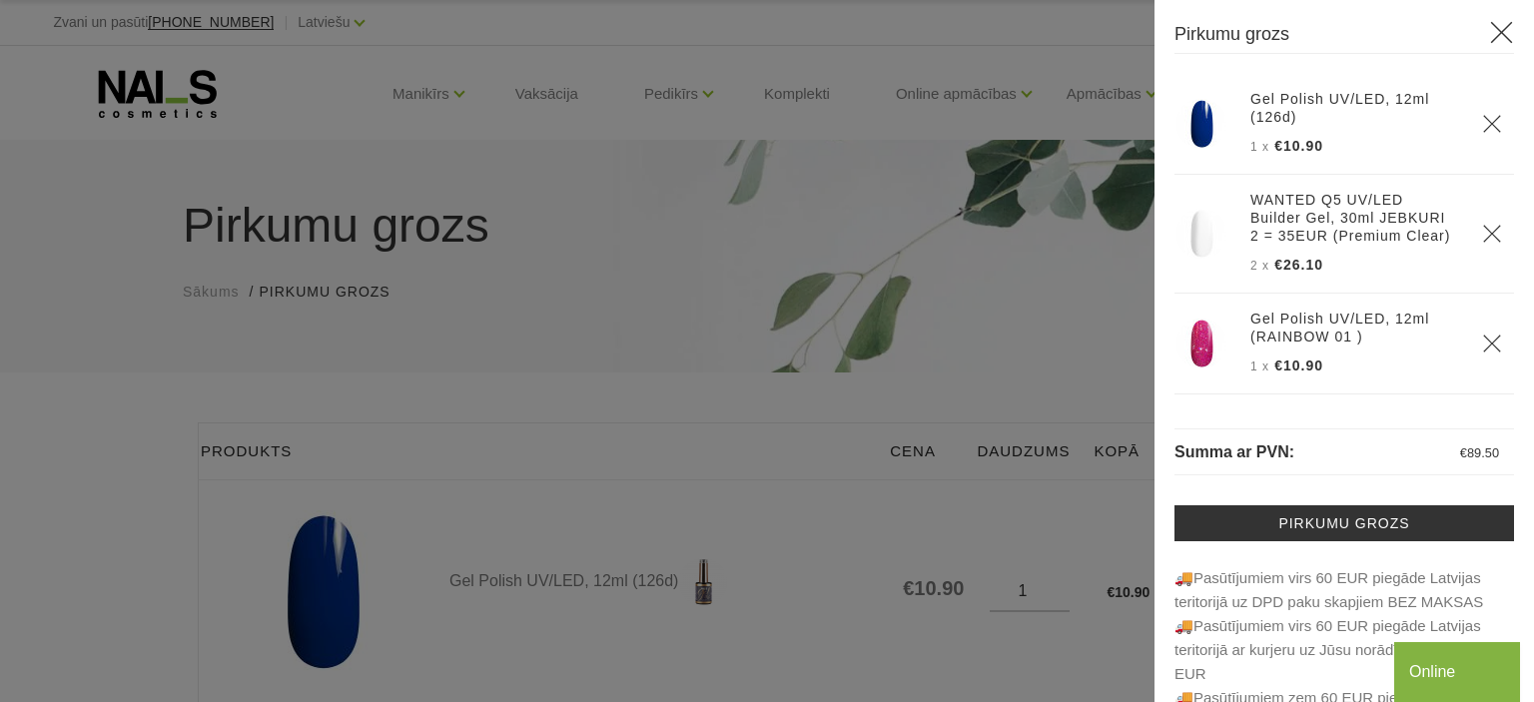
scroll to position [123, 0]
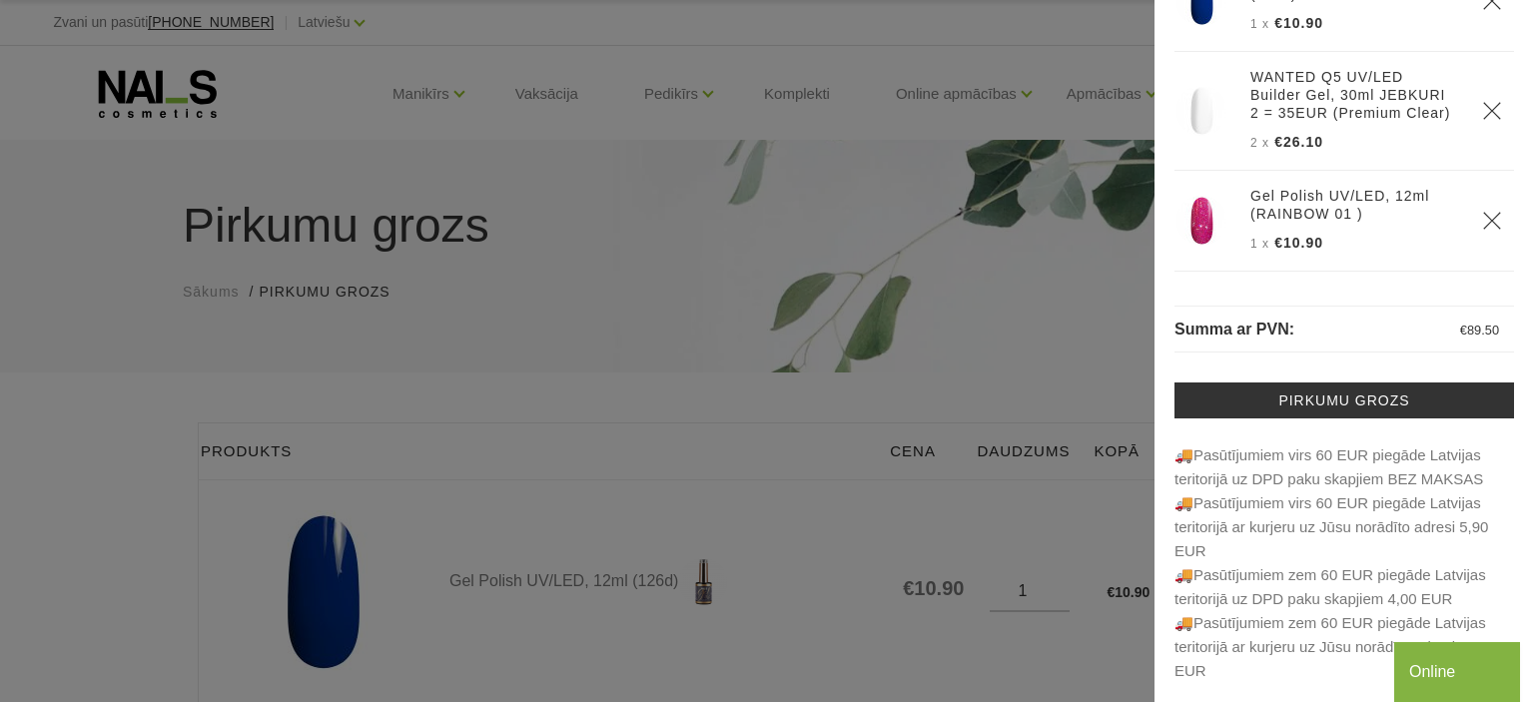
click at [1518, 677] on div "Online" at bounding box center [1459, 670] width 130 height 64
click at [1199, 242] on img at bounding box center [1201, 221] width 50 height 50
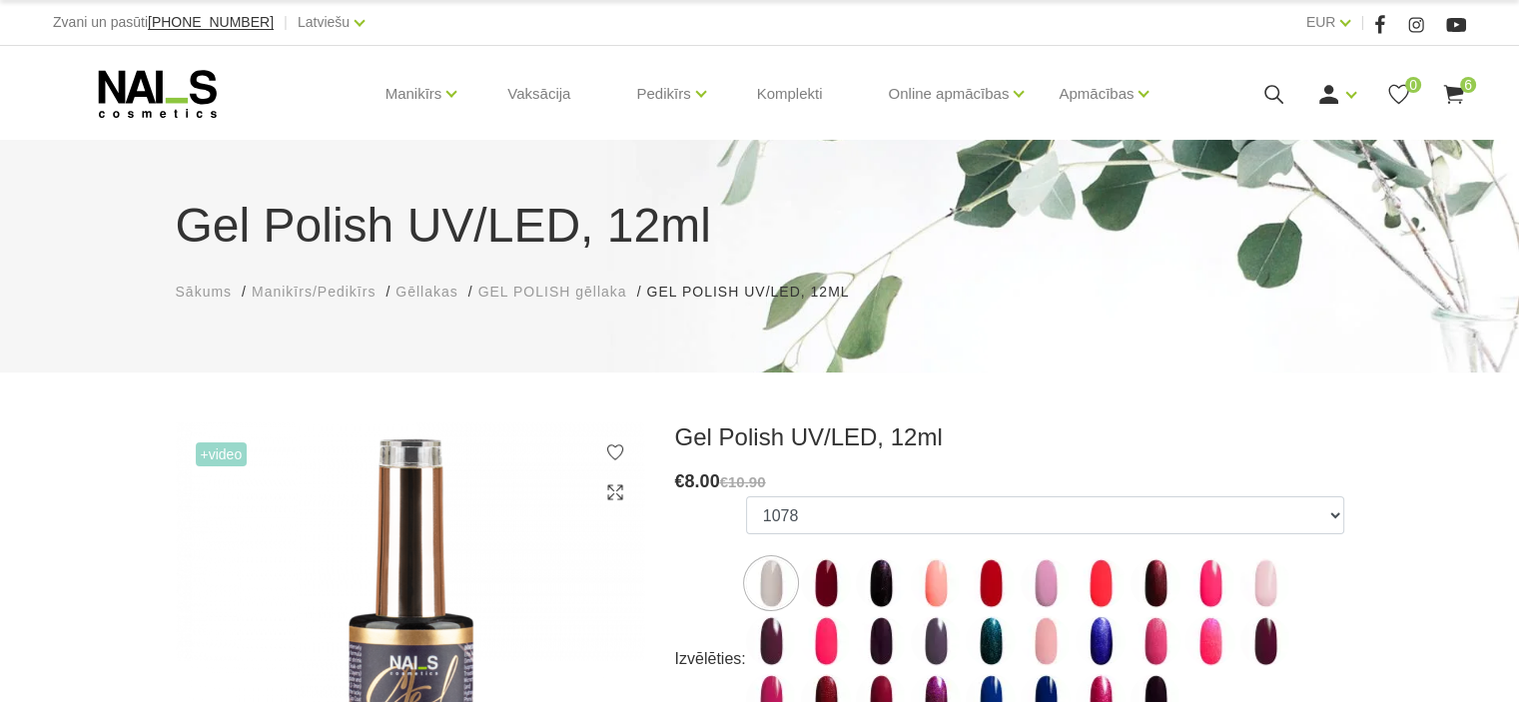
click at [1454, 83] on icon at bounding box center [1453, 94] width 25 height 25
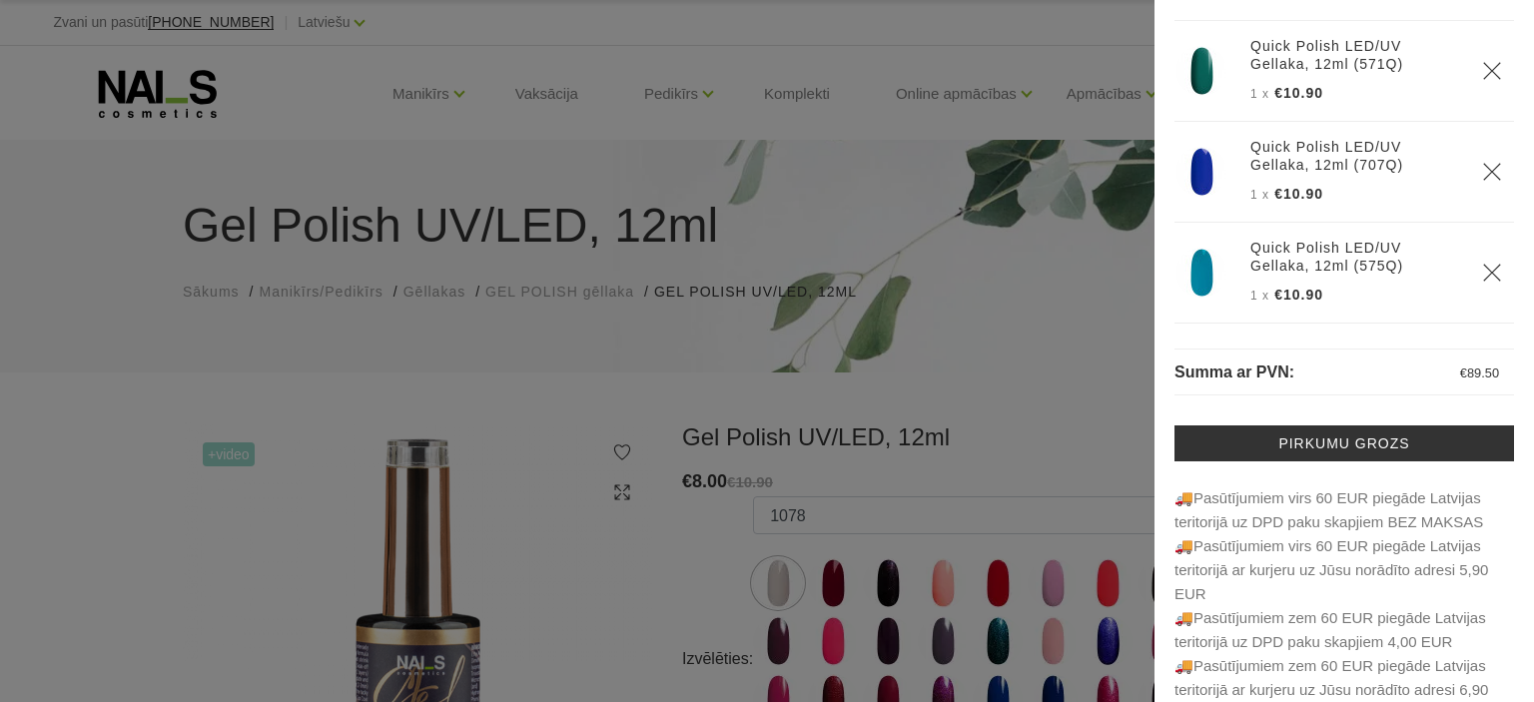
scroll to position [123, 0]
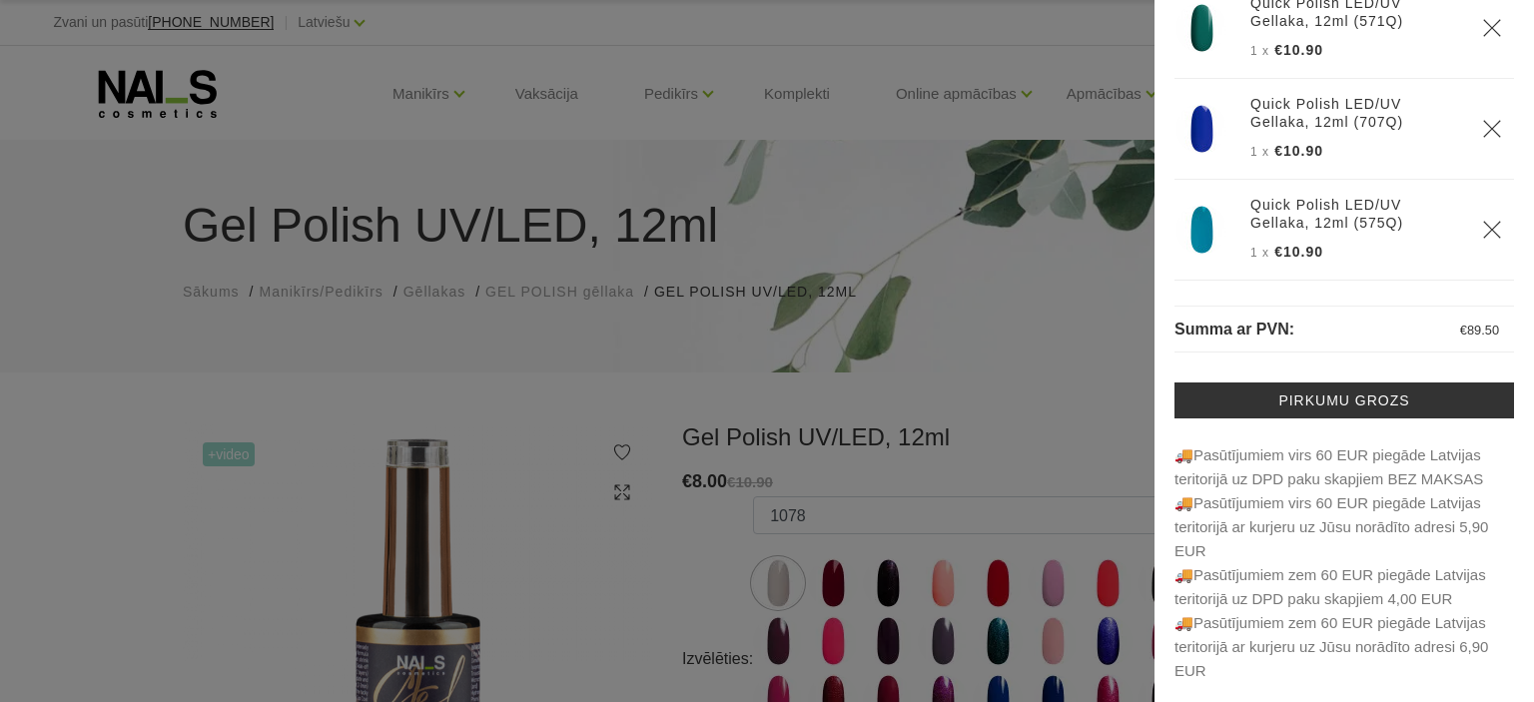
click at [1380, 462] on p "🚚Pasūtījumiem virs 60 EUR piegāde Latvijas teritorijā uz DPD paku skapjiem …" at bounding box center [1343, 563] width 339 height 240
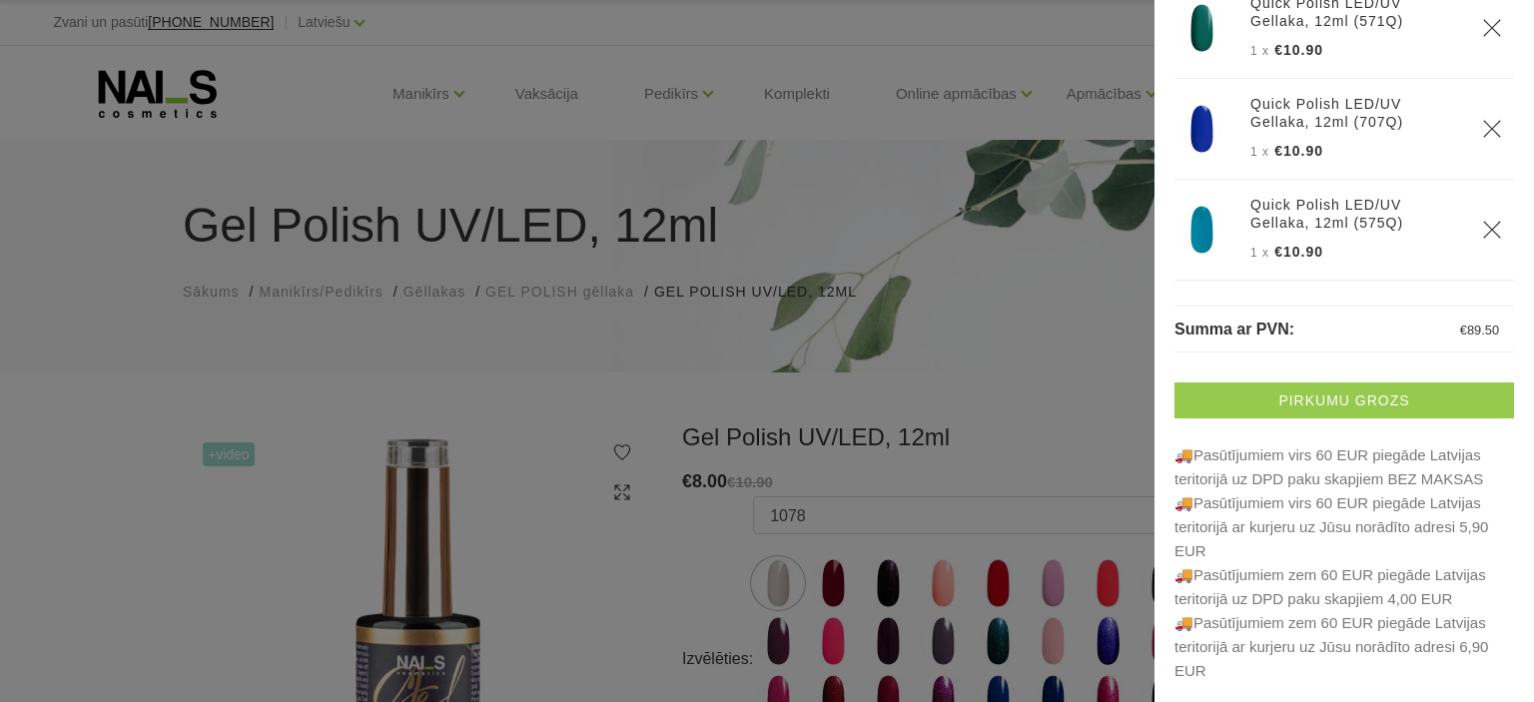
click at [1358, 393] on link "Pirkumu grozs" at bounding box center [1343, 400] width 339 height 36
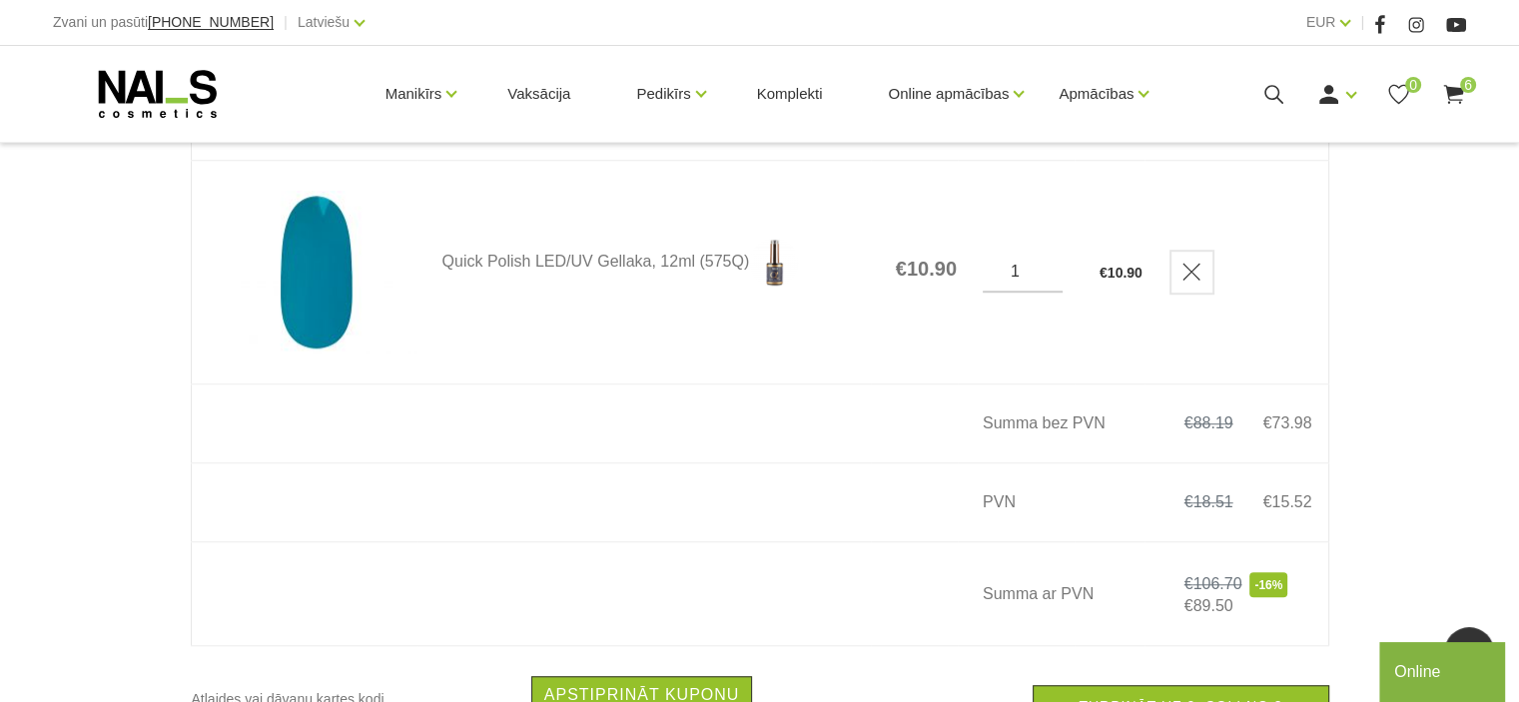
scroll to position [1530, 0]
